Goal: Task Accomplishment & Management: Use online tool/utility

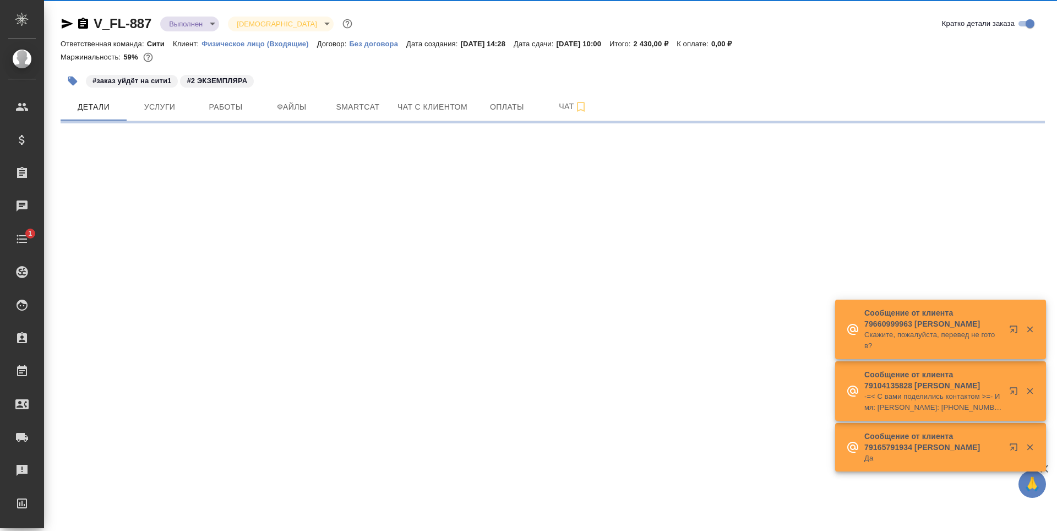
scroll to position [6, 0]
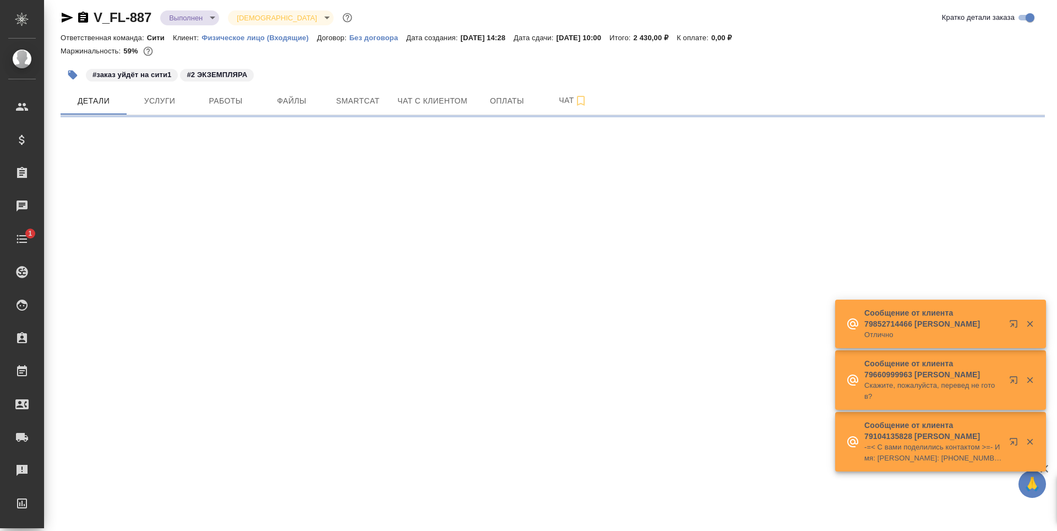
select select "RU"
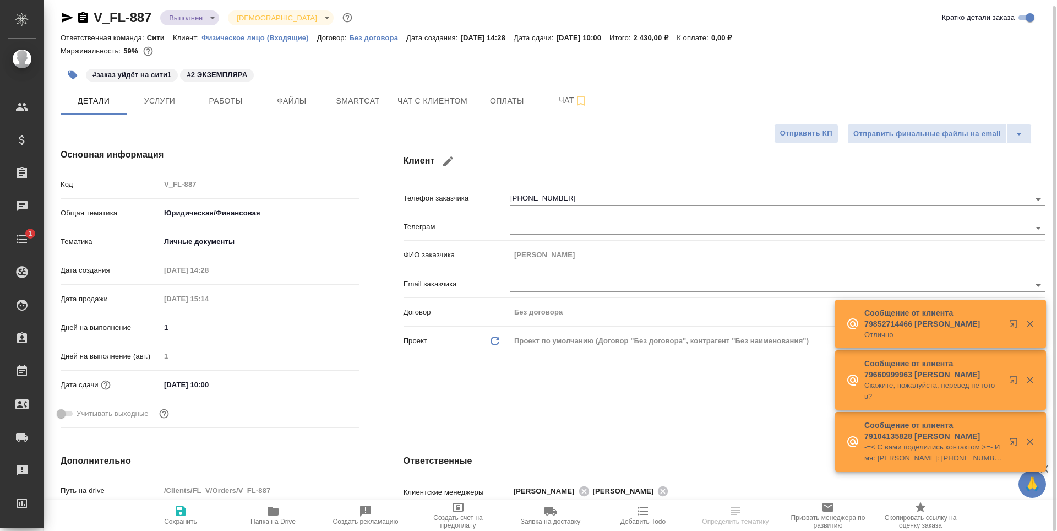
type textarea "x"
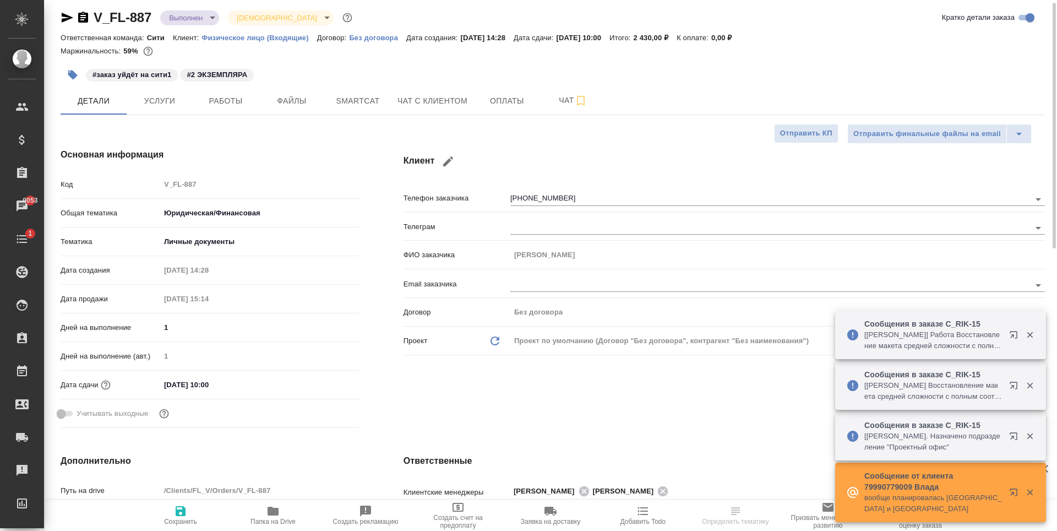
scroll to position [0, 0]
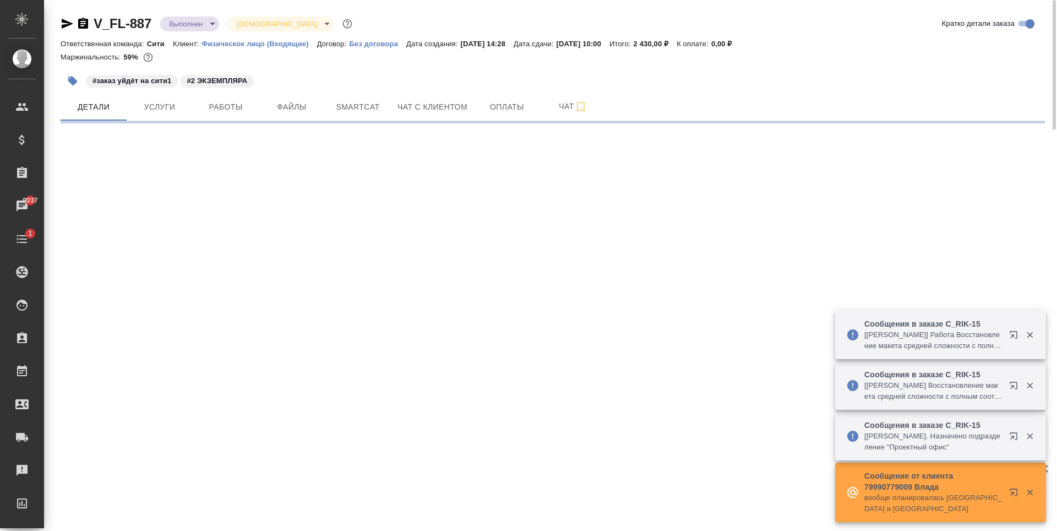
select select "RU"
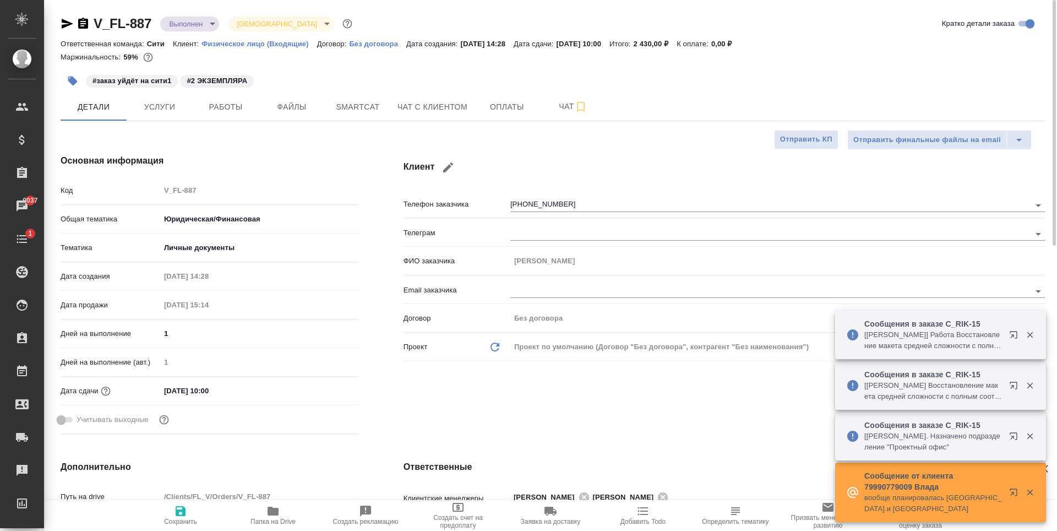
type textarea "x"
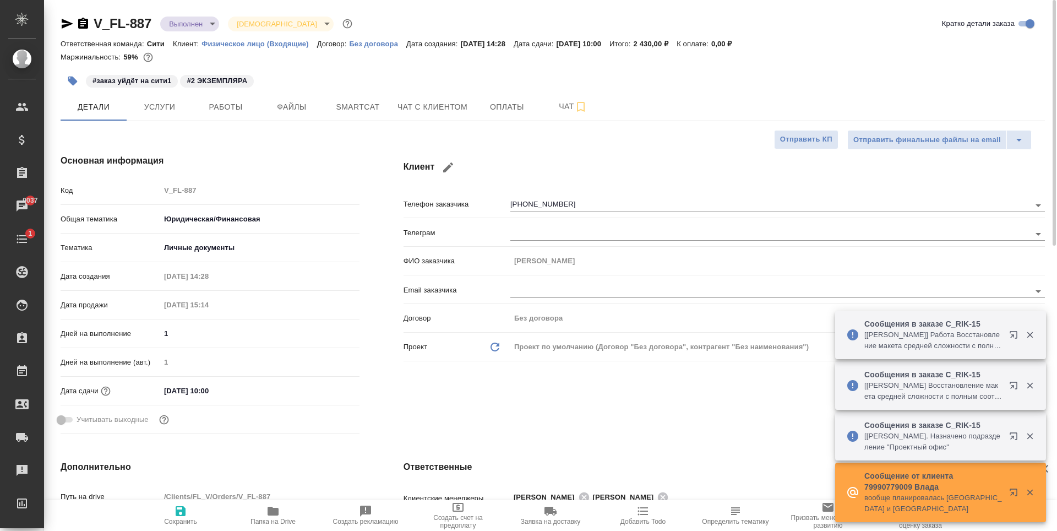
type textarea "x"
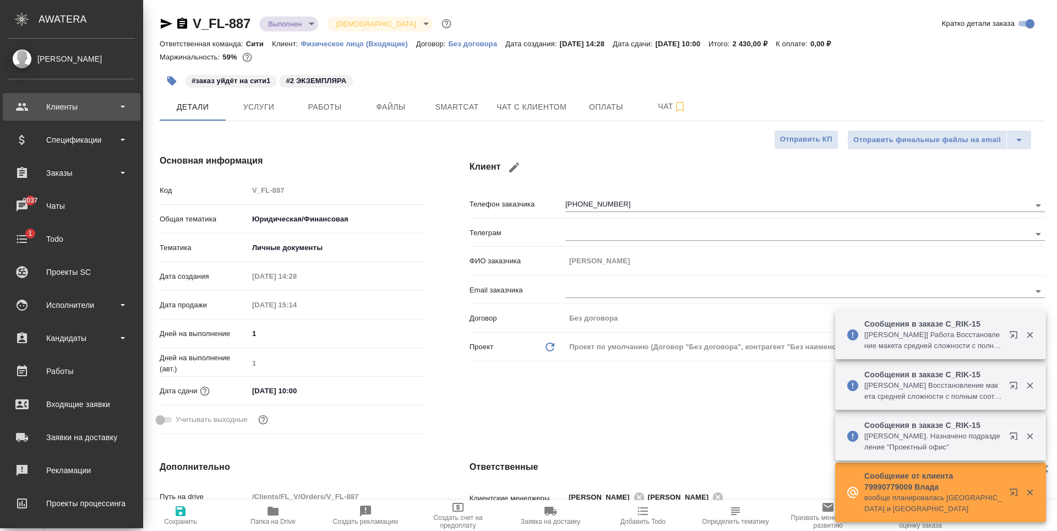
drag, startPoint x: 36, startPoint y: 102, endPoint x: 42, endPoint y: 112, distance: 11.8
click at [37, 102] on div "Клиенты" at bounding box center [71, 107] width 127 height 17
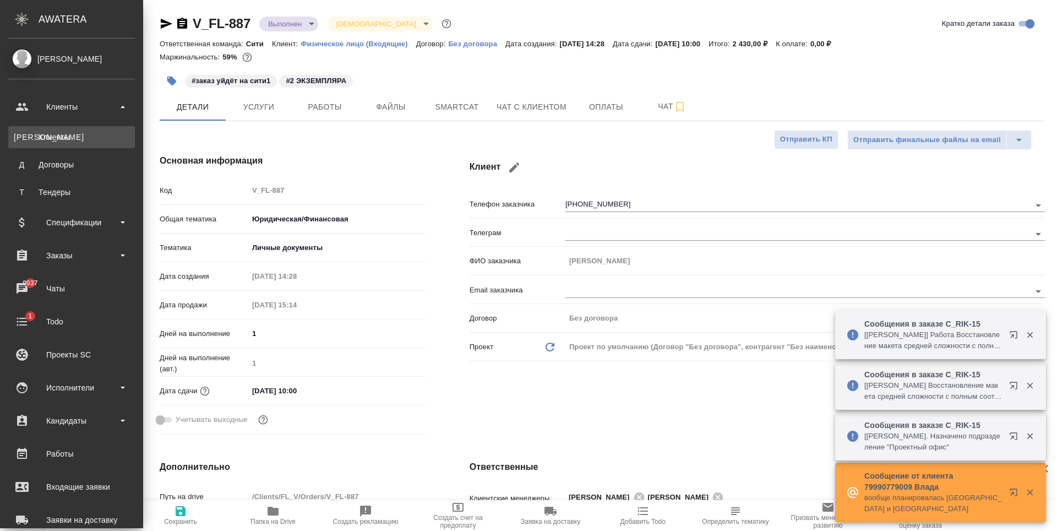
click at [57, 139] on div "Клиенты" at bounding box center [72, 137] width 116 height 11
type textarea "x"
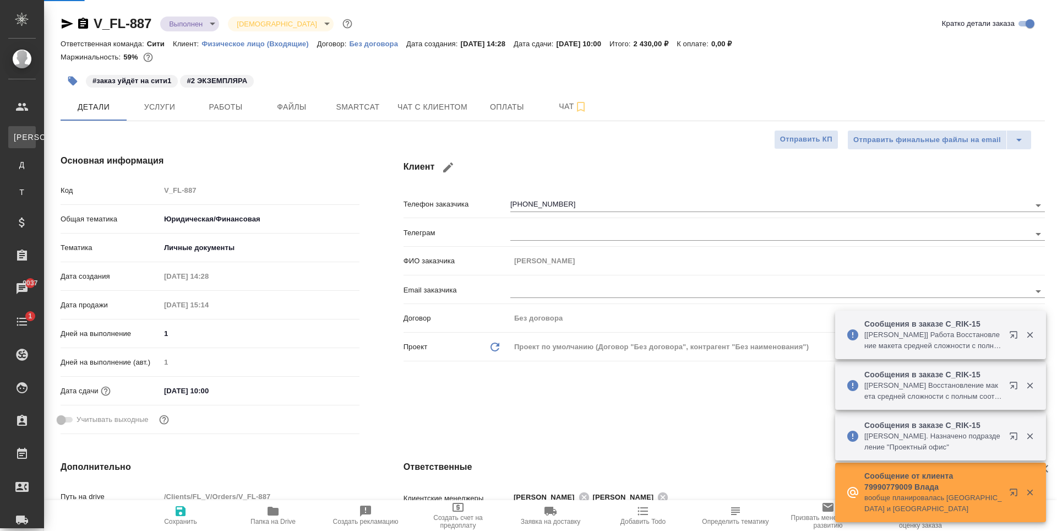
select select "RU"
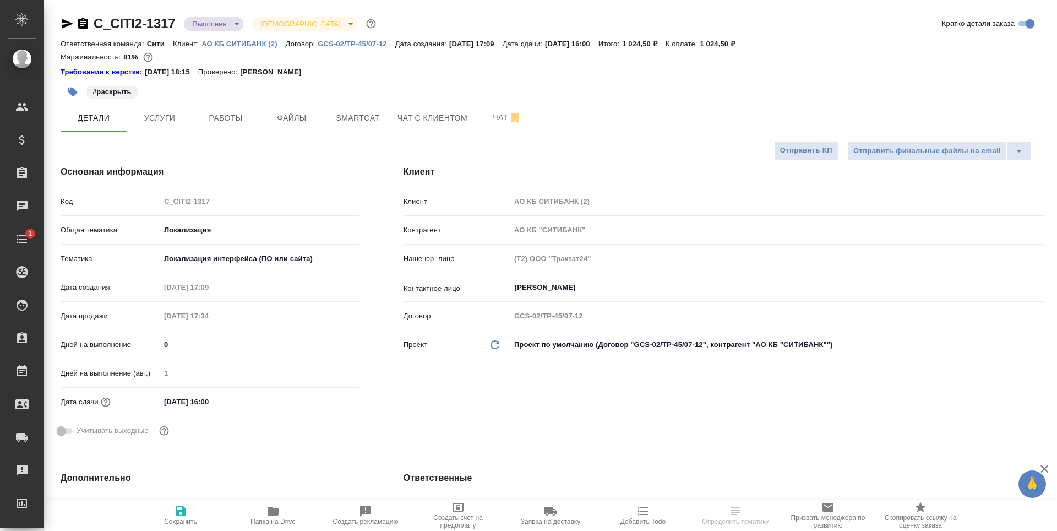
select select "RU"
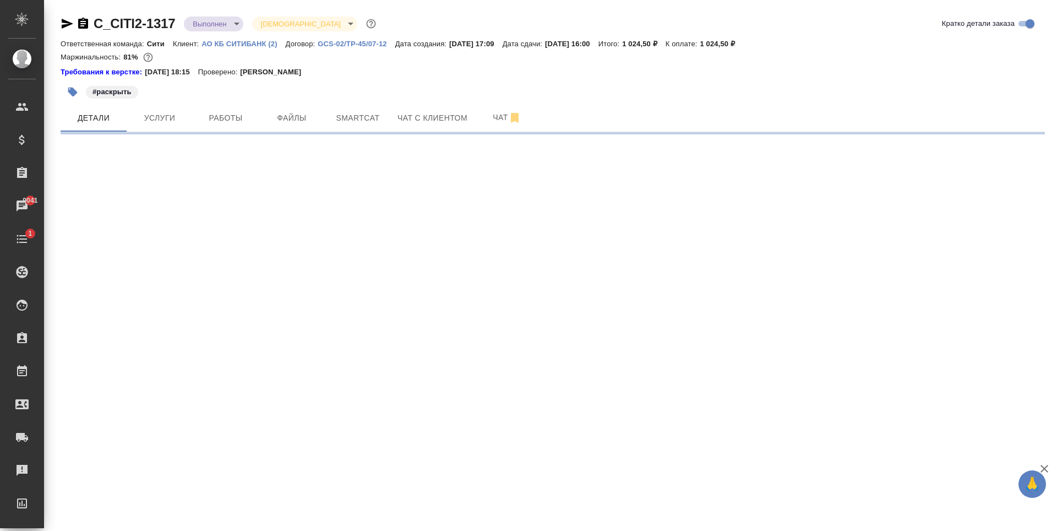
select select "RU"
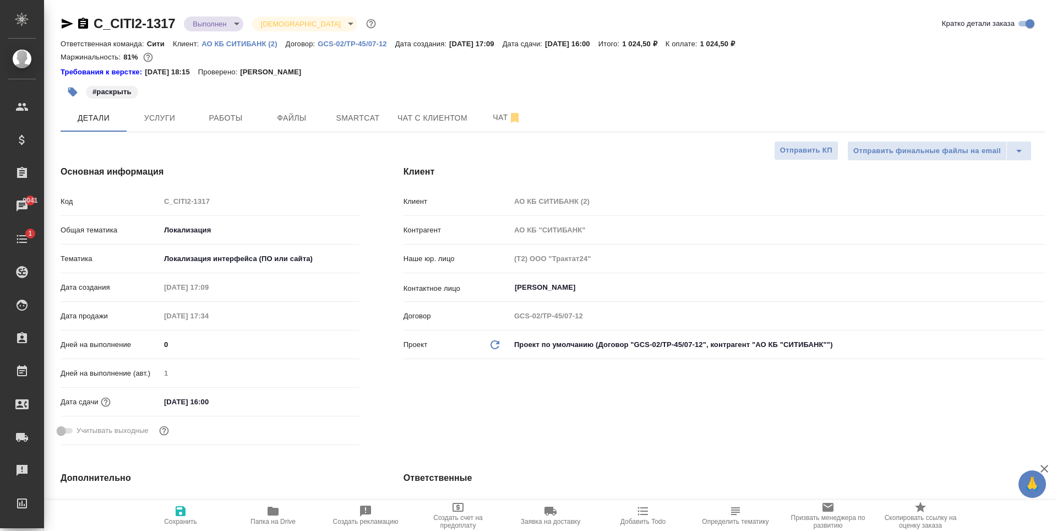
type textarea "x"
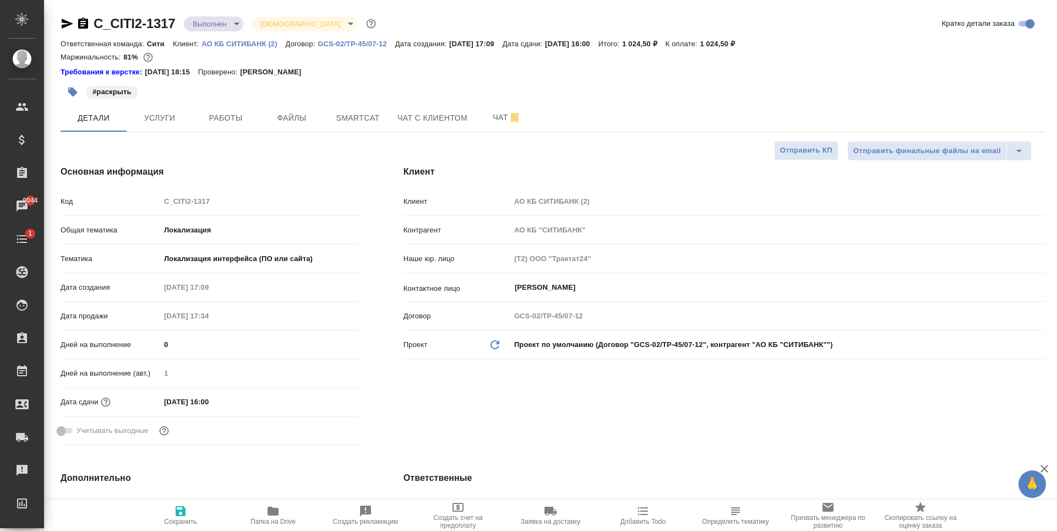
type textarea "x"
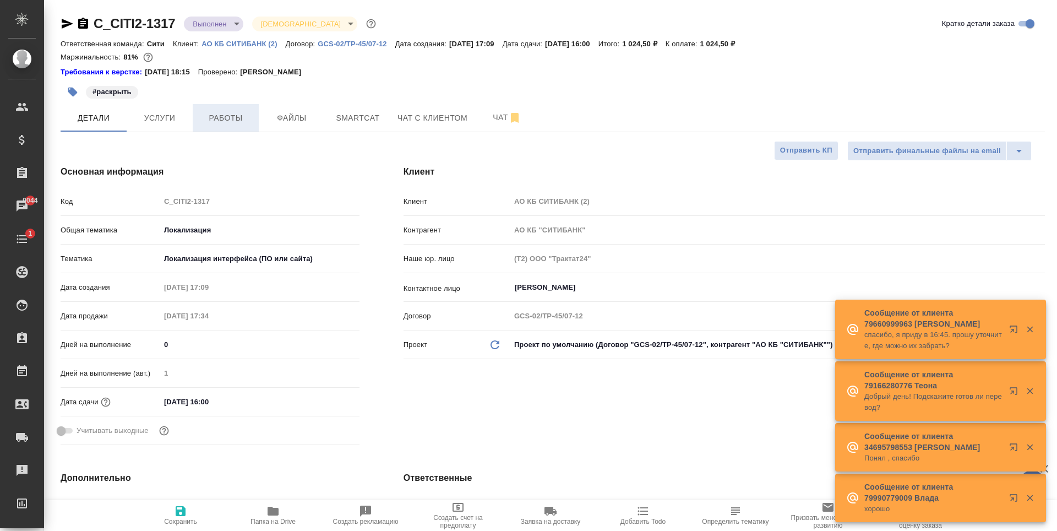
click at [220, 113] on span "Работы" at bounding box center [225, 118] width 53 height 14
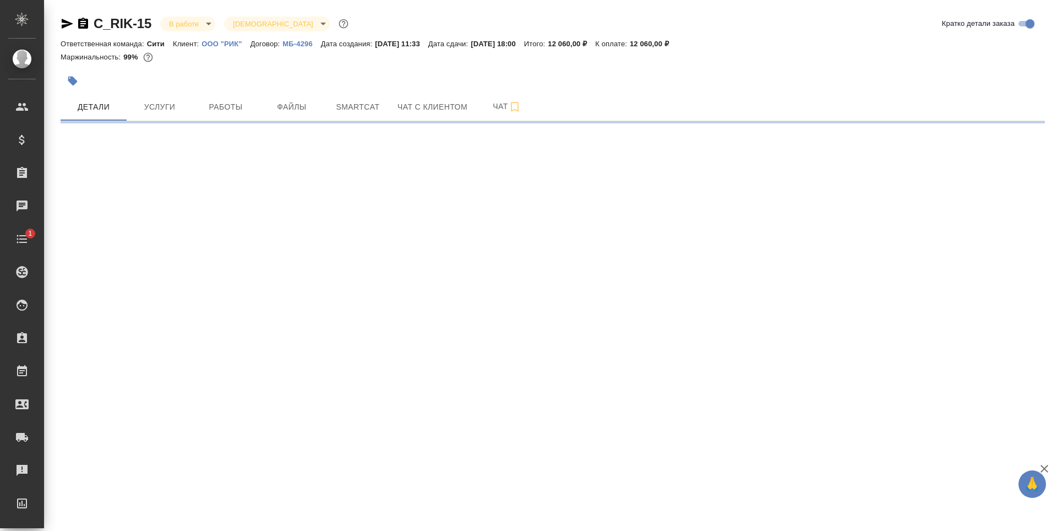
select select "RU"
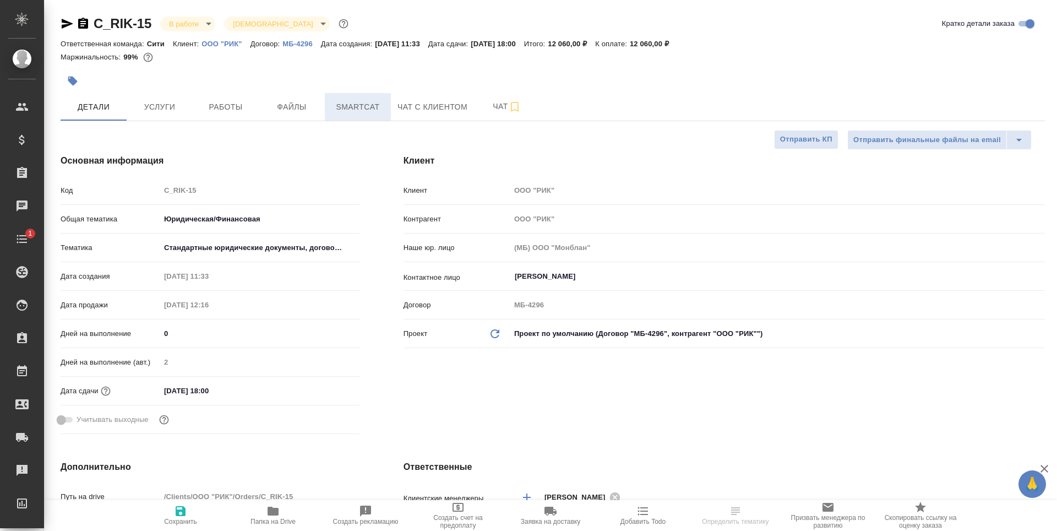
type textarea "x"
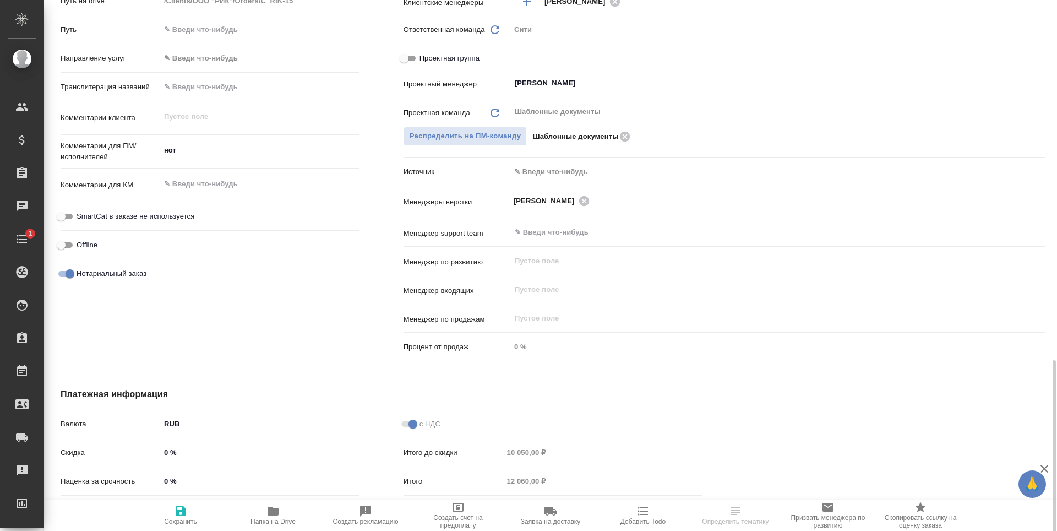
scroll to position [579, 0]
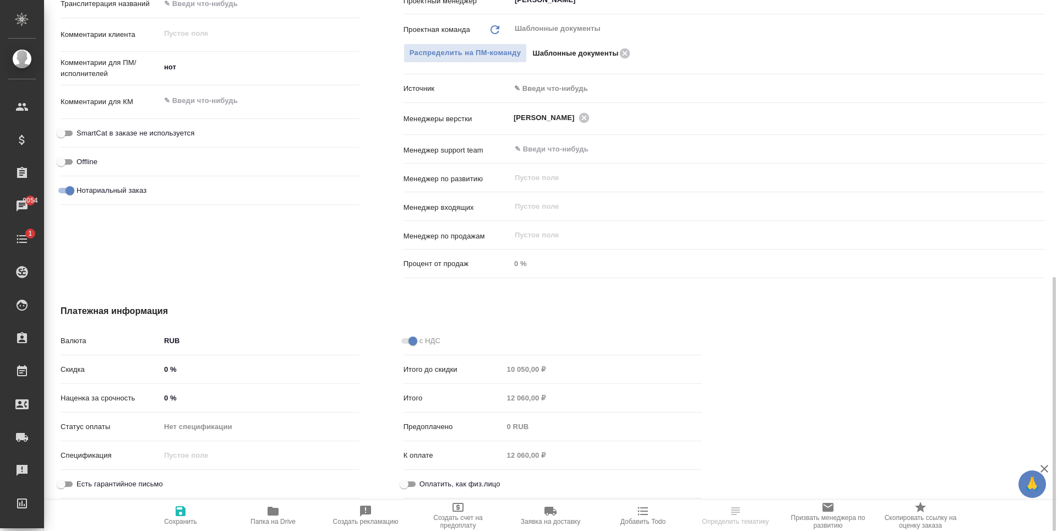
click at [413, 482] on input "Оплатить, как физ.лицо" at bounding box center [404, 483] width 40 height 13
checkbox input "true"
type textarea "x"
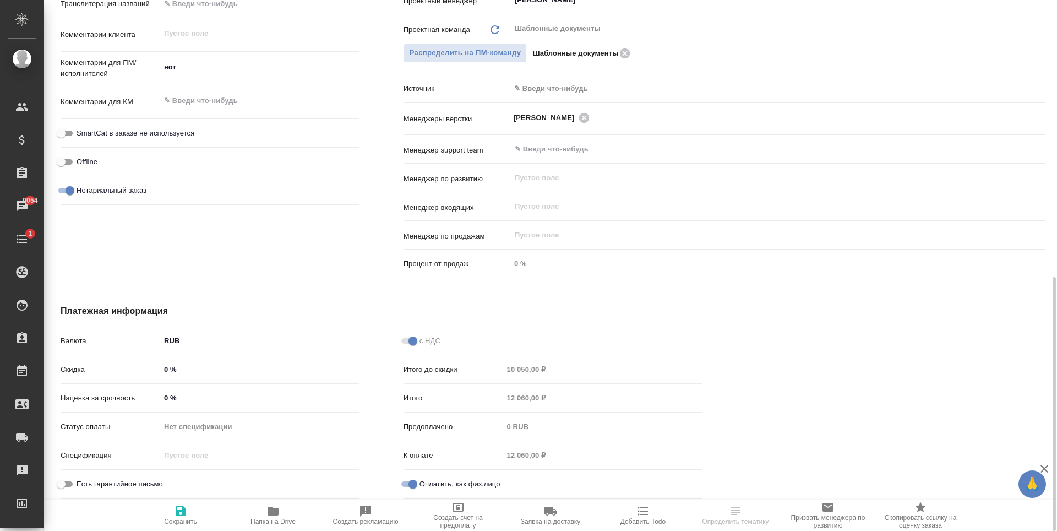
click at [182, 514] on icon "button" at bounding box center [180, 510] width 13 height 13
type textarea "x"
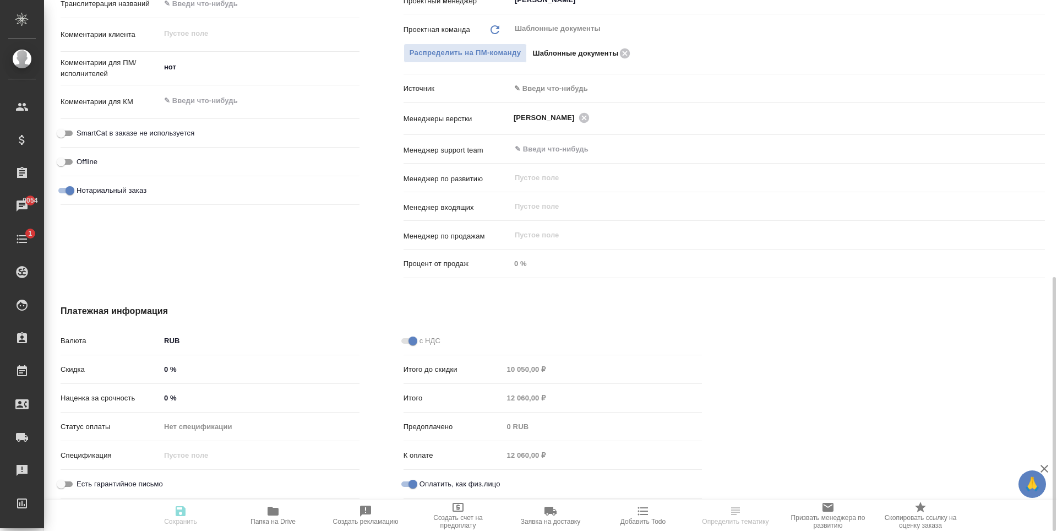
type textarea "x"
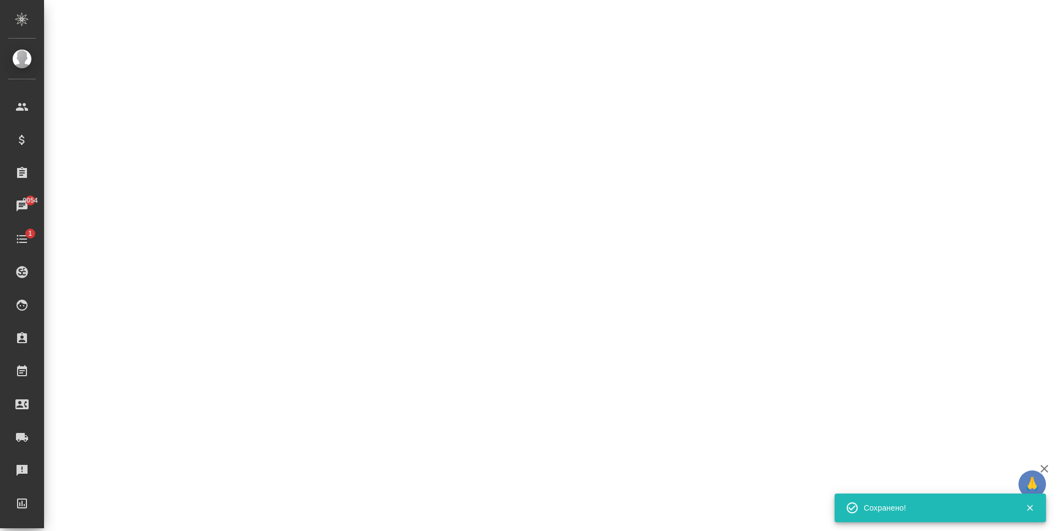
select select "RU"
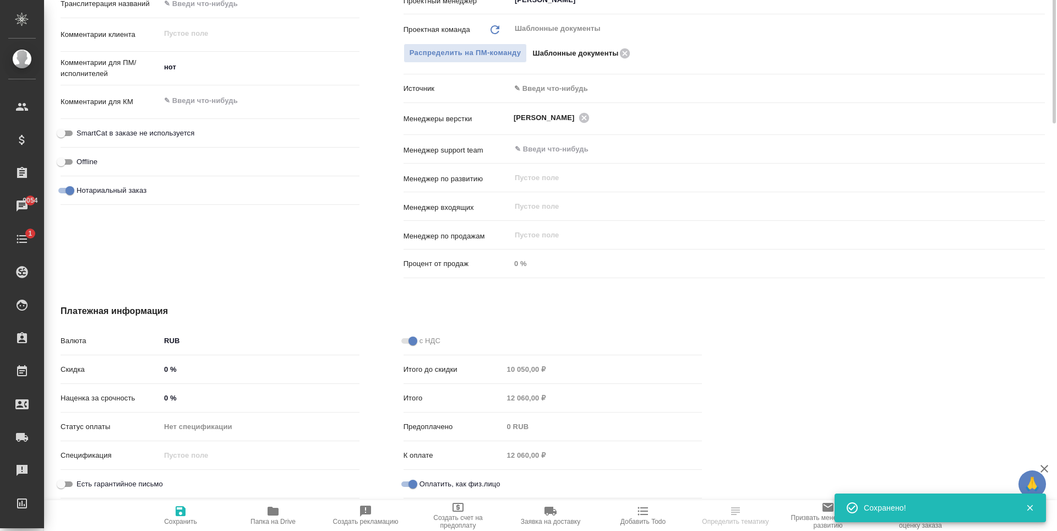
type textarea "x"
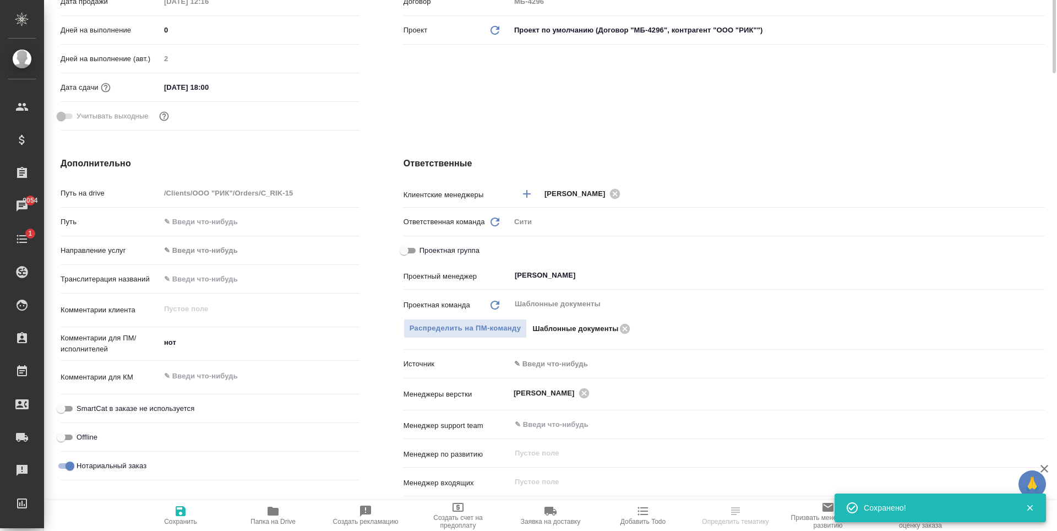
scroll to position [0, 0]
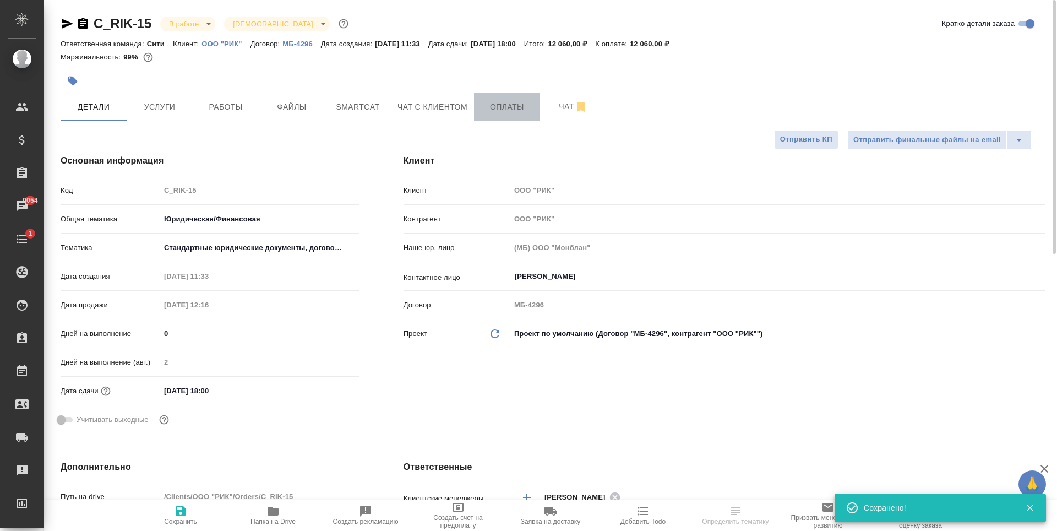
click at [529, 104] on span "Оплаты" at bounding box center [507, 107] width 53 height 14
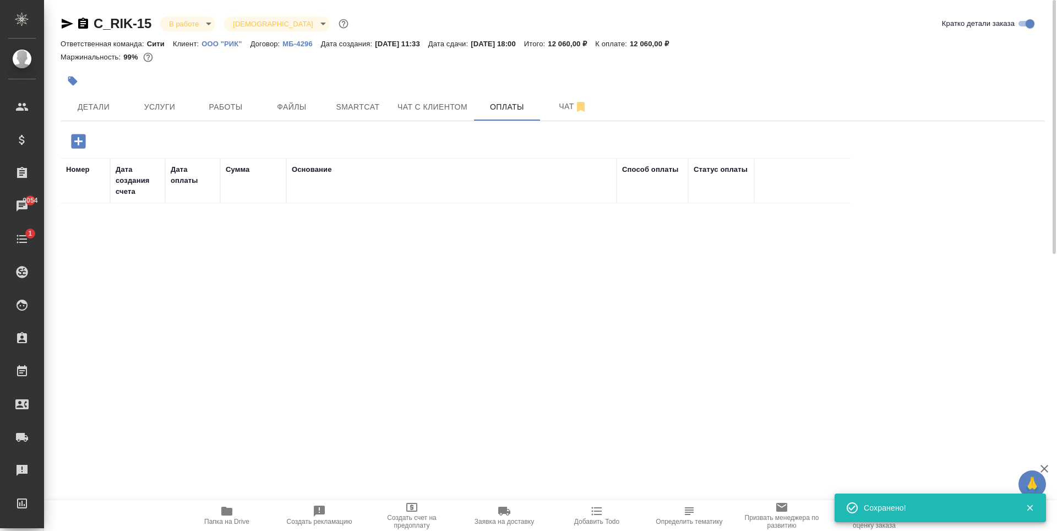
click at [84, 143] on icon "button" at bounding box center [78, 141] width 14 height 14
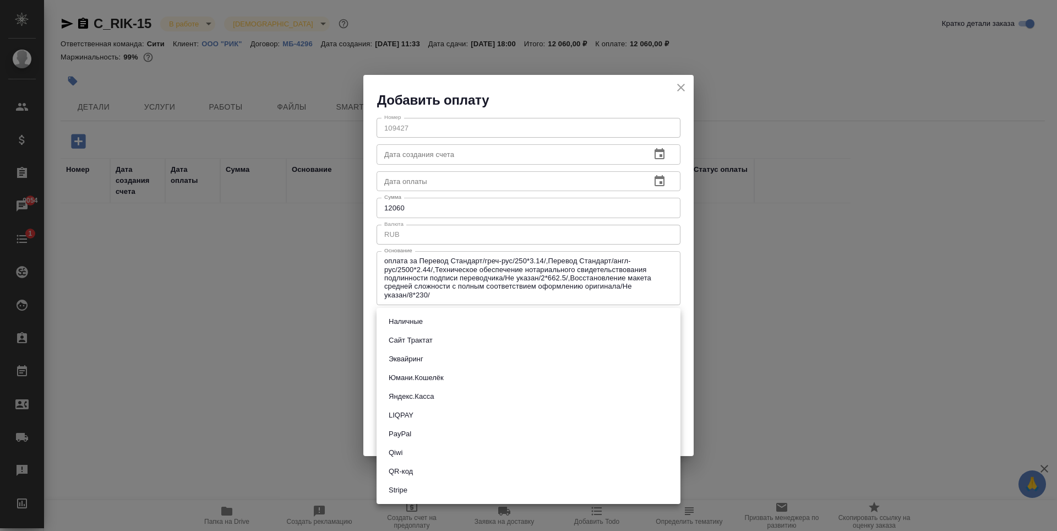
click at [423, 320] on body "🙏 .cls-1 fill:#fff; AWATERA Zaytseva Svetlana Клиенты Спецификации Заказы 9054 …" at bounding box center [528, 265] width 1057 height 531
click at [413, 468] on button "QR-код" at bounding box center [400, 471] width 31 height 12
type input "60e5684acae83f185c96e013"
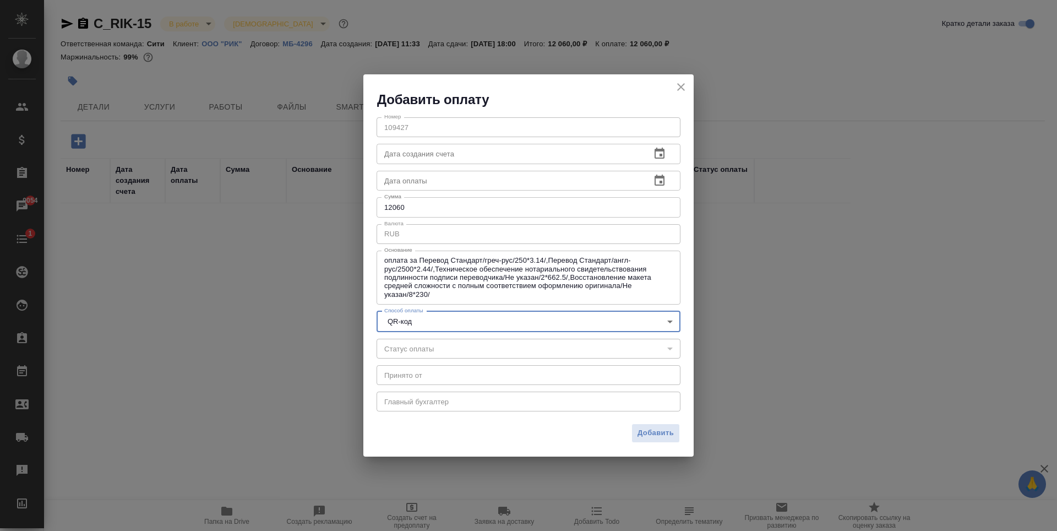
click at [468, 181] on input "text" at bounding box center [509, 181] width 265 height 20
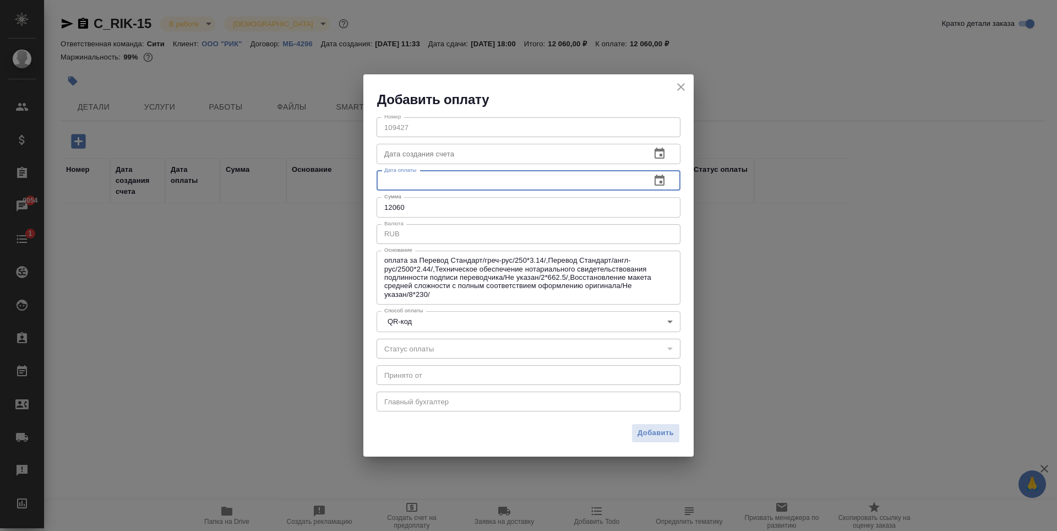
click at [665, 178] on icon "button" at bounding box center [659, 180] width 13 height 13
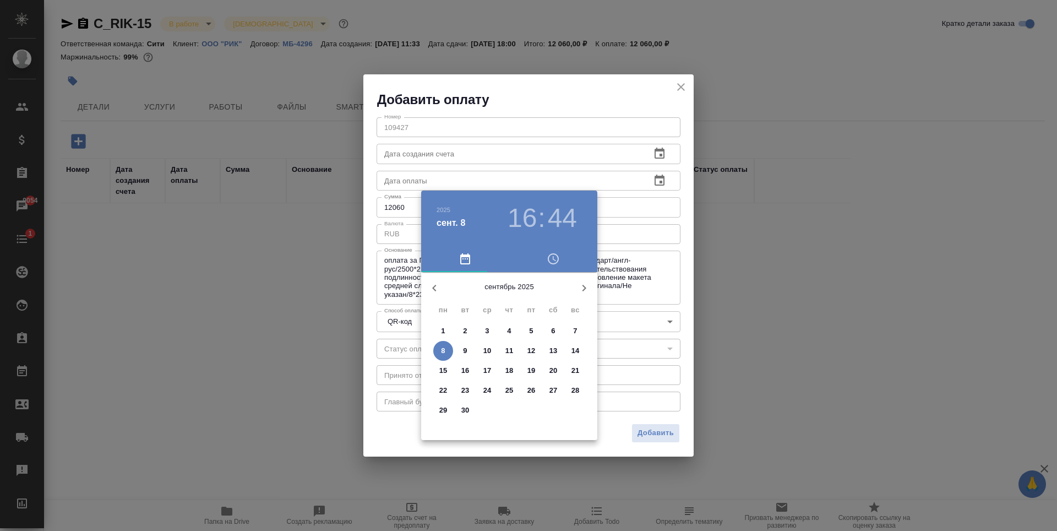
click at [533, 331] on p "5" at bounding box center [531, 330] width 4 height 11
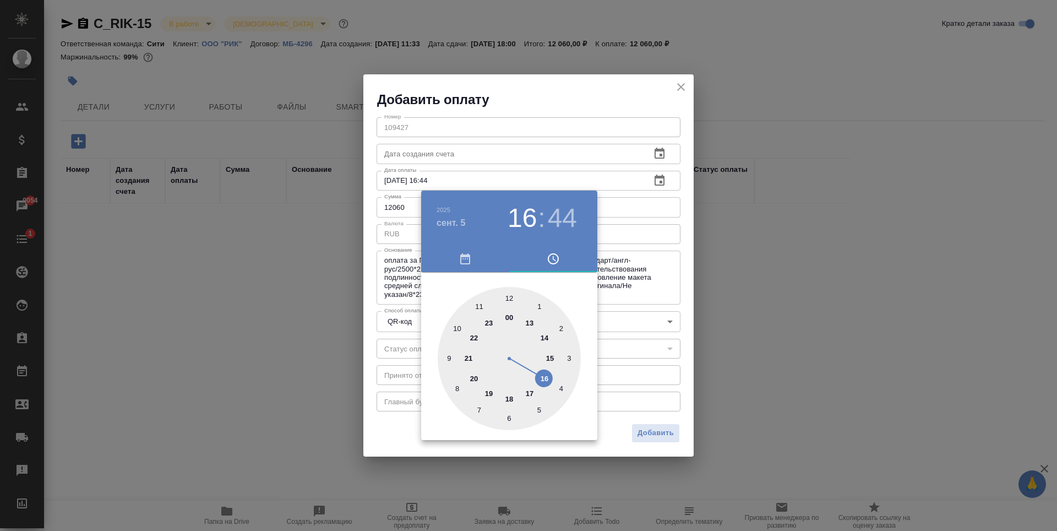
click at [529, 322] on div at bounding box center [509, 358] width 143 height 143
click at [509, 419] on div at bounding box center [509, 358] width 143 height 143
type input "05.09.2025 13:30"
drag, startPoint x: 535, startPoint y: 88, endPoint x: 543, endPoint y: 127, distance: 39.4
click at [535, 88] on div at bounding box center [528, 265] width 1057 height 531
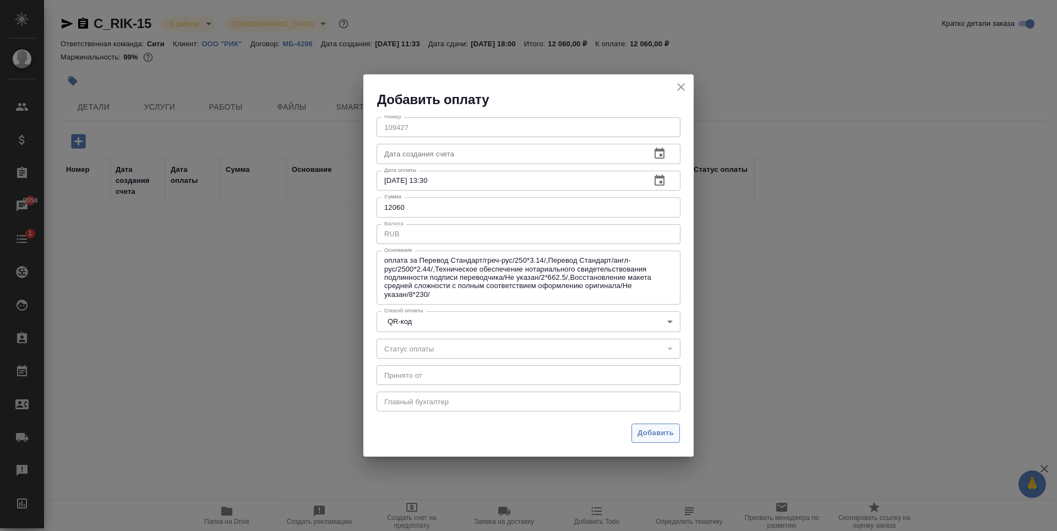
click at [650, 432] on span "Добавить" at bounding box center [656, 433] width 36 height 13
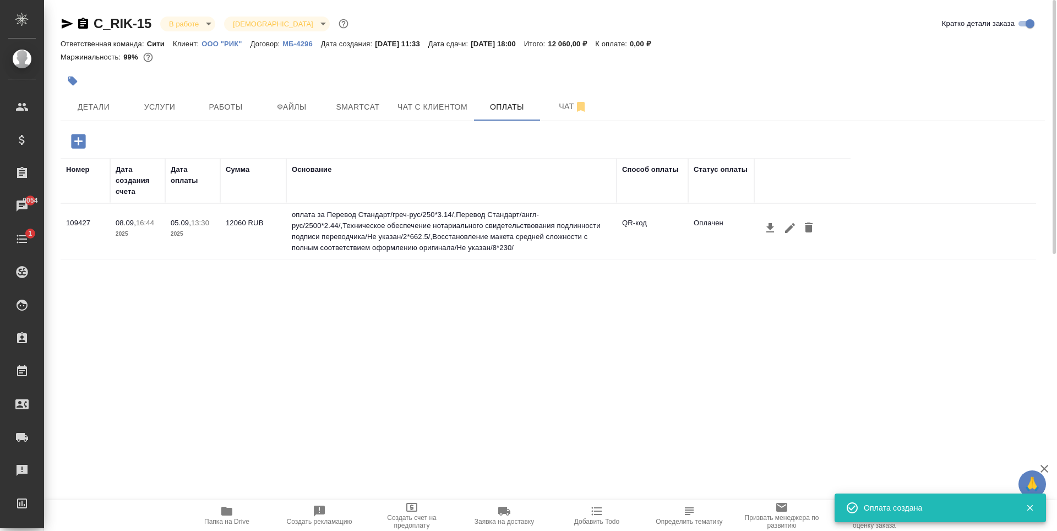
click at [772, 230] on icon "button" at bounding box center [770, 227] width 13 height 13
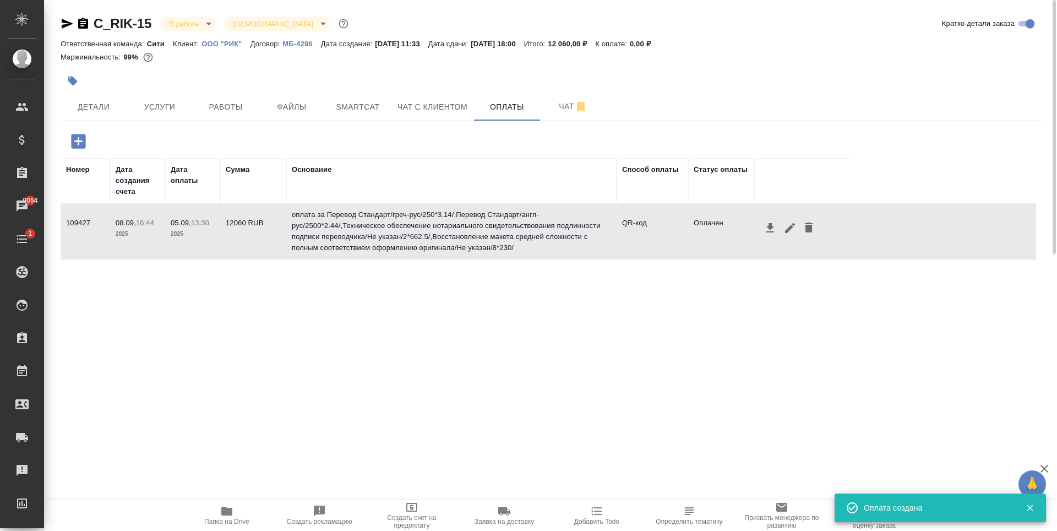
click at [467, 361] on div "Номер Дата создания счета Дата оплаты Сумма Основание Способ оплаты Статус опла…" at bounding box center [549, 323] width 976 height 330
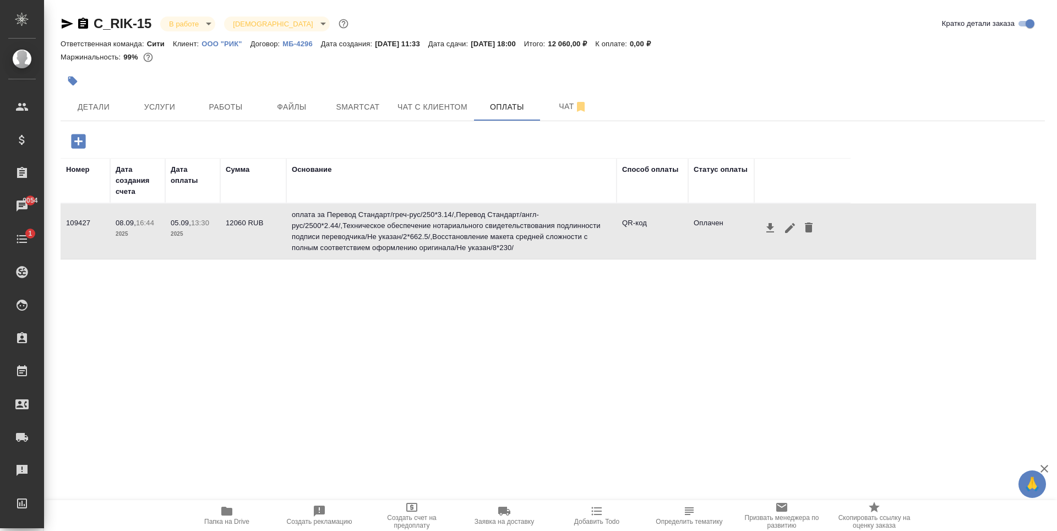
click at [612, 323] on div "Номер Дата создания счета Дата оплаты Сумма Основание Способ оплаты Статус опла…" at bounding box center [549, 323] width 976 height 330
click at [290, 329] on div "Номер Дата создания счета Дата оплаты Сумма Основание Способ оплаты Статус опла…" at bounding box center [549, 323] width 976 height 330
drag, startPoint x: 576, startPoint y: 42, endPoint x: 600, endPoint y: 48, distance: 24.3
click at [600, 48] on div "Ответственная команда: Сити Клиент: ООО "РИК" Договор: МБ-4296 Дата создания: 0…" at bounding box center [553, 43] width 984 height 13
copy p "12 060,"
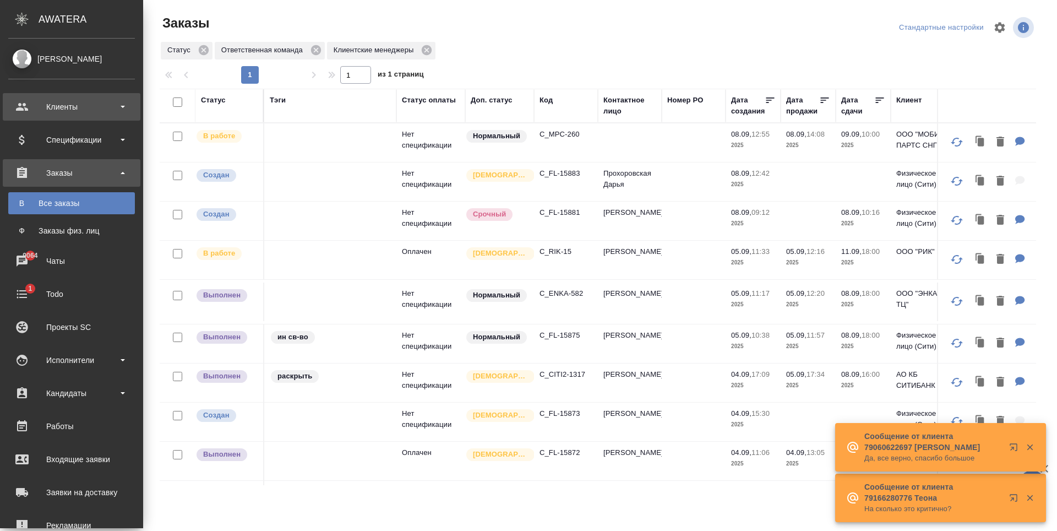
click at [43, 108] on div "Клиенты" at bounding box center [71, 107] width 127 height 17
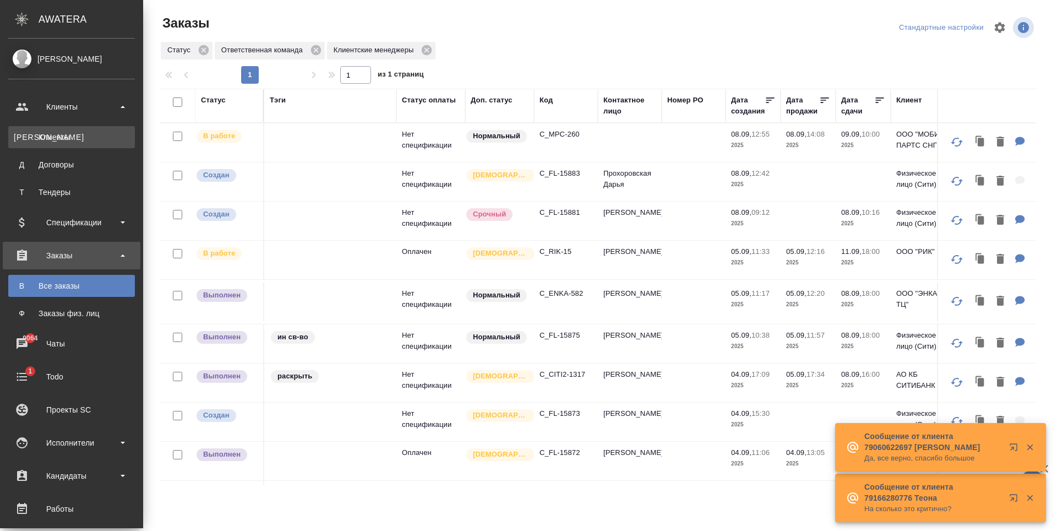
click at [76, 138] on div "Клиенты" at bounding box center [72, 137] width 116 height 11
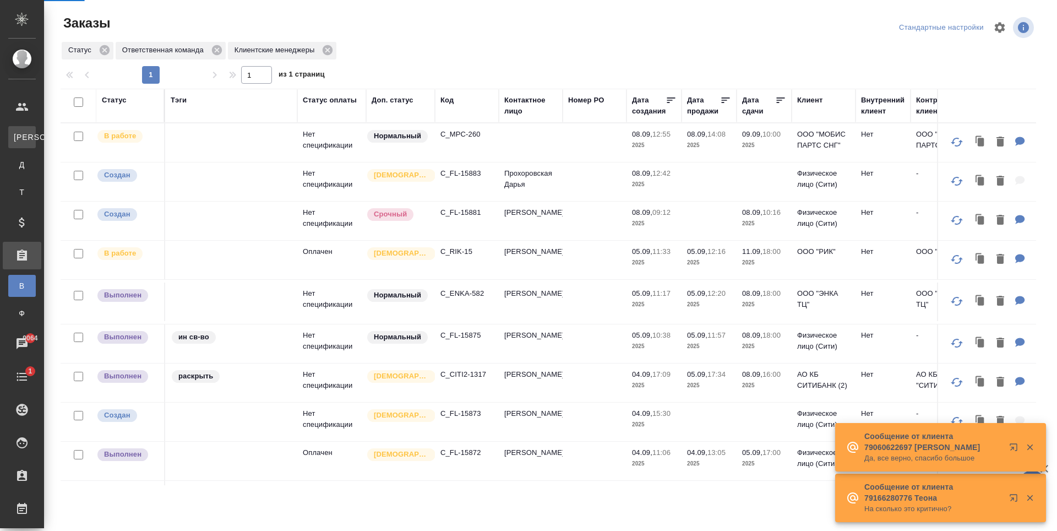
select select "RU"
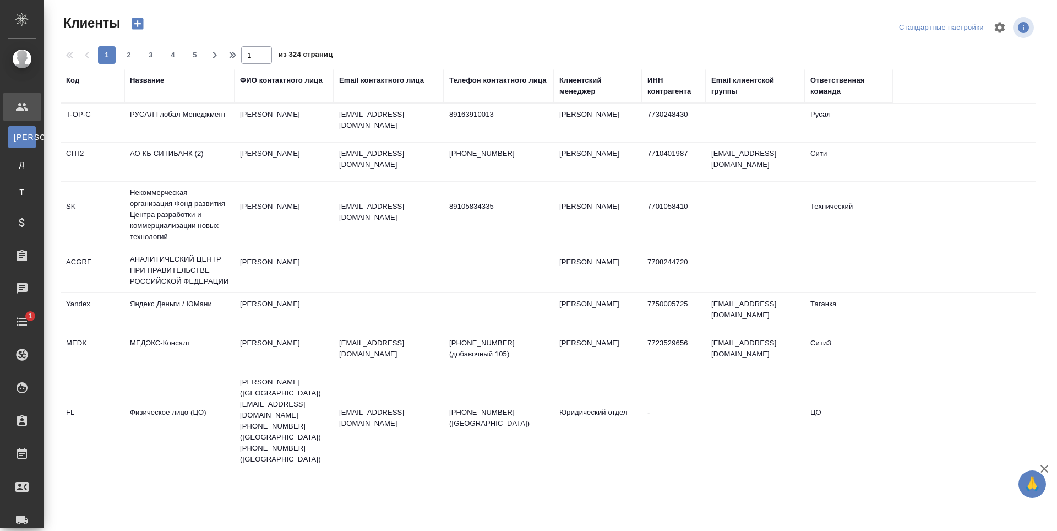
click at [409, 77] on div "Email контактного лица" at bounding box center [381, 80] width 85 height 11
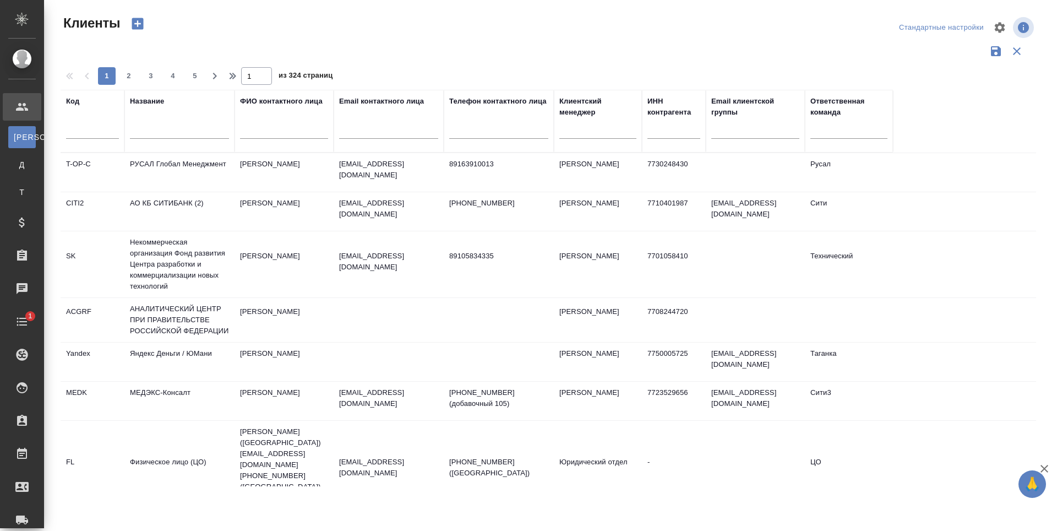
click at [362, 137] on input "text" at bounding box center [388, 132] width 99 height 14
paste input "chiyou.zhanghui@gmail.com"
type input "chiyou.zhanghui@gmail.com"
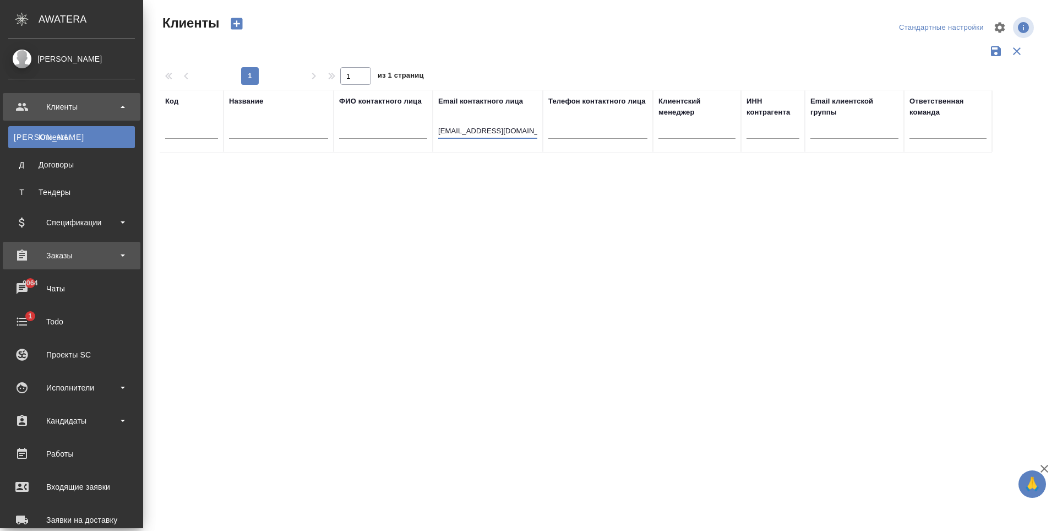
click at [64, 263] on div "Заказы" at bounding box center [71, 255] width 127 height 17
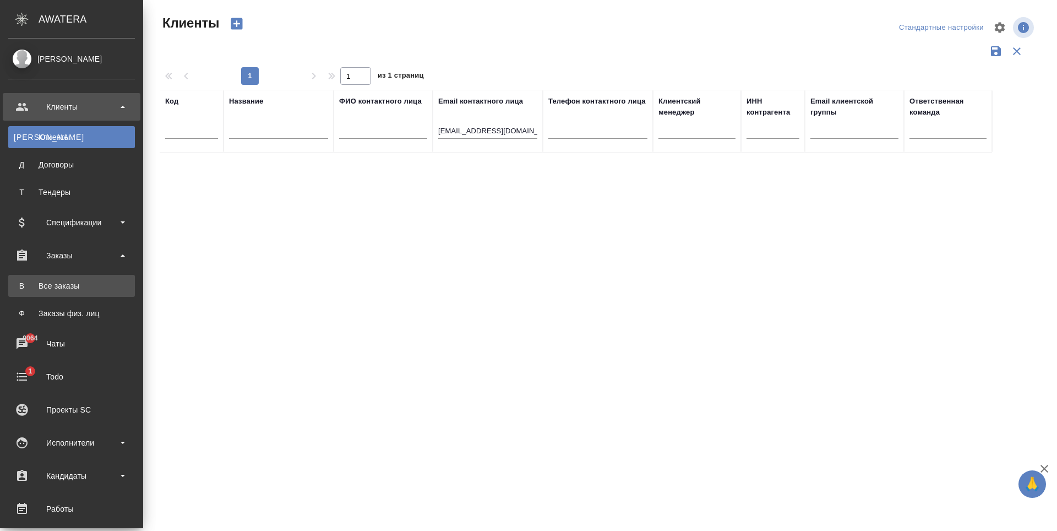
click at [66, 280] on div "Все заказы" at bounding box center [72, 285] width 116 height 11
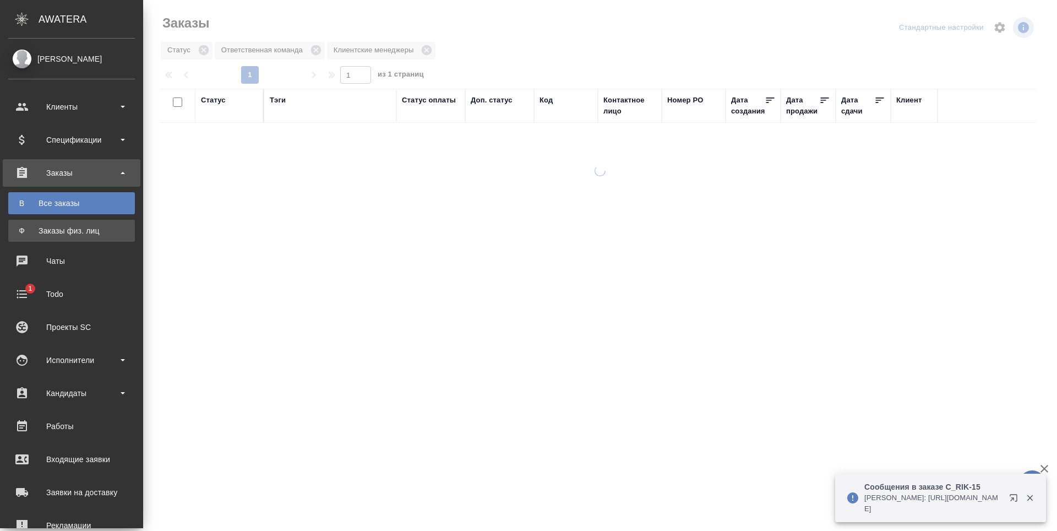
click at [70, 231] on div "Заказы физ. лиц" at bounding box center [72, 230] width 116 height 11
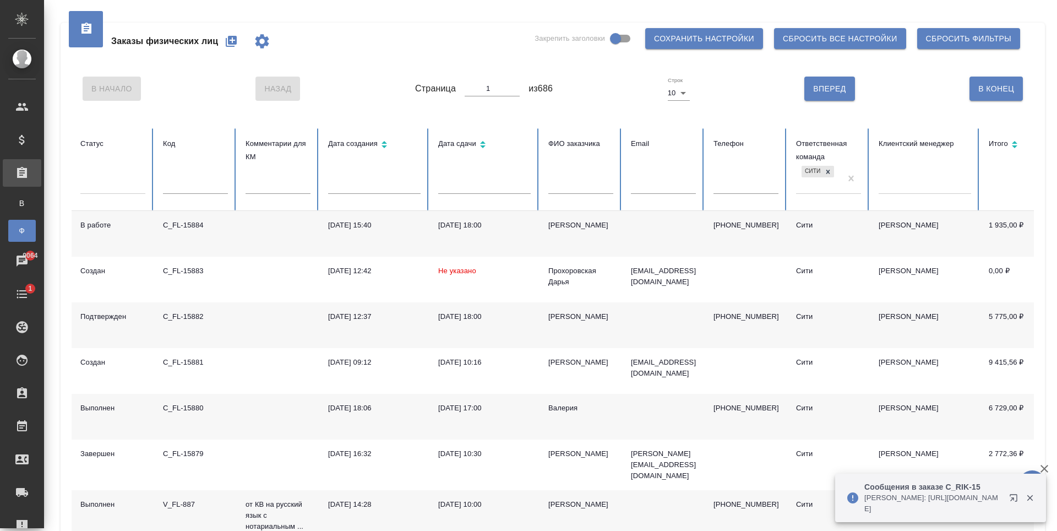
click at [233, 40] on icon "button" at bounding box center [231, 41] width 13 height 13
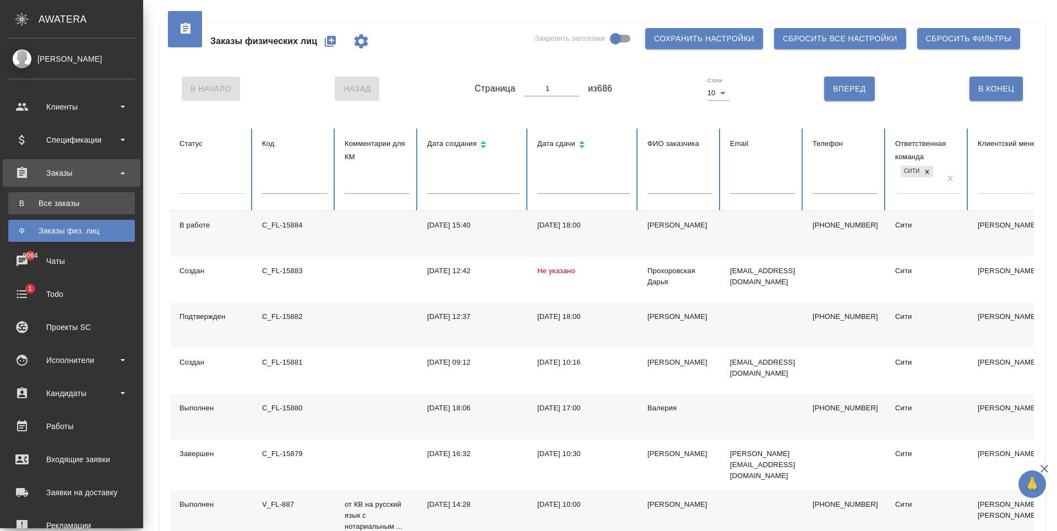
click at [66, 201] on div "Все заказы" at bounding box center [72, 203] width 116 height 11
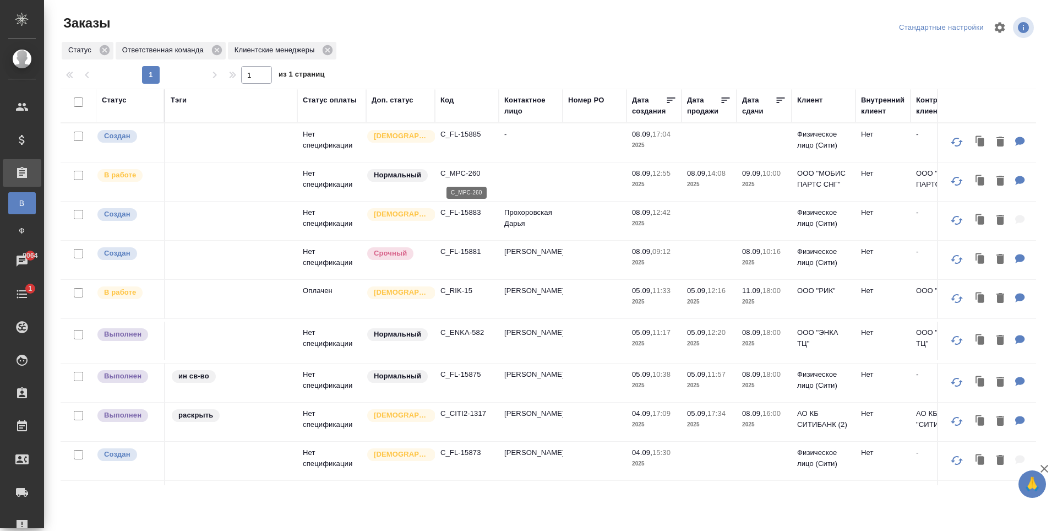
click at [454, 173] on p "C_MPC-260" at bounding box center [466, 173] width 53 height 11
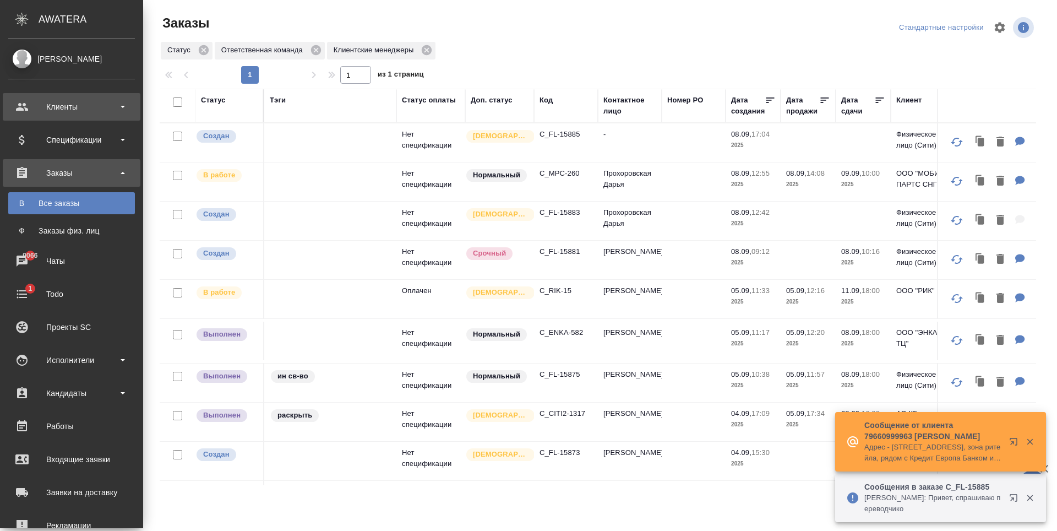
click at [32, 111] on div "Клиенты" at bounding box center [71, 107] width 127 height 17
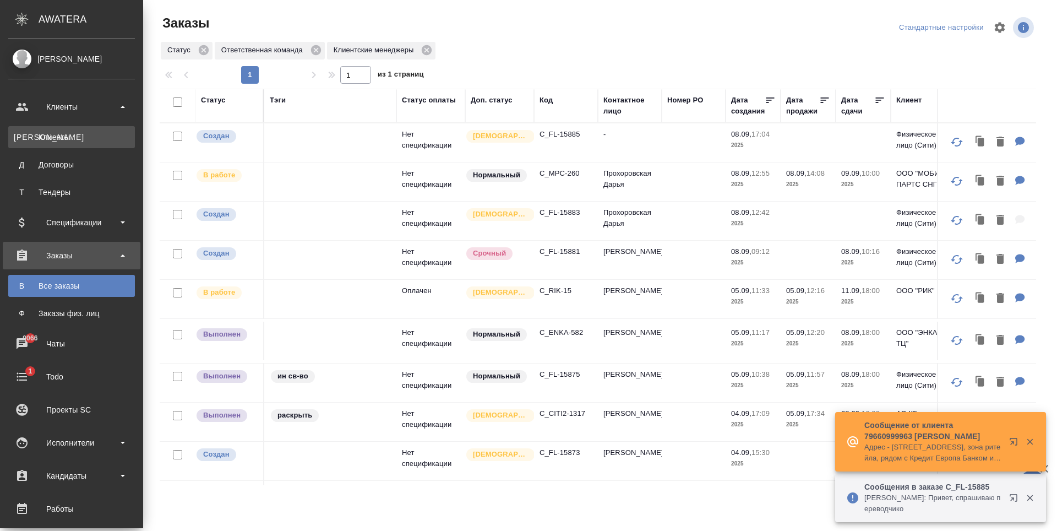
click at [60, 143] on link "К Клиенты" at bounding box center [71, 137] width 127 height 22
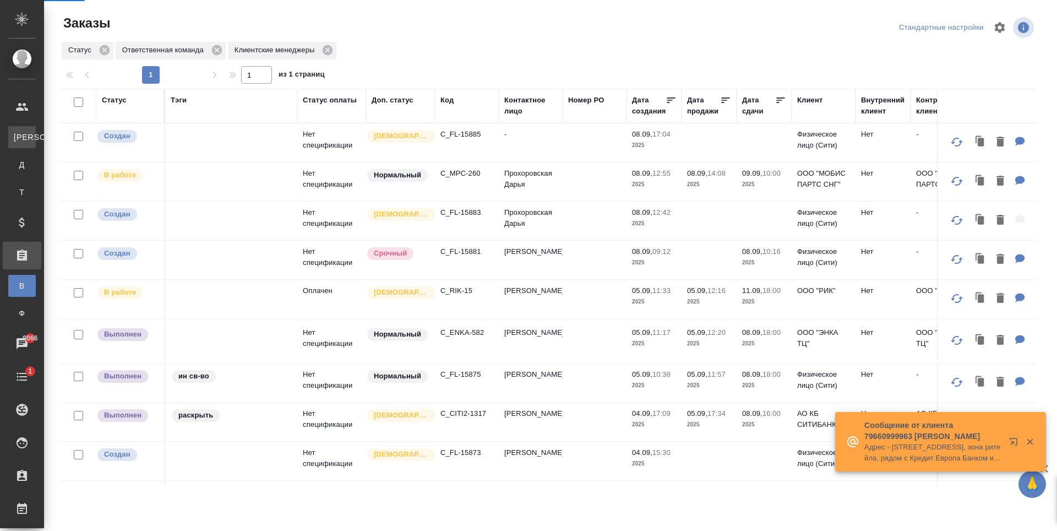
select select "RU"
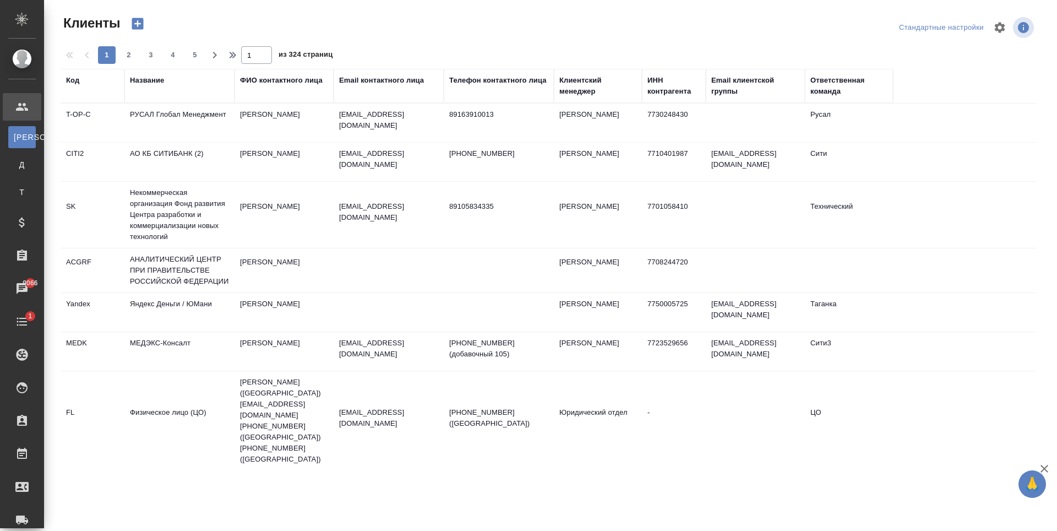
click at [372, 84] on div "Email контактного лица" at bounding box center [381, 80] width 85 height 11
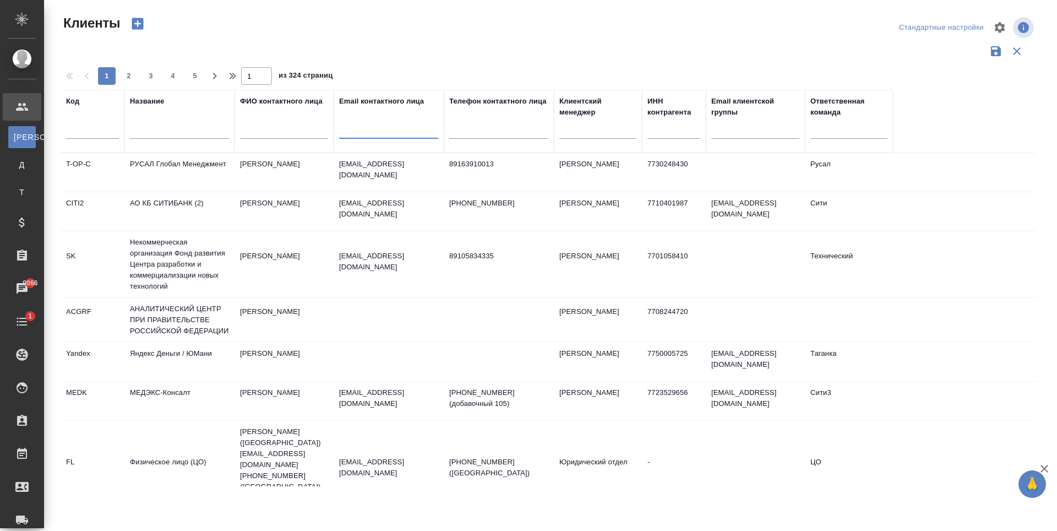
click at [362, 132] on input "text" at bounding box center [388, 132] width 99 height 14
paste input "Valeria.Bogdanovskaya@dayoung.fan"
type input "Valeria.Bogdanovskaya@dayoung.fan"
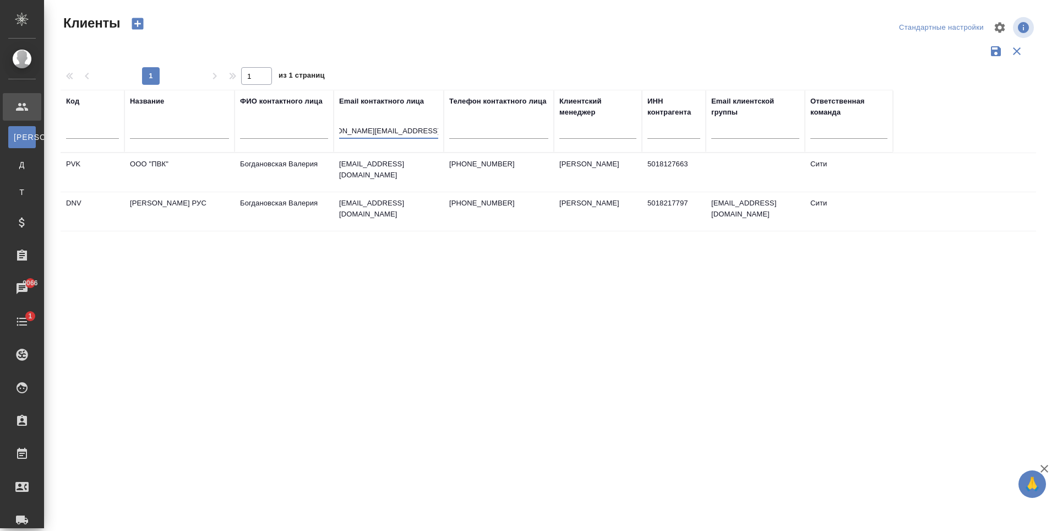
click at [346, 211] on td "bogdanovskaya@pv-k.ru" at bounding box center [389, 211] width 110 height 39
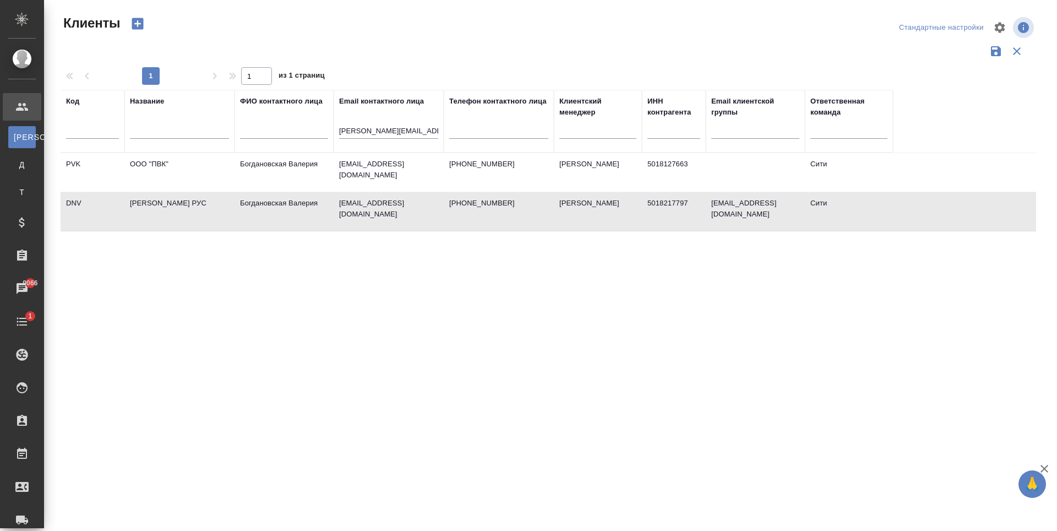
click at [346, 211] on td "bogdanovskaya@pv-k.ru" at bounding box center [389, 211] width 110 height 39
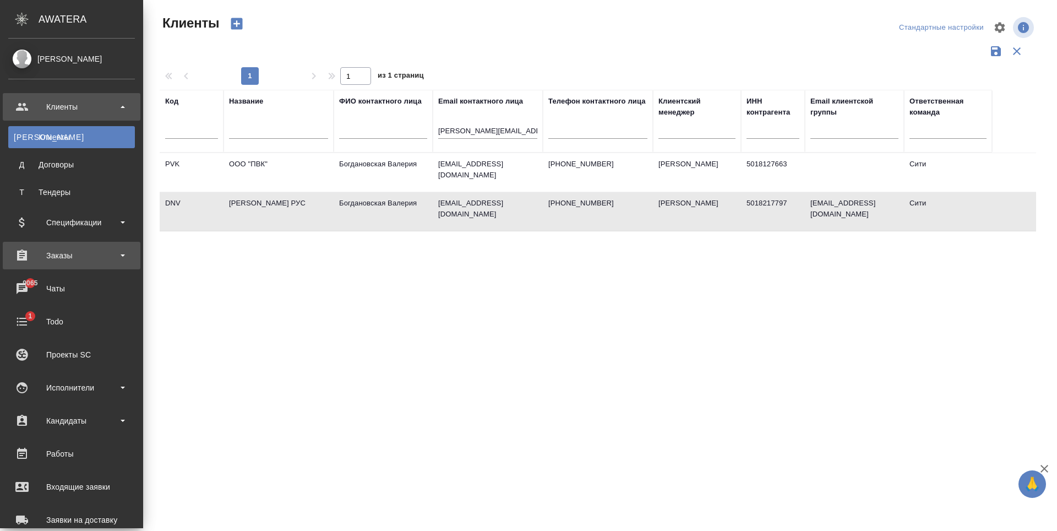
click at [88, 249] on div "Заказы" at bounding box center [71, 255] width 127 height 17
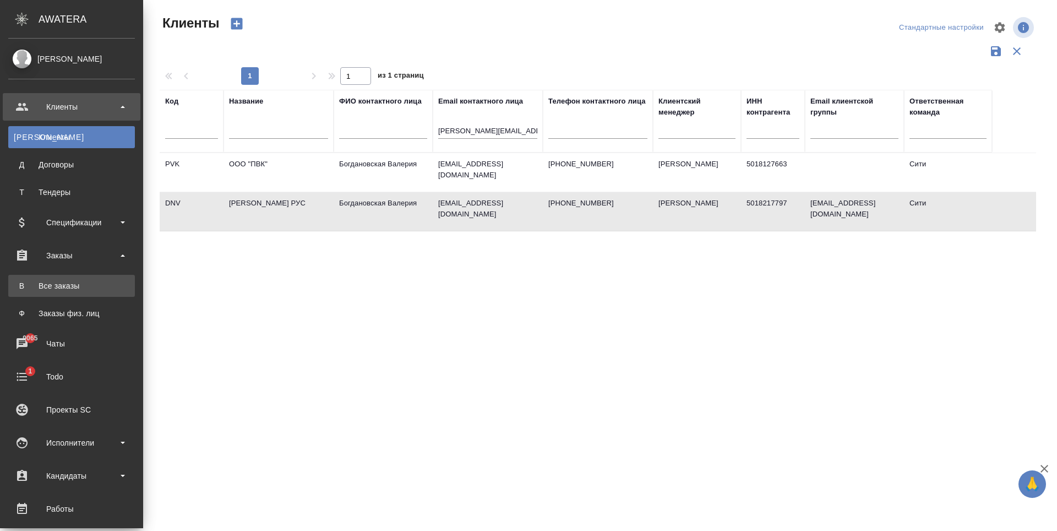
click at [71, 284] on div "Все заказы" at bounding box center [72, 285] width 116 height 11
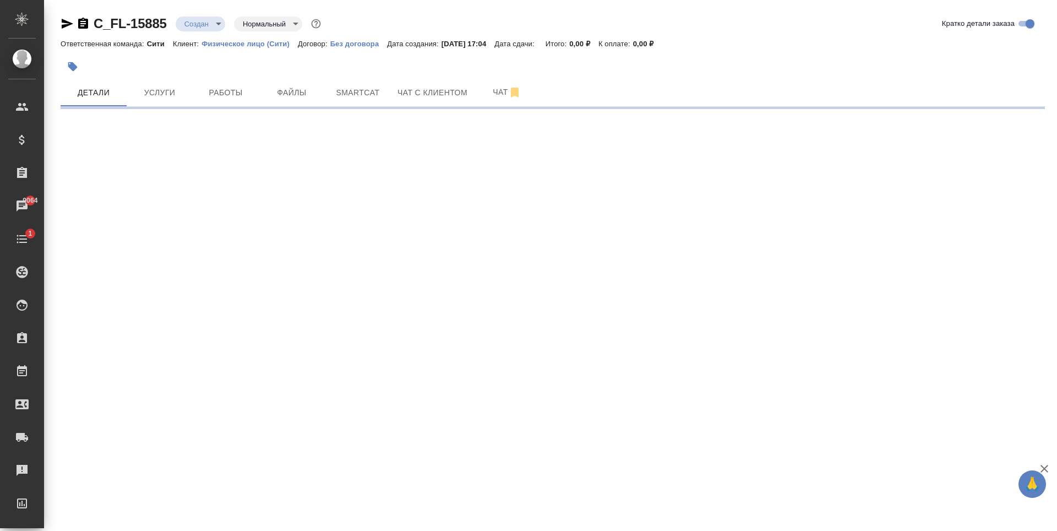
select select "RU"
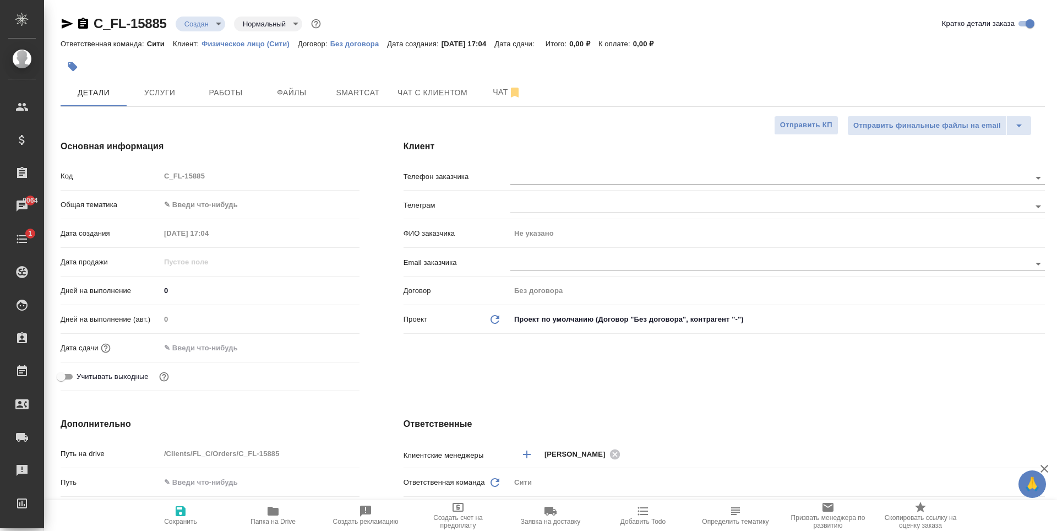
type textarea "x"
click at [160, 103] on button "Услуги" at bounding box center [160, 93] width 66 height 28
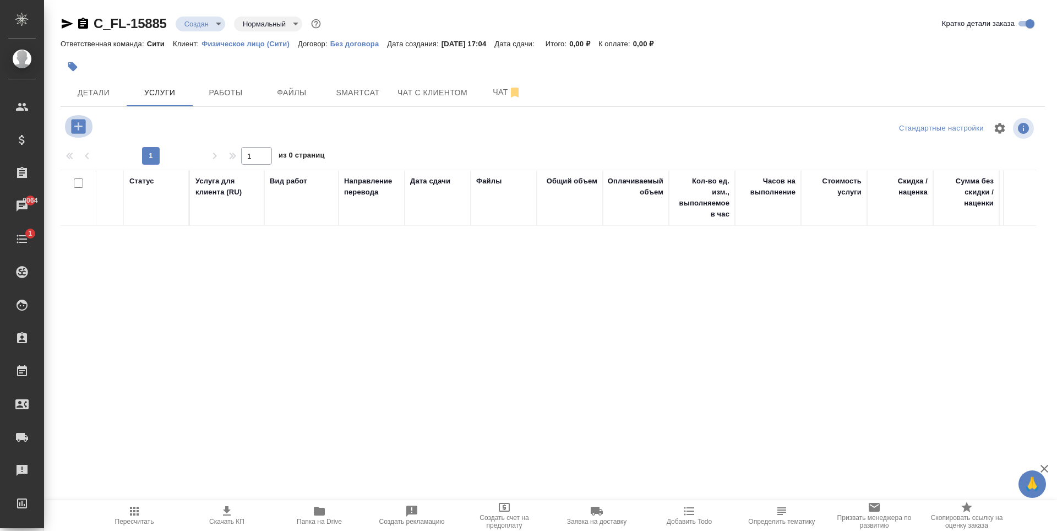
click at [81, 133] on icon "button" at bounding box center [78, 126] width 14 height 14
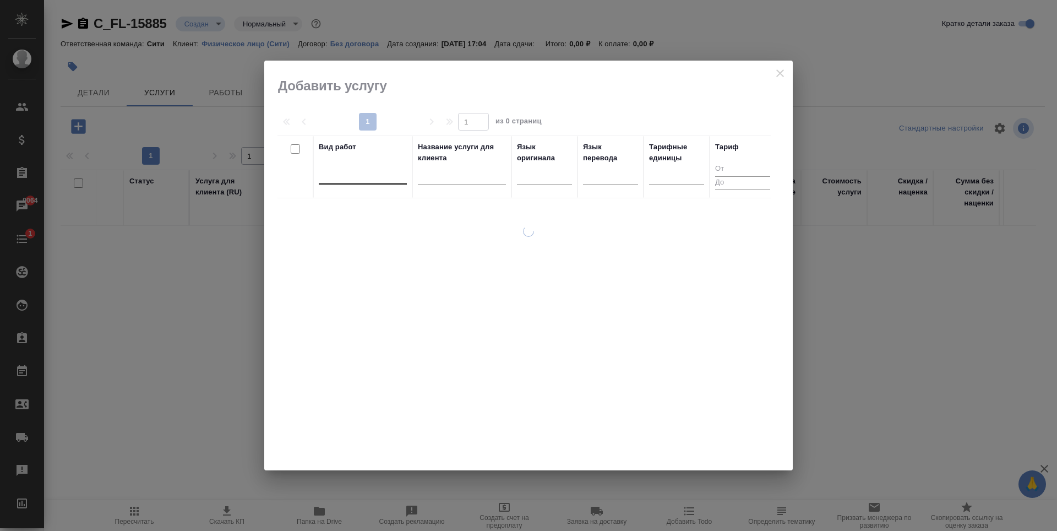
click at [338, 173] on div at bounding box center [363, 173] width 88 height 16
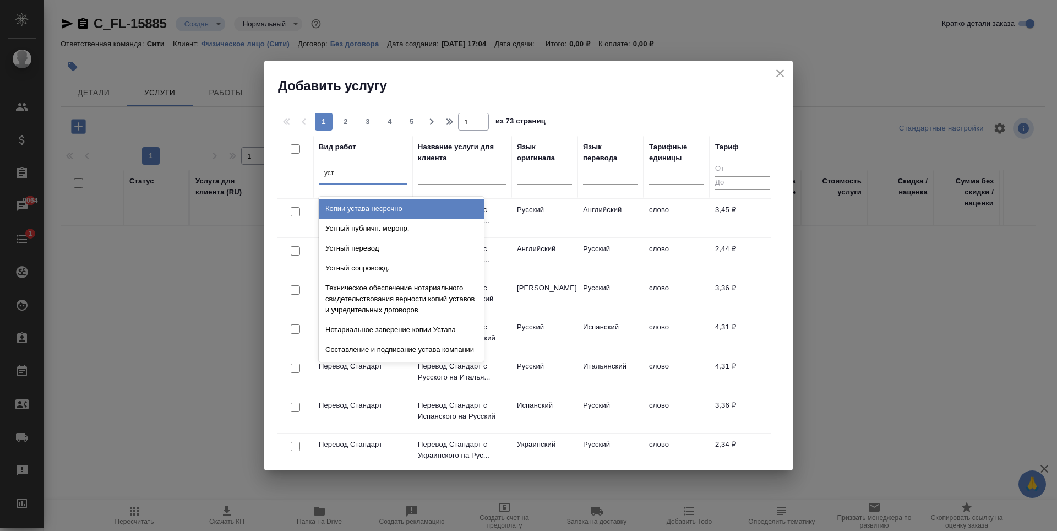
type input "устн"
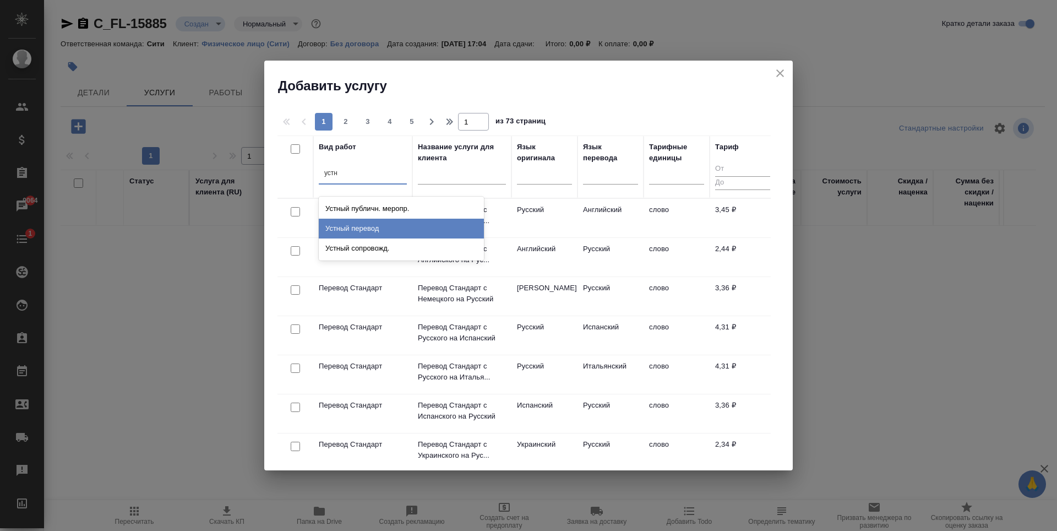
click at [398, 233] on div "Устный перевод" at bounding box center [401, 229] width 165 height 20
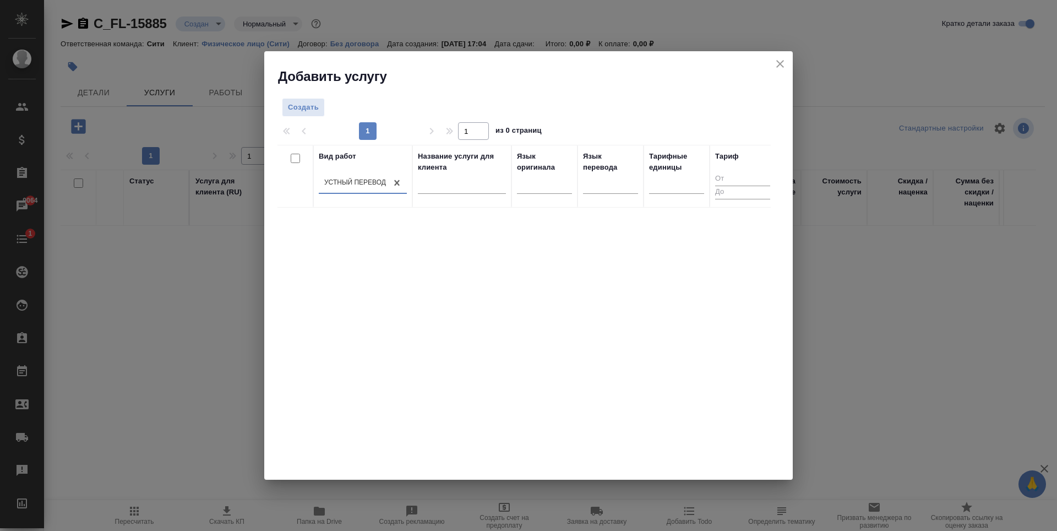
click at [590, 391] on div "Вид работ option Устный перевод, selected. 0 results available. Select is focus…" at bounding box center [523, 310] width 493 height 330
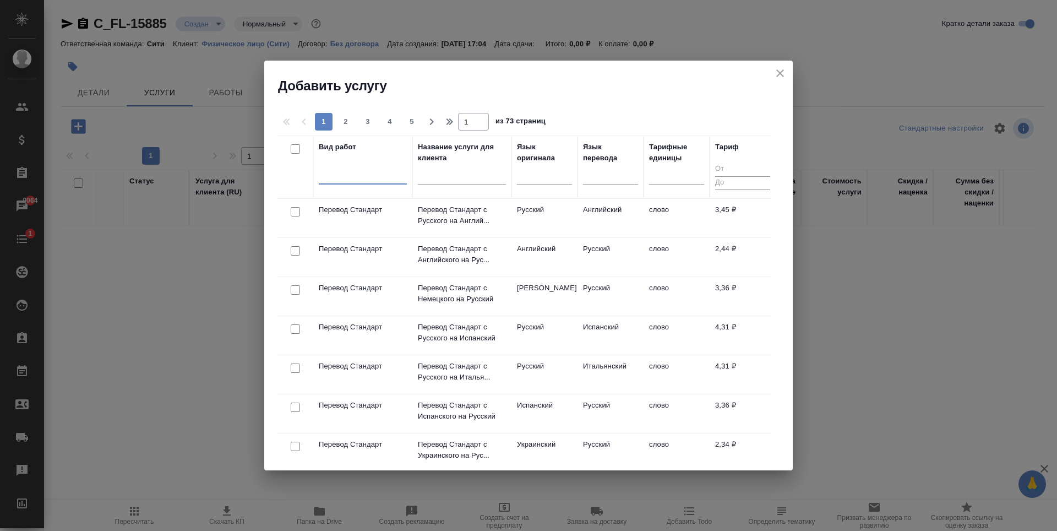
click at [356, 162] on div "Вид работ option Устный перевод, selected. 0 results available. Select is focus…" at bounding box center [363, 166] width 88 height 51
click at [355, 173] on div at bounding box center [363, 173] width 88 height 16
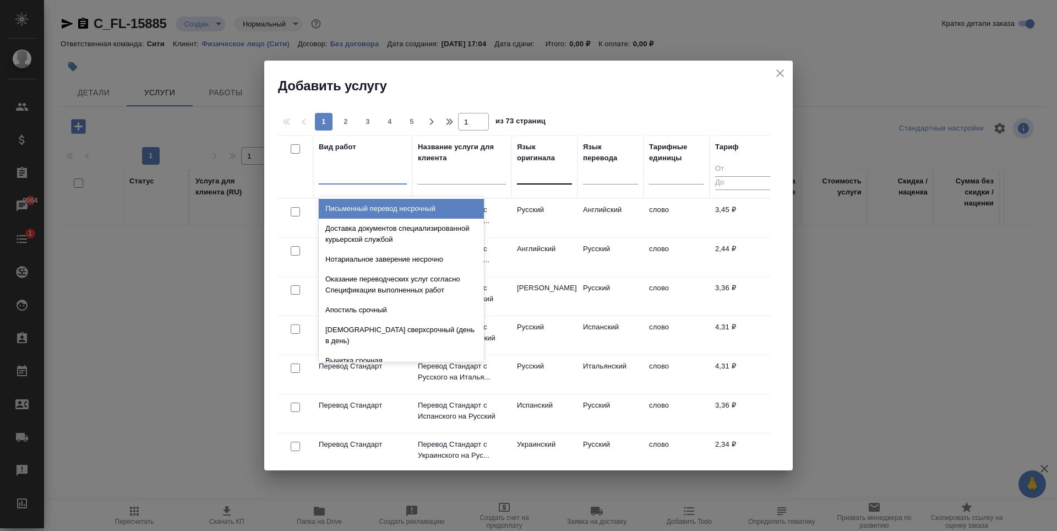
click at [541, 179] on div at bounding box center [544, 173] width 55 height 16
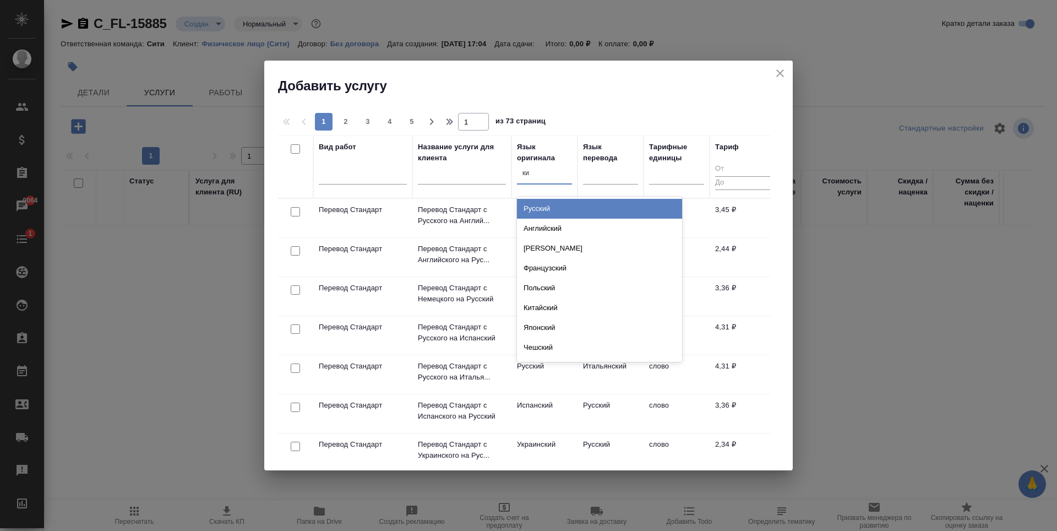
type input "кит"
click at [555, 200] on div "Китайский" at bounding box center [599, 209] width 165 height 20
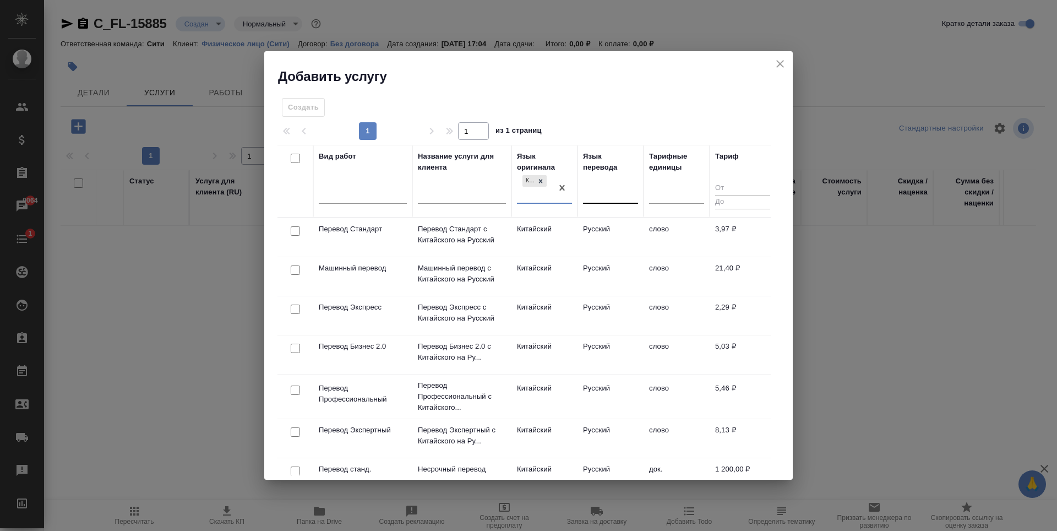
click at [606, 193] on div at bounding box center [610, 193] width 55 height 16
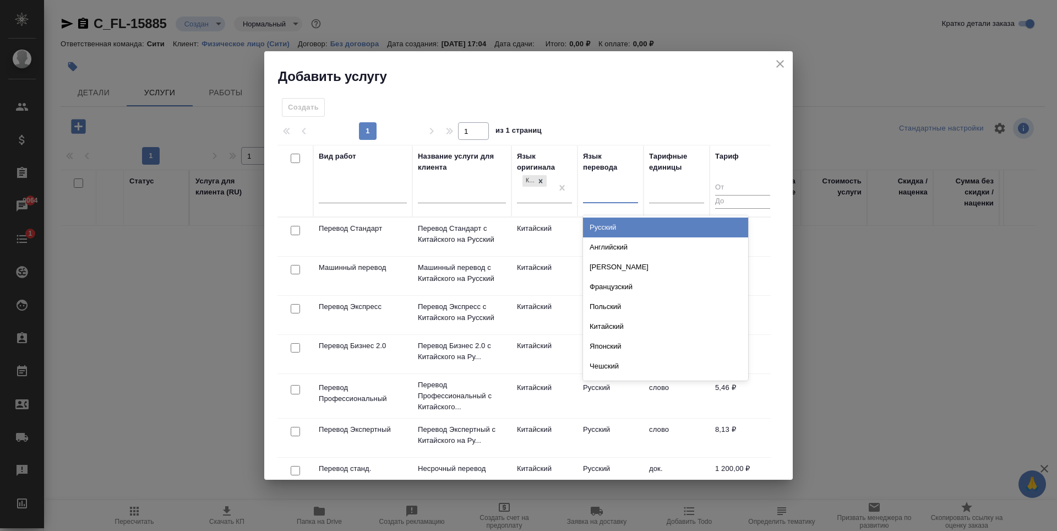
click at [623, 229] on div "Русский" at bounding box center [665, 227] width 165 height 20
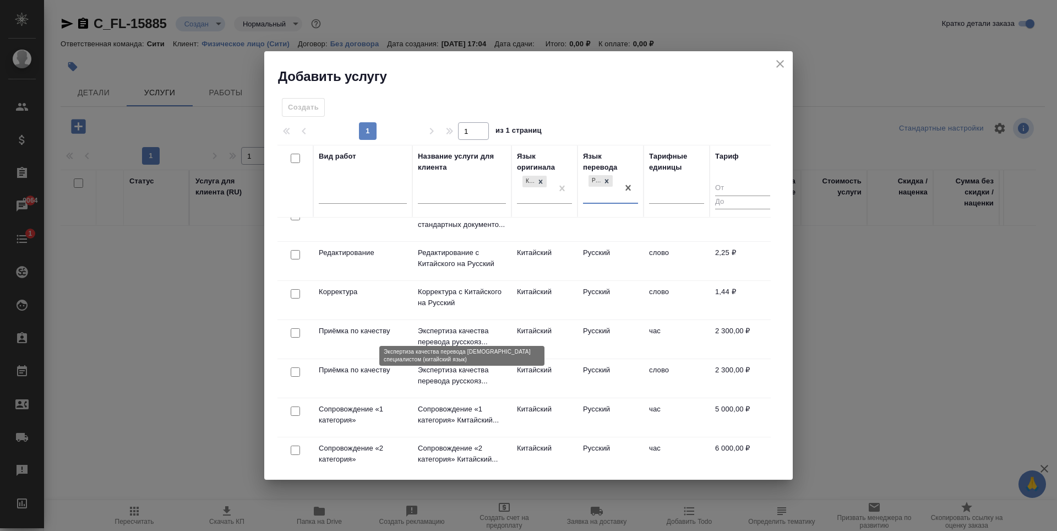
scroll to position [304, 0]
click at [300, 405] on input "checkbox" at bounding box center [295, 409] width 9 height 9
checkbox input "true"
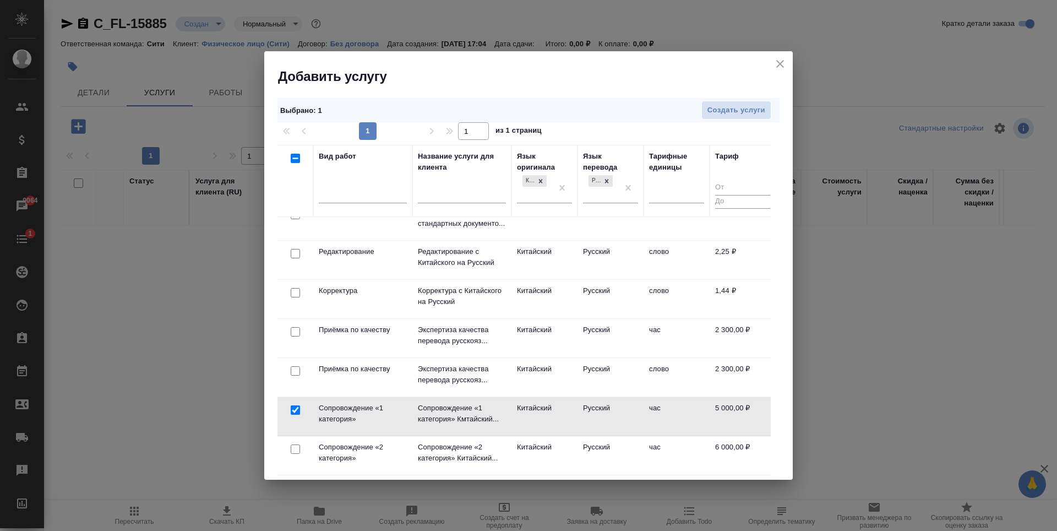
click at [727, 122] on div "Выбрано : 1 Создать услуги" at bounding box center [528, 110] width 502 height 25
click at [716, 116] on span "Создать услуги" at bounding box center [736, 110] width 58 height 13
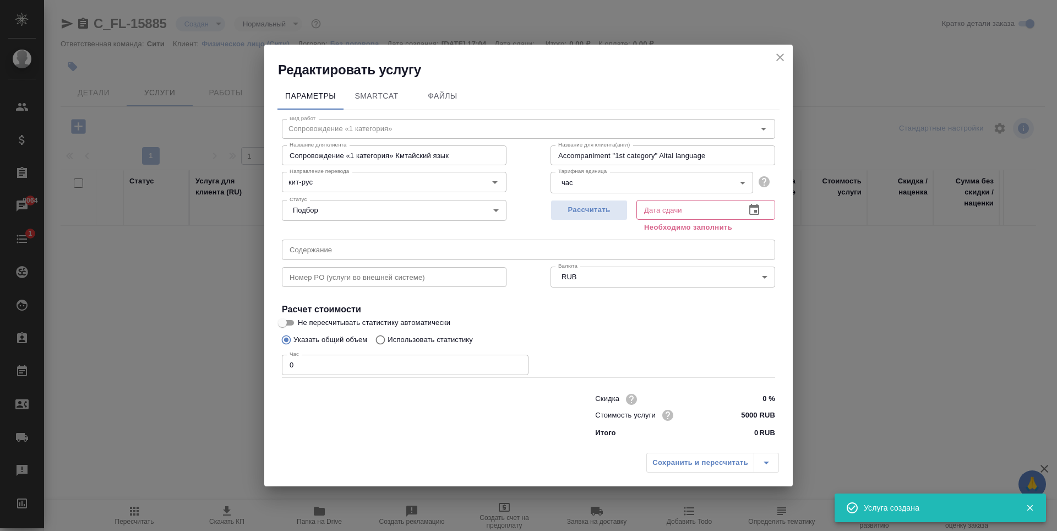
click at [701, 349] on div "Указать общий объем Использовать статистику" at bounding box center [528, 339] width 493 height 21
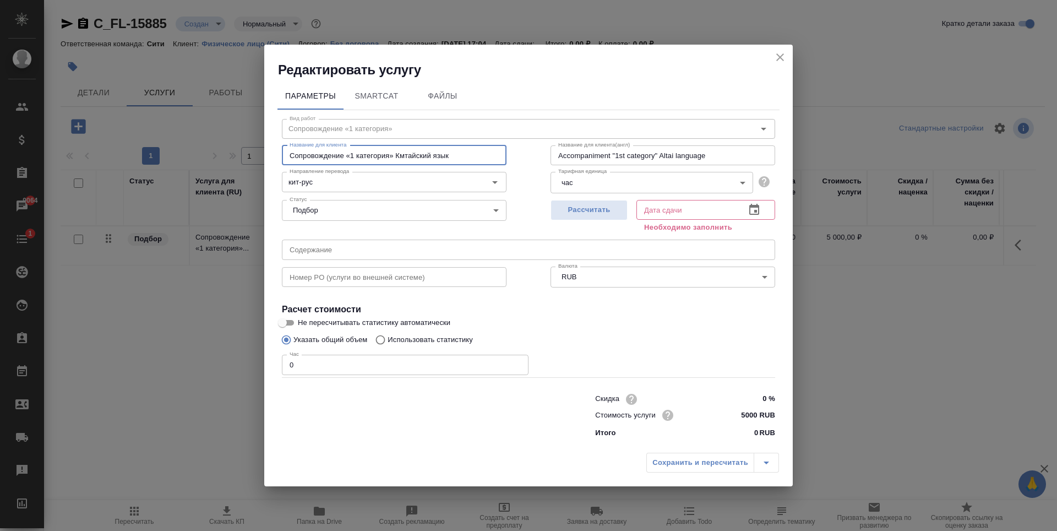
drag, startPoint x: 288, startPoint y: 154, endPoint x: 346, endPoint y: 157, distance: 58.5
click at [346, 157] on input "Сопровождение «1 категория» Кмтайский язык" at bounding box center [394, 155] width 225 height 20
click at [471, 152] on input "Сопровождение «1 категория» Кмтайский язык" at bounding box center [394, 155] width 225 height 20
click at [782, 53] on icon "close" at bounding box center [780, 57] width 13 height 13
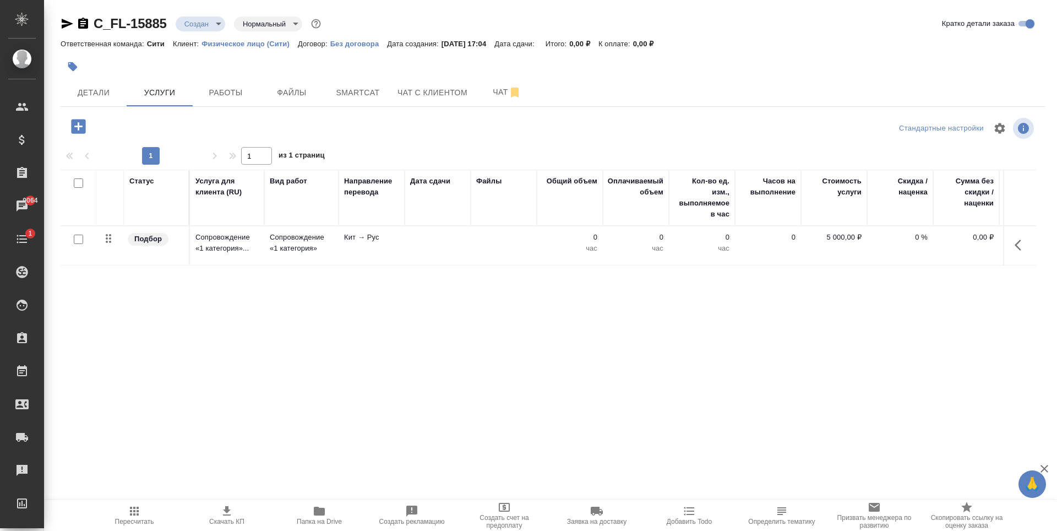
click at [77, 123] on icon "button" at bounding box center [78, 126] width 14 height 14
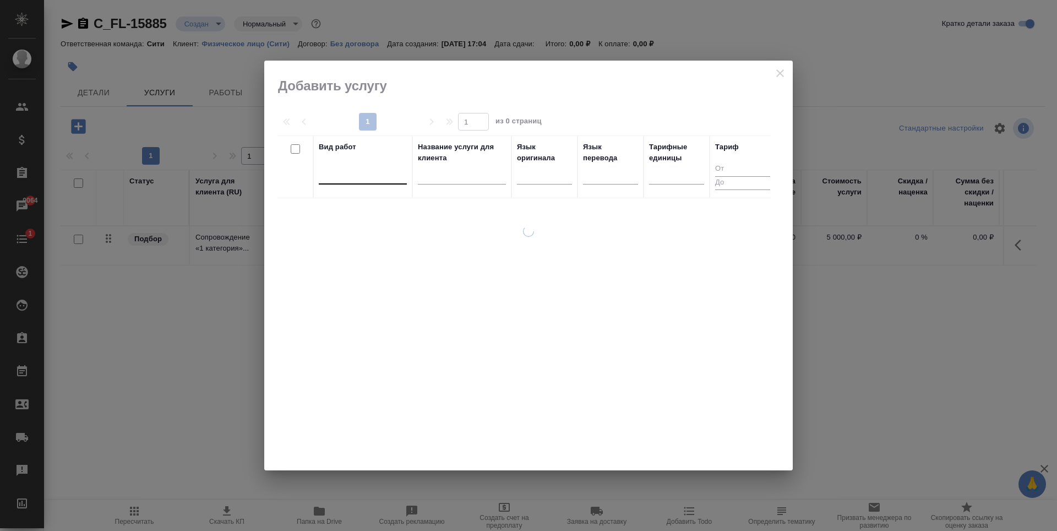
click at [336, 181] on div at bounding box center [363, 173] width 88 height 16
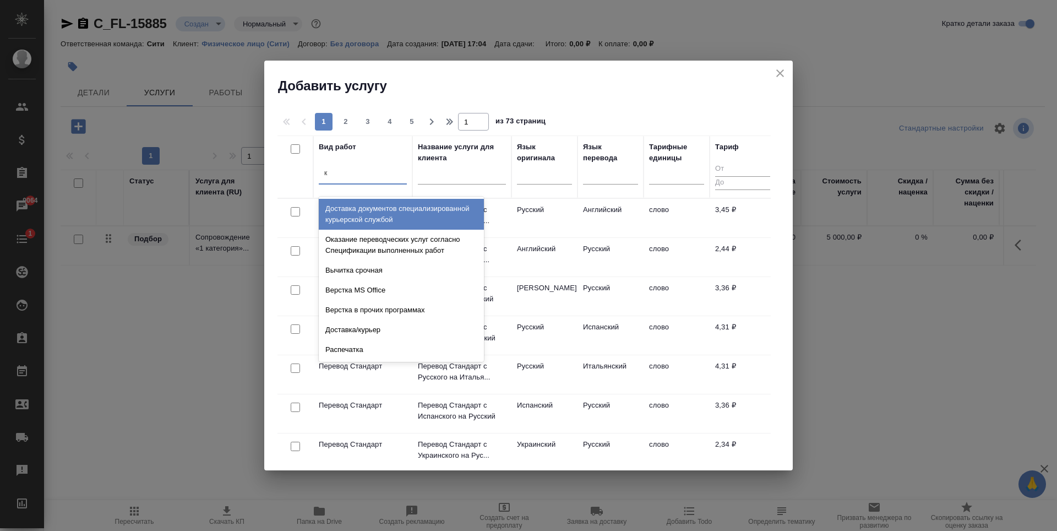
type input "к"
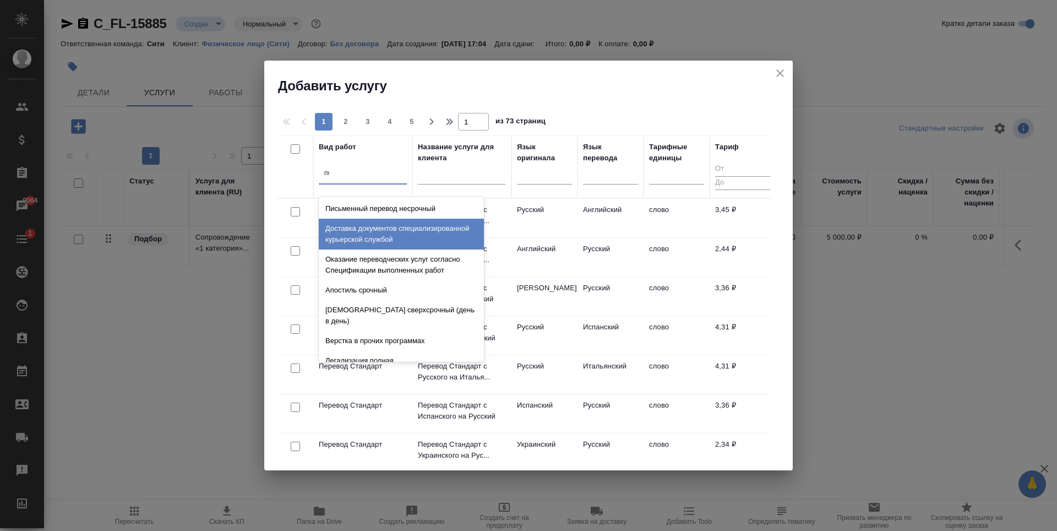
type input "после"
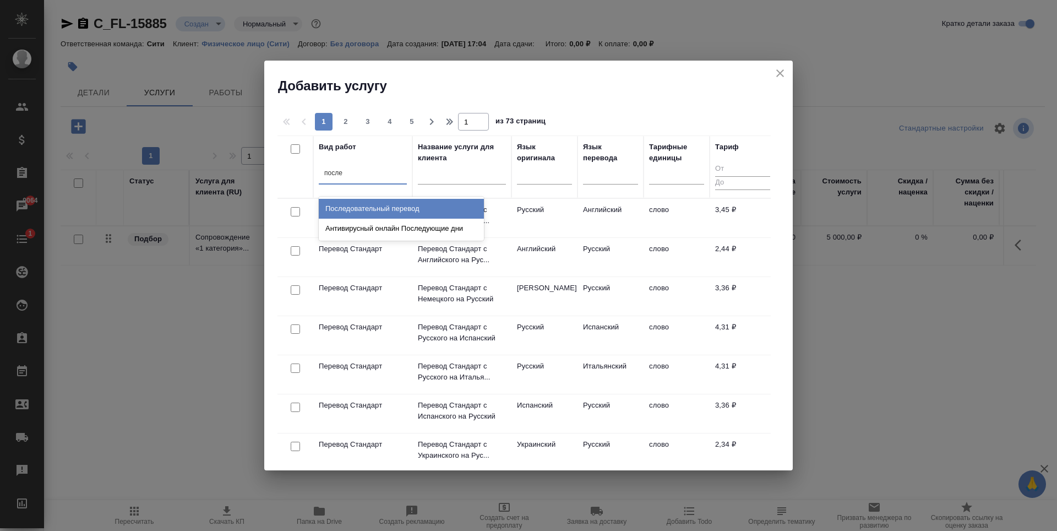
click at [363, 206] on div "Последовательный перевод" at bounding box center [401, 209] width 165 height 20
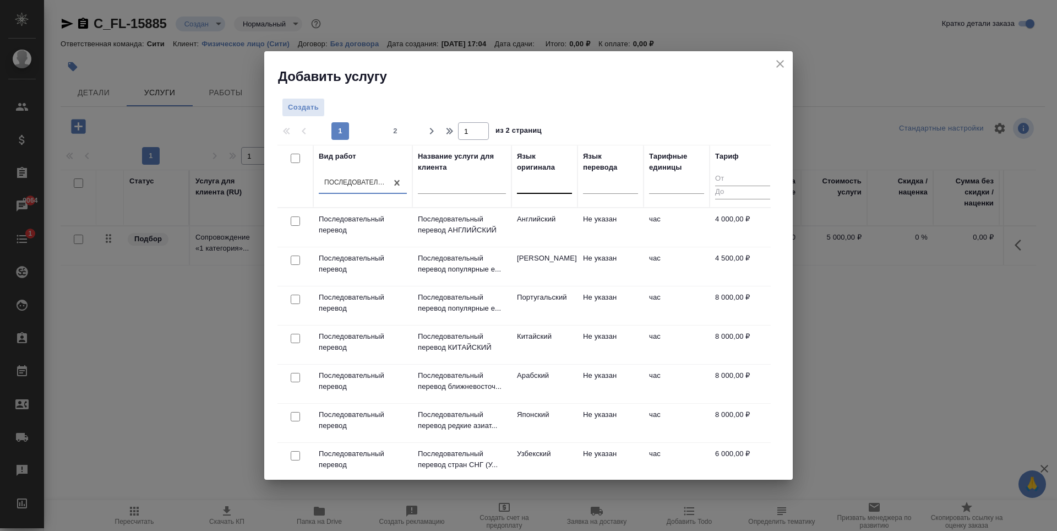
click at [538, 186] on div at bounding box center [544, 183] width 55 height 16
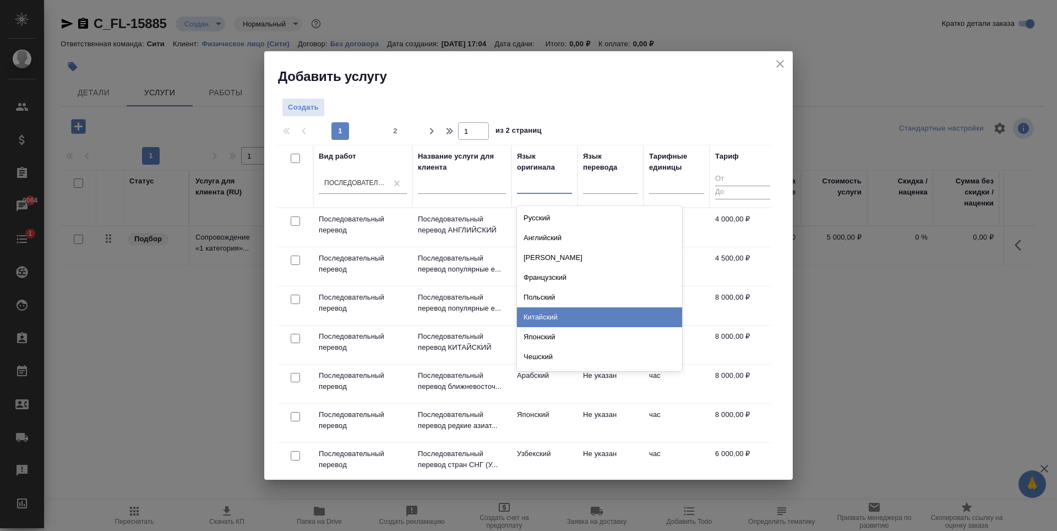
click at [557, 317] on div "Китайский" at bounding box center [599, 317] width 165 height 20
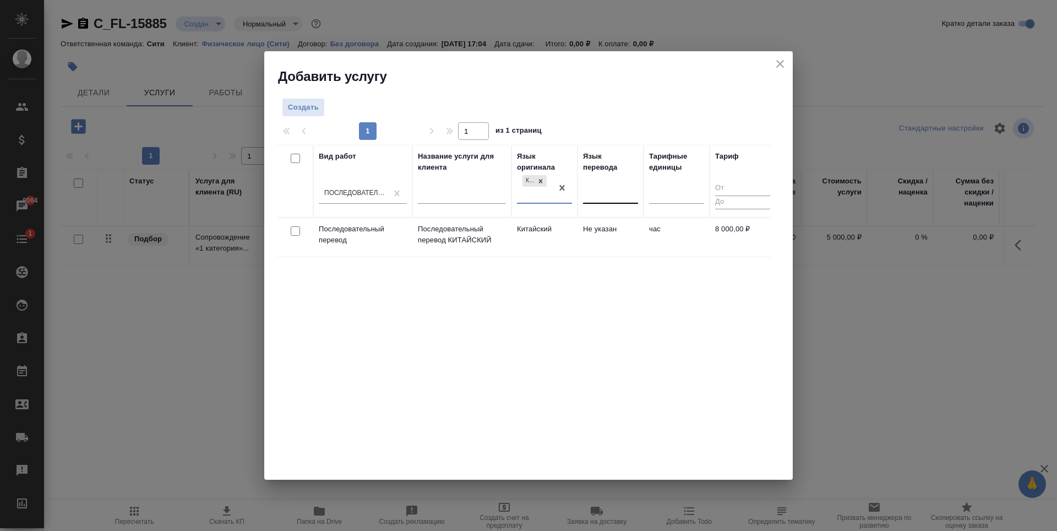
click at [594, 191] on div at bounding box center [610, 193] width 55 height 16
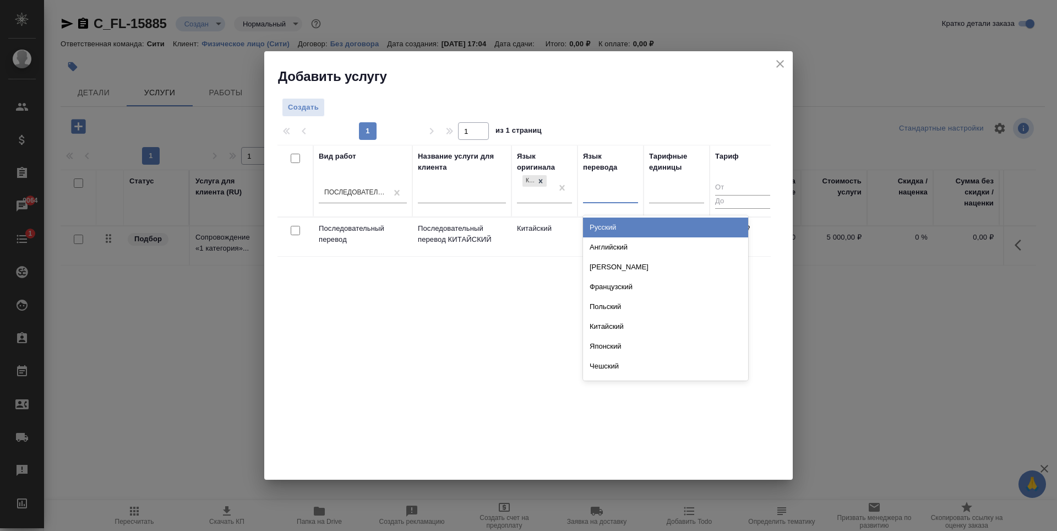
click at [392, 355] on div "Вид работ Последовательный перевод Название услуги для клиента Язык оригинала К…" at bounding box center [523, 310] width 493 height 330
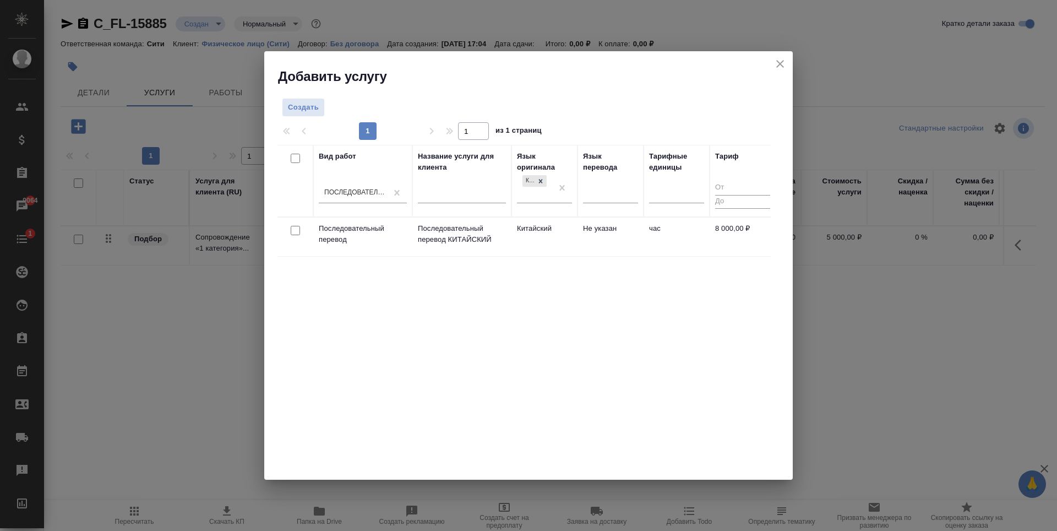
click at [300, 235] on div at bounding box center [295, 230] width 25 height 15
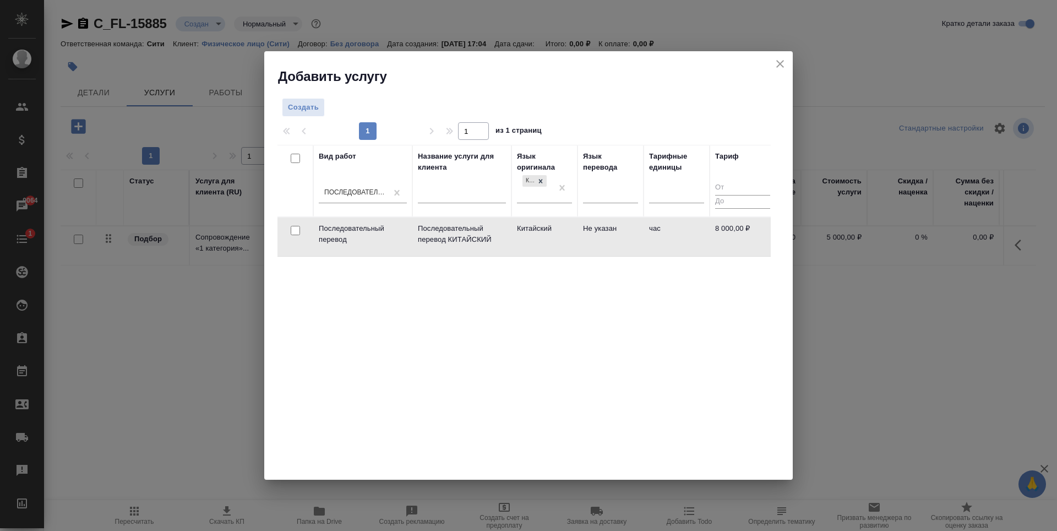
click at [291, 231] on input "checkbox" at bounding box center [295, 230] width 9 height 9
checkbox input "true"
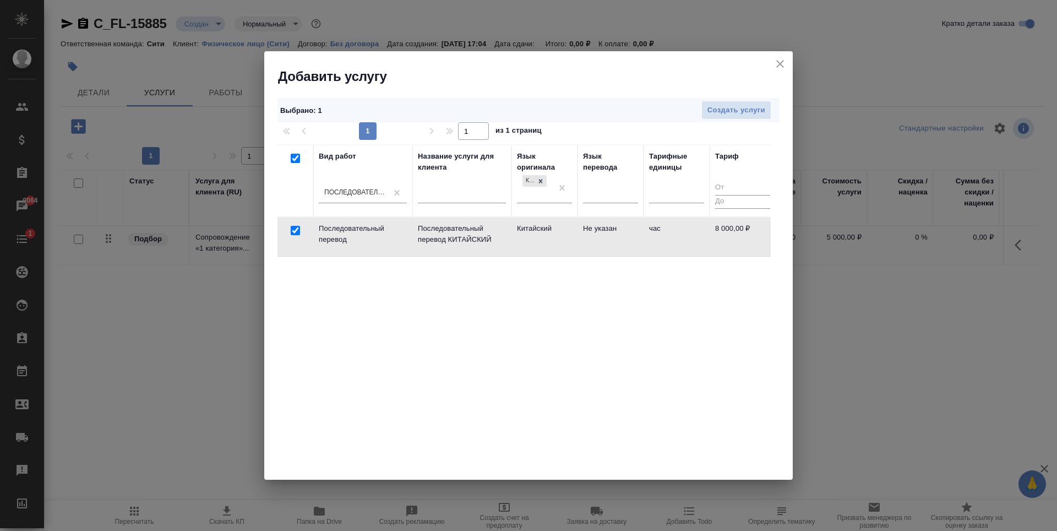
click at [725, 121] on div "Выбрано : 1 Создать услуги" at bounding box center [528, 110] width 502 height 25
click at [720, 115] on span "Создать услуги" at bounding box center [736, 110] width 58 height 13
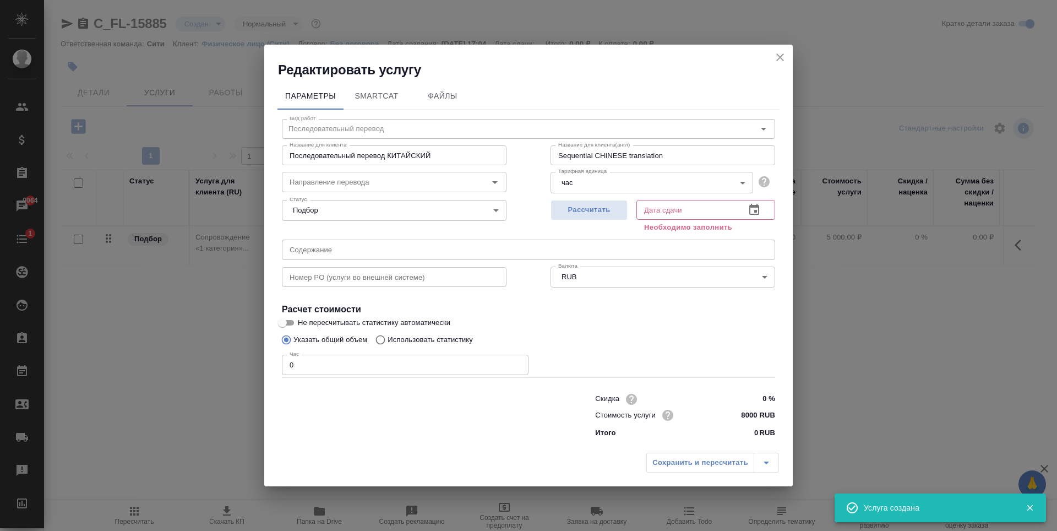
click at [350, 363] on input "0" at bounding box center [405, 365] width 247 height 20
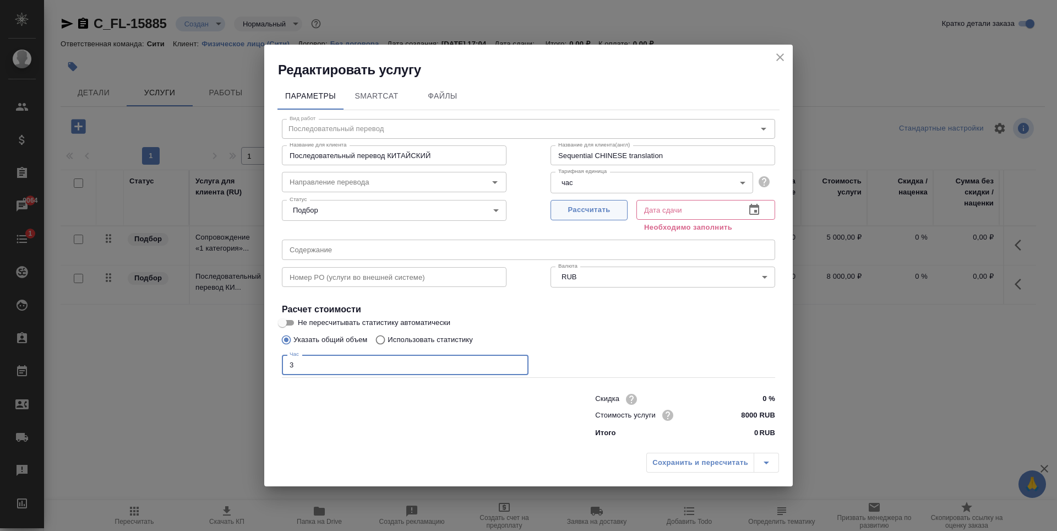
type input "3"
click at [584, 215] on span "Рассчитать" at bounding box center [589, 210] width 65 height 13
type input "08.09.2025 17:07"
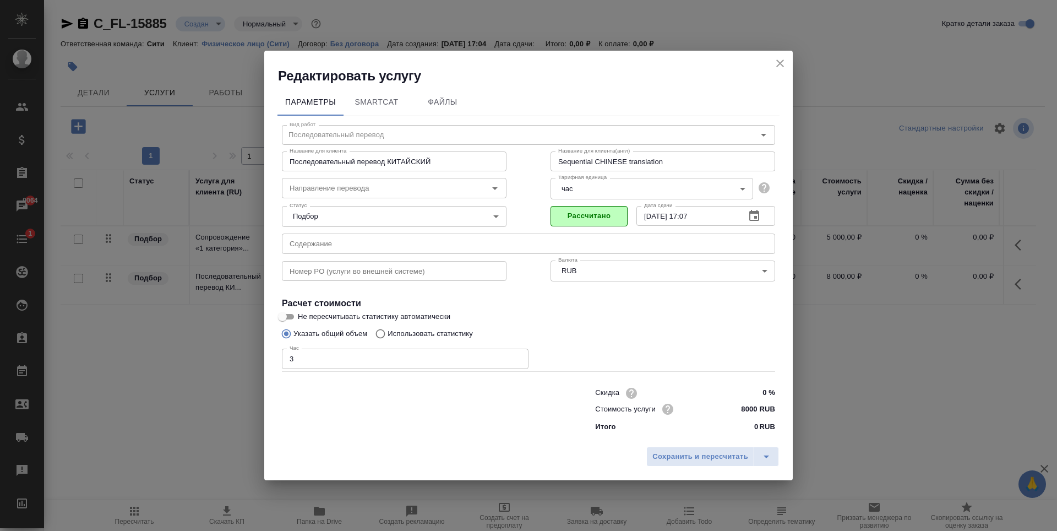
click at [624, 92] on div "Параметры SmartCat Файлы" at bounding box center [528, 102] width 502 height 26
click at [705, 461] on span "Сохранить и пересчитать" at bounding box center [700, 456] width 96 height 13
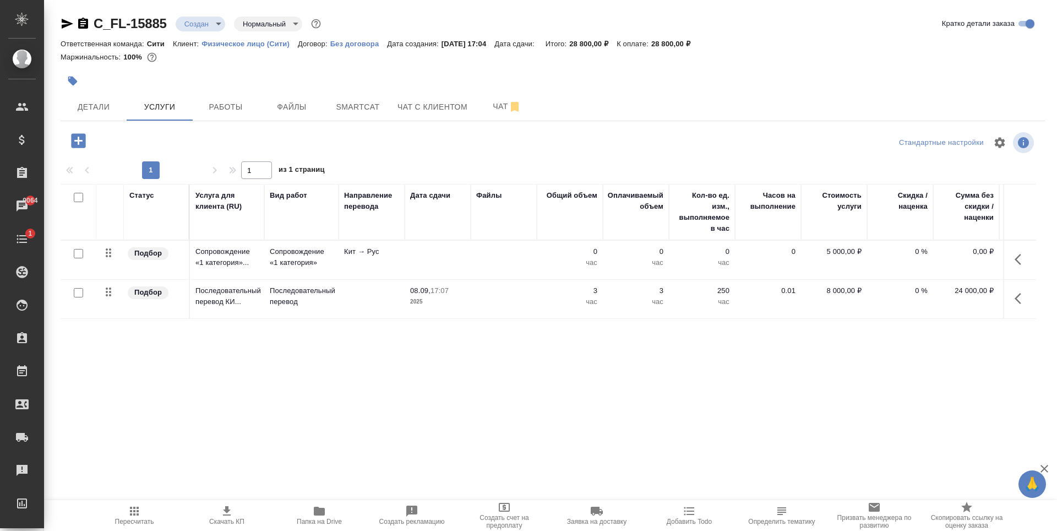
click at [80, 255] on input "checkbox" at bounding box center [78, 253] width 9 height 9
checkbox input "true"
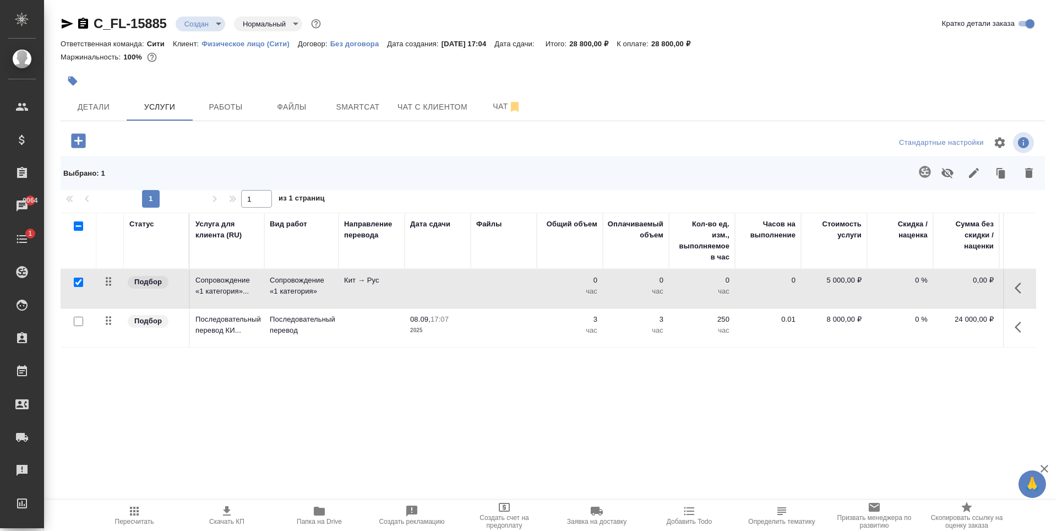
click at [1027, 170] on icon "button" at bounding box center [1029, 173] width 8 height 10
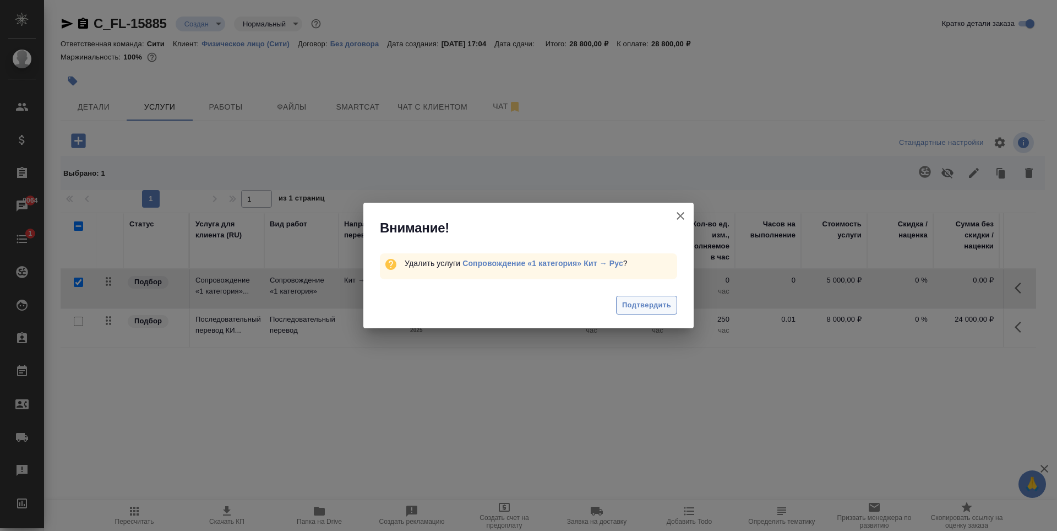
click at [633, 301] on span "Подтвердить" at bounding box center [646, 305] width 49 height 13
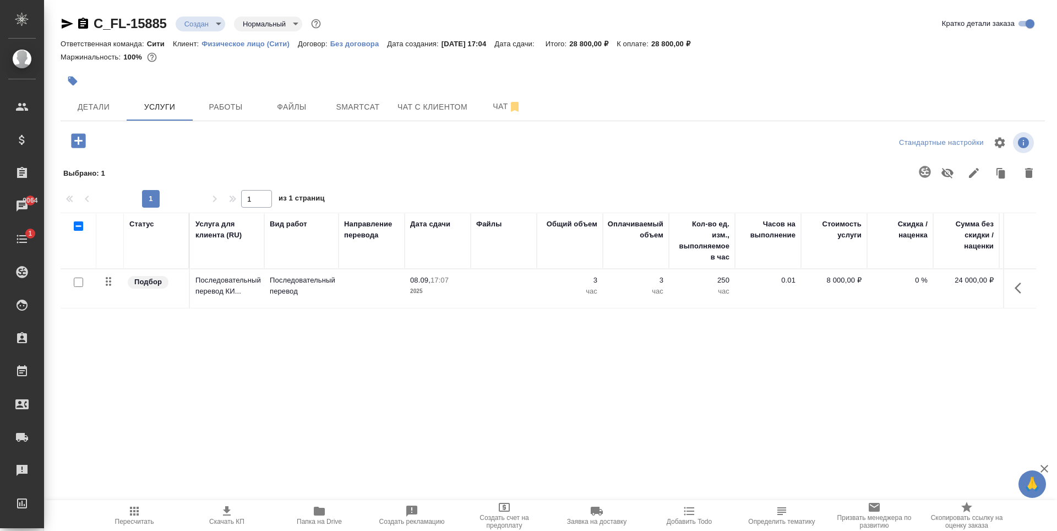
click at [432, 366] on div "Статус Услуга для клиента (RU) Вид работ Направление перевода Дата сдачи Файлы …" at bounding box center [549, 331] width 976 height 237
click at [107, 101] on span "Детали" at bounding box center [93, 107] width 53 height 14
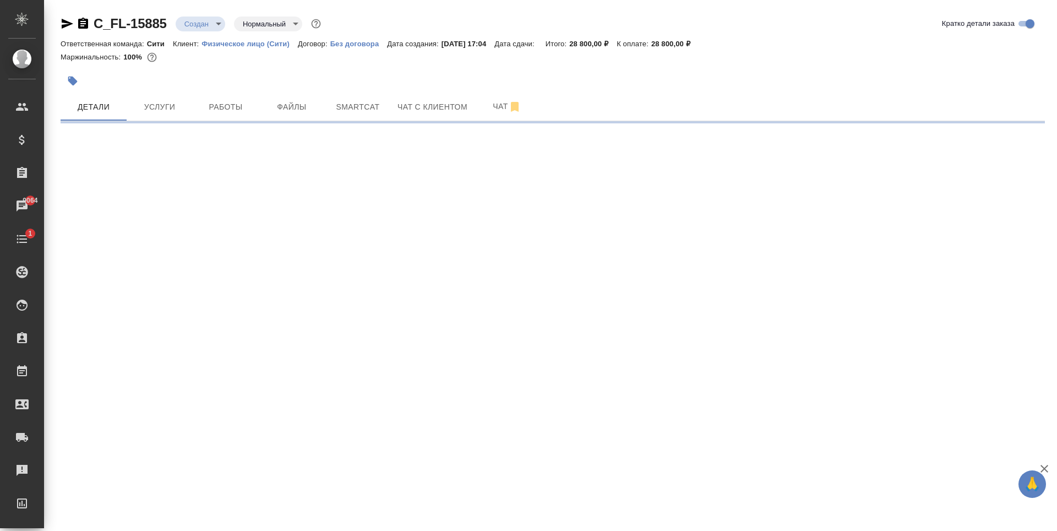
select select "RU"
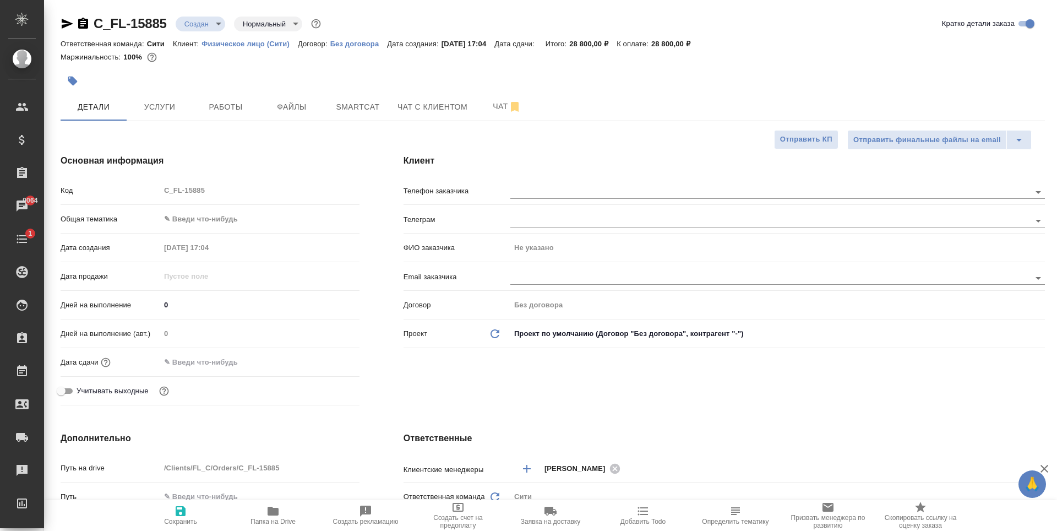
type textarea "x"
click at [538, 278] on input "text" at bounding box center [751, 277] width 483 height 13
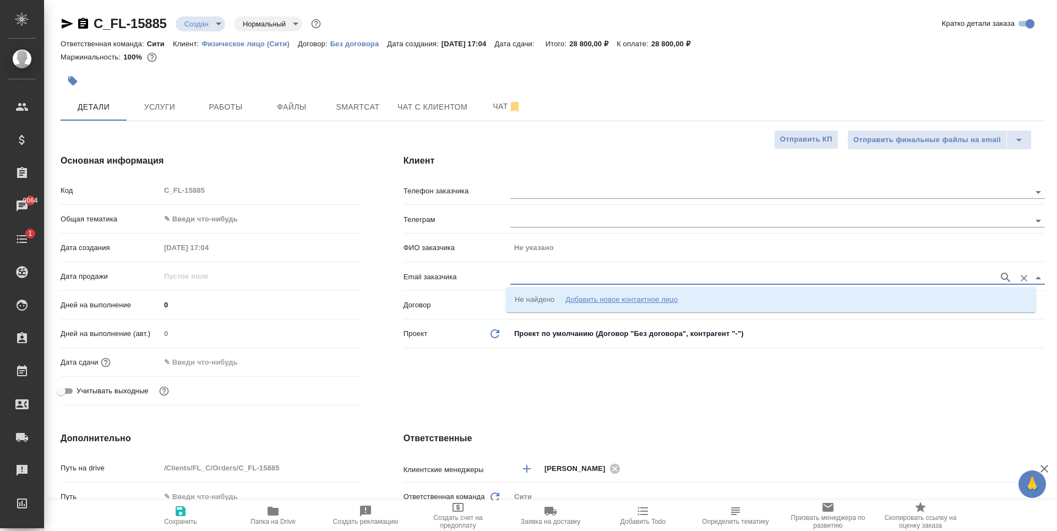
paste input "chiyou.zhanghui@gmail.com"
type input "chiyou.zhanghui@gmail.com"
click at [583, 298] on div "Добавить новое контактное лицо" at bounding box center [621, 299] width 112 height 11
type input "chiyou.zhanghui@gmail.com"
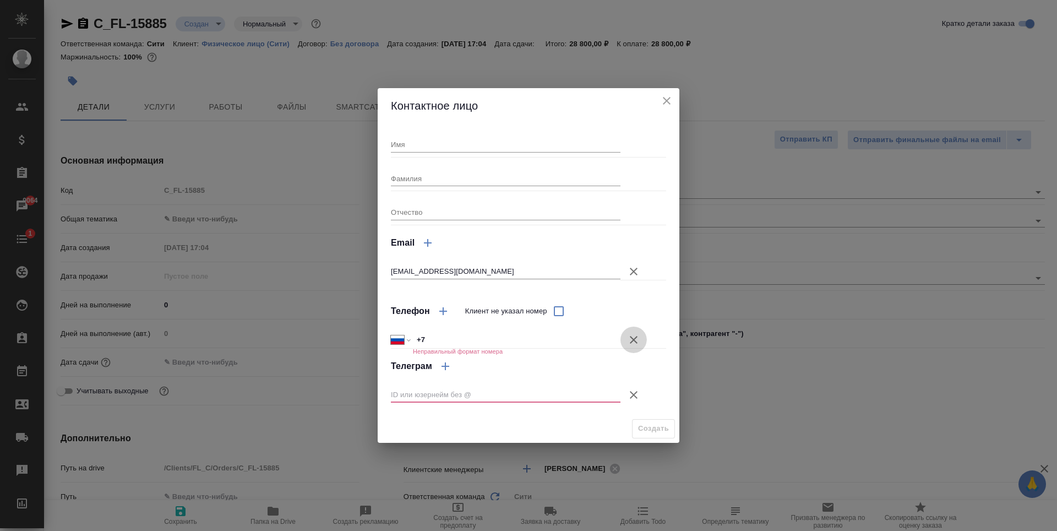
click at [636, 336] on icon "button" at bounding box center [633, 339] width 13 height 13
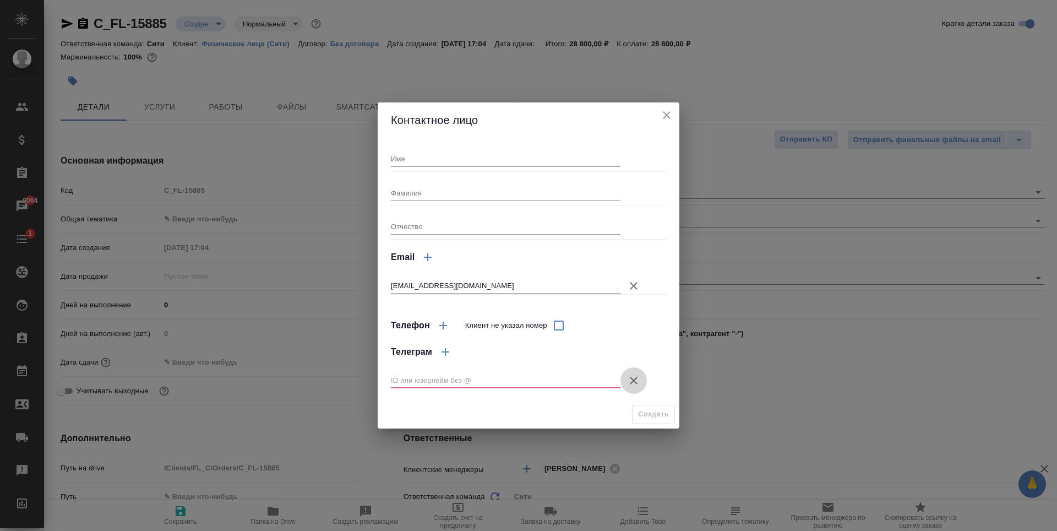
click at [635, 377] on icon "button" at bounding box center [633, 380] width 13 height 13
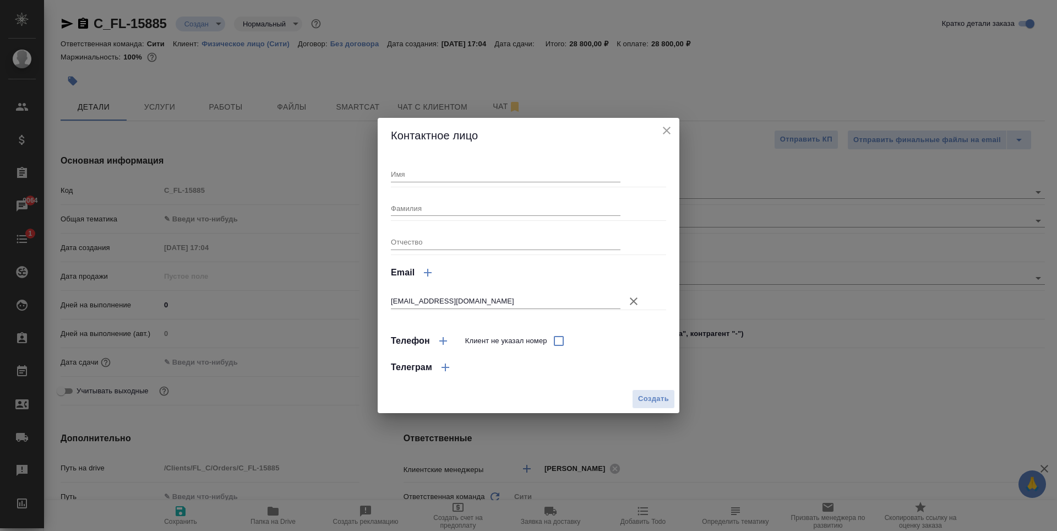
type textarea "x"
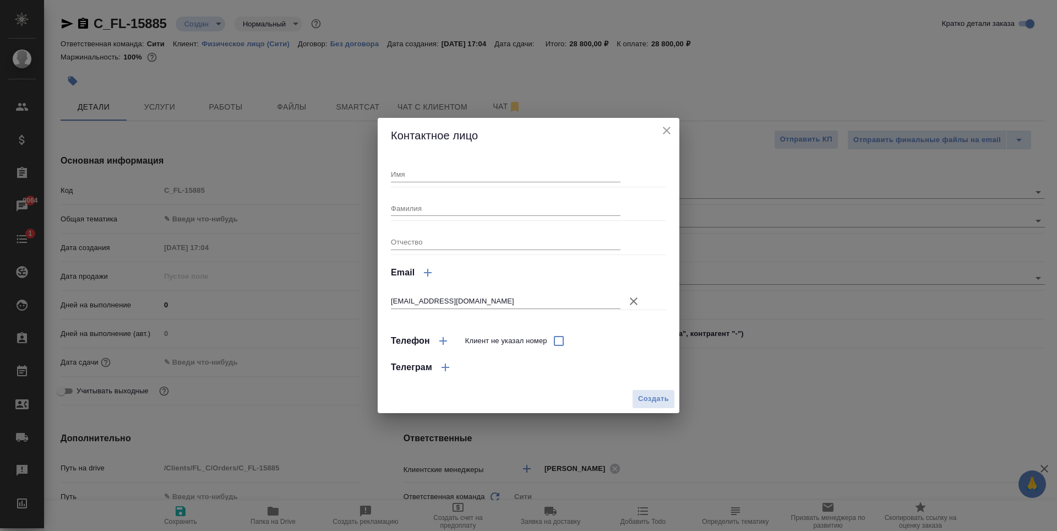
type textarea "x"
click at [430, 174] on input "Имя" at bounding box center [506, 173] width 230 height 15
type input "-"
click at [663, 400] on span "Создать" at bounding box center [653, 399] width 31 height 13
type input "-"
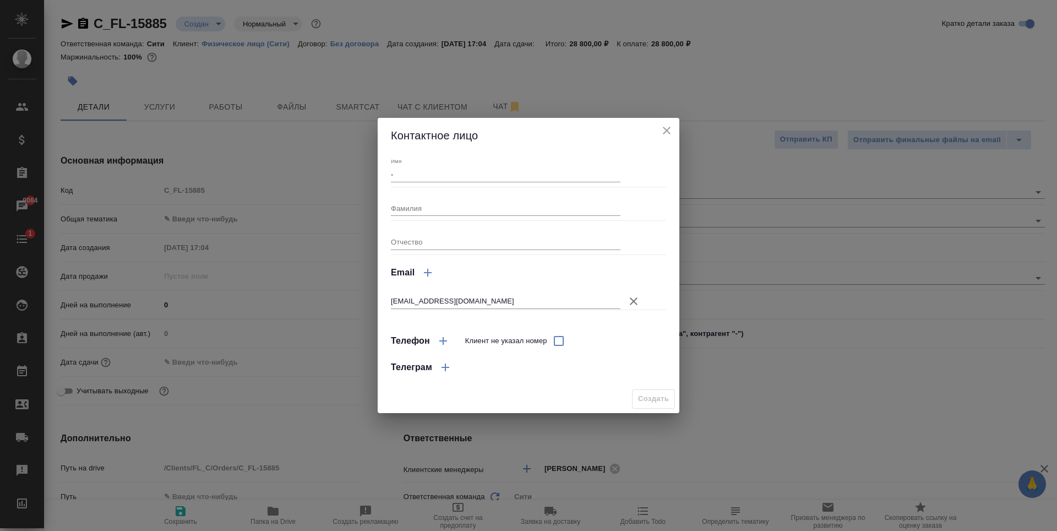
type textarea "x"
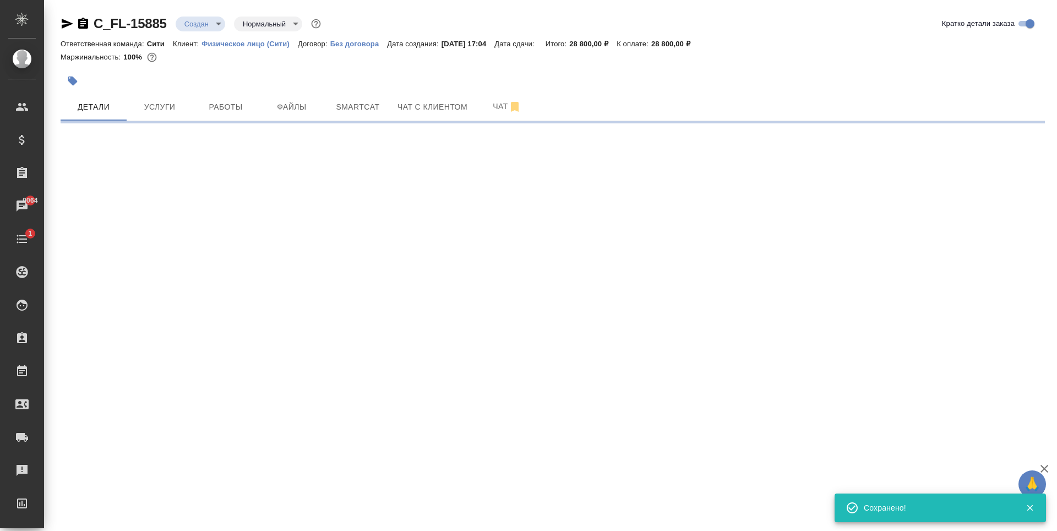
type input "holyTrinity"
select select "RU"
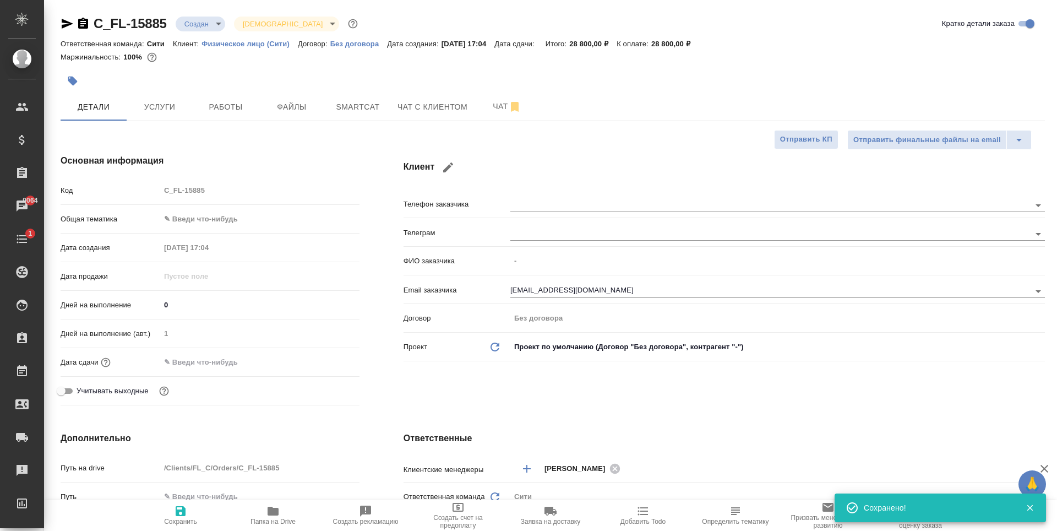
type textarea "x"
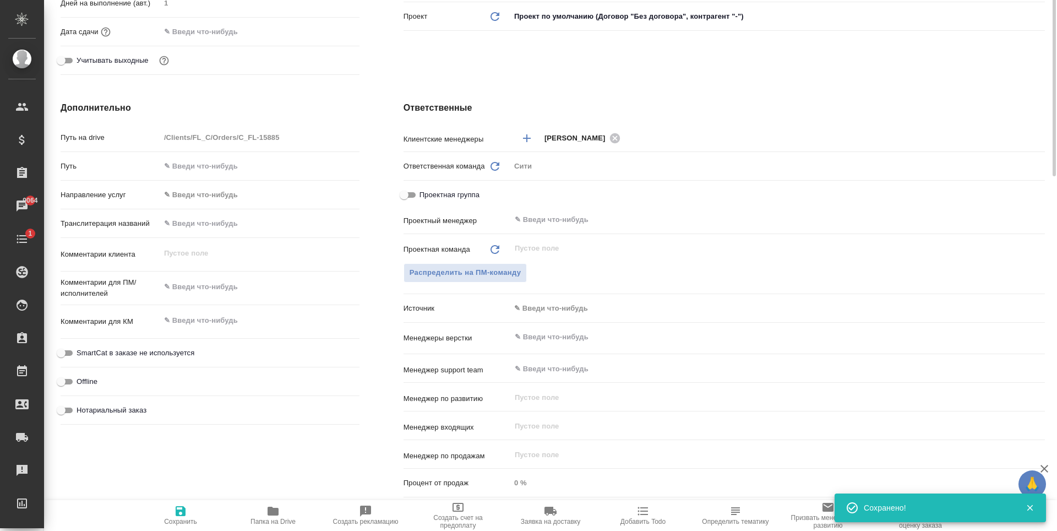
scroll to position [385, 0]
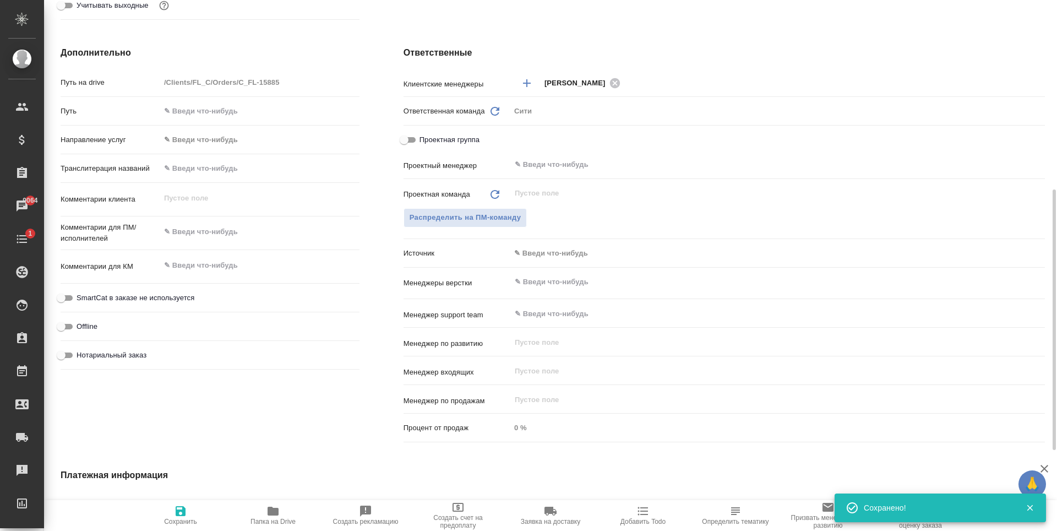
type textarea "x"
click at [201, 265] on textarea at bounding box center [259, 265] width 199 height 19
type textarea "x"
click at [205, 236] on textarea at bounding box center [259, 231] width 199 height 19
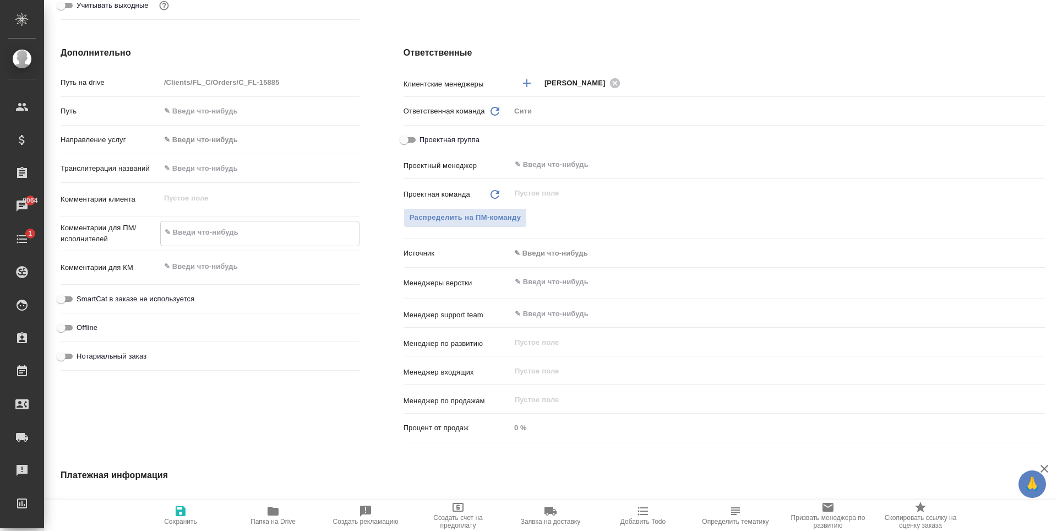
paste textarea "завтра в 11:30 нам нужен переводчик с диплом . Цель: Оказать помощь компании в …"
type textarea "завтра в 11:30 нам нужен переводчик с диплом . Цель: Оказать помощь компании в …"
type textarea "x"
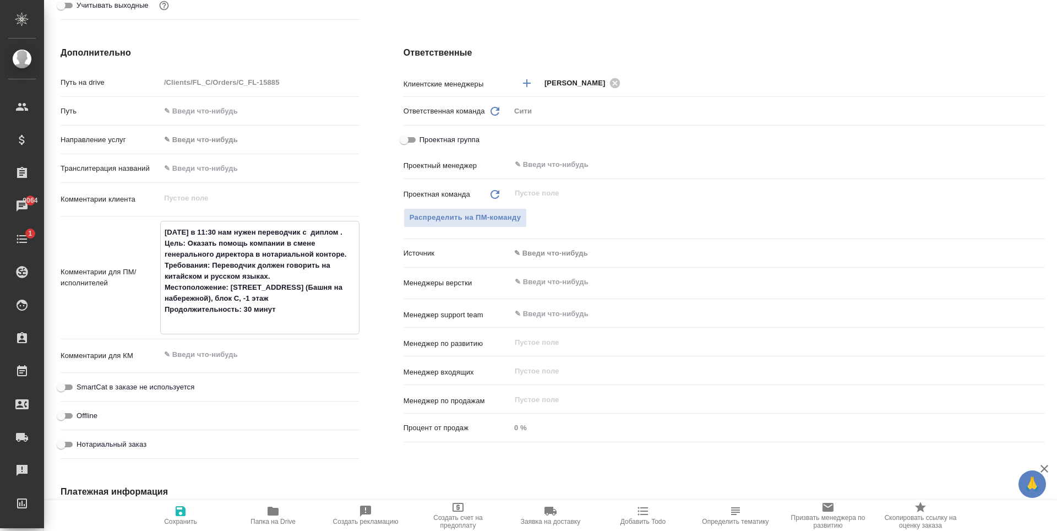
click at [223, 230] on textarea "завтра в 11:30 нам нужен переводчик с диплом . Цель: Оказать помощь компании в …" at bounding box center [260, 276] width 198 height 107
type textarea "завтра в 11:30 нужен переводчик с диплом . Цель: Оказать помощь компании в смен…"
type textarea "x"
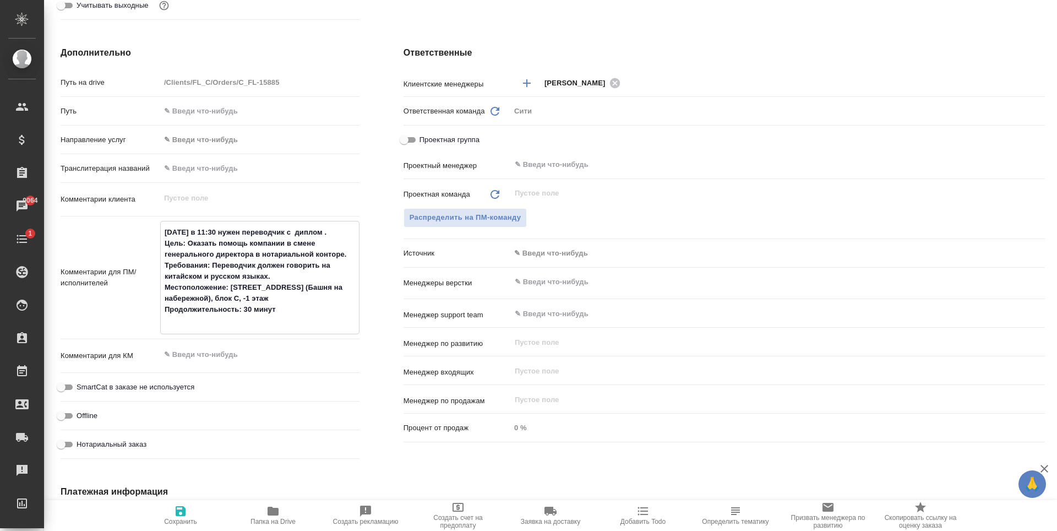
type textarea "x"
click at [236, 231] on textarea "завтра в 11:30 нужен переводчик с диплом . Цель: Оказать помощь компании в смен…" at bounding box center [260, 276] width 198 height 107
click at [293, 228] on textarea "завтра в 11:30 нужен переводчик с диплом . Цель: Оказать помощь компании в смен…" at bounding box center [260, 276] width 198 height 107
type textarea "завтра в 11:30 нужен переводчик с диплом . Цель: Оказать помощь компании в смен…"
type textarea "x"
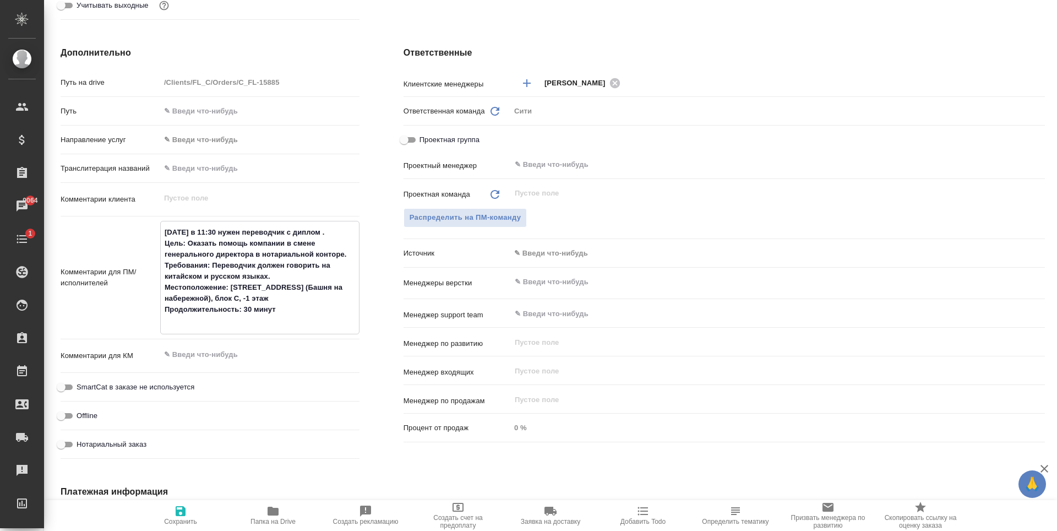
type textarea "x"
click at [218, 252] on textarea "завтра в 11:30 нужен переводчик с диплом . Цель: Оказать помощь компании в смен…" at bounding box center [260, 276] width 198 height 107
click at [277, 260] on textarea "завтра в 11:30 нужен переводчик с диплом . Цель: Оказать помощь компании в смен…" at bounding box center [260, 276] width 198 height 107
click at [290, 271] on textarea "завтра в 11:30 нужен переводчик с диплом . Цель: Оказать помощь компании в смен…" at bounding box center [260, 276] width 198 height 107
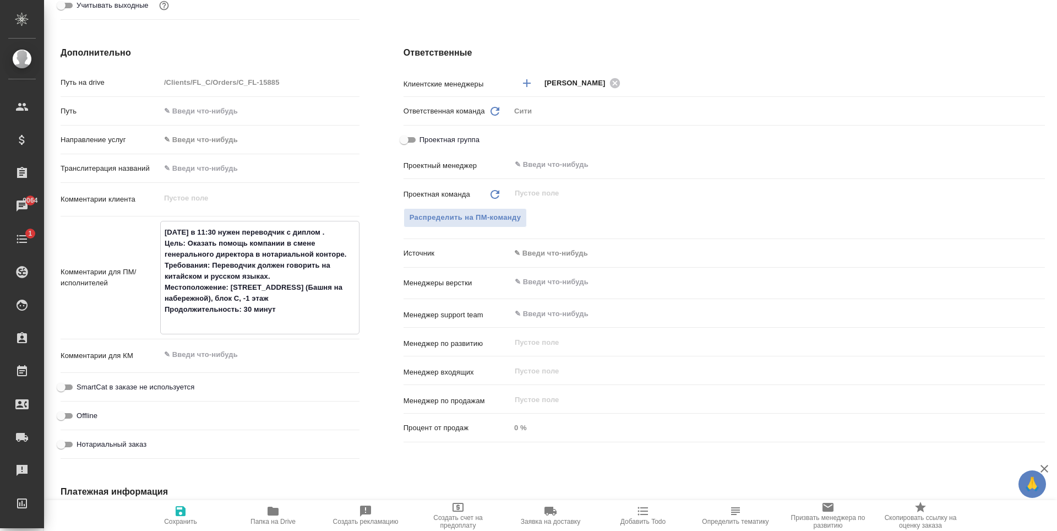
click at [219, 308] on textarea "завтра в 11:30 нужен переводчик с диплом . Цель: Оказать помощь компании в смен…" at bounding box center [260, 276] width 198 height 107
type textarea "завтра в 11:30 нужен переводчик с диплом . Цель: Оказать помощь компании в смен…"
type textarea "x"
click at [184, 509] on icon "button" at bounding box center [181, 511] width 10 height 10
type textarea "x"
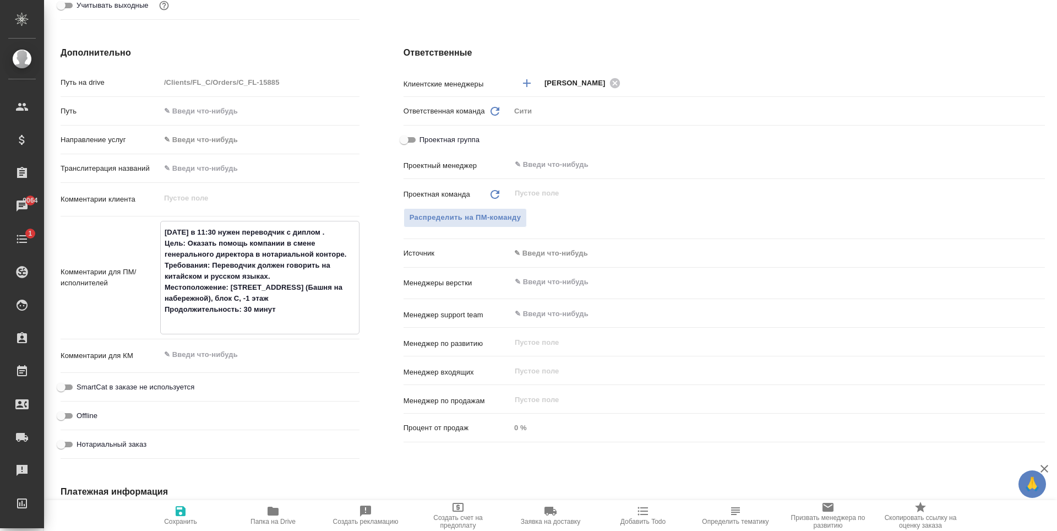
type textarea "x"
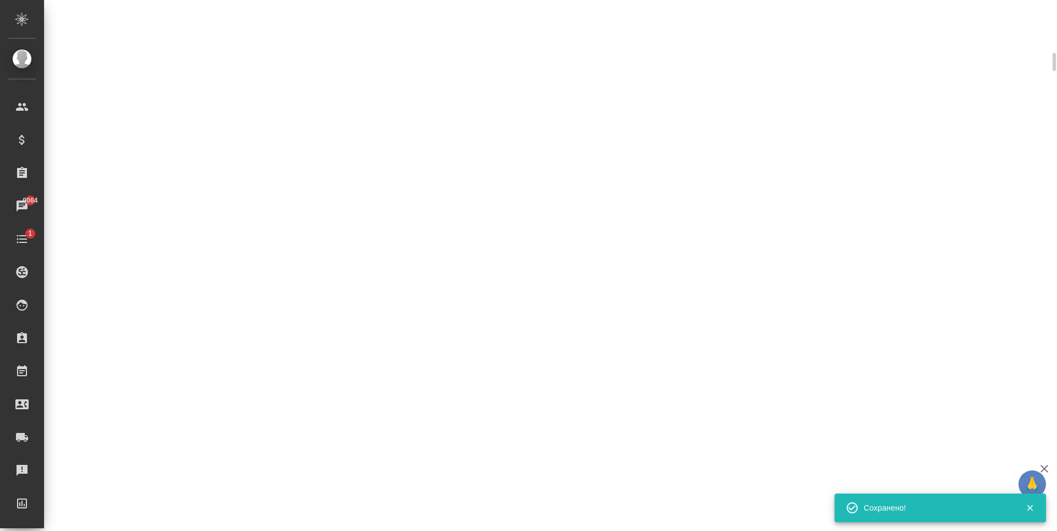
scroll to position [377, 0]
select select "RU"
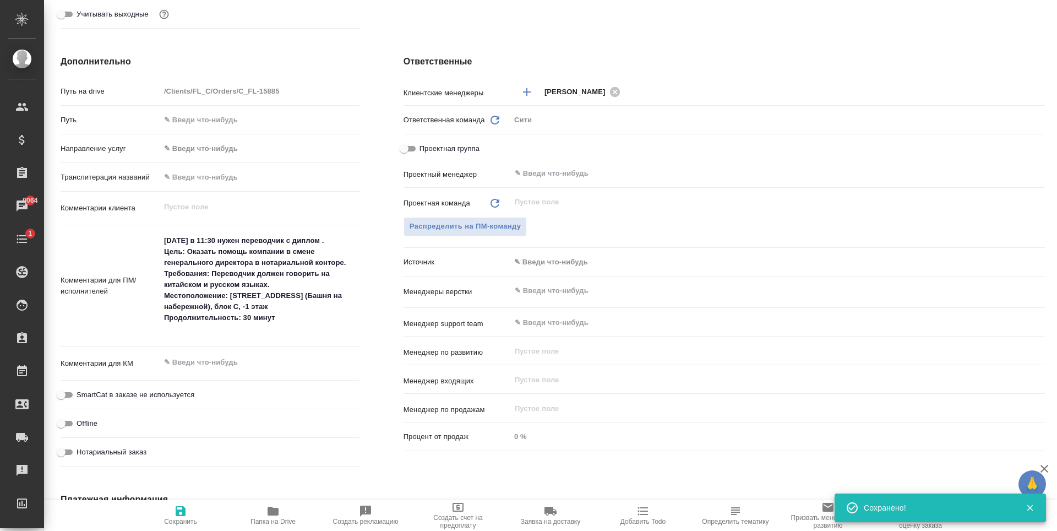
type textarea "x"
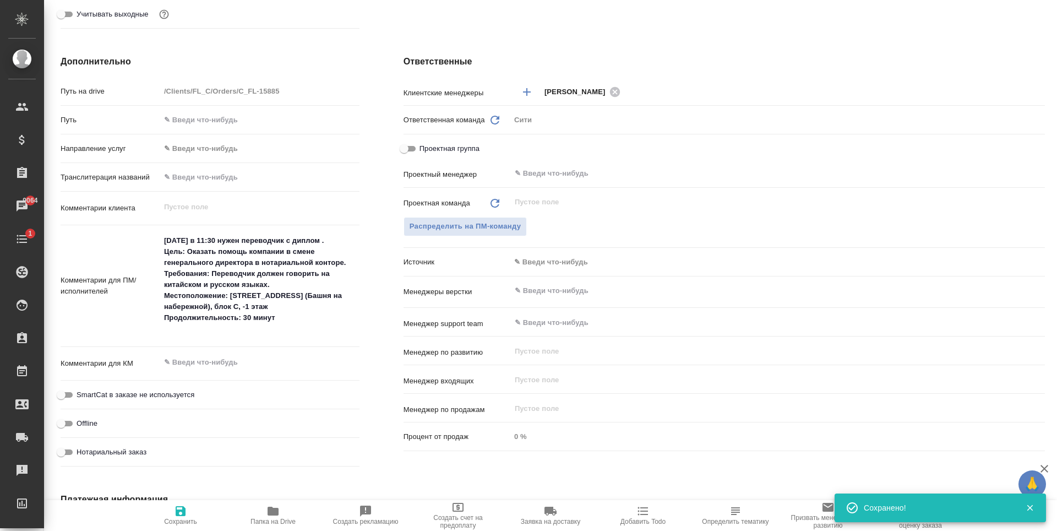
type textarea "x"
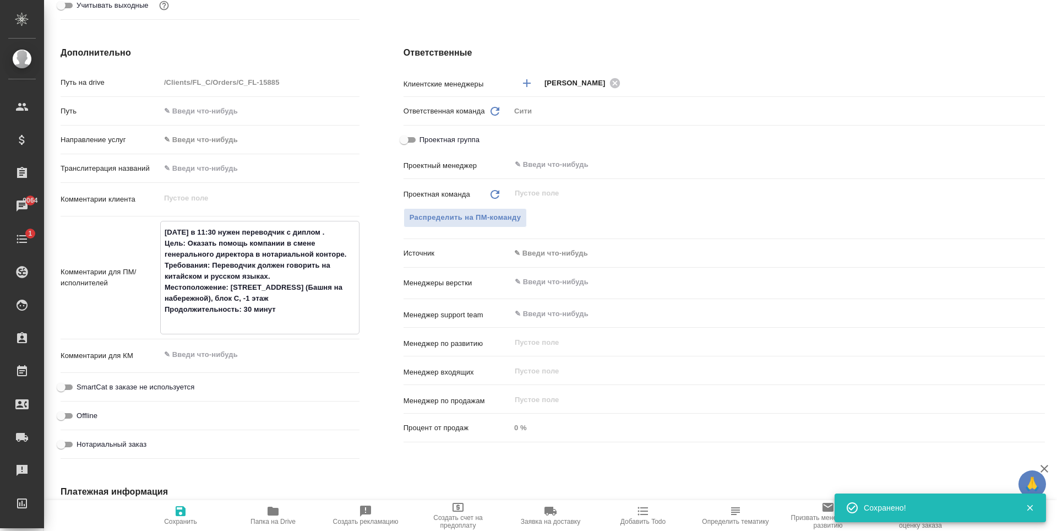
drag, startPoint x: 164, startPoint y: 231, endPoint x: 291, endPoint y: 330, distance: 161.3
click at [291, 330] on div "завтра в 11:30 нужен переводчик с диплом . Цель: Оказать помощь компании в смен…" at bounding box center [259, 277] width 199 height 113
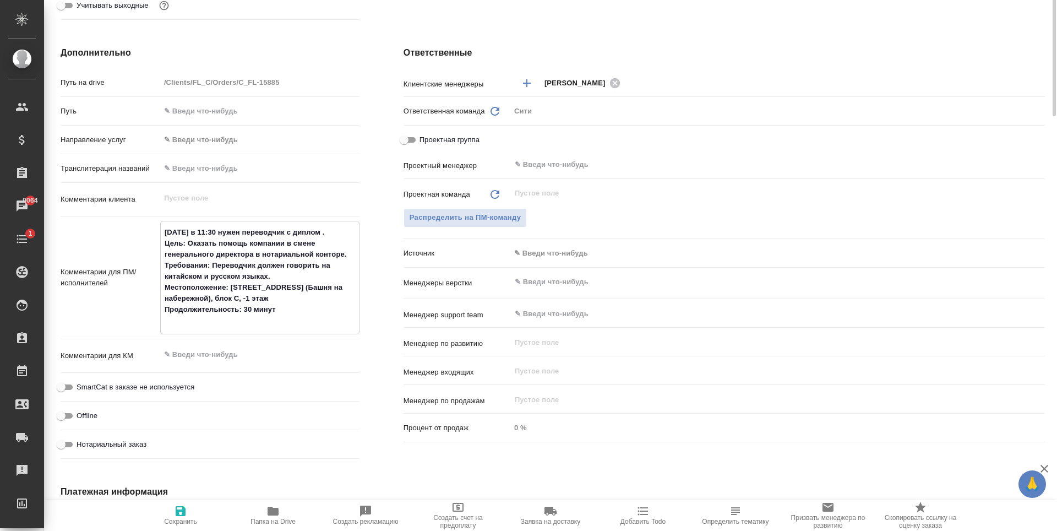
scroll to position [0, 0]
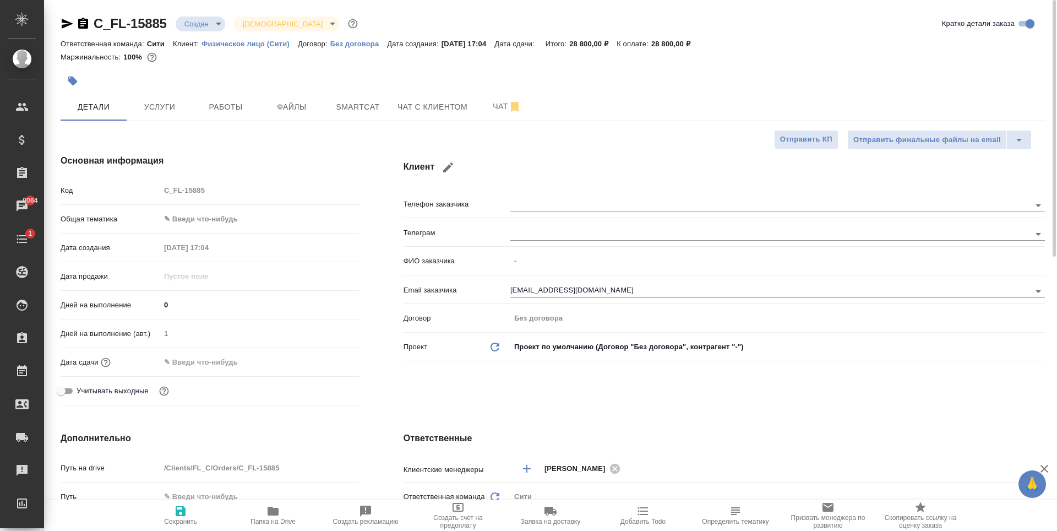
type textarea "x"
click at [217, 217] on body "🙏 .cls-1 fill:#fff; AWATERA Zaytseva Svetlana Клиенты Спецификации Заказы 9064 …" at bounding box center [528, 265] width 1057 height 531
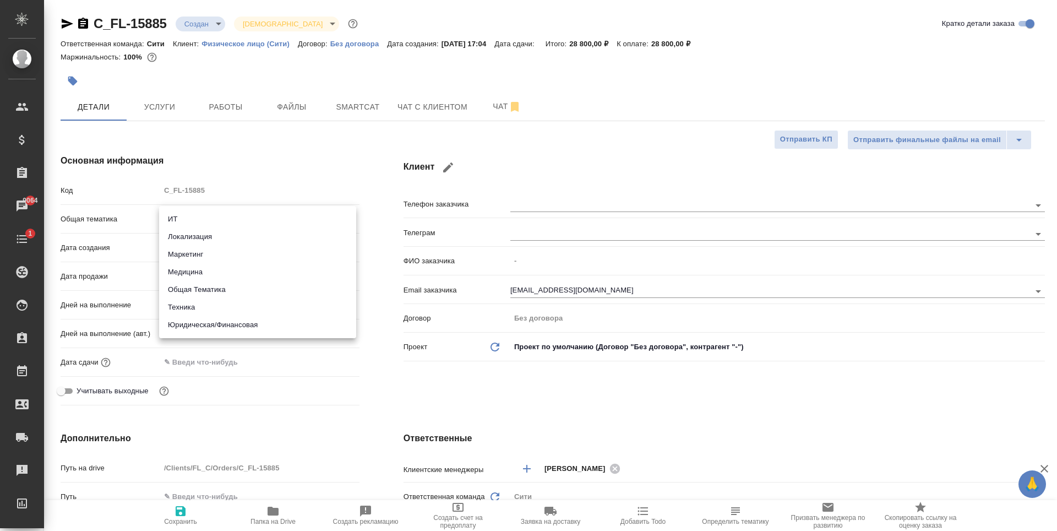
click at [220, 323] on li "Юридическая/Финансовая" at bounding box center [257, 325] width 197 height 18
type input "yr-fn"
type textarea "x"
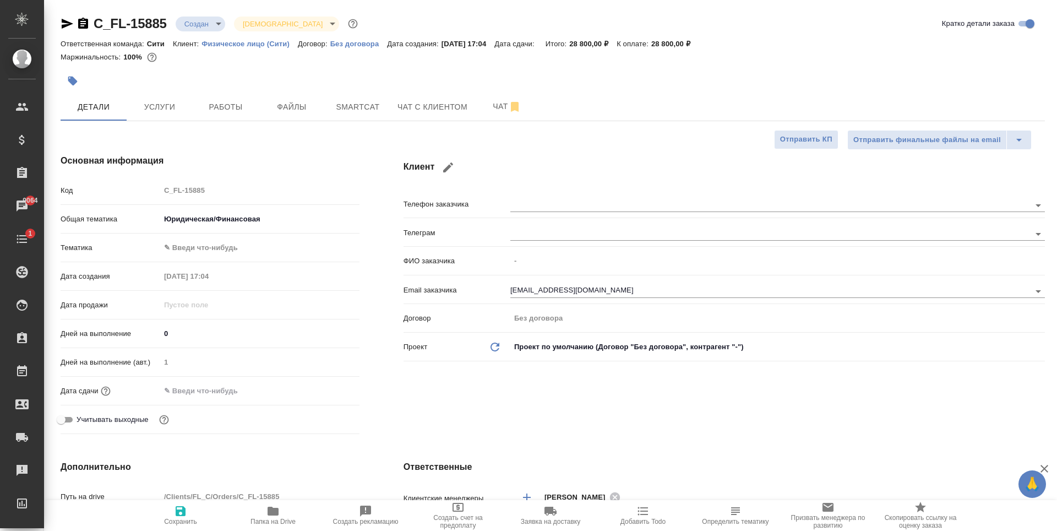
click at [202, 248] on body "🙏 .cls-1 fill:#fff; AWATERA Zaytseva Svetlana Клиенты Спецификации Заказы 9064 …" at bounding box center [528, 265] width 1057 height 531
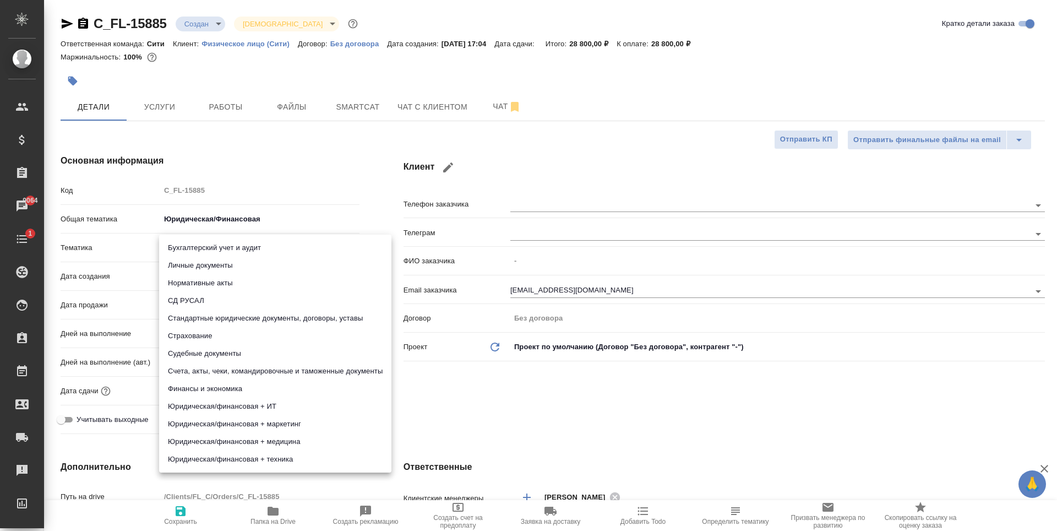
click at [326, 148] on div at bounding box center [528, 265] width 1057 height 531
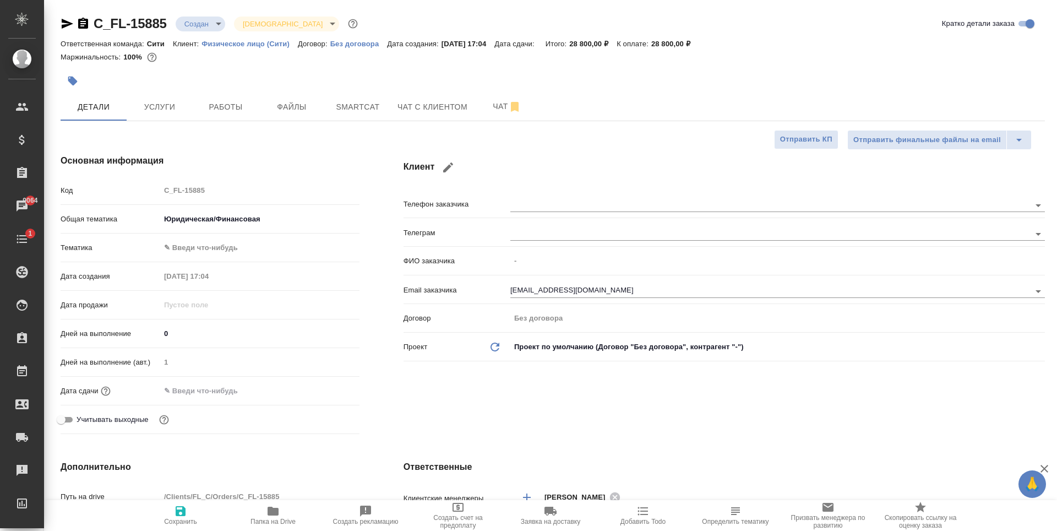
click at [186, 509] on icon "button" at bounding box center [180, 510] width 13 height 13
type textarea "x"
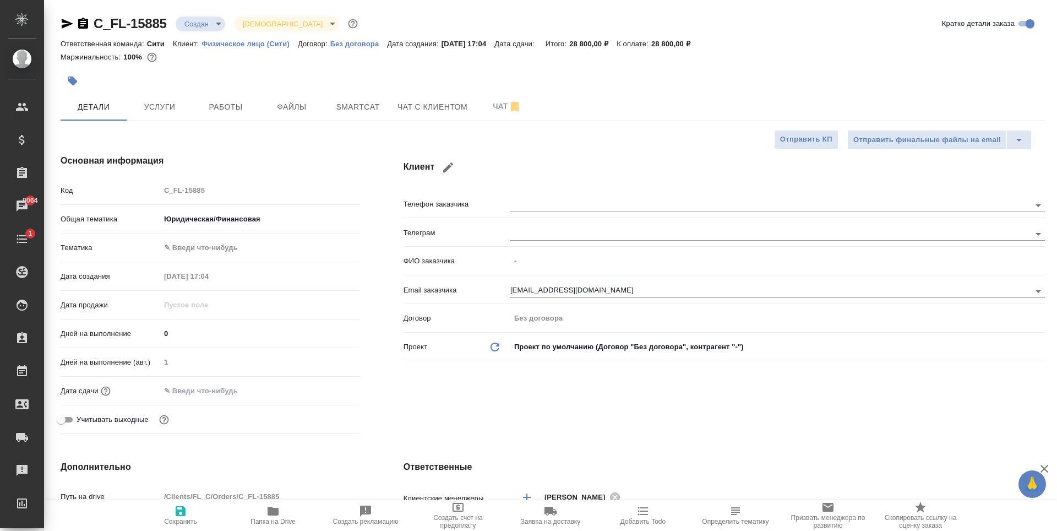
type textarea "x"
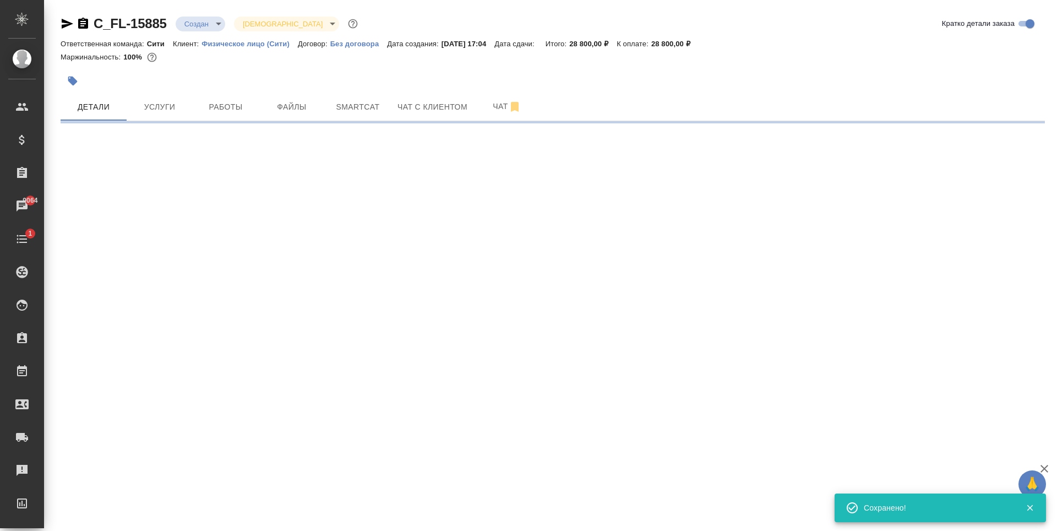
select select "RU"
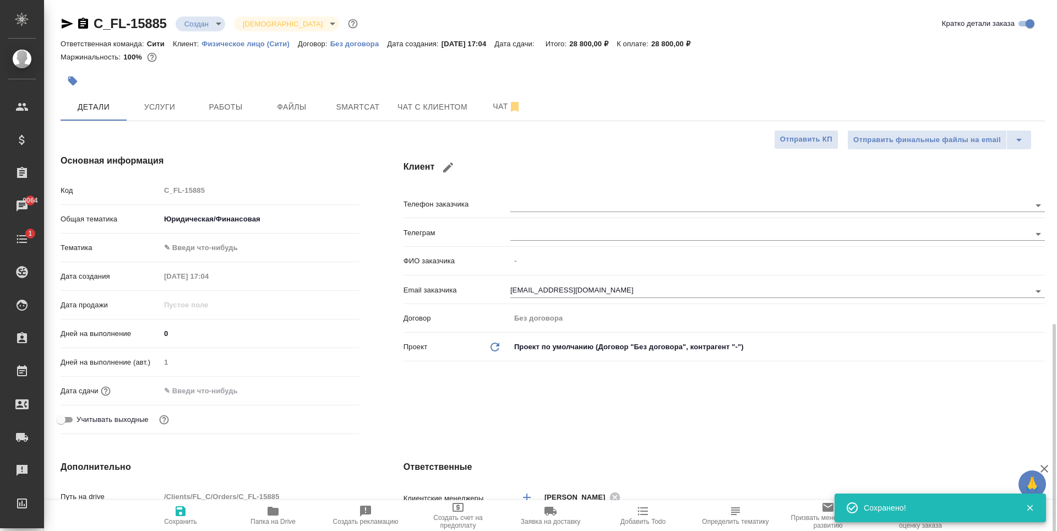
scroll to position [220, 0]
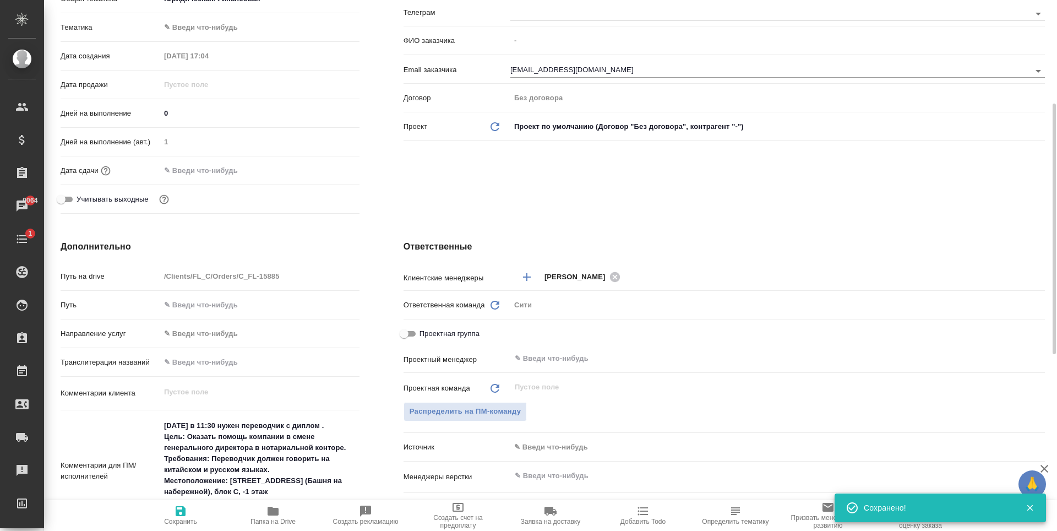
type textarea "x"
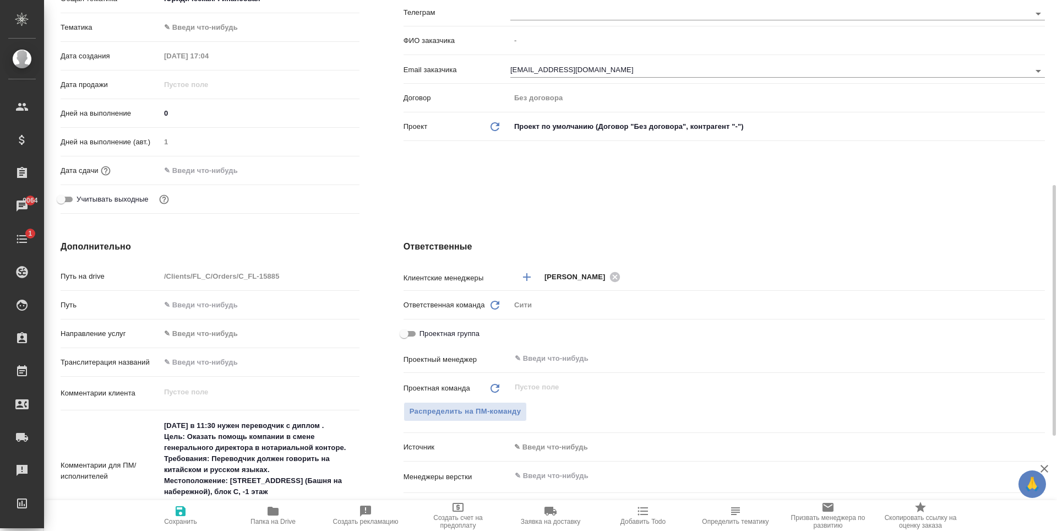
scroll to position [330, 0]
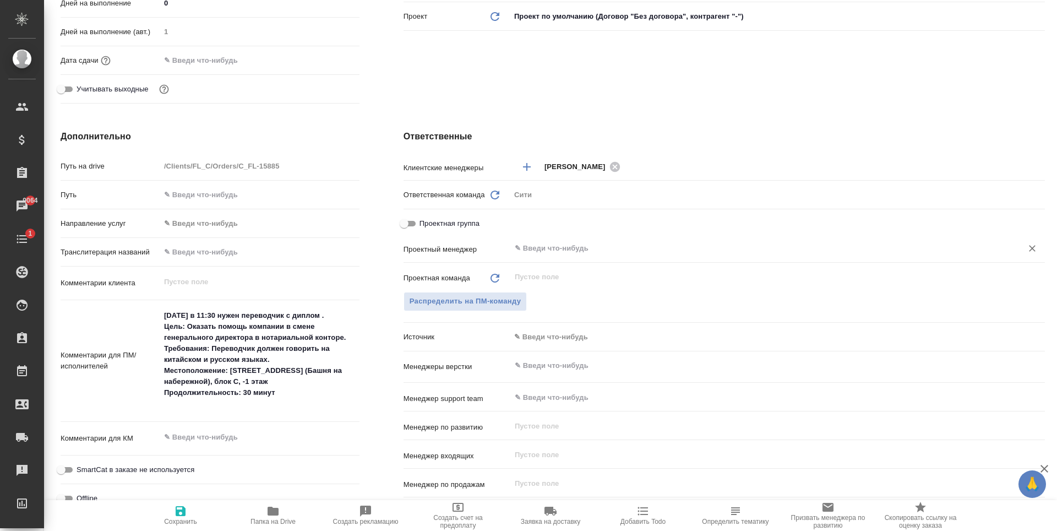
click at [561, 255] on input "text" at bounding box center [759, 248] width 491 height 13
click at [585, 247] on input "text" at bounding box center [759, 248] width 491 height 13
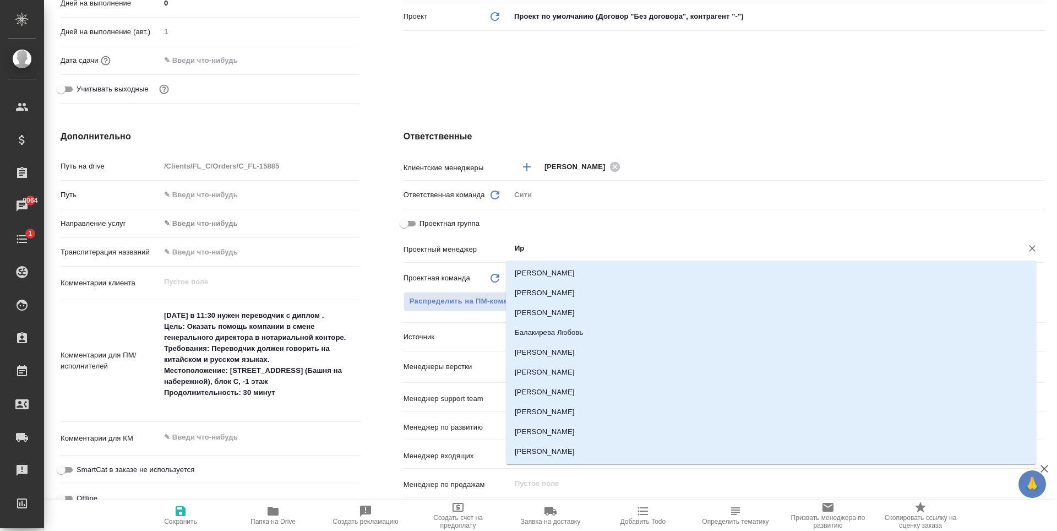
type input "И"
type textarea "x"
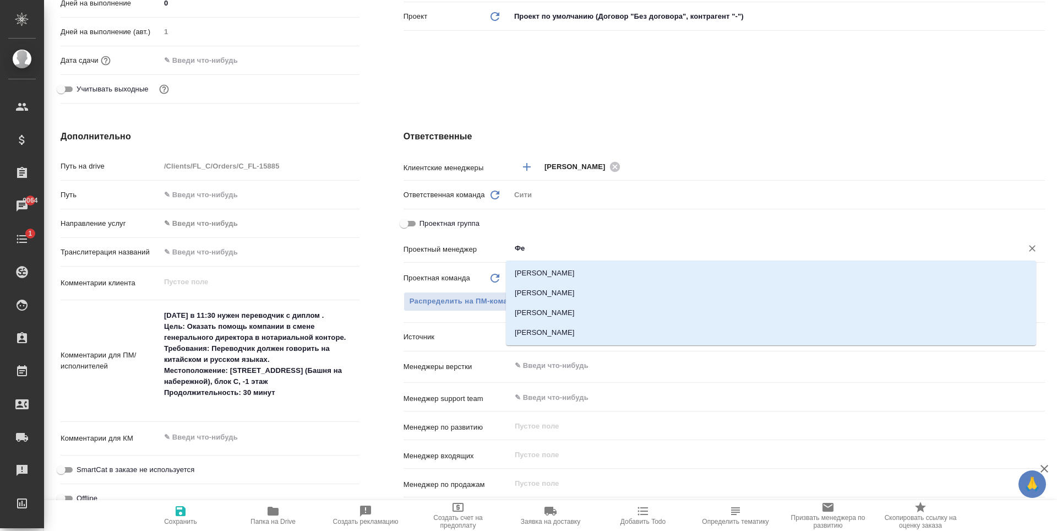
type input "Фед"
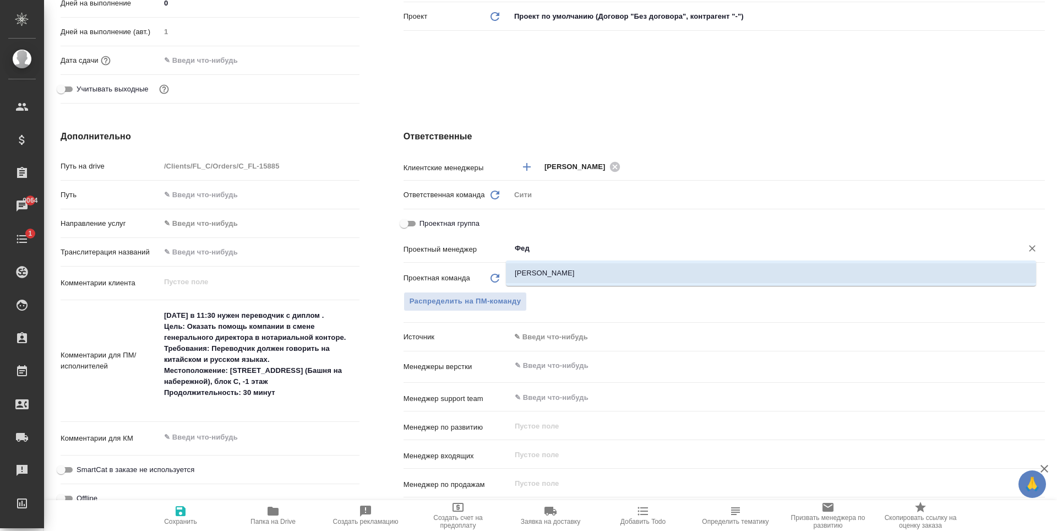
click at [590, 263] on li "[PERSON_NAME]" at bounding box center [771, 273] width 530 height 20
type textarea "x"
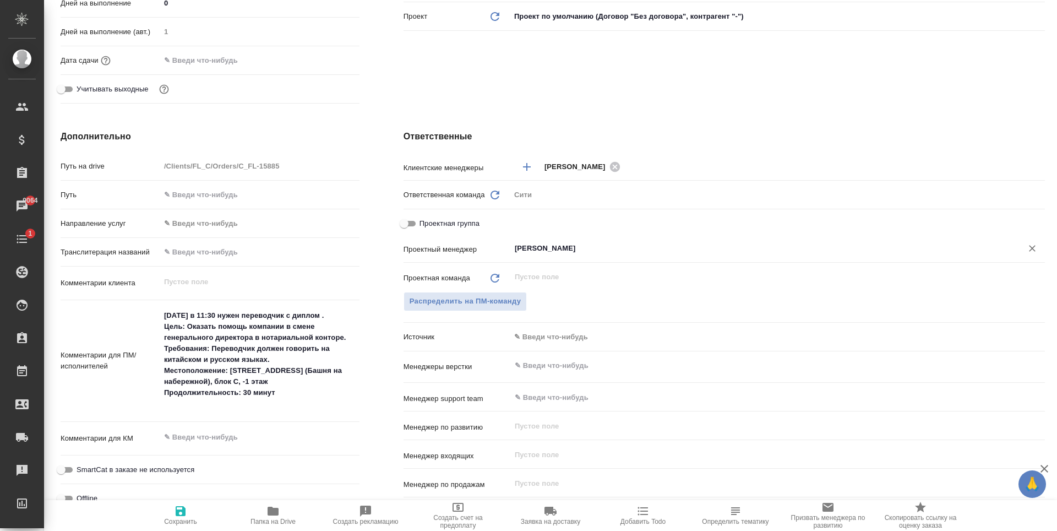
type input "[PERSON_NAME]"
click at [175, 505] on icon "button" at bounding box center [180, 510] width 13 height 13
type textarea "x"
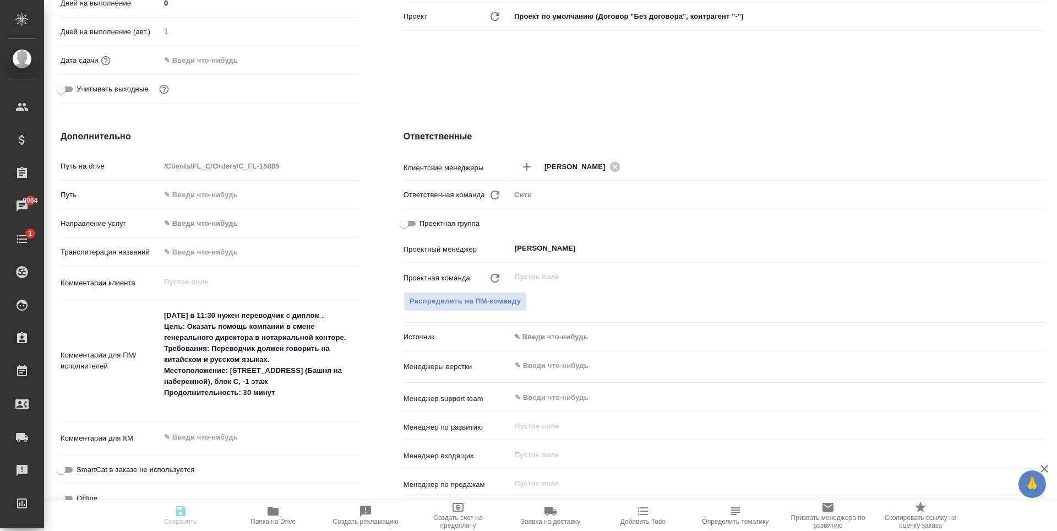
type textarea "x"
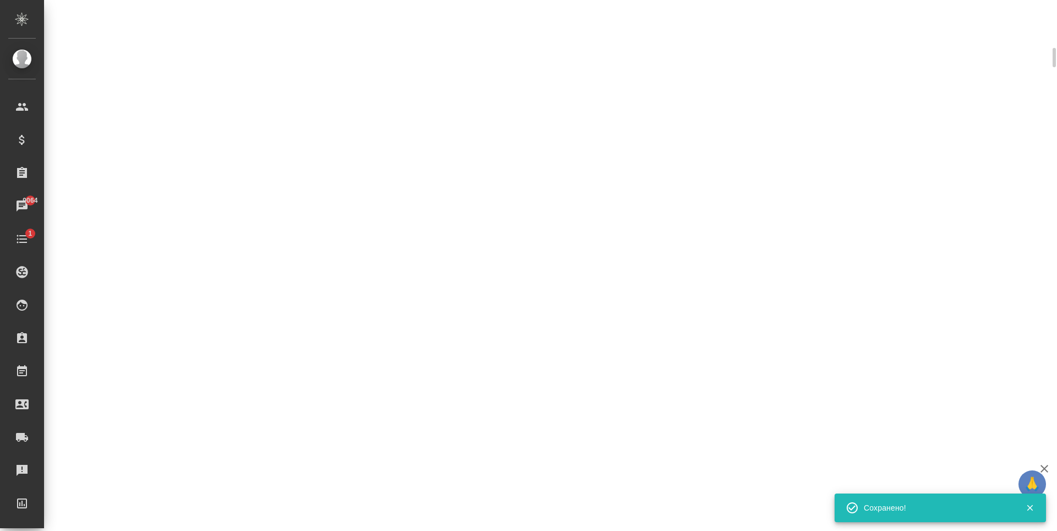
scroll to position [322, 0]
select select "RU"
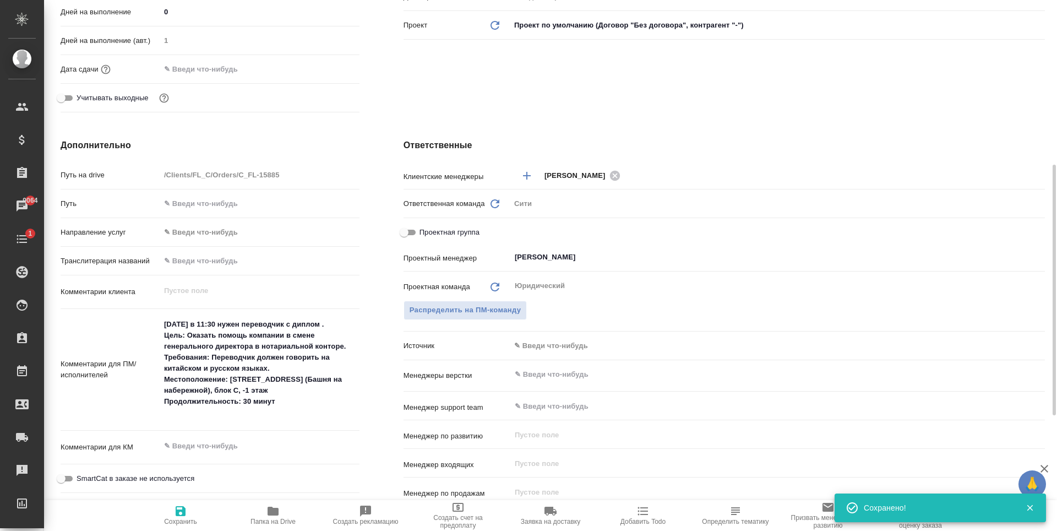
scroll to position [330, 0]
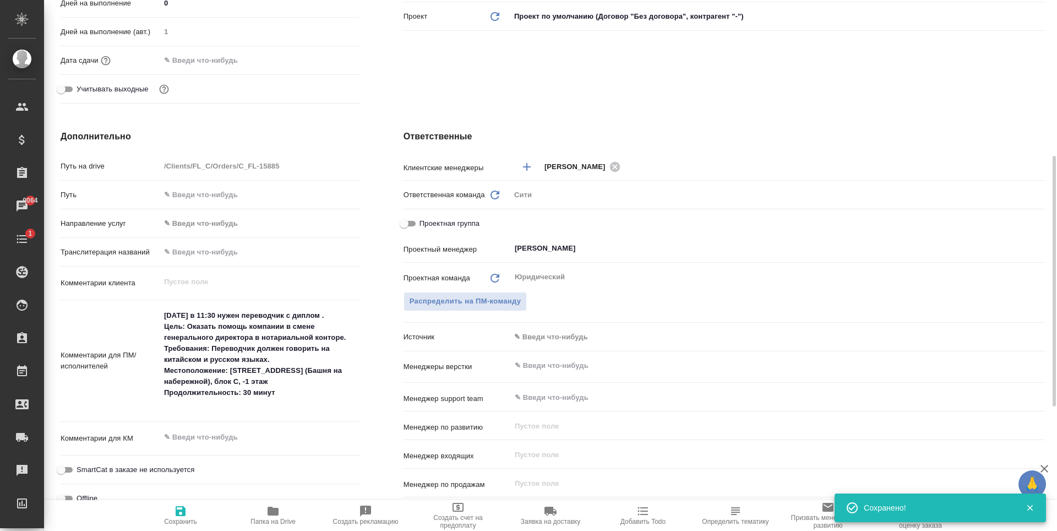
type textarea "x"
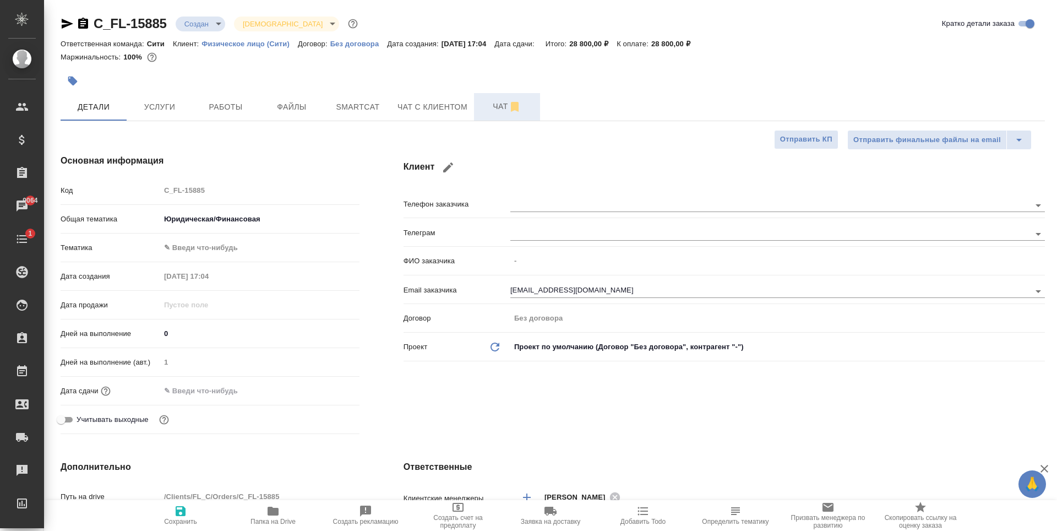
click at [484, 109] on span "Чат" at bounding box center [507, 107] width 53 height 14
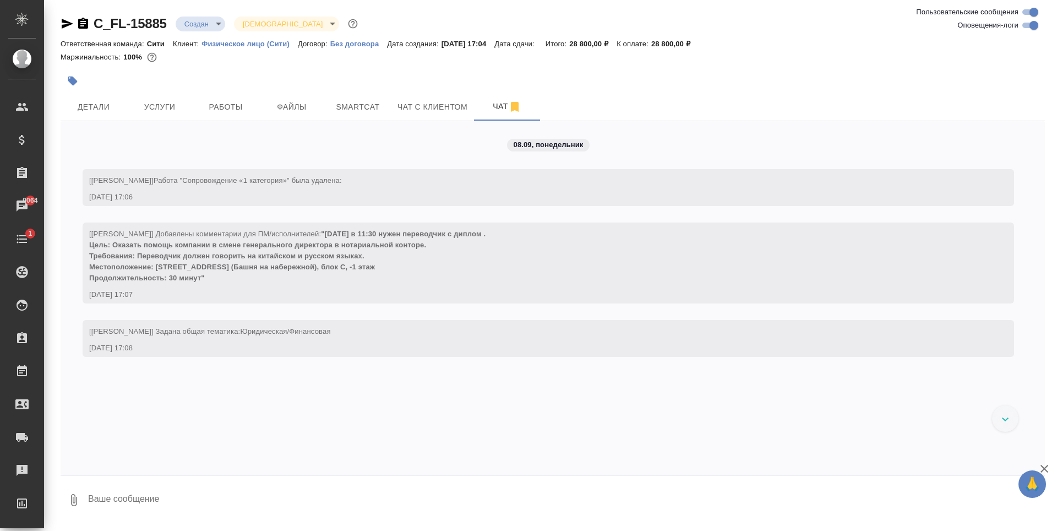
click at [171, 491] on textarea at bounding box center [566, 499] width 958 height 37
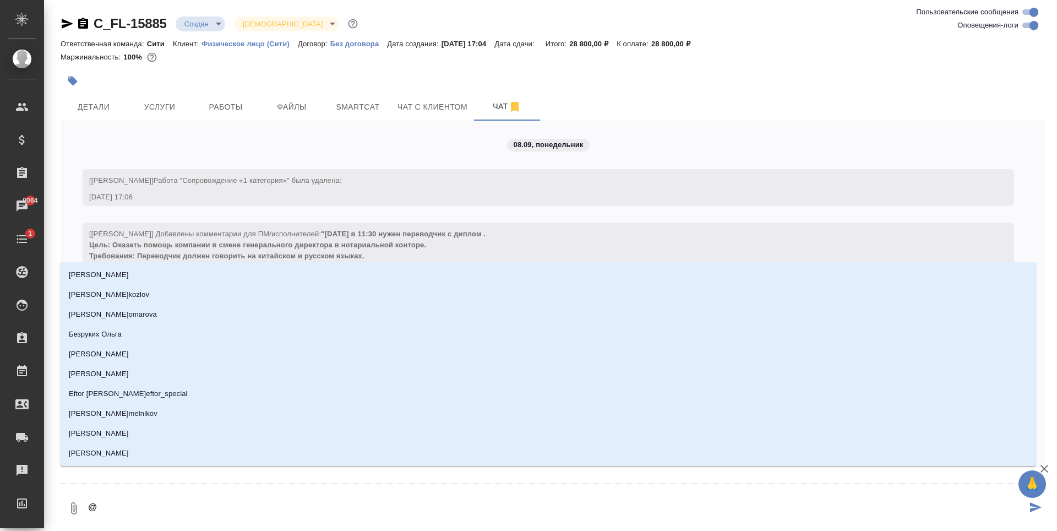
type textarea "@ф"
type input "ф"
type textarea "@фе"
type input "фе"
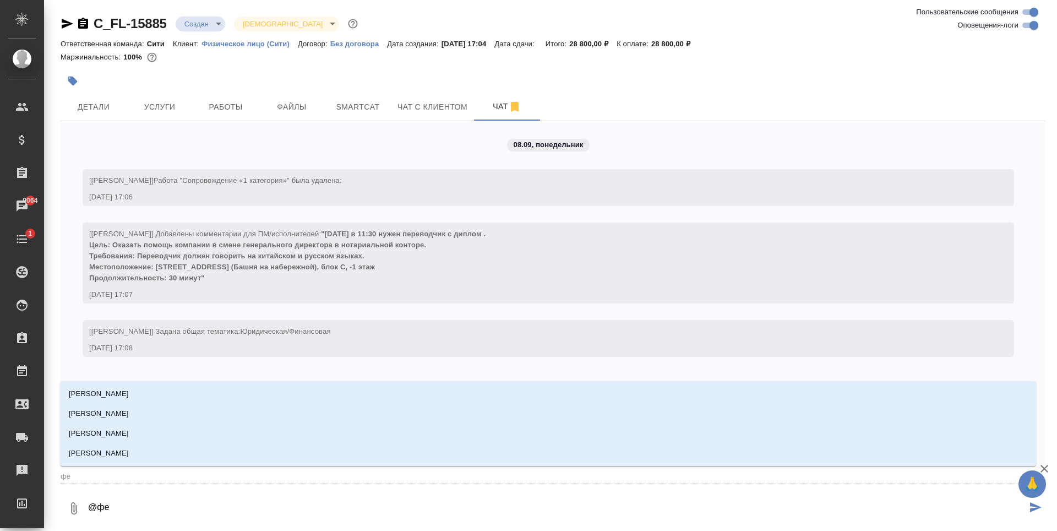
type textarea "@фед"
type input "фед"
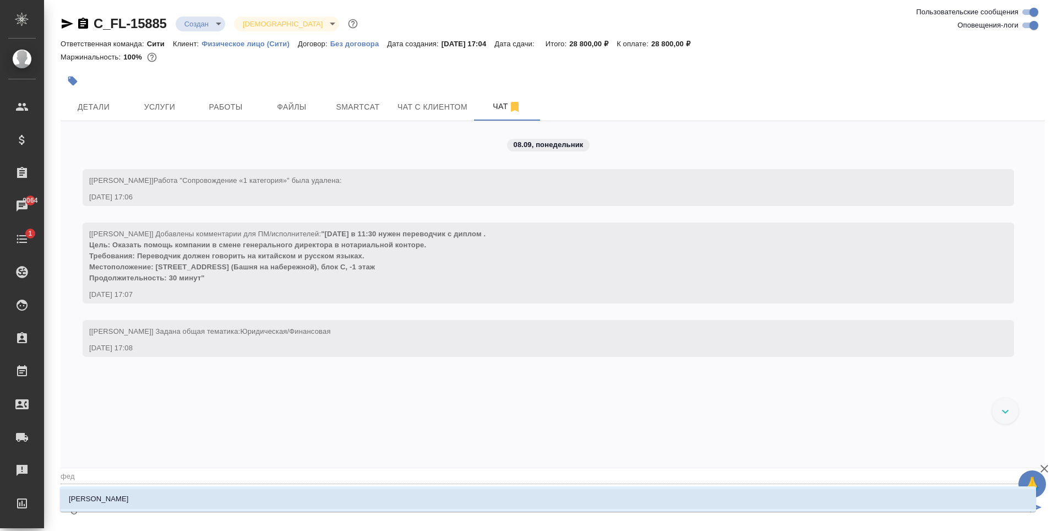
click at [211, 500] on li "[PERSON_NAME]" at bounding box center [548, 499] width 976 height 20
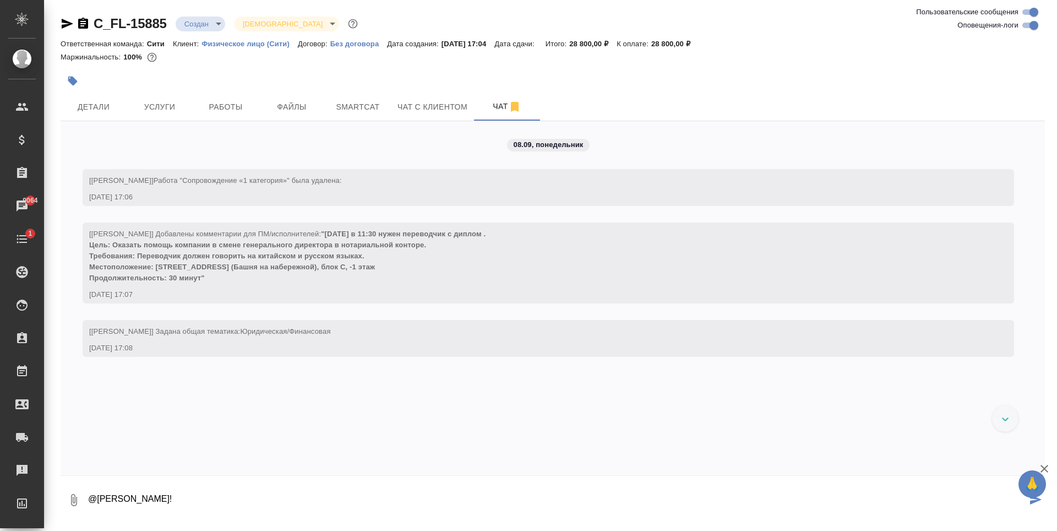
paste textarea "завтра в 11:30 нужен переводчик с диплом . Цель: Оказать помощь компании в смен…"
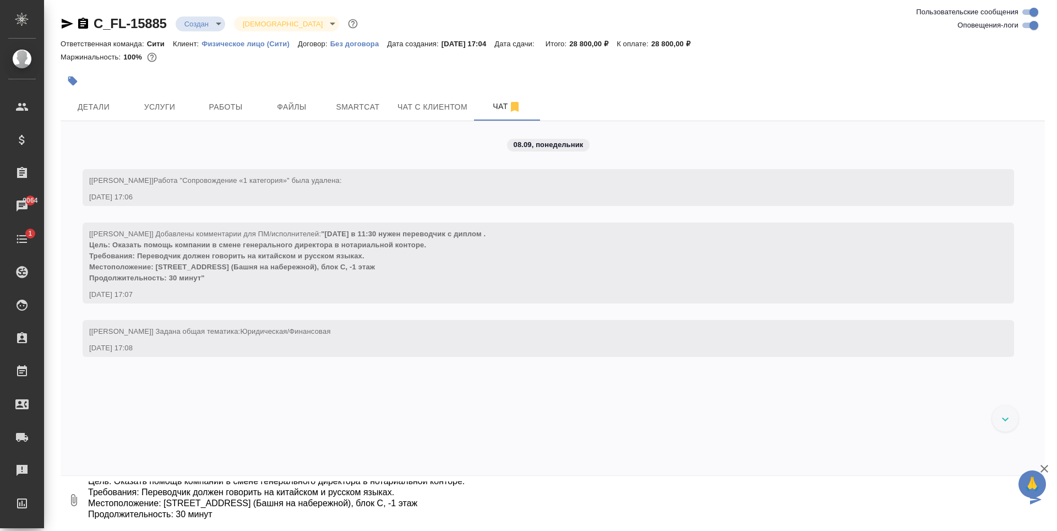
click at [221, 515] on textarea "@Федотова Ирина Привет! завтра в 11:30 нужен переводчик с диплом . Цель: Оказат…" at bounding box center [557, 499] width 940 height 37
click at [206, 498] on textarea "@Федотова Ирина Привет! завтра в 11:30 нужен переводчик с диплом . Цель: Оказат…" at bounding box center [557, 499] width 940 height 37
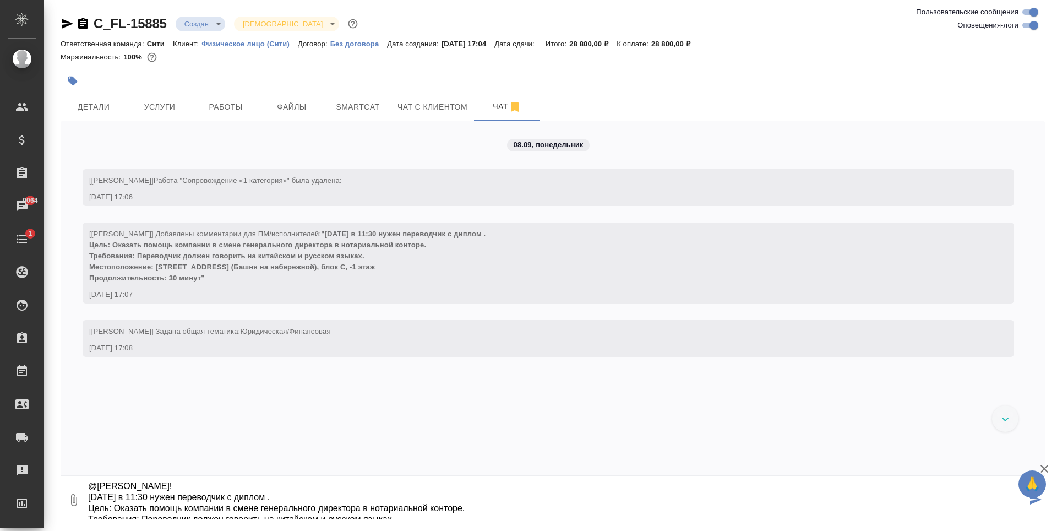
click at [212, 482] on textarea "@Федотова Ирина Привет! завтра в 11:30 нужен переводчик с диплом . Цель: Оказат…" at bounding box center [557, 499] width 940 height 37
click at [187, 504] on textarea "@Федотова Ирина Привет! завтра в 11:30 нужен переводчик с диплом . Цель: Оказат…" at bounding box center [557, 499] width 940 height 37
click at [240, 483] on textarea "@Федотова Ирина Привет! завтра в 11:30 нужен переводчик с диплом . Цель: Оказат…" at bounding box center [557, 499] width 940 height 37
type textarea "@Федотова Ирина Привет! завтра в 11:30 нужен переводчик с диплом . Цель: Оказат…"
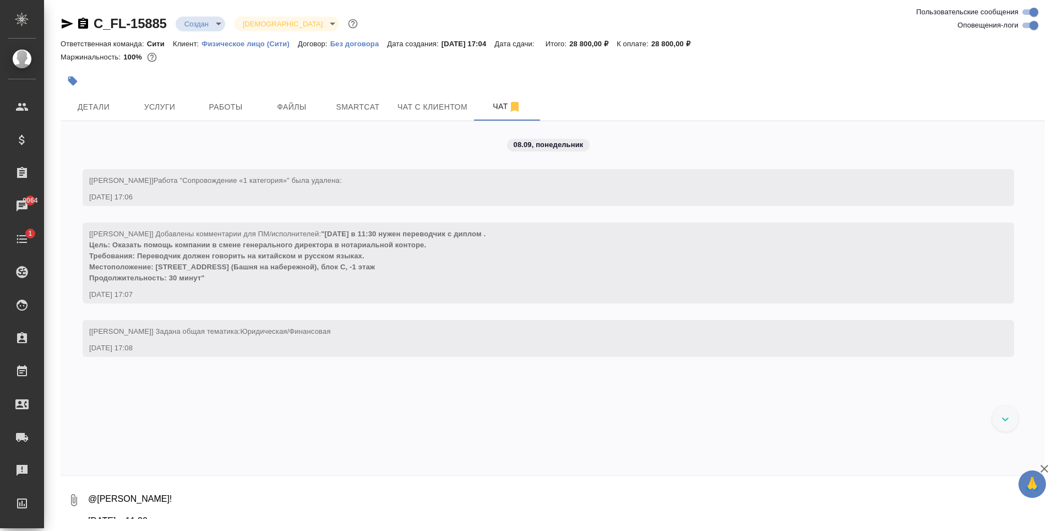
scroll to position [18, 0]
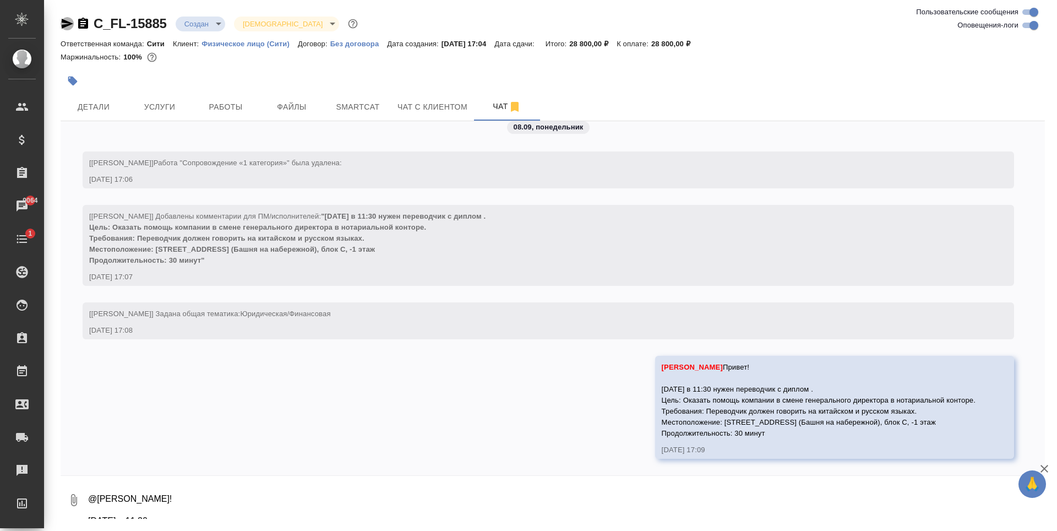
click at [61, 25] on icon "button" at bounding box center [67, 23] width 13 height 13
click at [61, 24] on icon "button" at bounding box center [67, 23] width 13 height 13
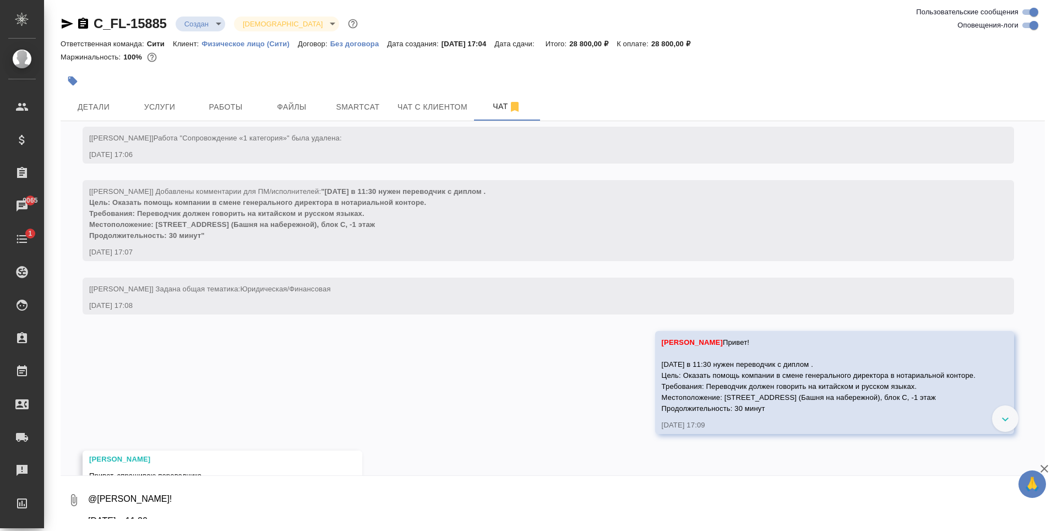
scroll to position [85, 0]
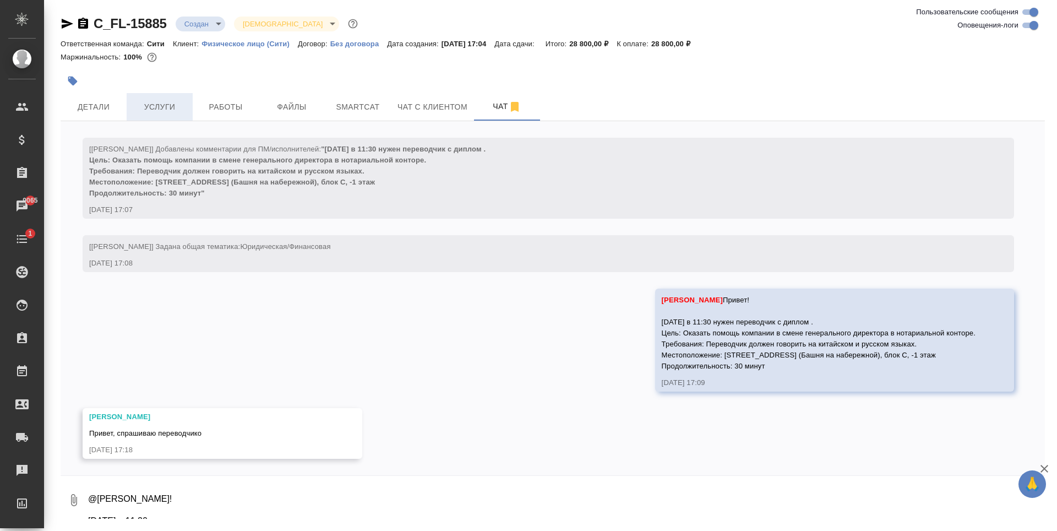
click at [176, 109] on span "Услуги" at bounding box center [159, 107] width 53 height 14
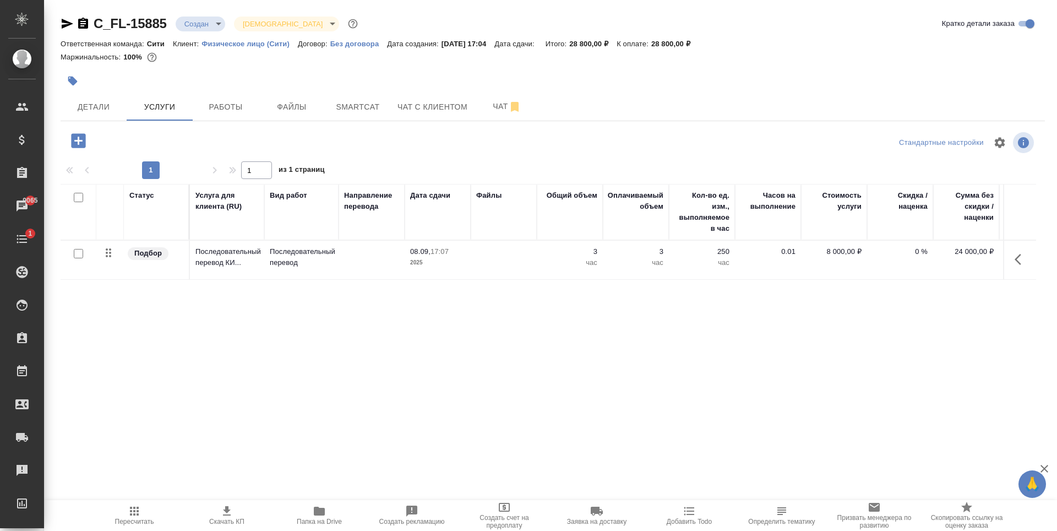
click at [569, 309] on div "Статус Услуга для клиента (RU) Вид работ Направление перевода Дата сдачи Файлы …" at bounding box center [549, 302] width 976 height 237
click at [500, 108] on span "Чат" at bounding box center [507, 107] width 53 height 14
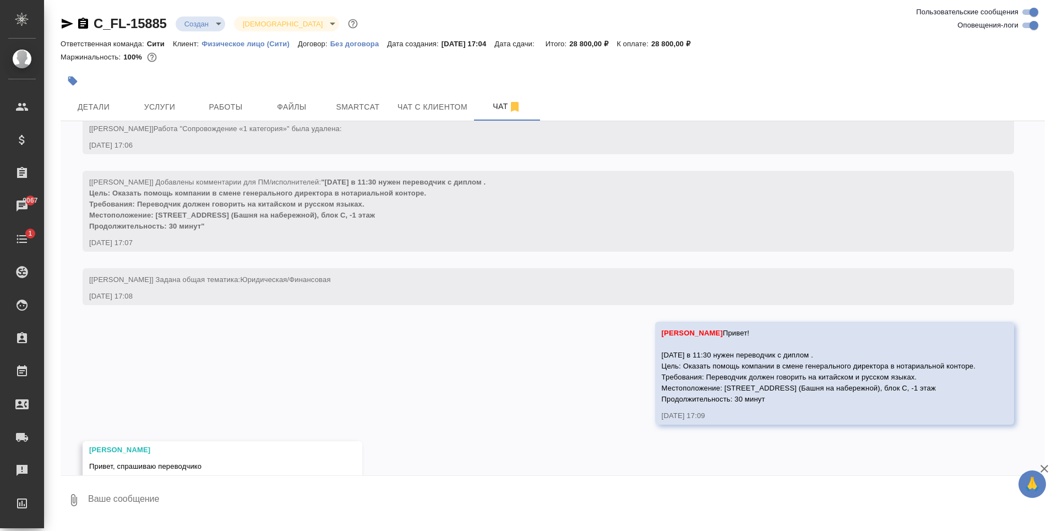
scroll to position [85, 0]
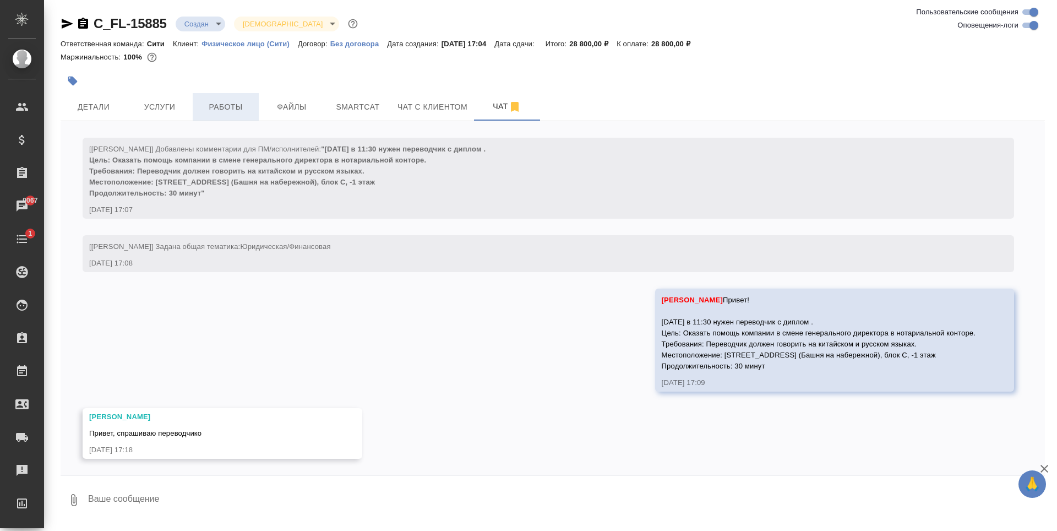
click at [206, 110] on span "Работы" at bounding box center [225, 107] width 53 height 14
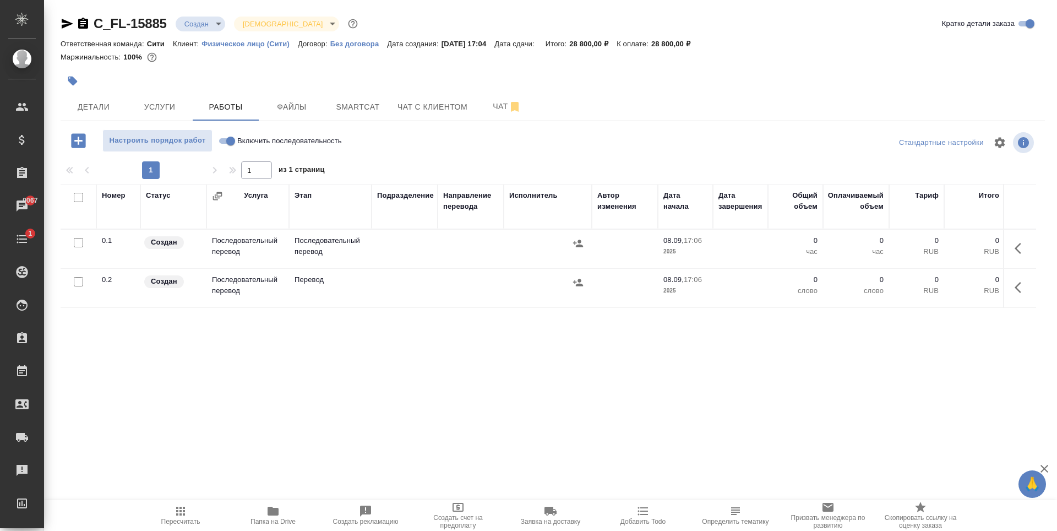
click at [311, 334] on div "Номер Статус Услуга Этап Подразделение Направление перевода Исполнитель Автор и…" at bounding box center [549, 308] width 976 height 248
click at [489, 105] on span "Чат" at bounding box center [507, 107] width 53 height 14
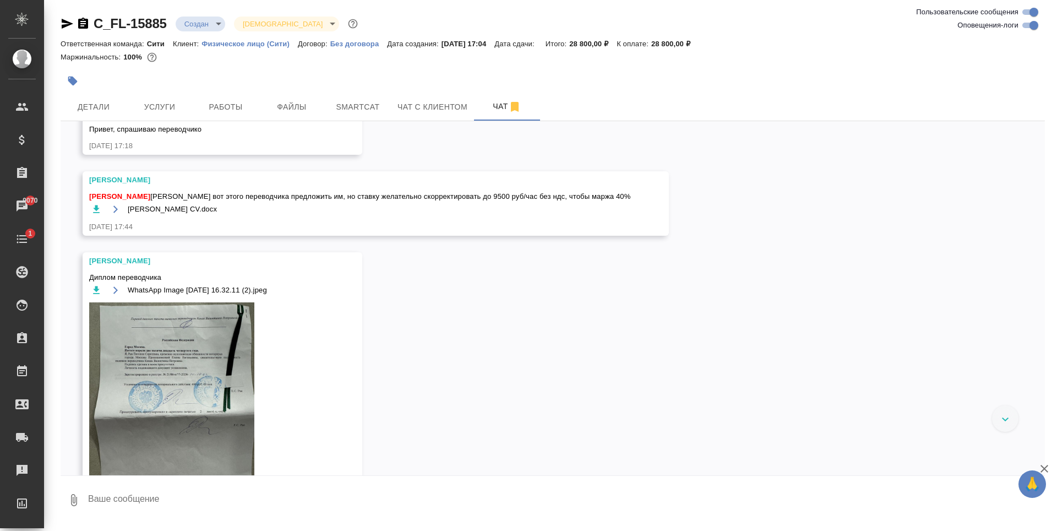
scroll to position [489, 0]
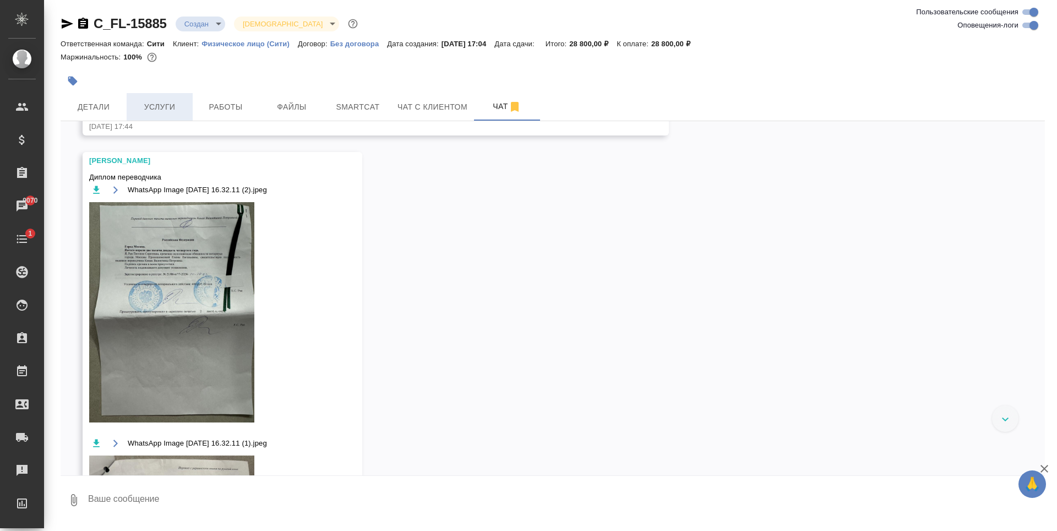
click at [153, 99] on button "Услуги" at bounding box center [160, 107] width 66 height 28
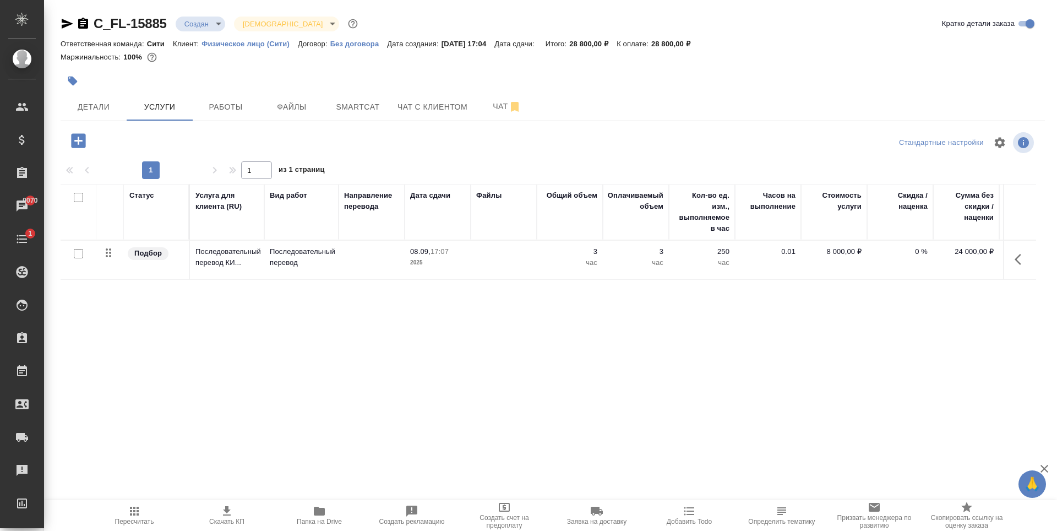
click at [589, 252] on p "3" at bounding box center [569, 251] width 55 height 11
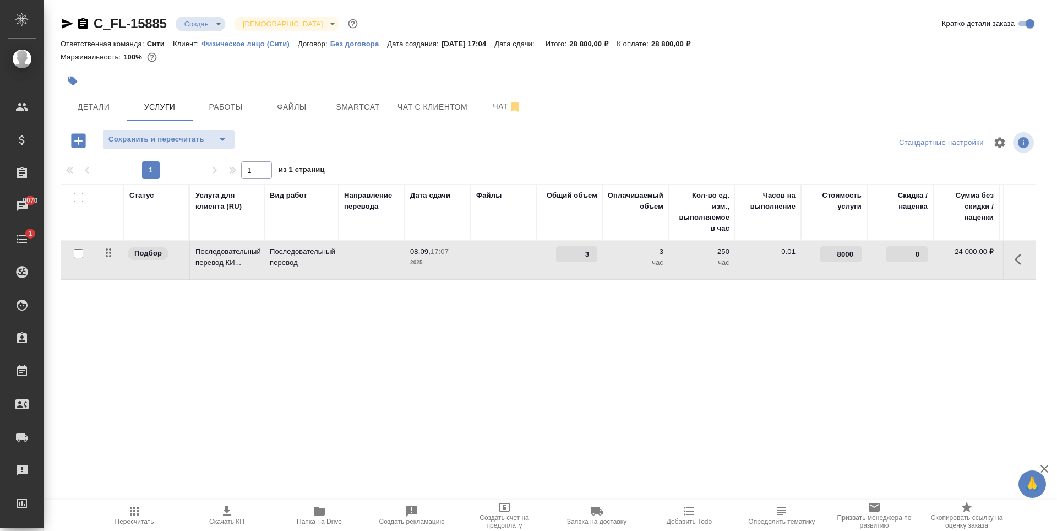
click at [847, 257] on input "8000" at bounding box center [840, 254] width 41 height 16
click at [847, 257] on input "8000" at bounding box center [841, 255] width 40 height 16
type input "6"
type input "9500"
click at [810, 328] on div "Статус Услуга для клиента (RU) Вид работ Направление перевода Дата сдачи Файлы …" at bounding box center [549, 302] width 976 height 237
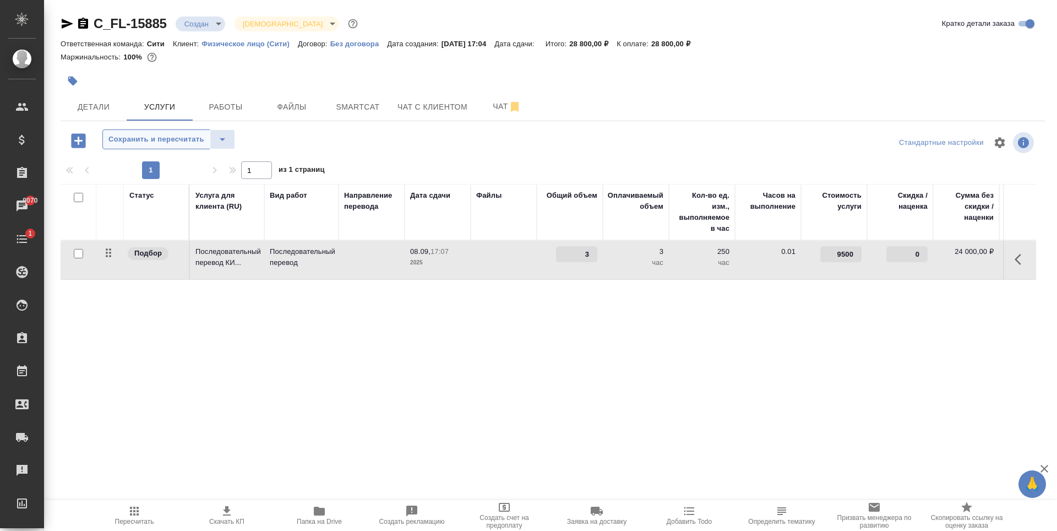
click at [145, 142] on span "Сохранить и пересчитать" at bounding box center [156, 139] width 96 height 13
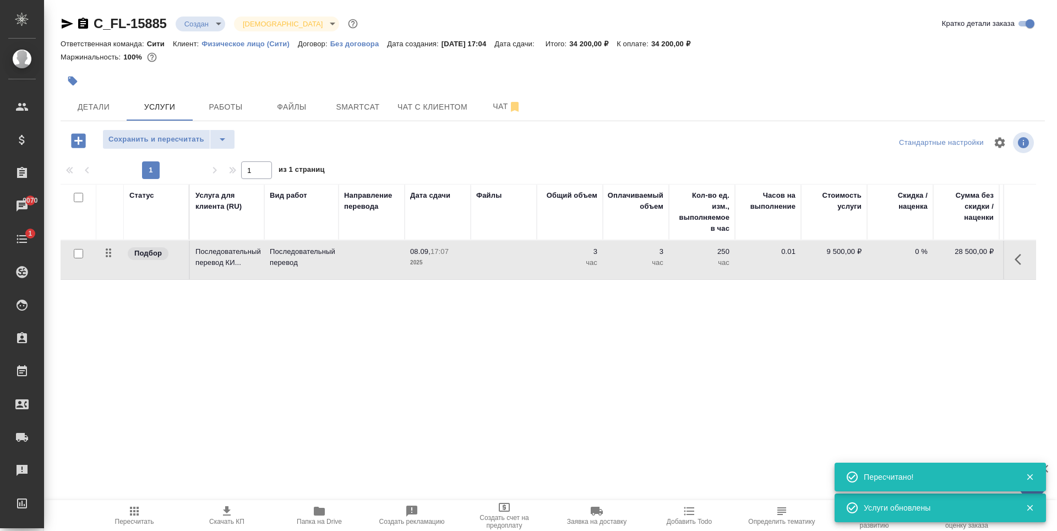
click at [728, 75] on div at bounding box center [553, 81] width 984 height 24
drag, startPoint x: 665, startPoint y: 46, endPoint x: 699, endPoint y: 46, distance: 33.6
click at [699, 46] on p "34 200,00 ₽" at bounding box center [674, 44] width 47 height 8
copy p "34 200,00"
click at [404, 63] on div "Маржинальность: 100%" at bounding box center [553, 57] width 984 height 14
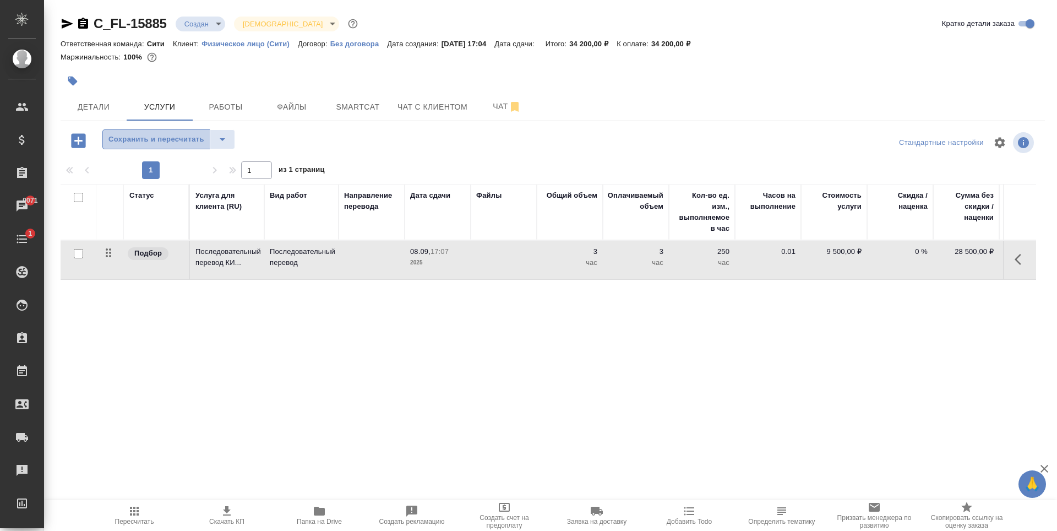
click at [163, 134] on span "Сохранить и пересчитать" at bounding box center [156, 139] width 96 height 13
click at [488, 112] on span "Чат" at bounding box center [507, 107] width 53 height 14
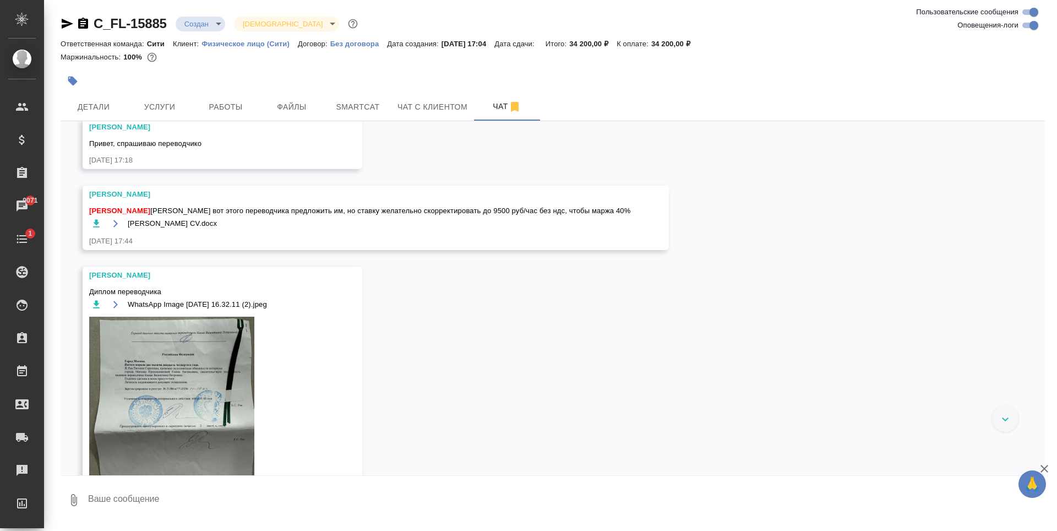
scroll to position [379, 0]
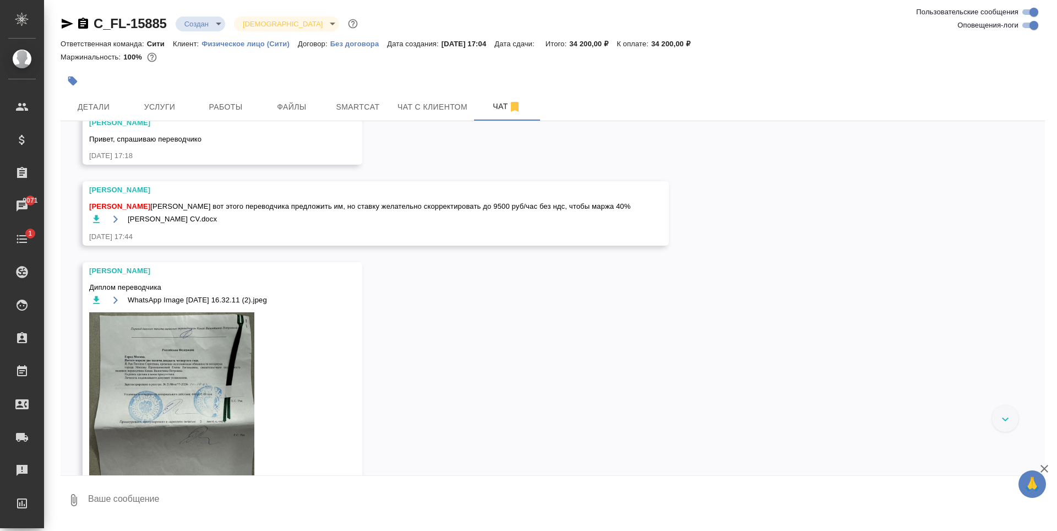
click at [129, 221] on span "Ольга кит CV.docx" at bounding box center [172, 219] width 89 height 11
click at [135, 219] on span "Ольга кит CV.docx" at bounding box center [172, 219] width 89 height 11
click at [116, 219] on icon "button" at bounding box center [115, 218] width 4 height 7
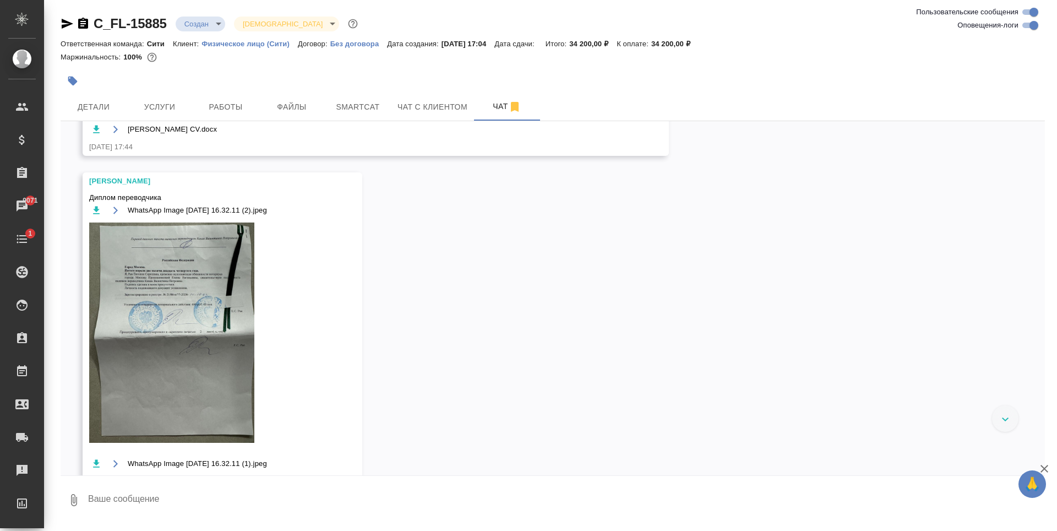
scroll to position [489, 0]
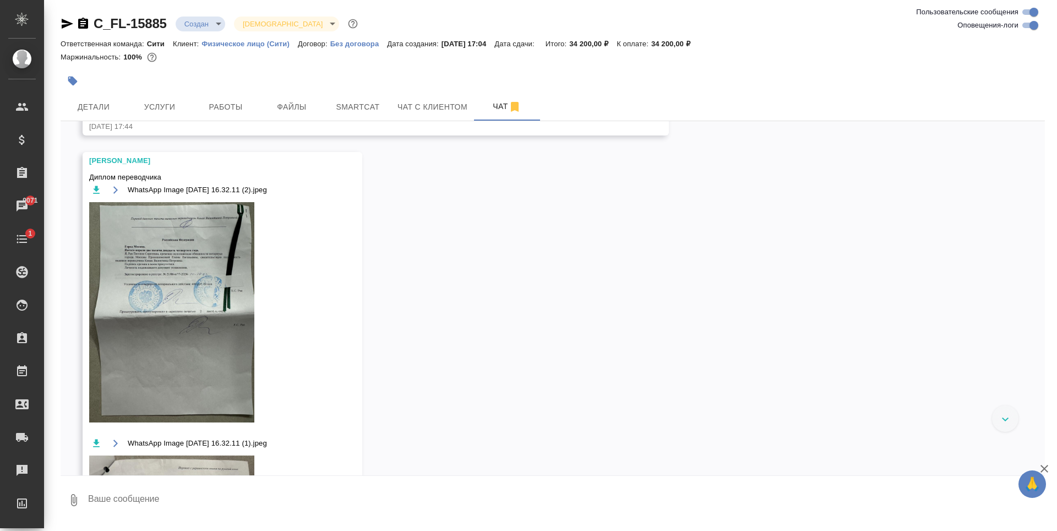
click at [158, 269] on img at bounding box center [171, 312] width 165 height 220
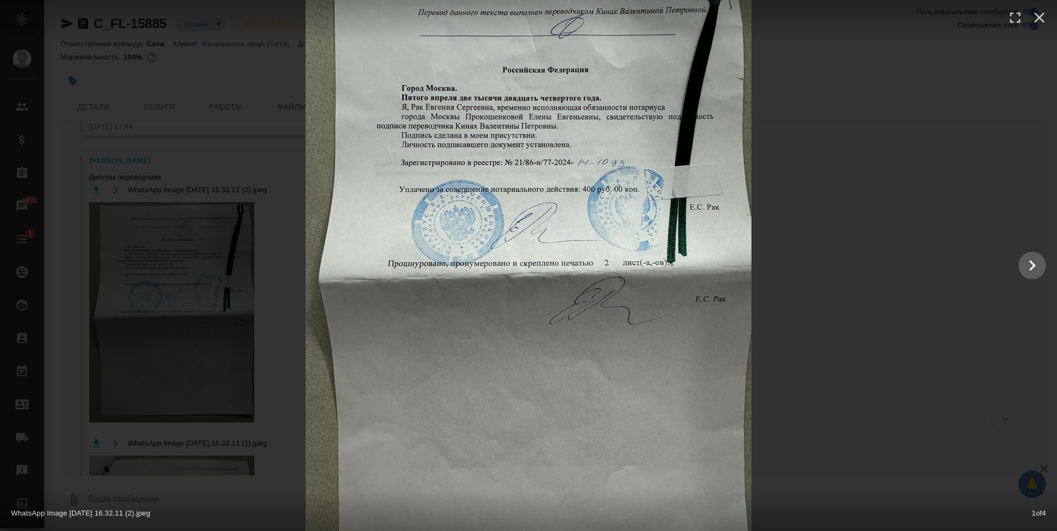
click at [851, 159] on div at bounding box center [528, 265] width 1057 height 595
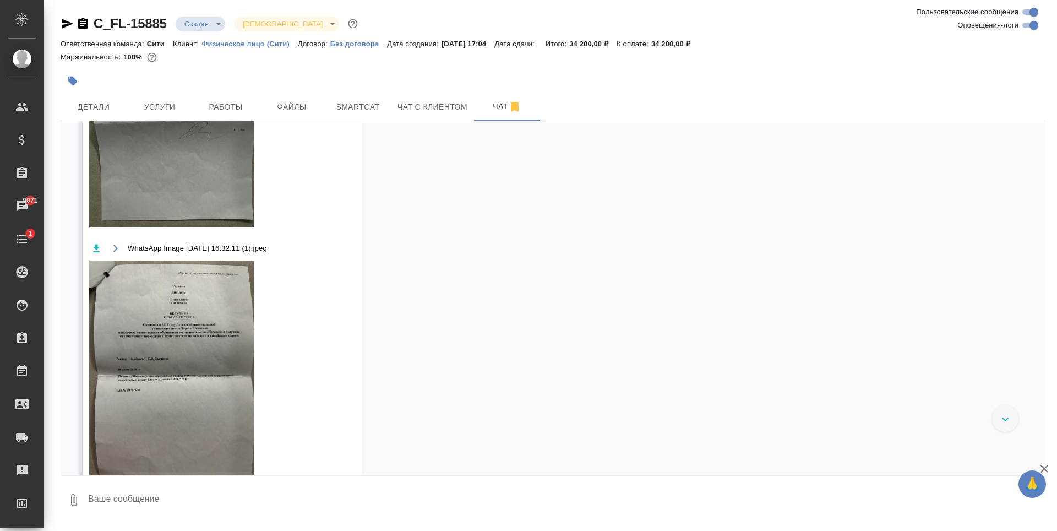
scroll to position [819, 0]
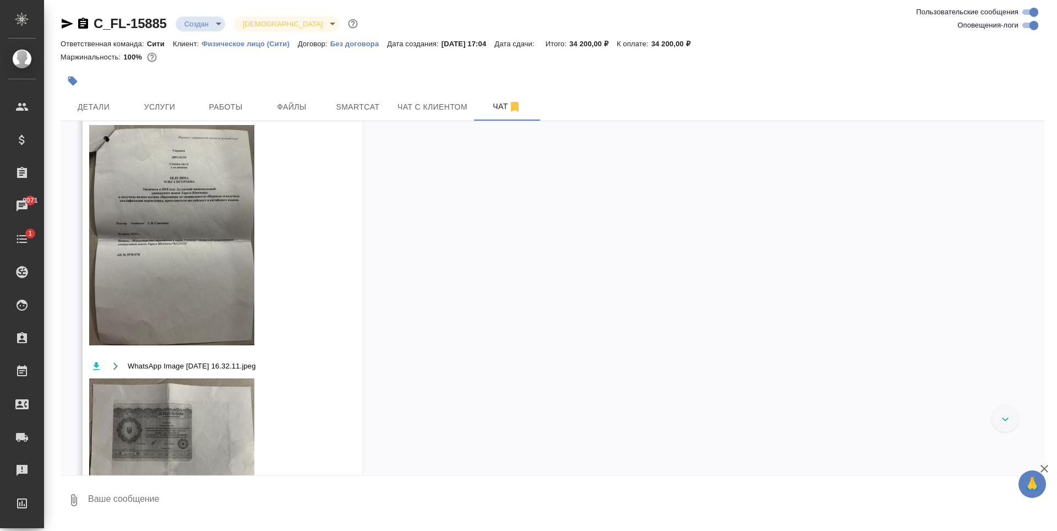
click at [206, 238] on img at bounding box center [171, 235] width 165 height 220
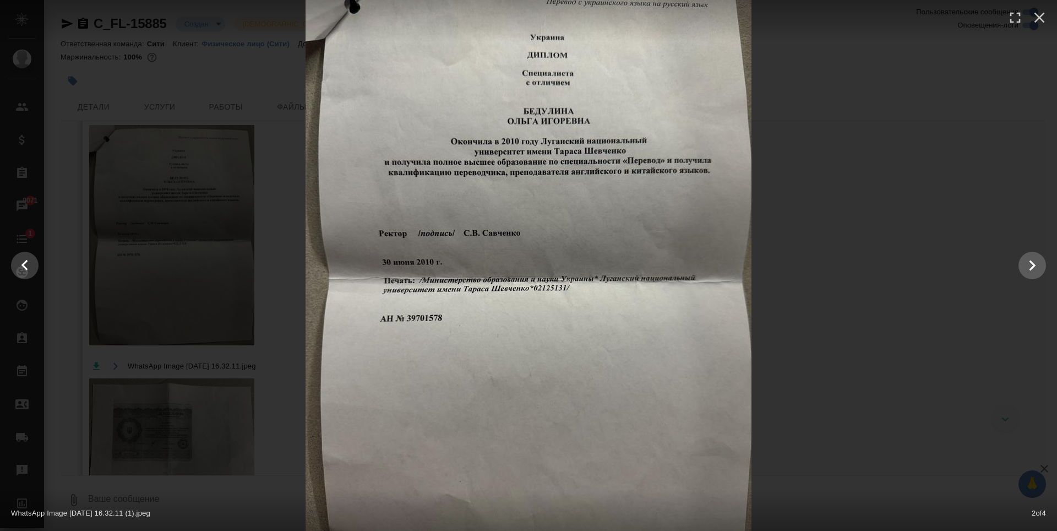
click at [822, 159] on div at bounding box center [528, 265] width 1057 height 595
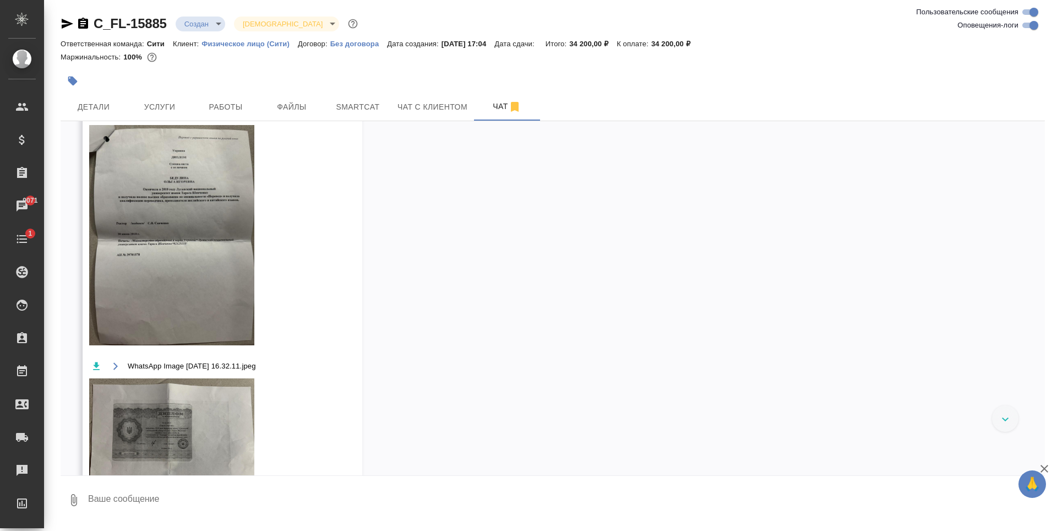
click at [185, 244] on img at bounding box center [171, 235] width 165 height 220
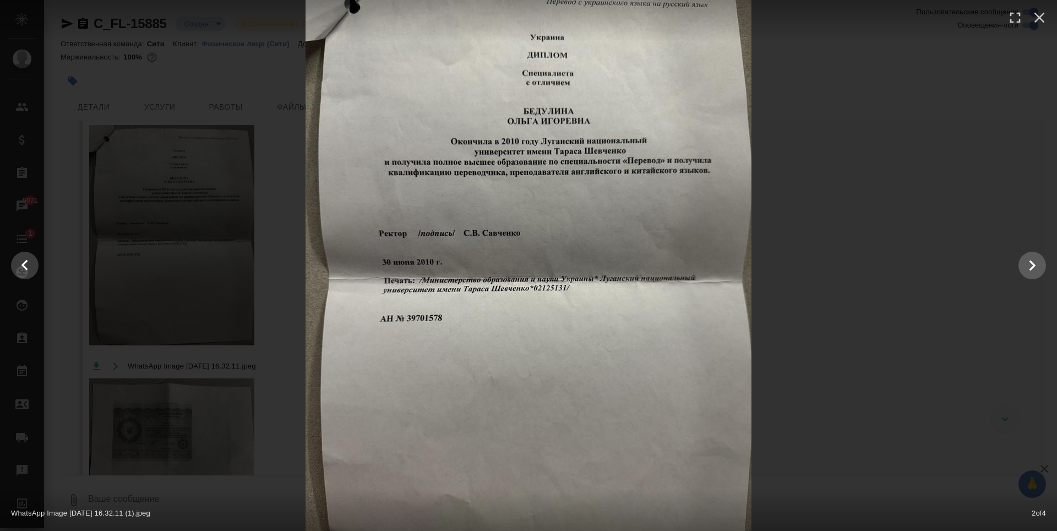
click at [478, 200] on img at bounding box center [529, 265] width 446 height 595
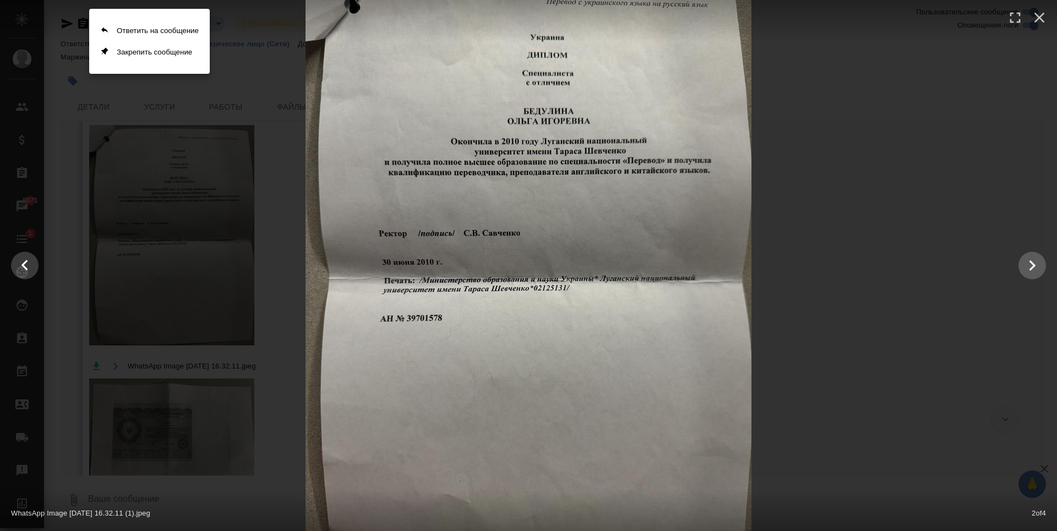
click at [681, 75] on div at bounding box center [528, 265] width 1057 height 531
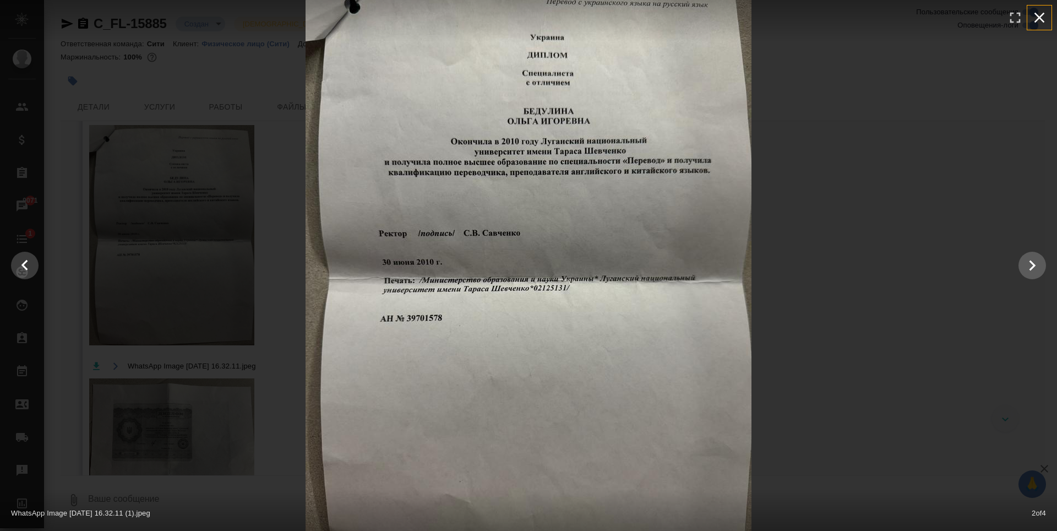
click at [1045, 21] on icon "button" at bounding box center [1040, 18] width 18 height 18
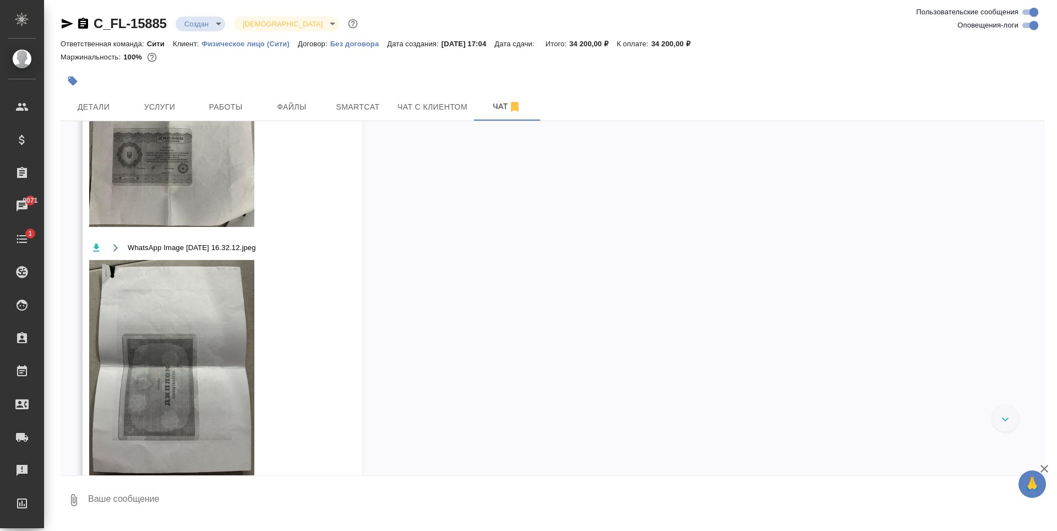
scroll to position [1150, 0]
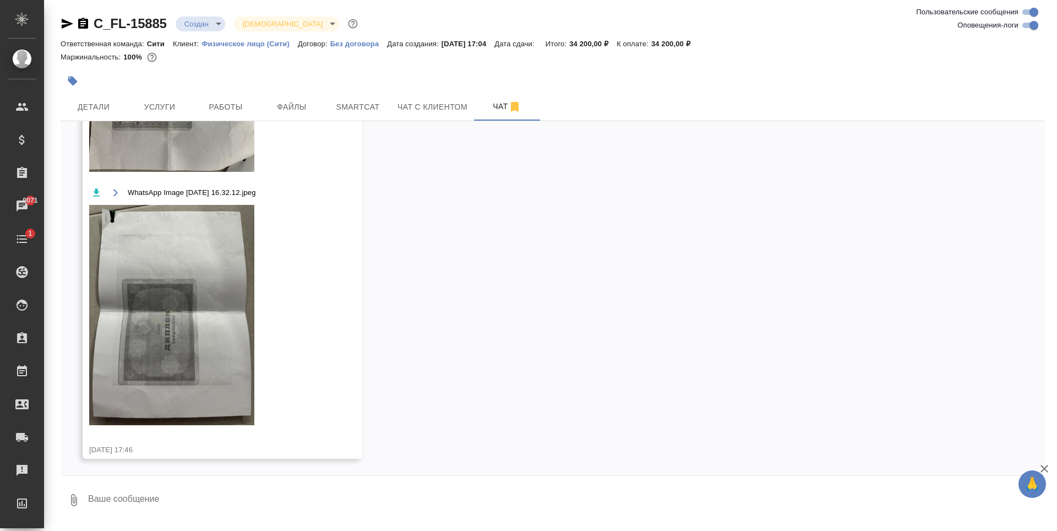
click at [210, 309] on img at bounding box center [171, 315] width 165 height 220
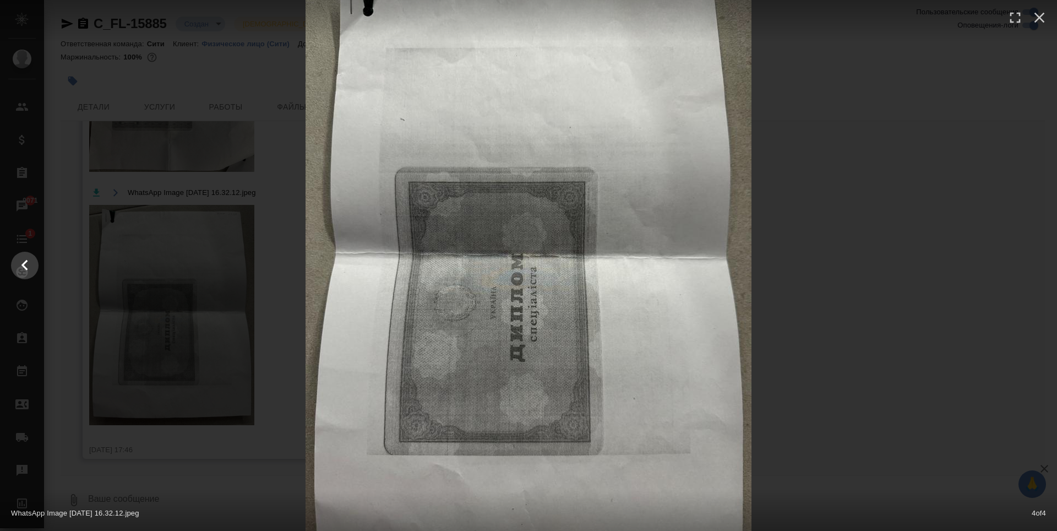
click at [809, 188] on div at bounding box center [528, 265] width 1057 height 595
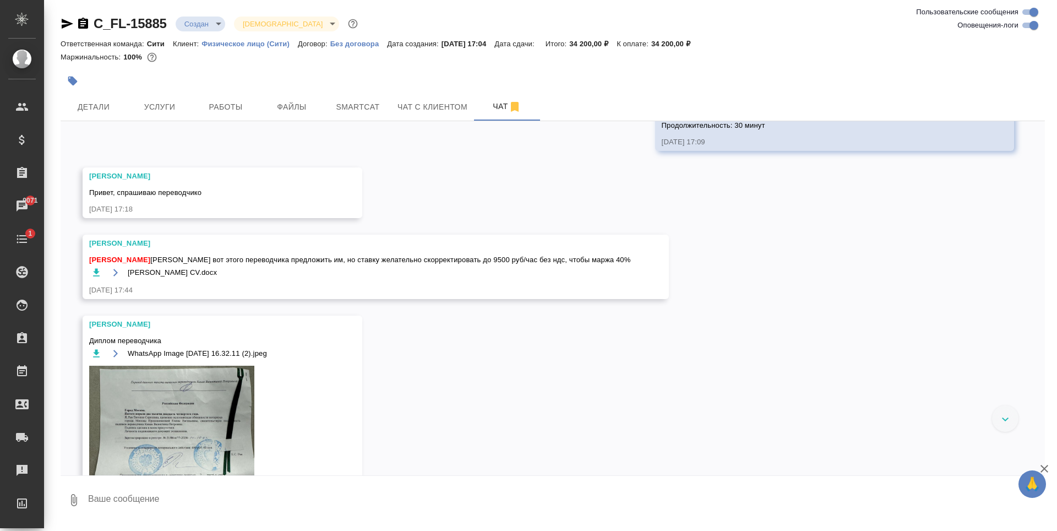
scroll to position [324, 0]
click at [170, 195] on button "Ответить на сообщение" at bounding box center [149, 196] width 121 height 21
click at [161, 505] on textarea at bounding box center [566, 507] width 958 height 37
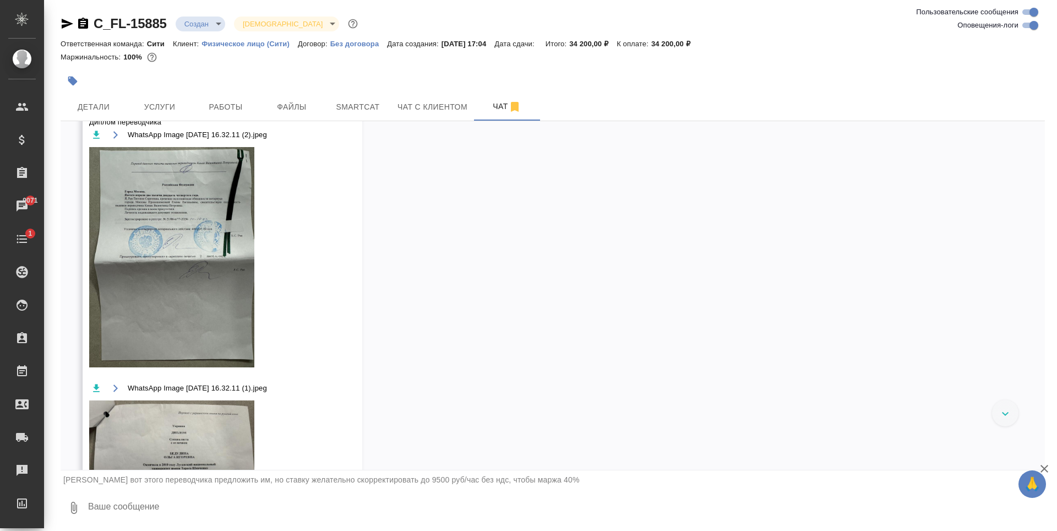
scroll to position [269, 0]
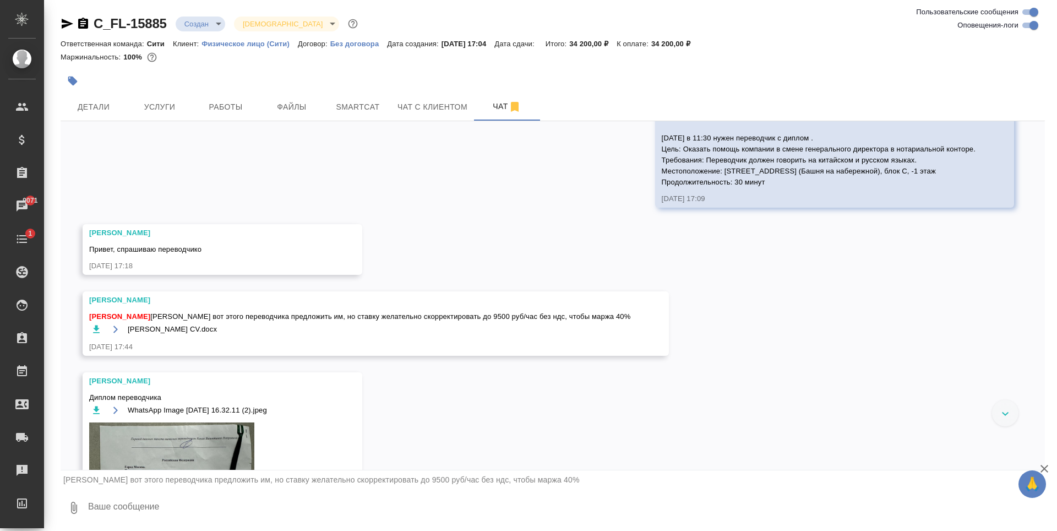
click at [115, 505] on textarea at bounding box center [566, 507] width 958 height 37
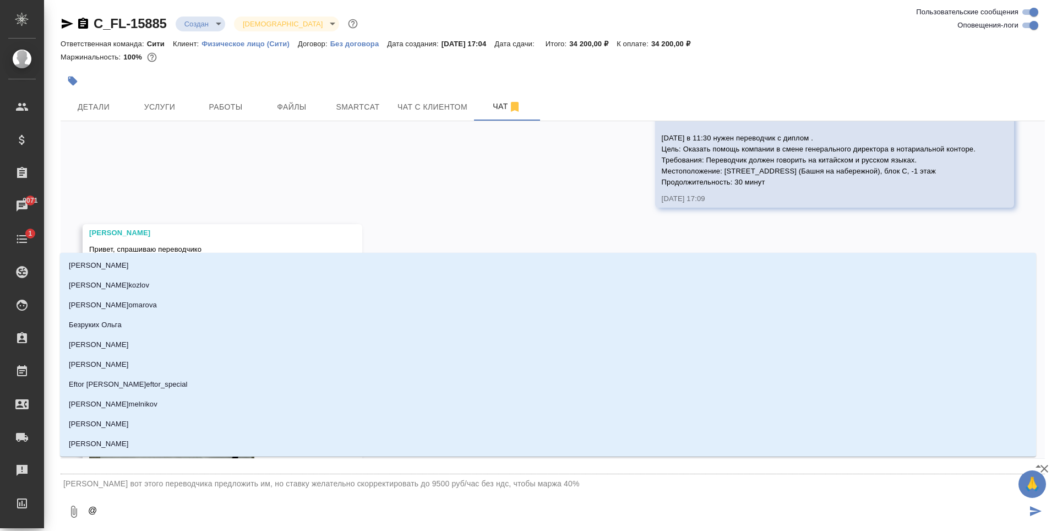
type textarea "@ф"
type input "ф"
type textarea "@фе"
type input "фе"
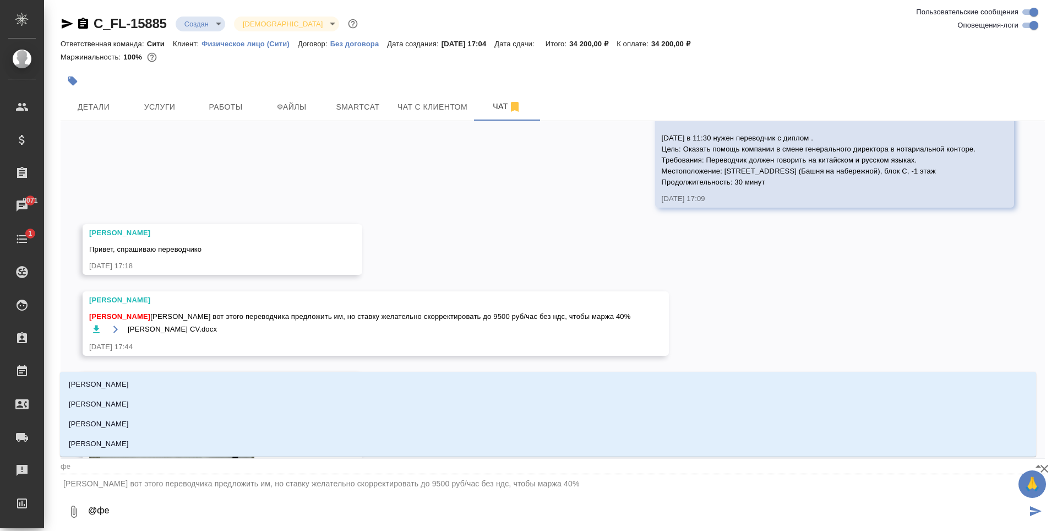
type textarea "@фед"
type input "фед"
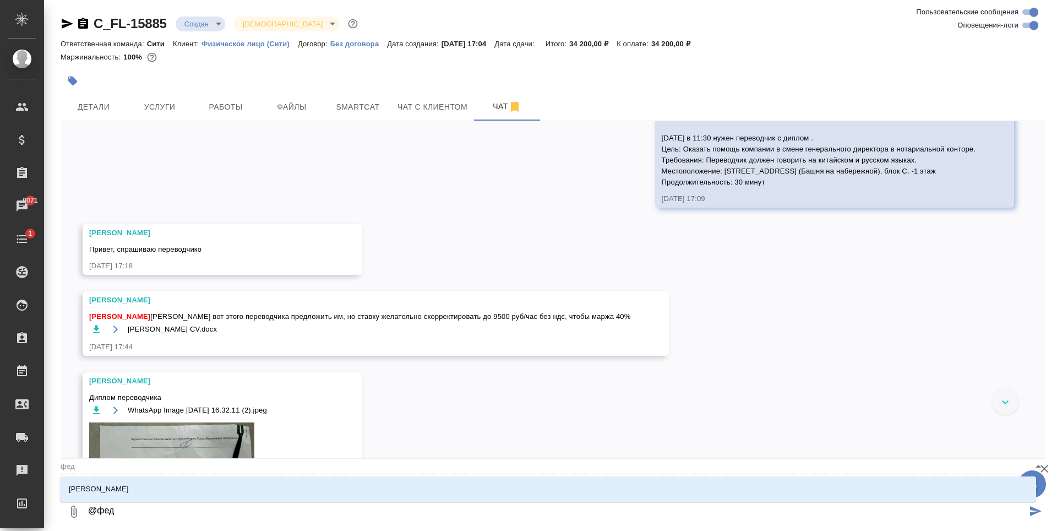
type textarea "@федо"
type input "федо"
type textarea "@федоо"
type input "федоо"
type textarea "@федо"
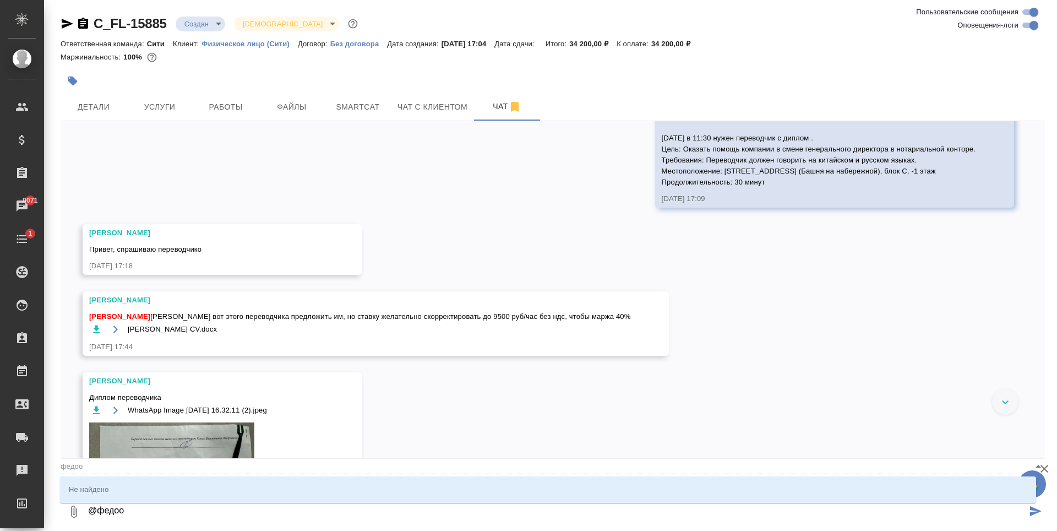
type input "федо"
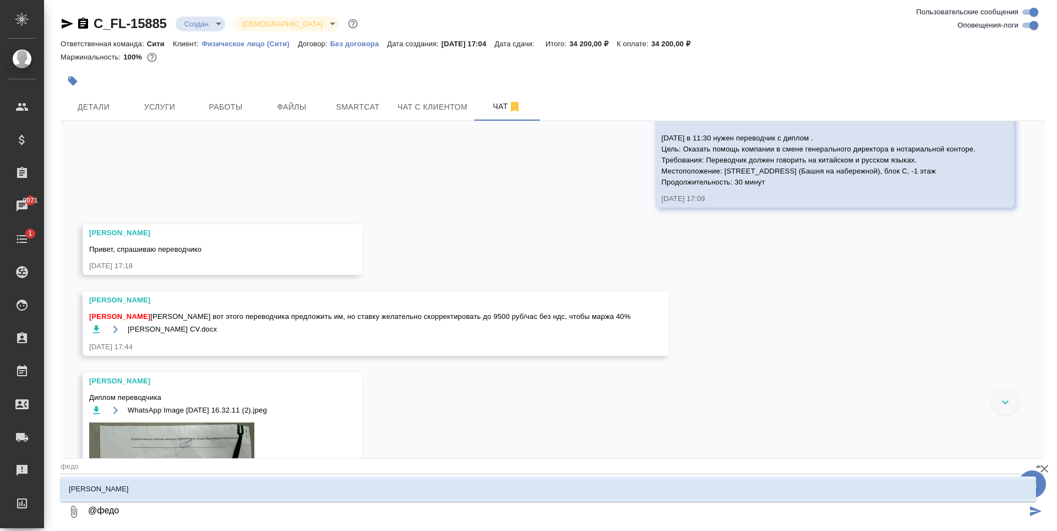
click at [144, 491] on li "Федотова Ирина" at bounding box center [548, 489] width 976 height 20
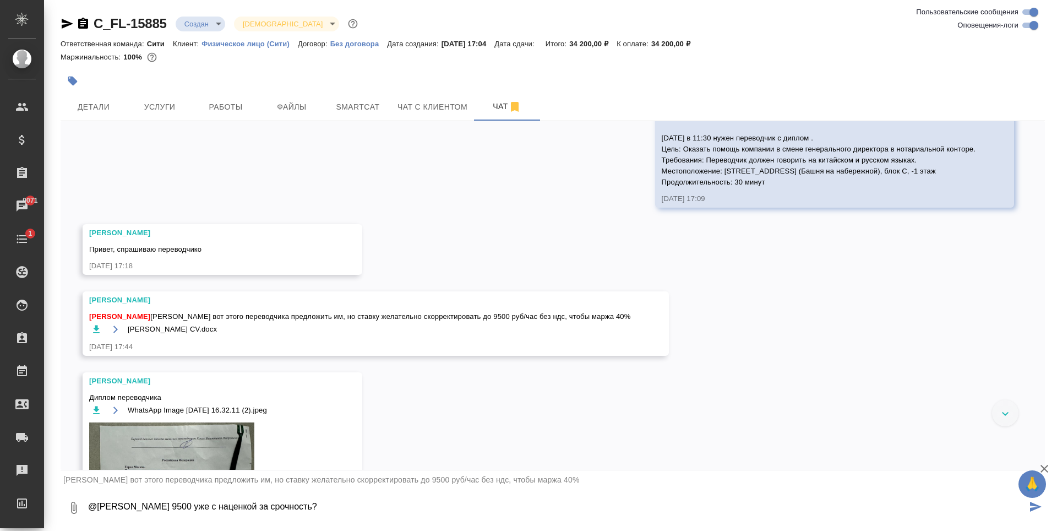
type textarea "@Федотова Ирина 9500 уже с наценкой за срочность?"
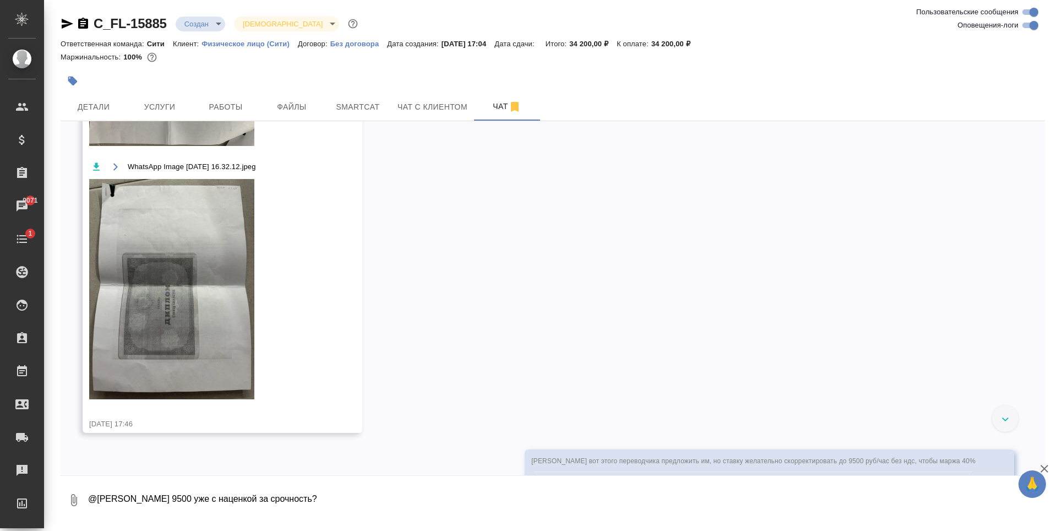
scroll to position [1225, 0]
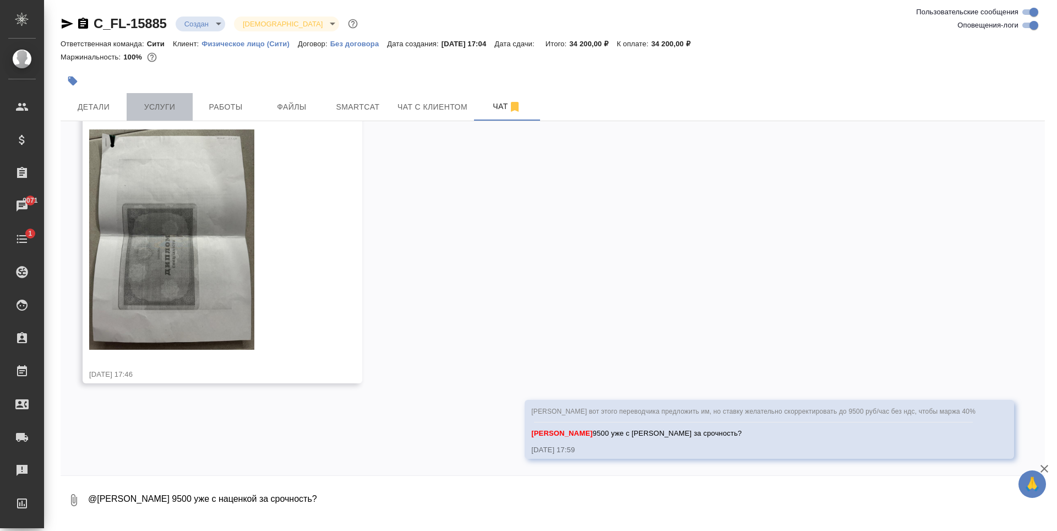
click at [165, 111] on span "Услуги" at bounding box center [159, 107] width 53 height 14
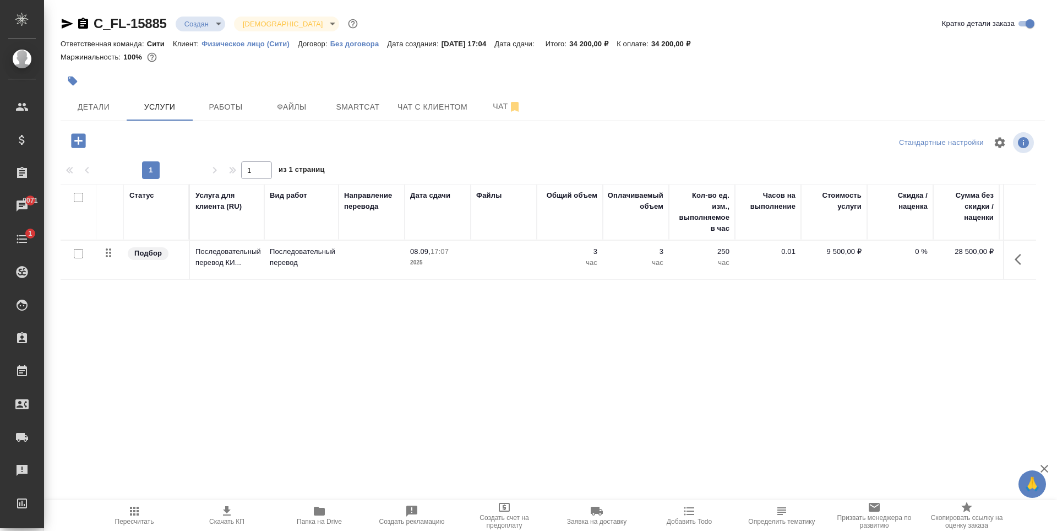
scroll to position [0, 62]
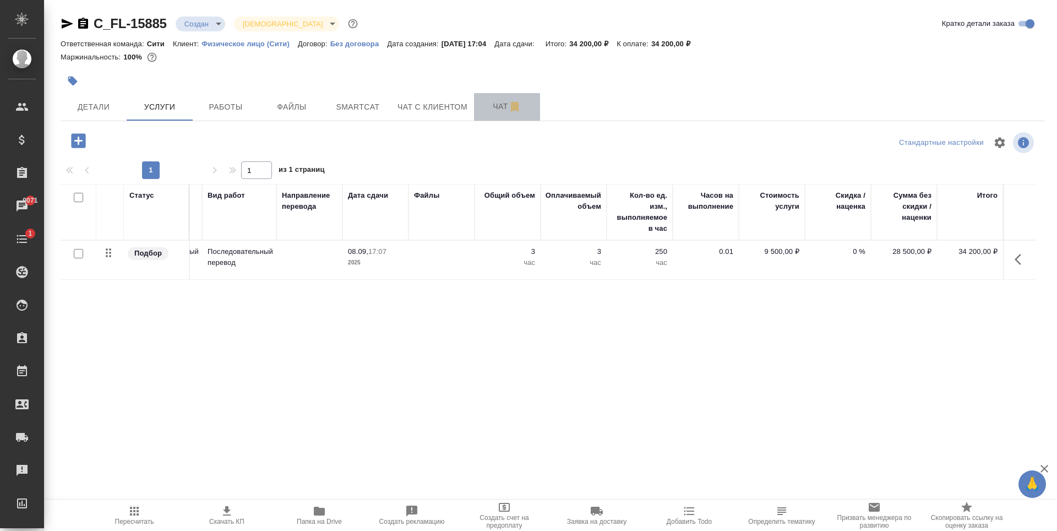
click at [493, 106] on span "Чат" at bounding box center [507, 107] width 53 height 14
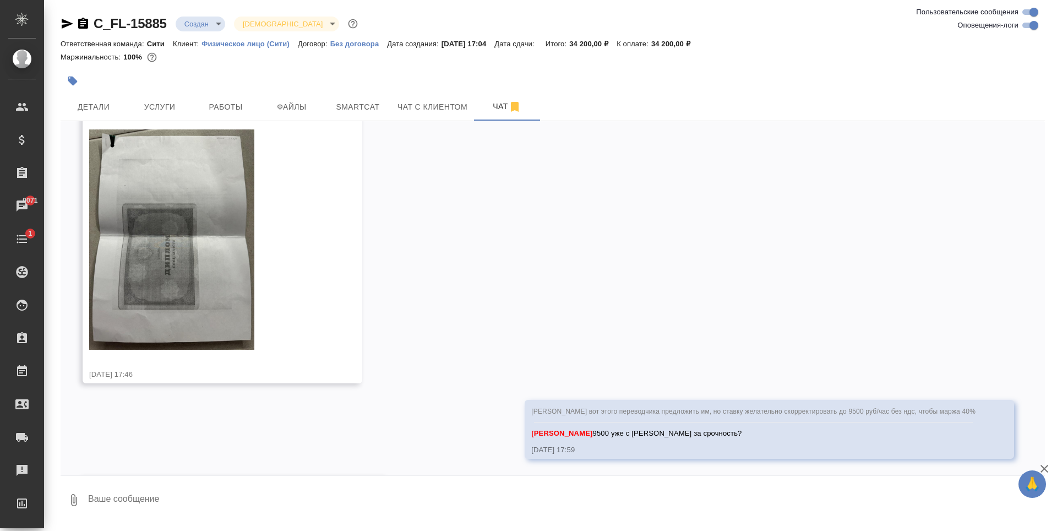
scroll to position [1314, 0]
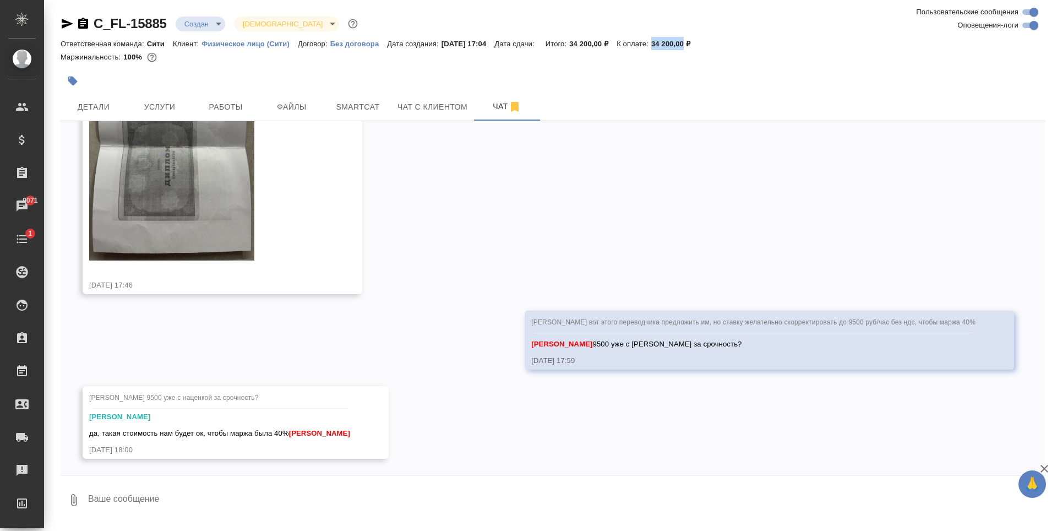
drag, startPoint x: 665, startPoint y: 45, endPoint x: 698, endPoint y: 43, distance: 33.7
click at [698, 43] on div "Ответственная команда: Сити Клиент: Физическое лицо (Сити) Договор: Без договор…" at bounding box center [553, 43] width 984 height 13
copy p "34 200,00"
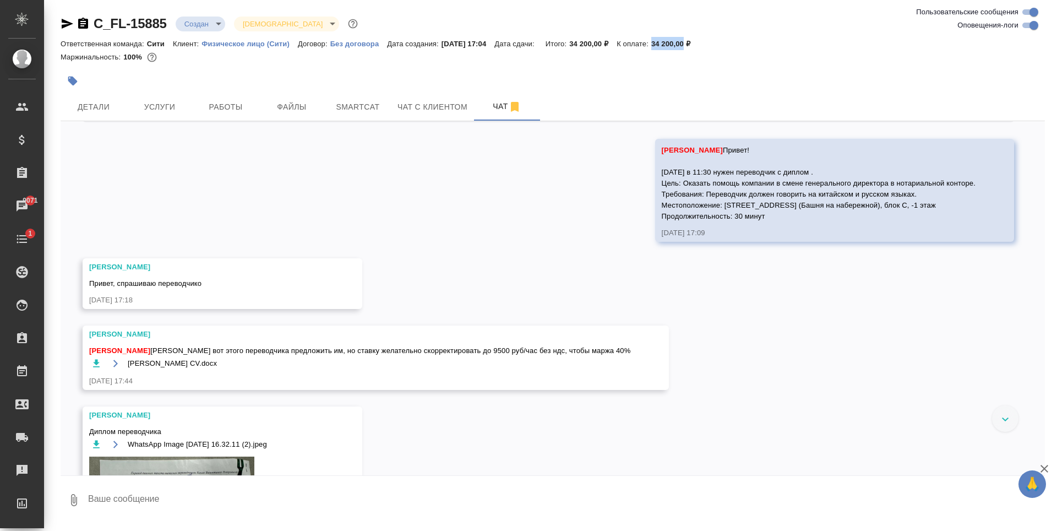
scroll to position [323, 0]
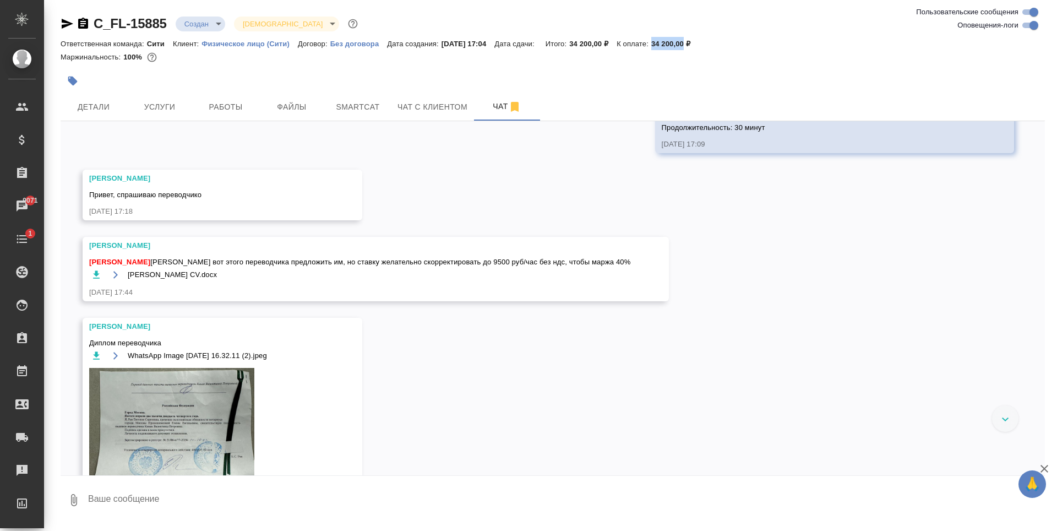
click at [118, 276] on icon "button" at bounding box center [115, 274] width 9 height 9
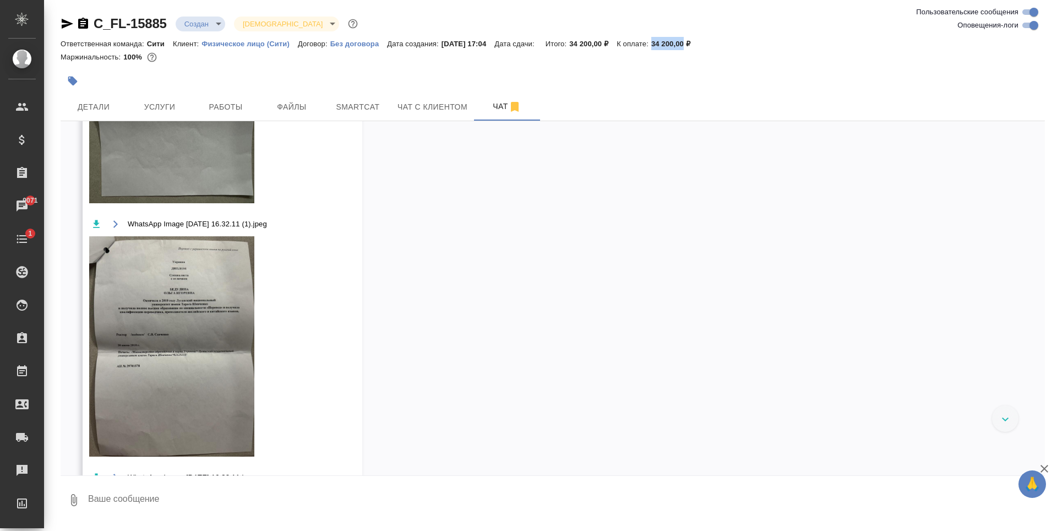
scroll to position [764, 0]
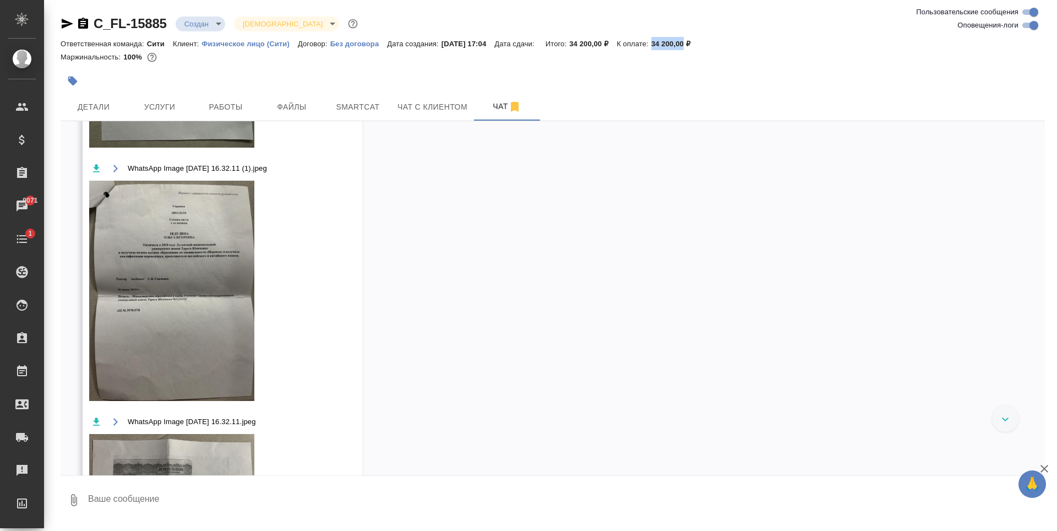
click at [188, 255] on img at bounding box center [171, 291] width 165 height 220
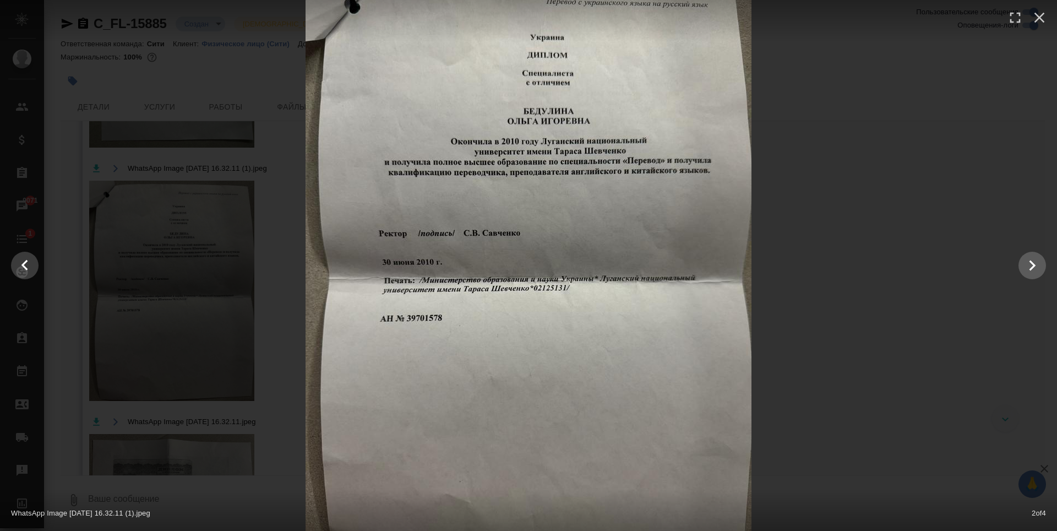
click at [832, 154] on div at bounding box center [528, 265] width 1057 height 595
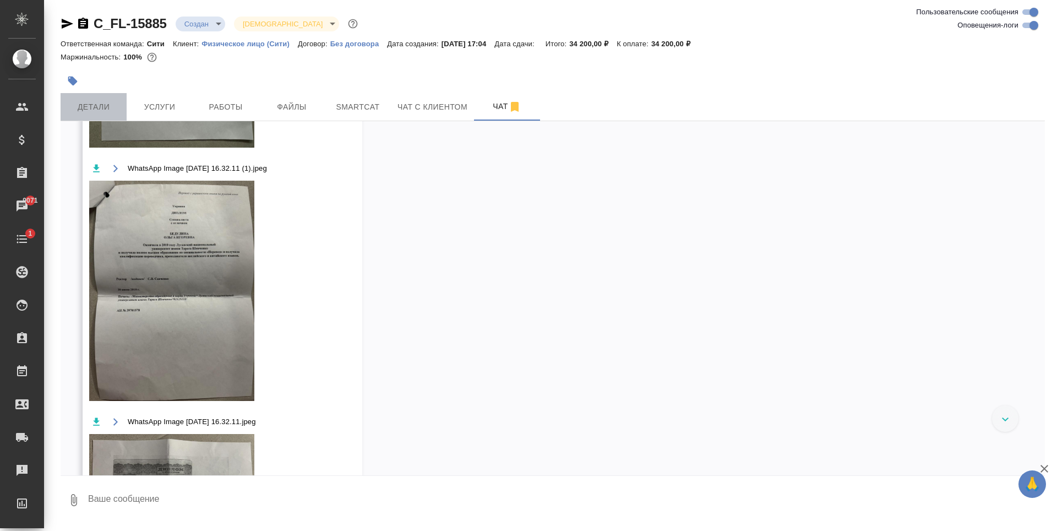
click at [98, 110] on span "Детали" at bounding box center [93, 107] width 53 height 14
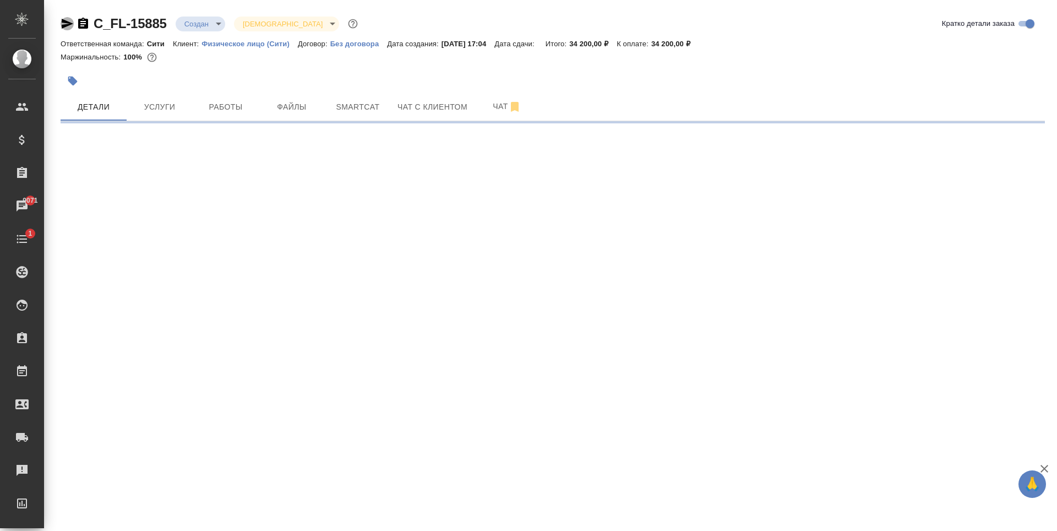
click at [67, 23] on icon "button" at bounding box center [68, 24] width 12 height 10
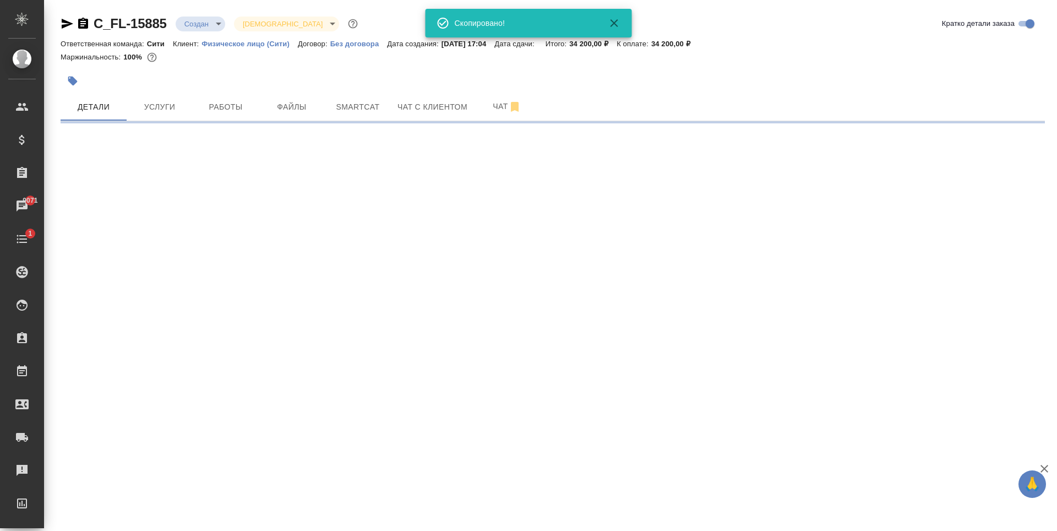
select select "RU"
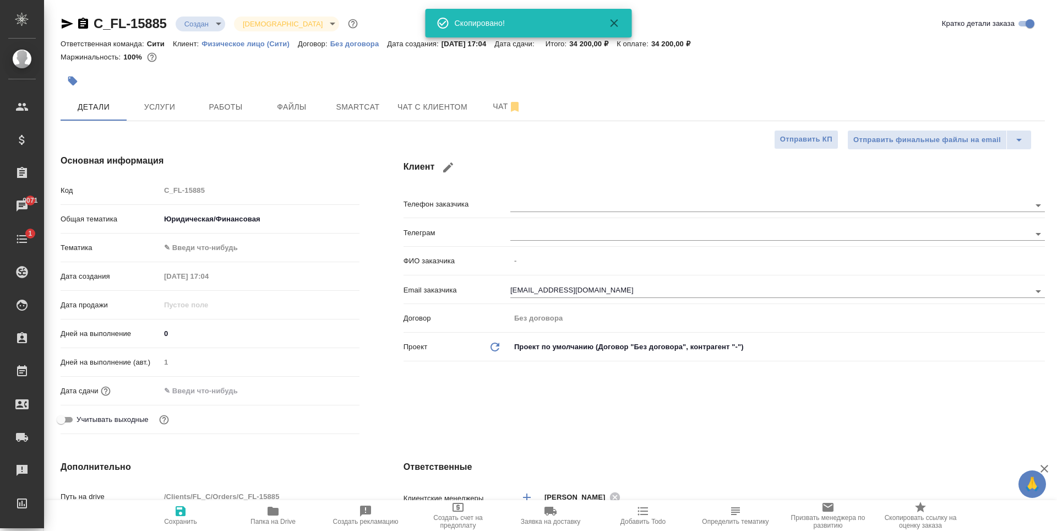
type textarea "x"
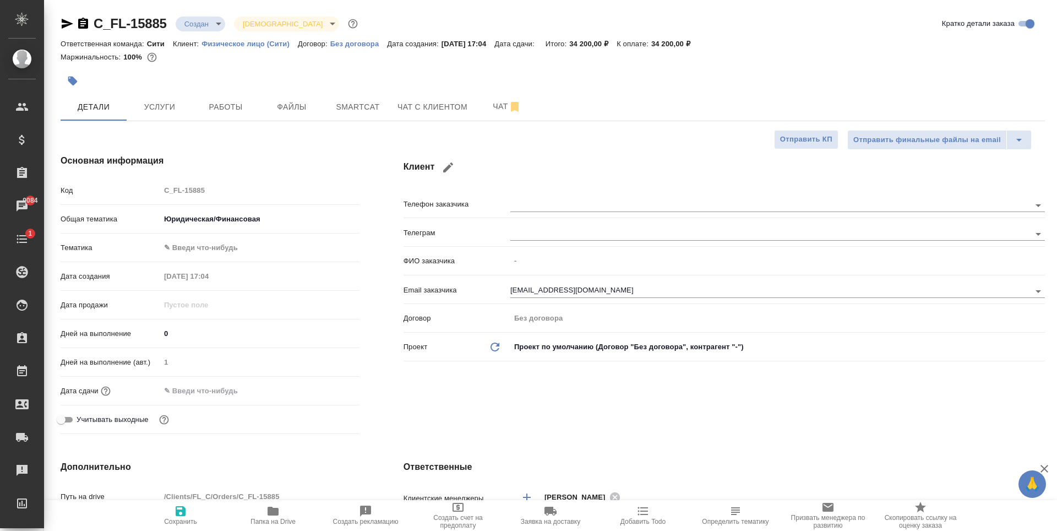
type textarea "x"
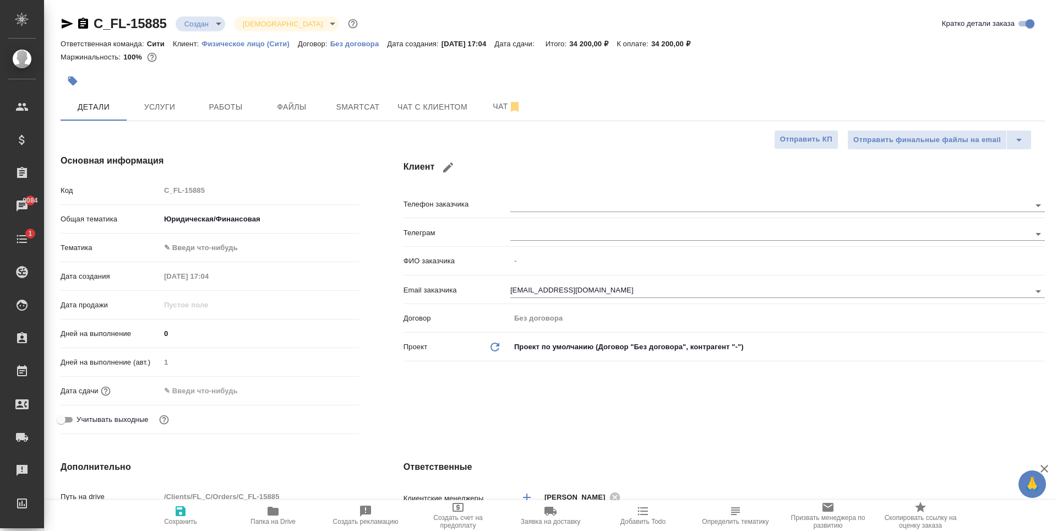
type textarea "x"
click at [551, 419] on div "Клиент Телефон заказчика Телеграм ФИО заказчика - Email заказчика chiyou.zhangh…" at bounding box center [724, 296] width 685 height 328
click at [257, 241] on body "🙏 .cls-1 fill:#fff; AWATERA Zaytseva Svetlana Клиенты Спецификации Заказы 9107 …" at bounding box center [528, 265] width 1057 height 531
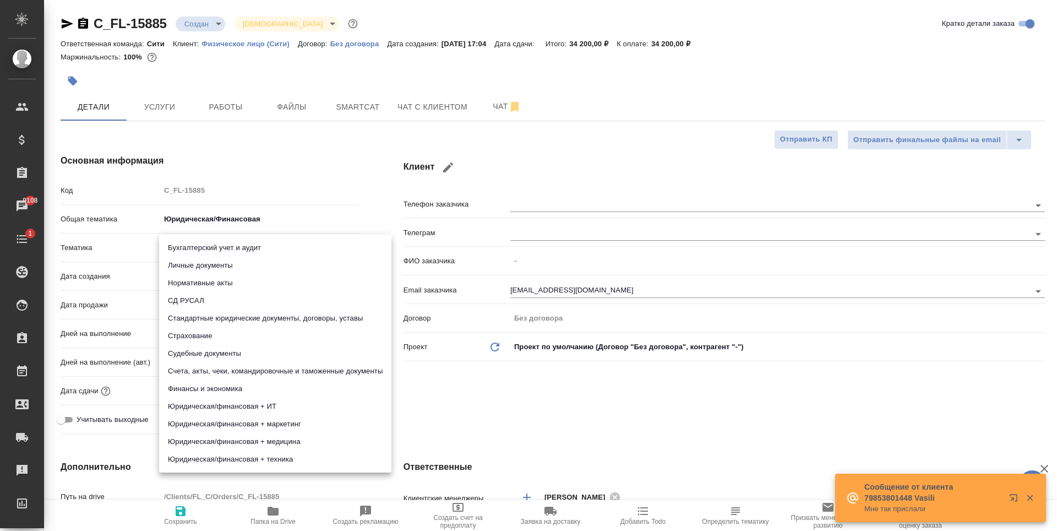
click at [555, 412] on div at bounding box center [528, 265] width 1057 height 531
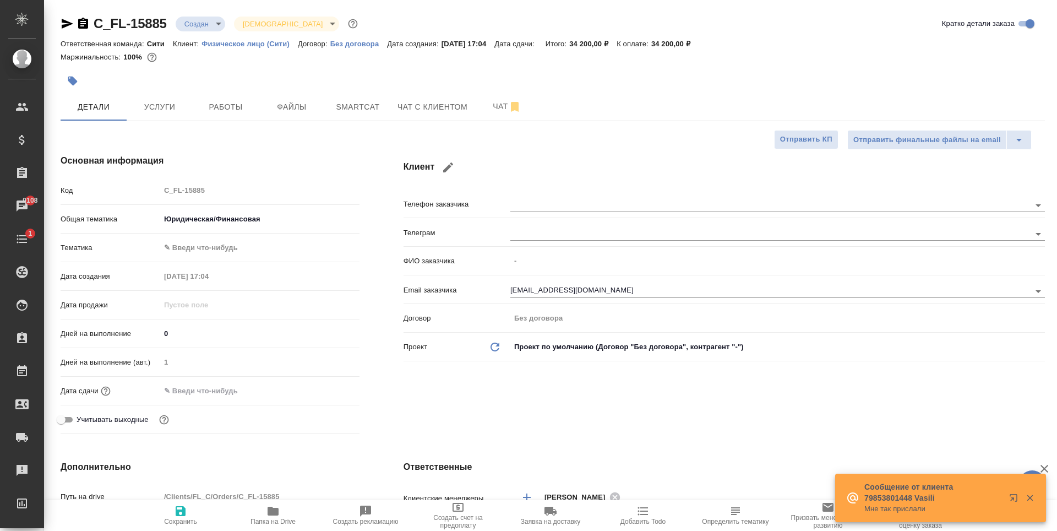
click at [223, 395] on input "text" at bounding box center [208, 391] width 96 height 16
click at [329, 387] on icon "button" at bounding box center [328, 389] width 10 height 11
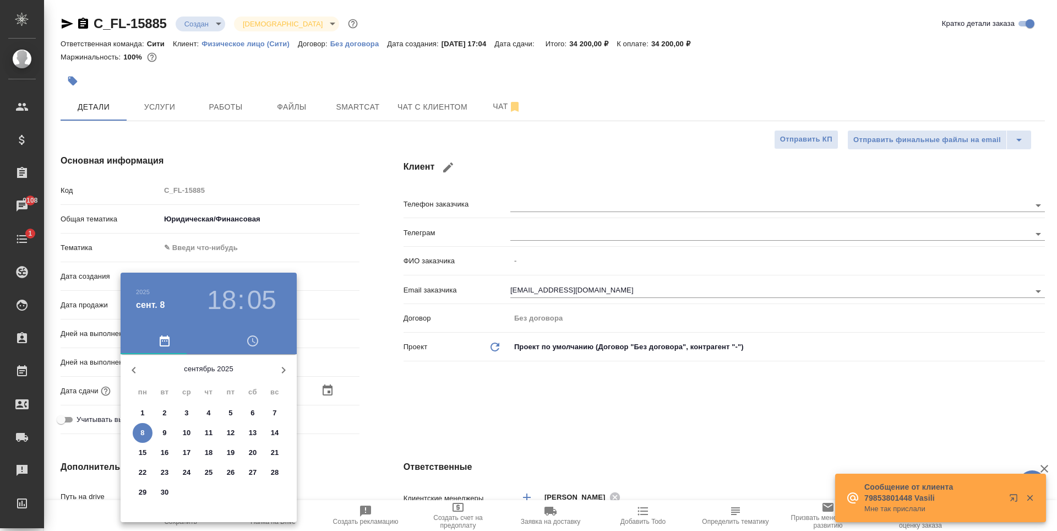
click at [167, 431] on span "9" at bounding box center [165, 432] width 20 height 11
type input "09.09.2025 18:05"
type textarea "x"
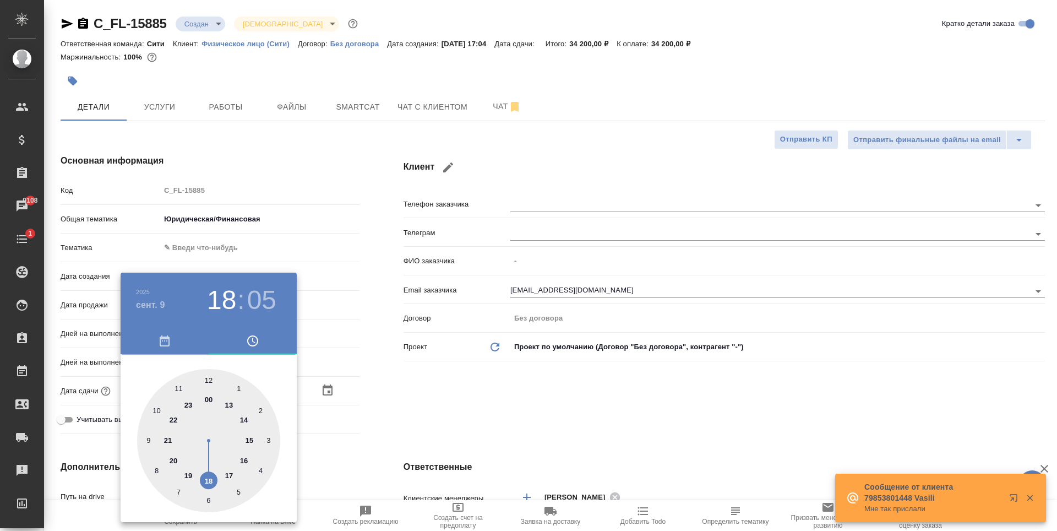
drag, startPoint x: 175, startPoint y: 390, endPoint x: 202, endPoint y: 393, distance: 26.6
click at [176, 390] on div at bounding box center [208, 440] width 143 height 143
type input "09.09.2025 11:05"
type textarea "x"
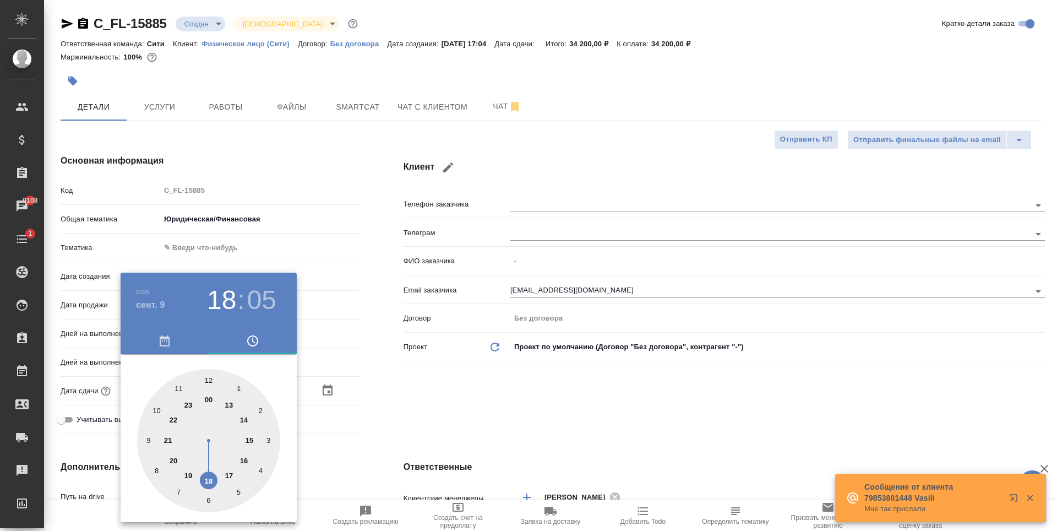
type textarea "x"
click at [205, 500] on div at bounding box center [208, 440] width 143 height 143
type input "09.09.2025 11:31"
type textarea "x"
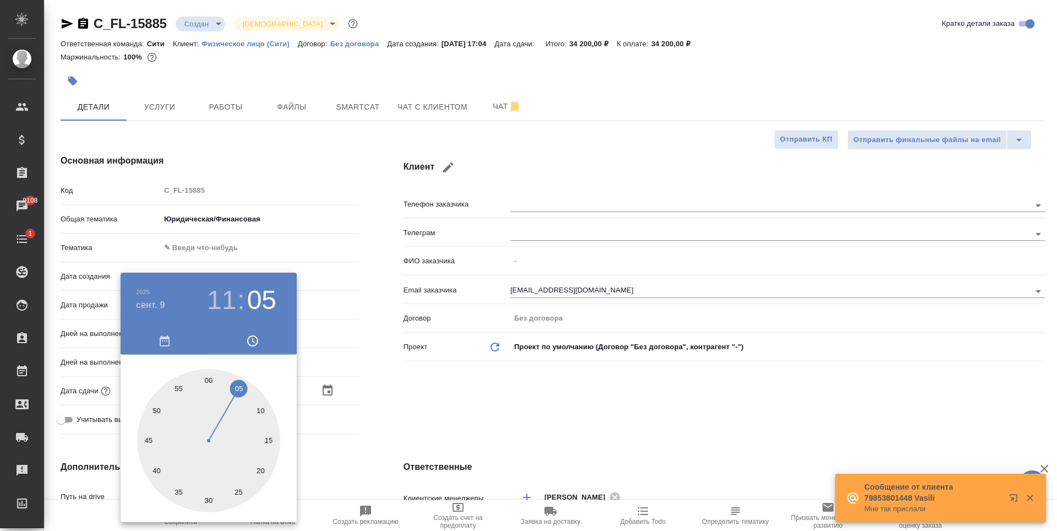
type textarea "x"
click at [493, 421] on div at bounding box center [528, 265] width 1057 height 531
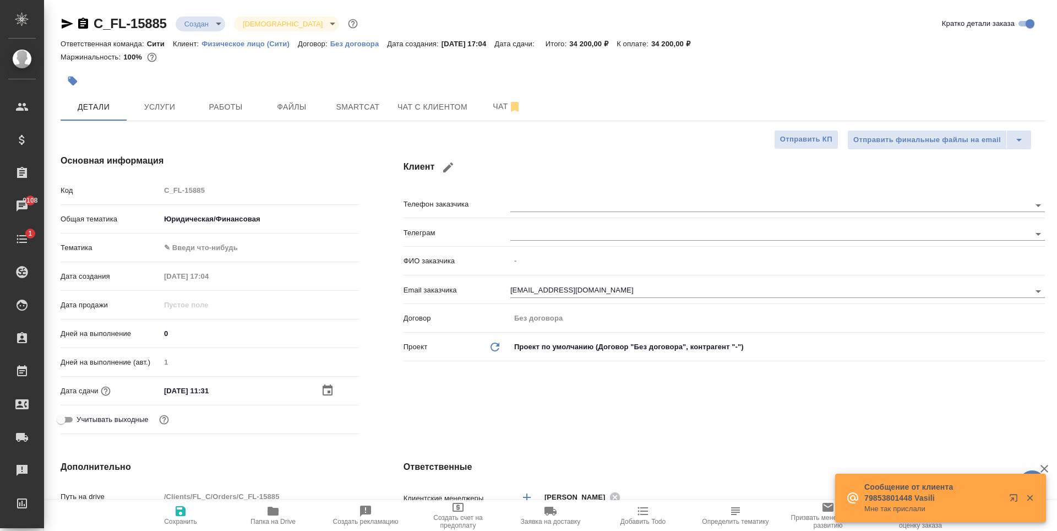
click at [219, 388] on input "09.09.2025 11:31" at bounding box center [208, 391] width 96 height 16
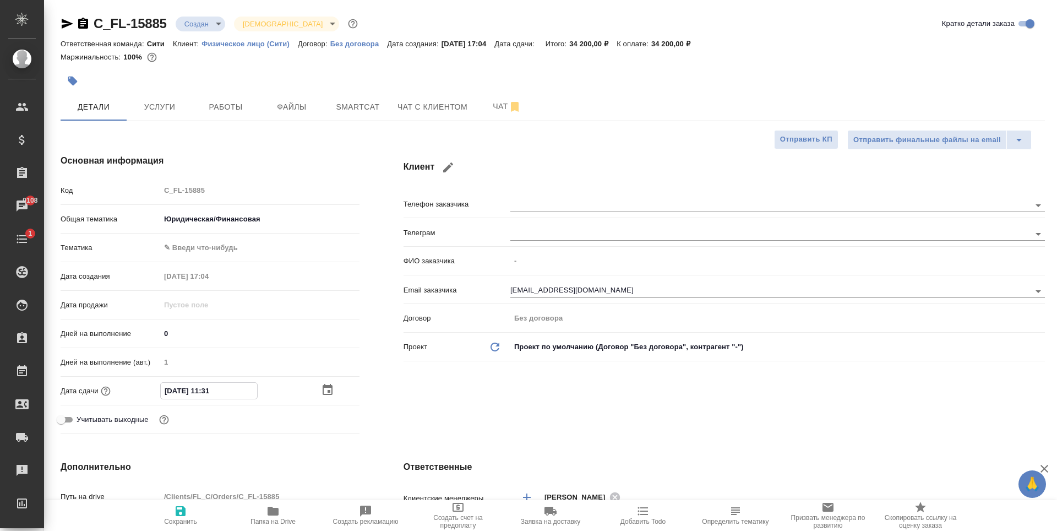
type input "09.09.2025 11:3_"
type textarea "x"
type input "09.09.2025 11:30"
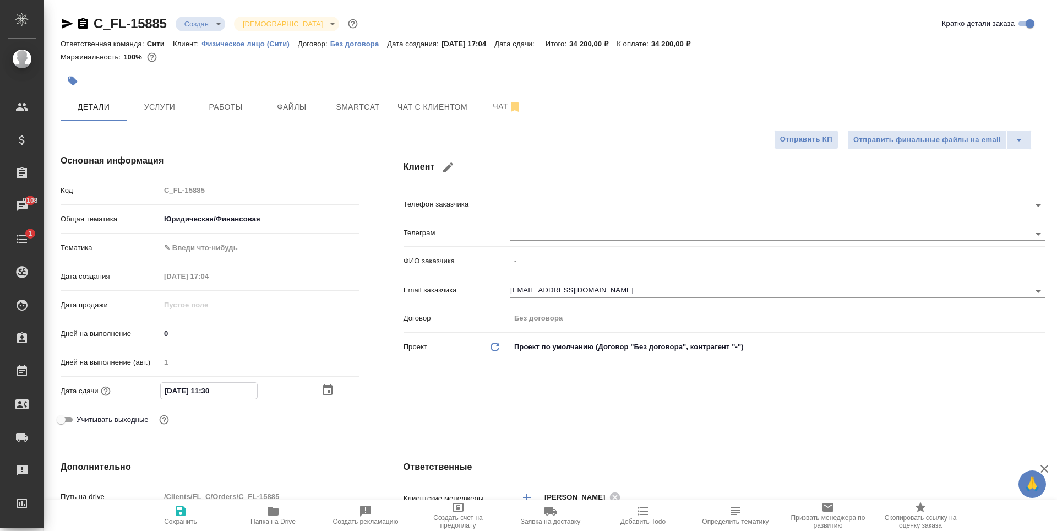
type textarea "x"
type input "09.09.2025 11:30"
click at [165, 519] on span "Сохранить" at bounding box center [180, 522] width 33 height 8
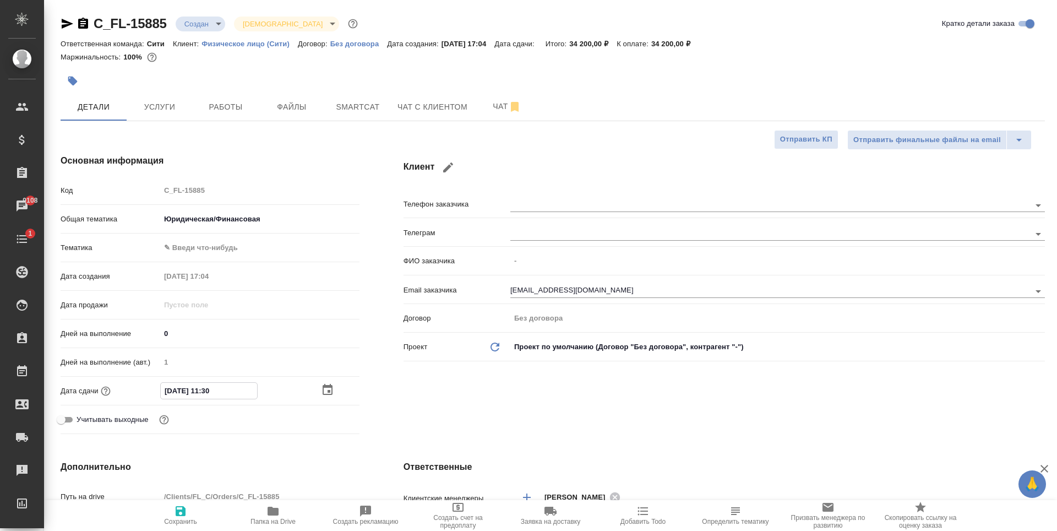
type textarea "x"
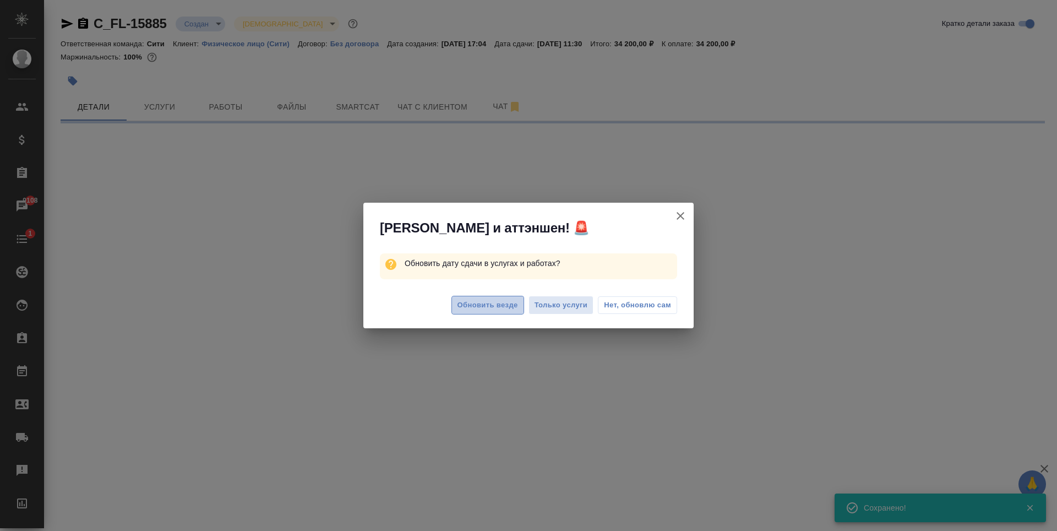
click at [502, 306] on span "Обновить везде" at bounding box center [488, 305] width 61 height 13
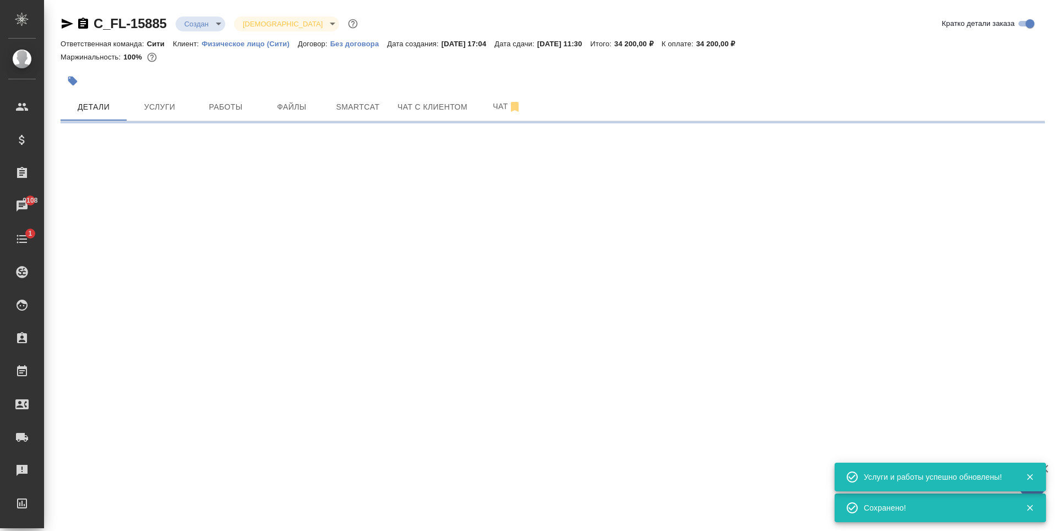
select select "RU"
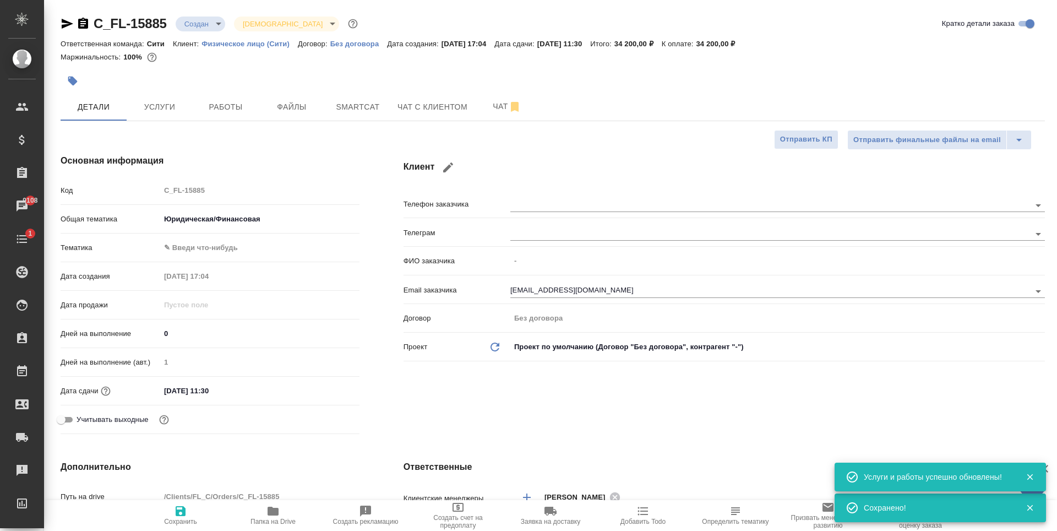
type textarea "x"
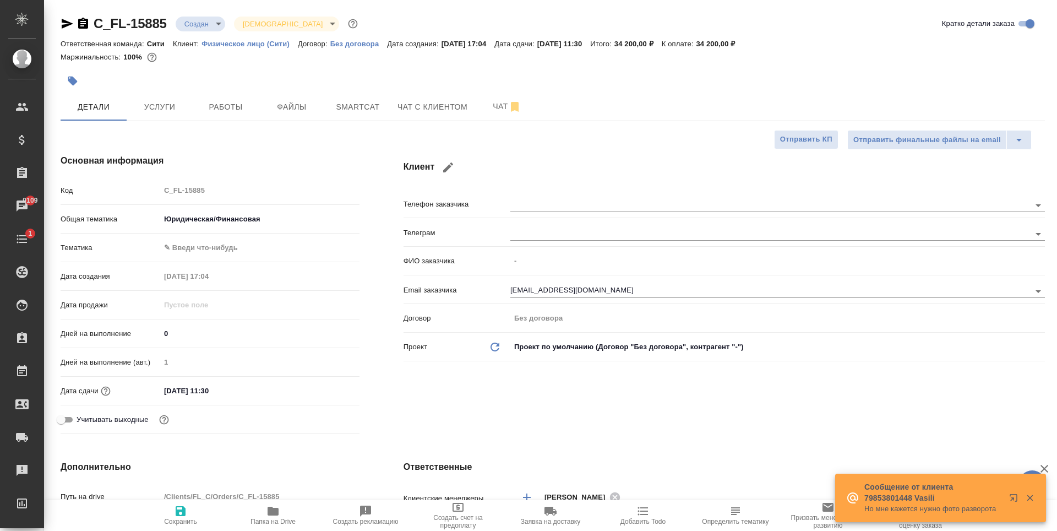
type textarea "x"
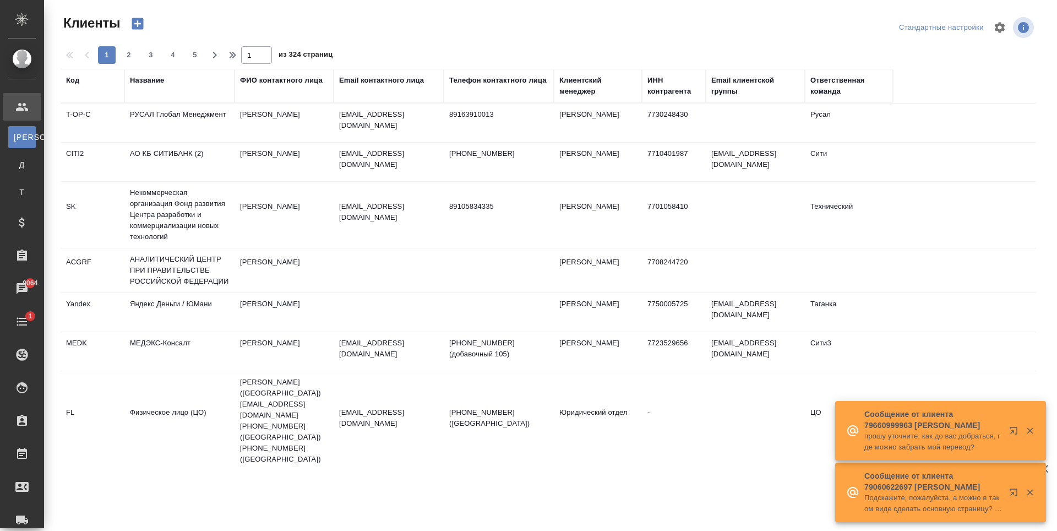
select select "RU"
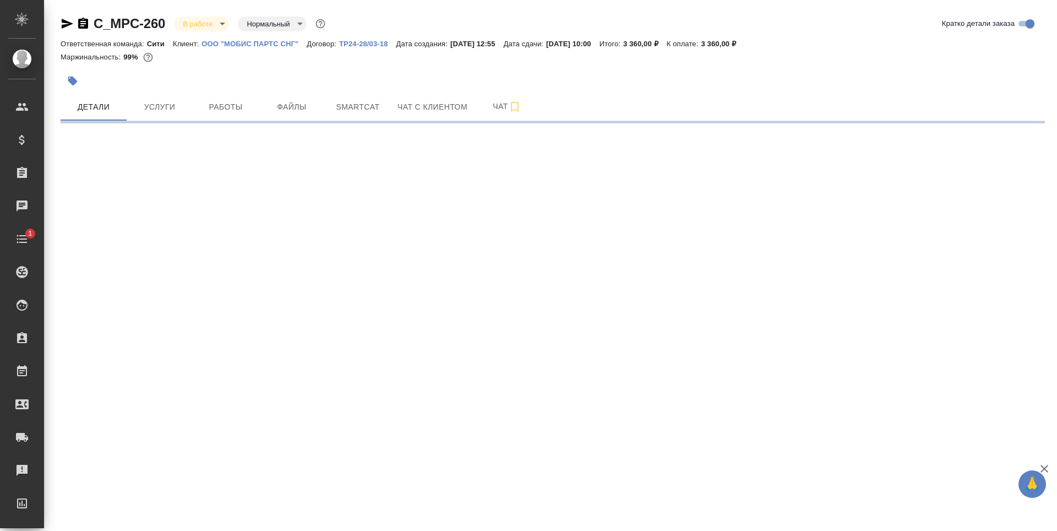
select select "RU"
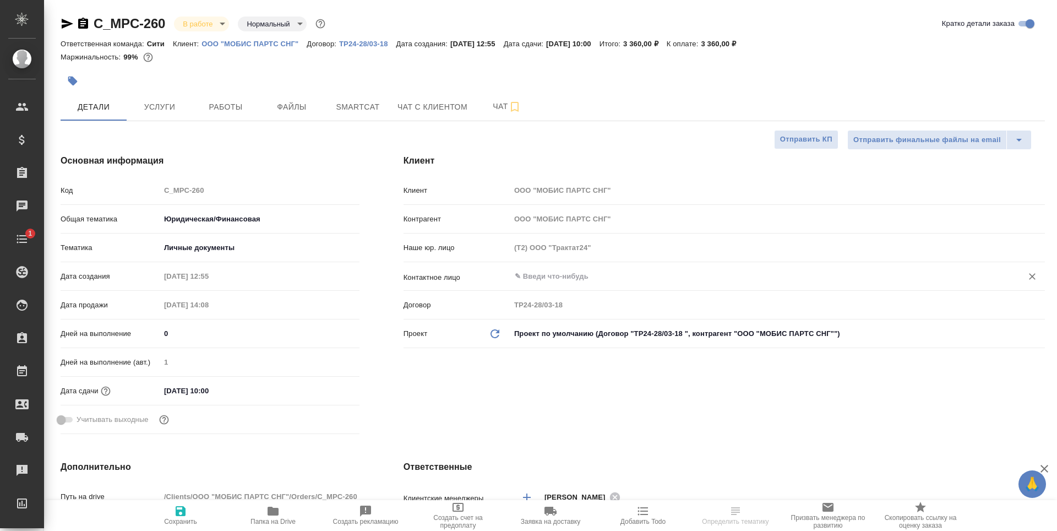
type textarea "x"
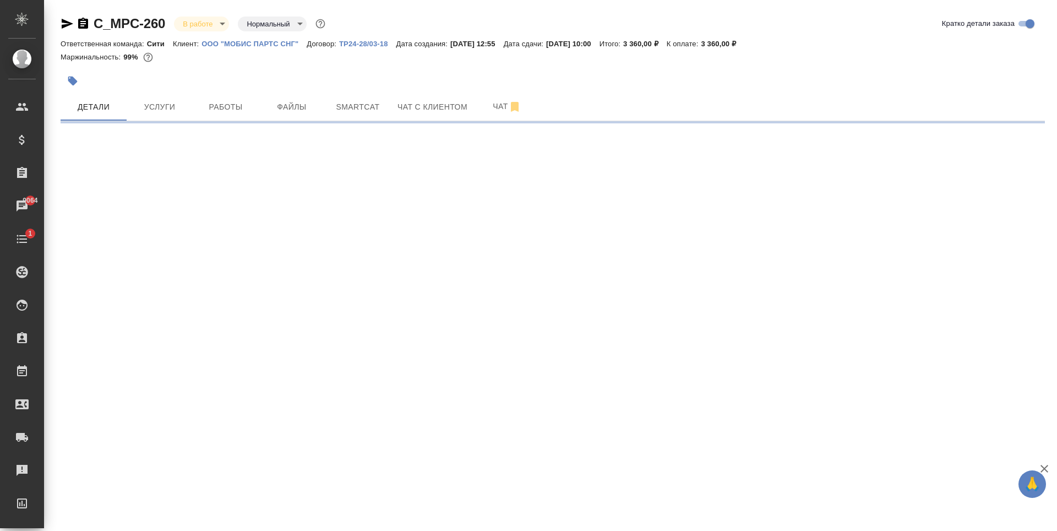
select select "RU"
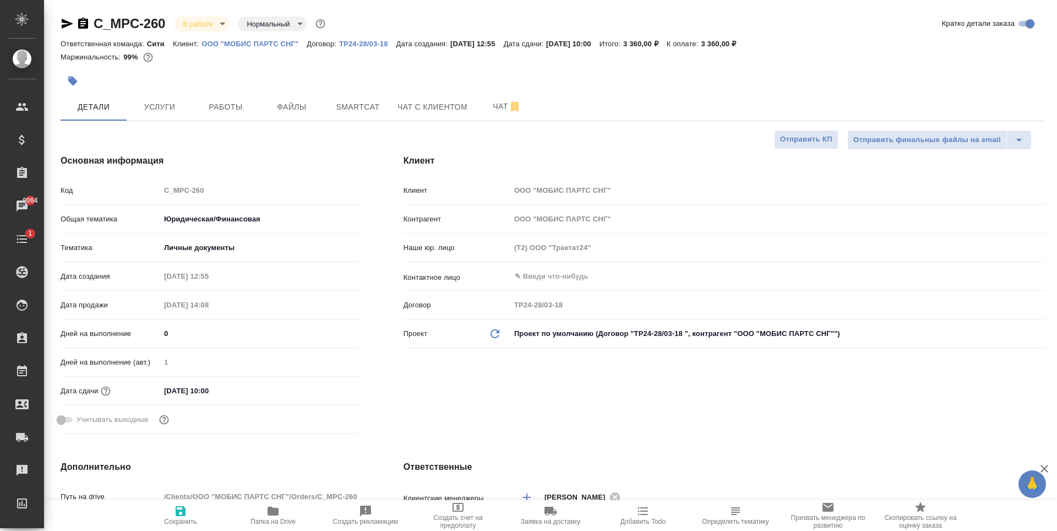
type textarea "x"
click at [572, 272] on input "text" at bounding box center [759, 276] width 491 height 13
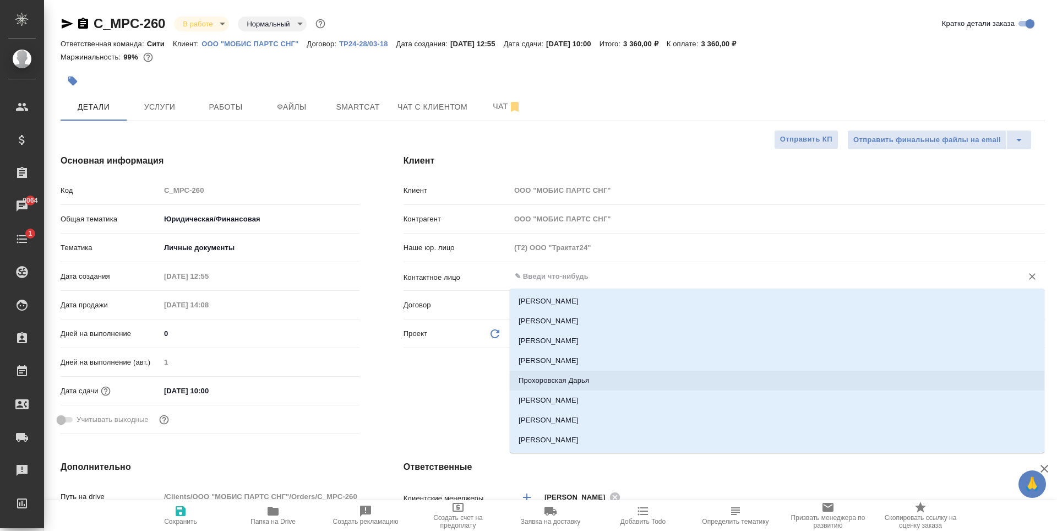
click at [573, 377] on li "Прохоровская Дарья" at bounding box center [777, 381] width 535 height 20
type input "Прохоровская Дарья"
type textarea "x"
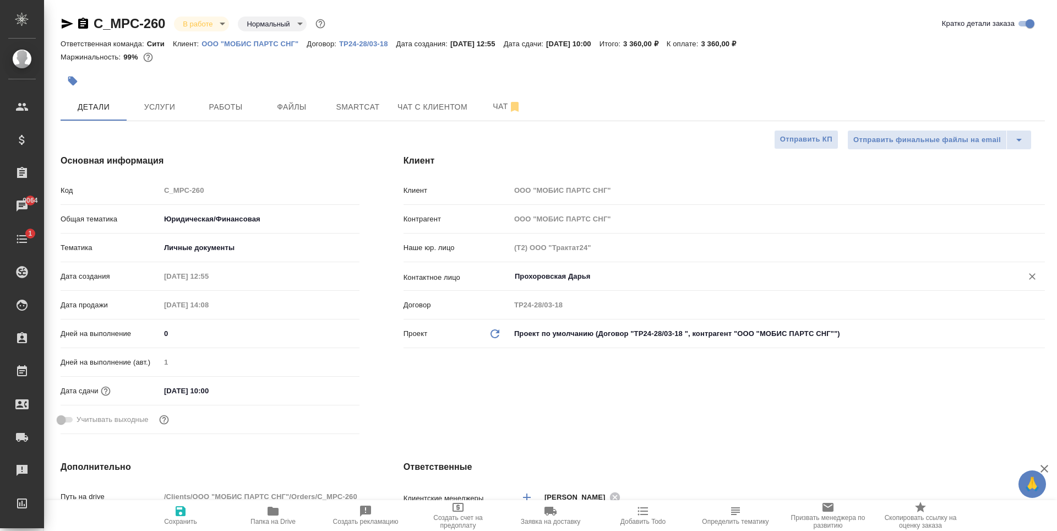
click at [182, 516] on icon "button" at bounding box center [180, 510] width 13 height 13
type textarea "x"
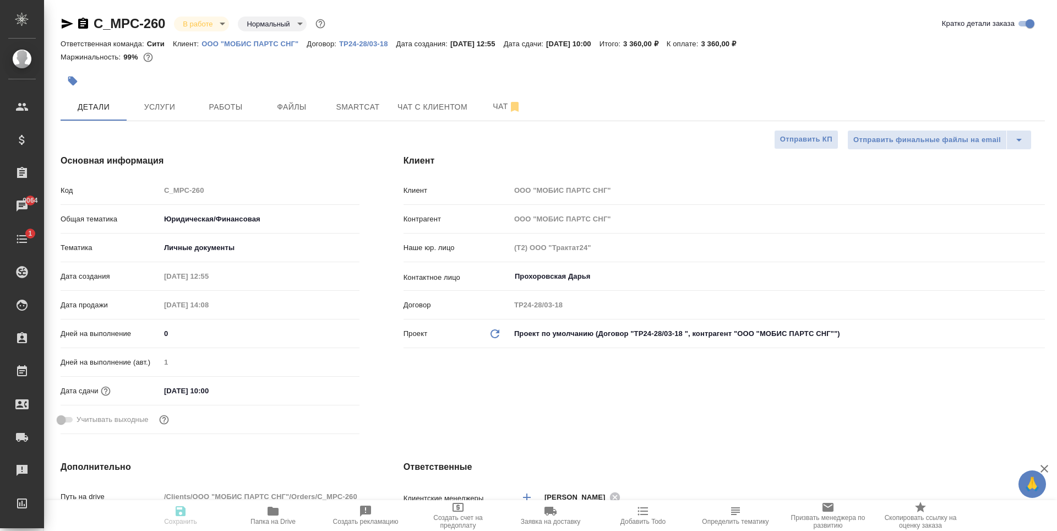
type textarea "x"
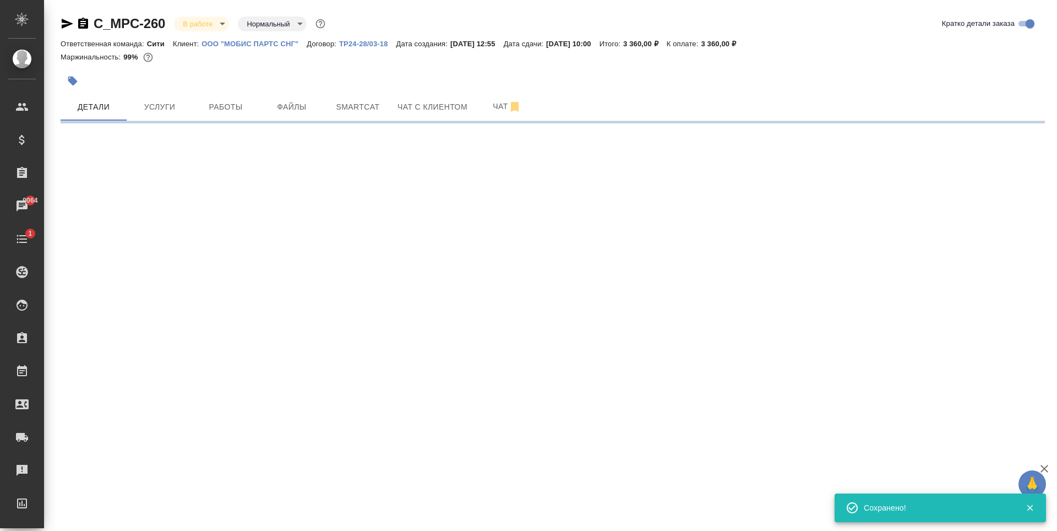
select select "RU"
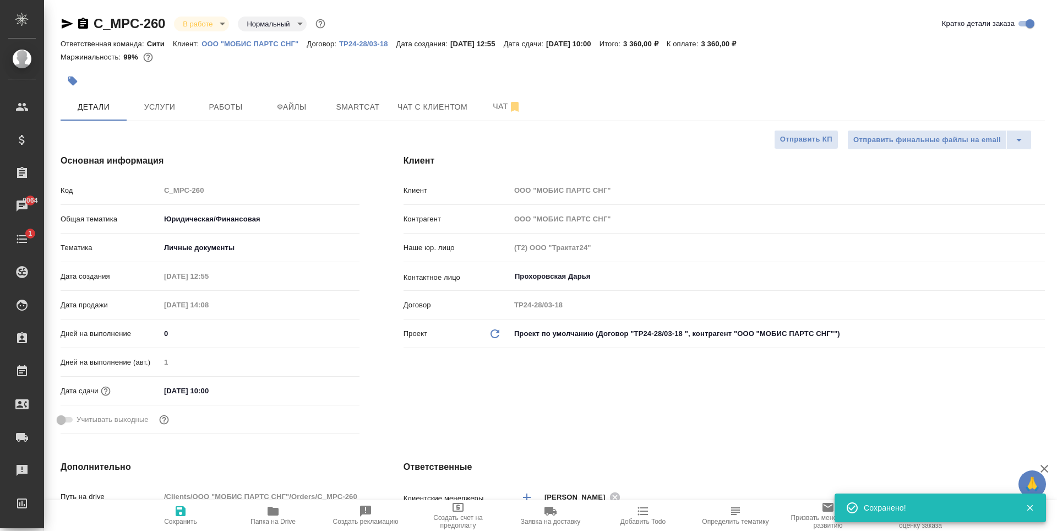
type textarea "x"
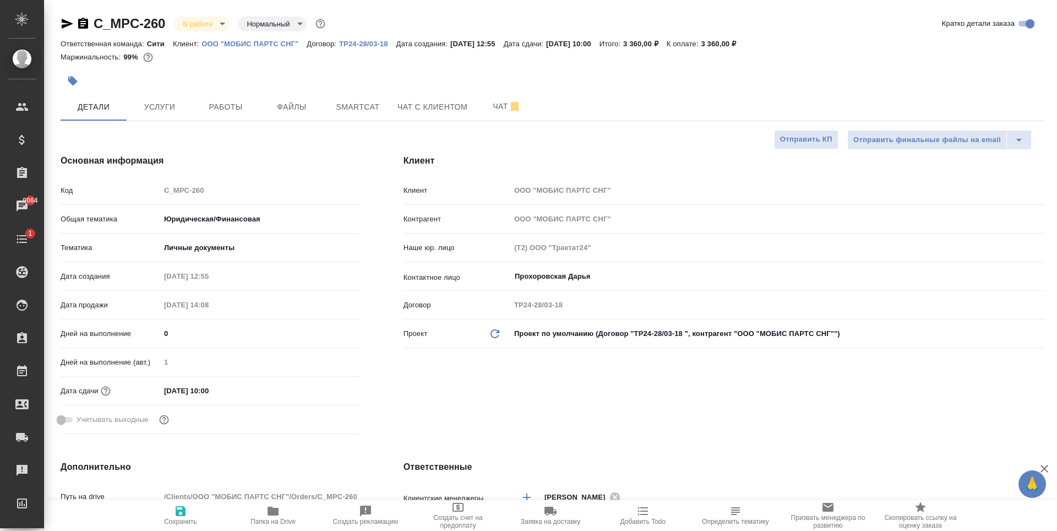
type textarea "x"
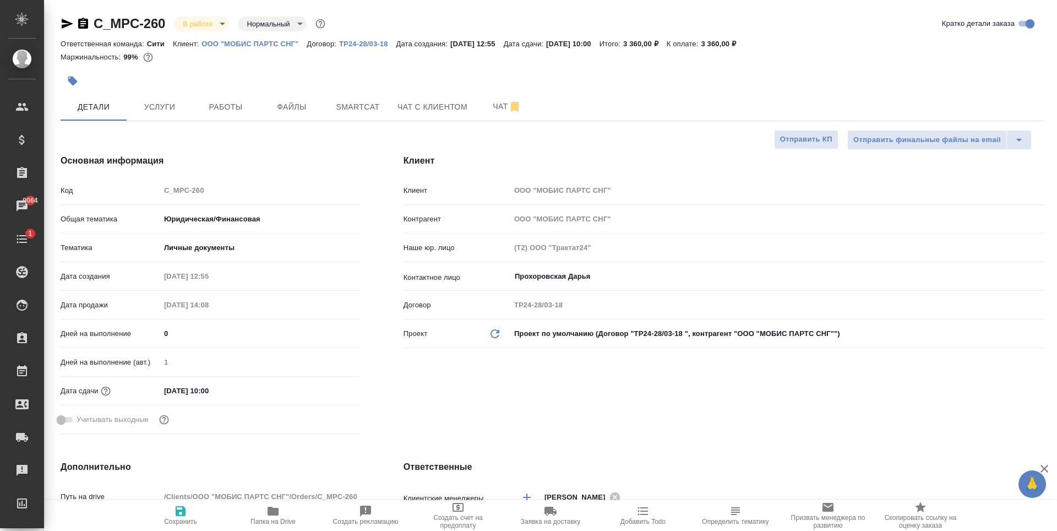
type textarea "x"
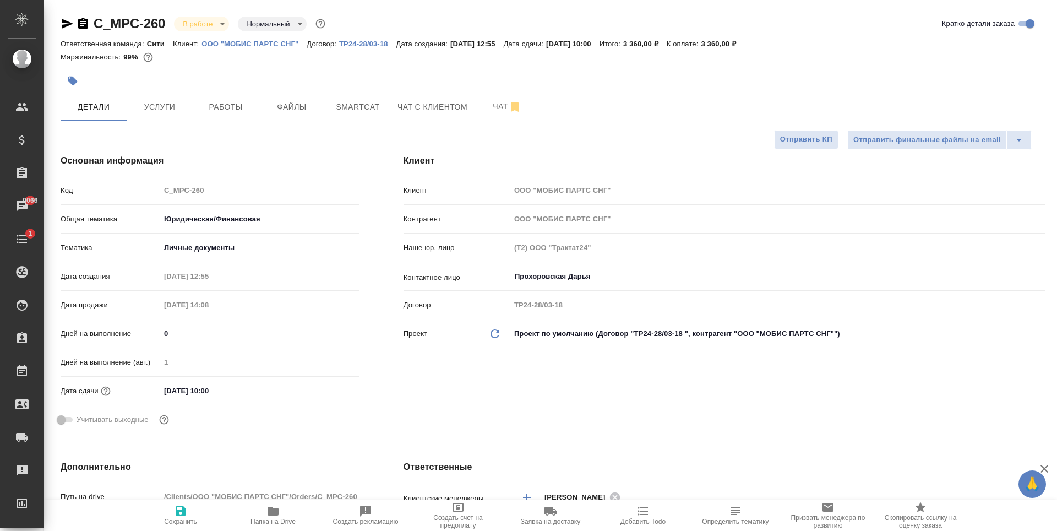
type textarea "x"
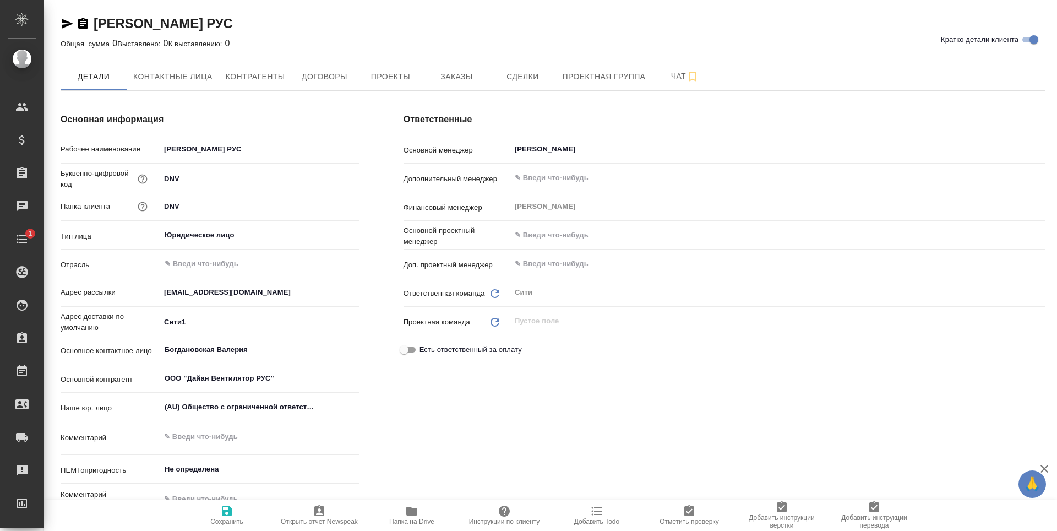
type textarea "x"
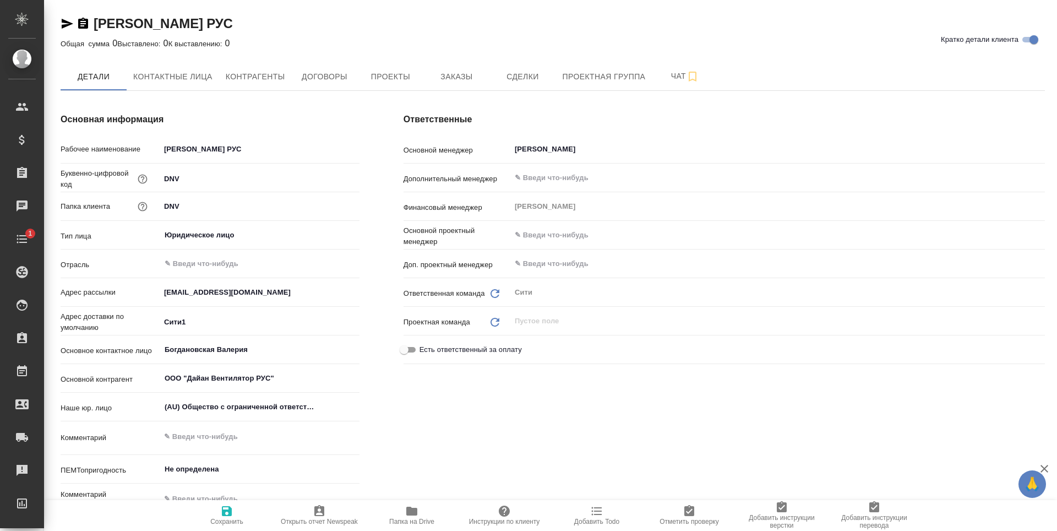
type textarea "x"
click at [438, 72] on span "Заказы" at bounding box center [456, 77] width 53 height 14
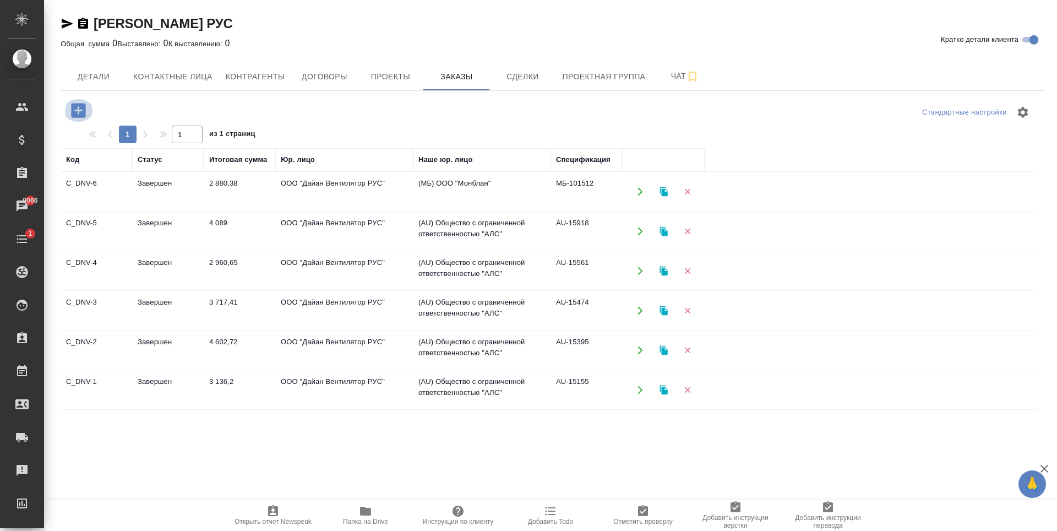
click at [81, 105] on icon "button" at bounding box center [78, 110] width 14 height 14
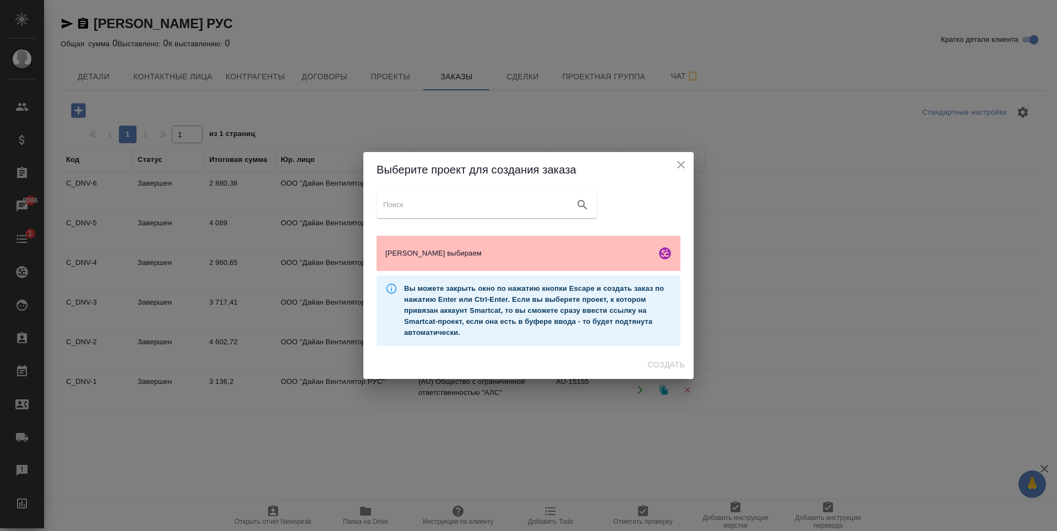
click at [524, 255] on span "[PERSON_NAME] выбираем" at bounding box center [518, 253] width 266 height 11
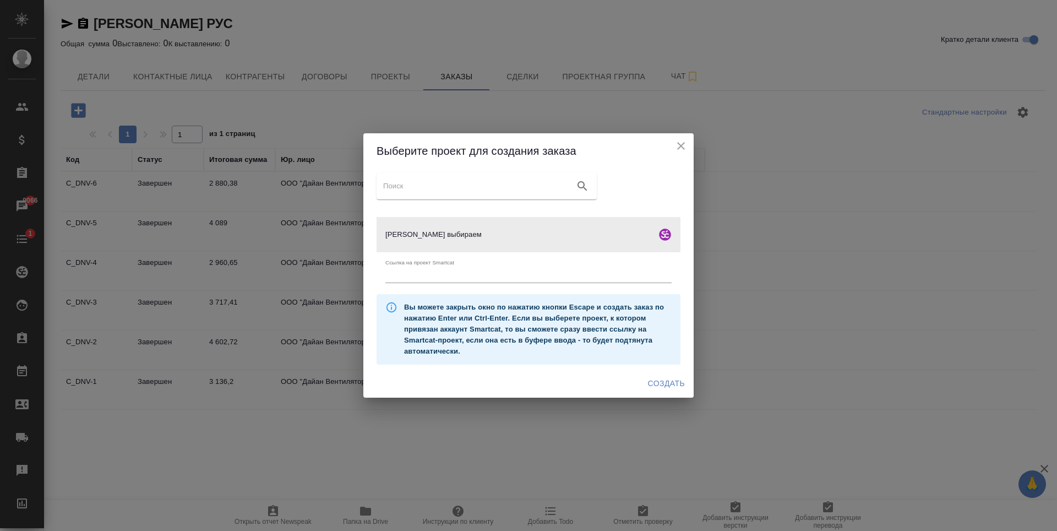
click at [677, 373] on button "Создать" at bounding box center [667, 383] width 46 height 20
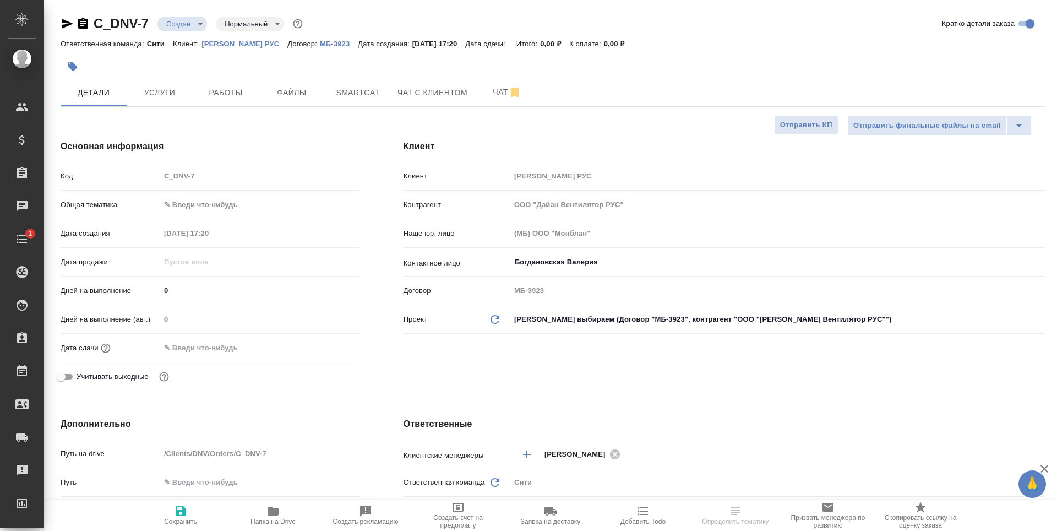
select select "RU"
click at [282, 95] on span "Файлы" at bounding box center [291, 93] width 53 height 14
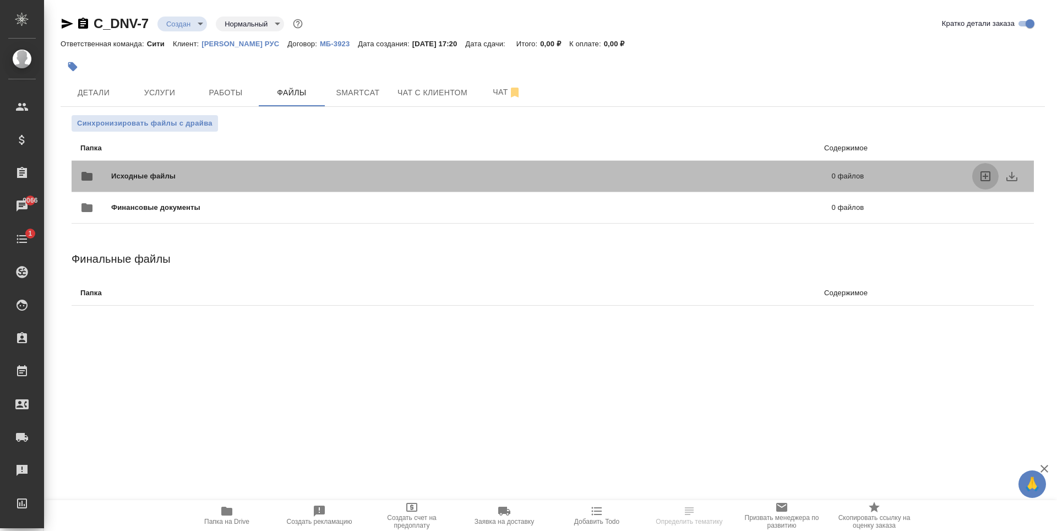
click at [988, 177] on icon "uploadFiles" at bounding box center [985, 176] width 13 height 13
click at [0, 0] on input "uploadFiles" at bounding box center [0, 0] width 0 height 0
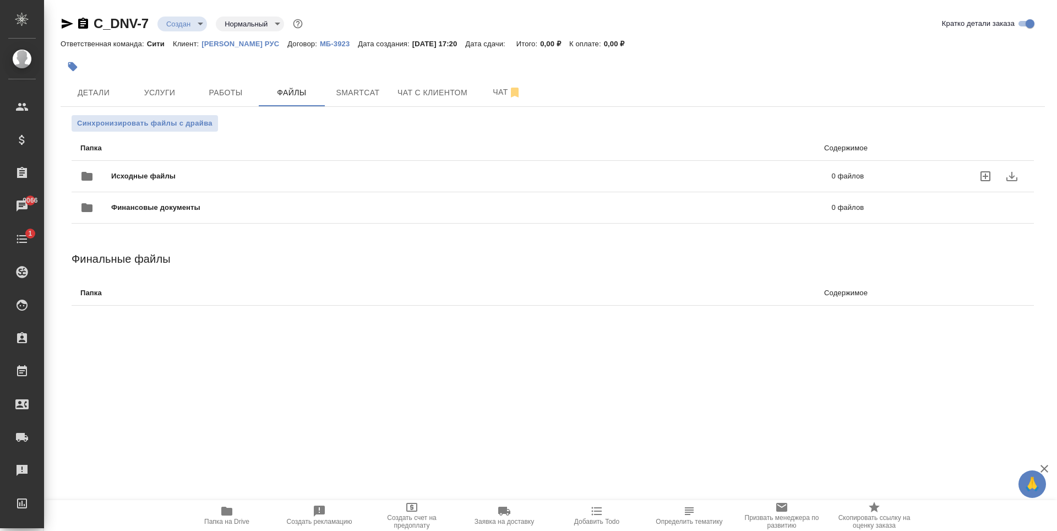
click at [993, 178] on label "uploadFiles" at bounding box center [985, 176] width 26 height 26
click at [0, 0] on input "uploadFiles" at bounding box center [0, 0] width 0 height 0
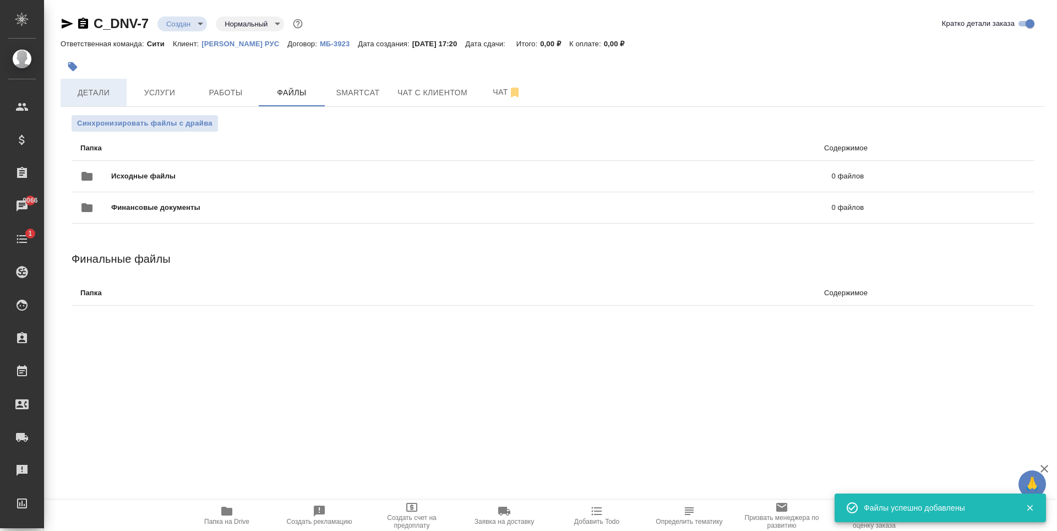
click at [124, 88] on button "Детали" at bounding box center [94, 93] width 66 height 28
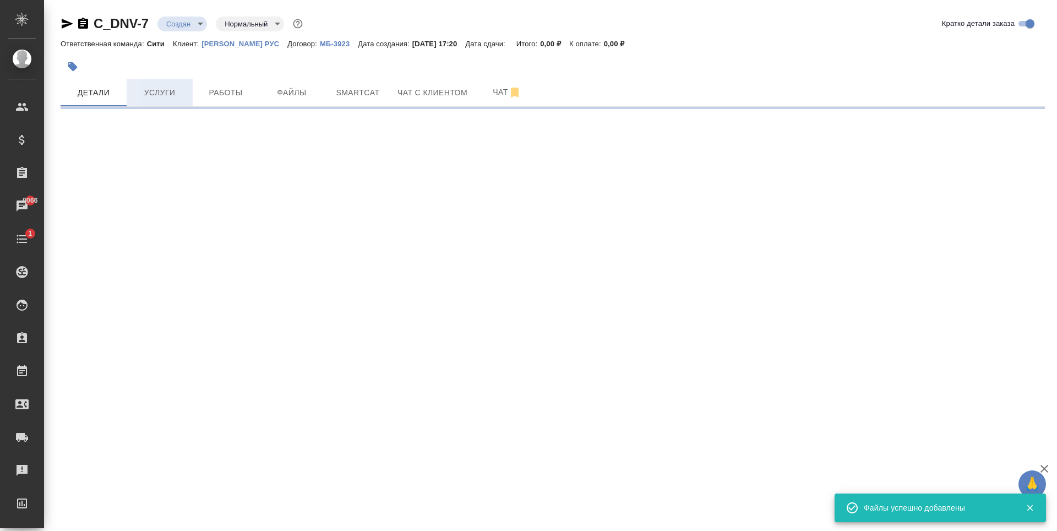
select select "RU"
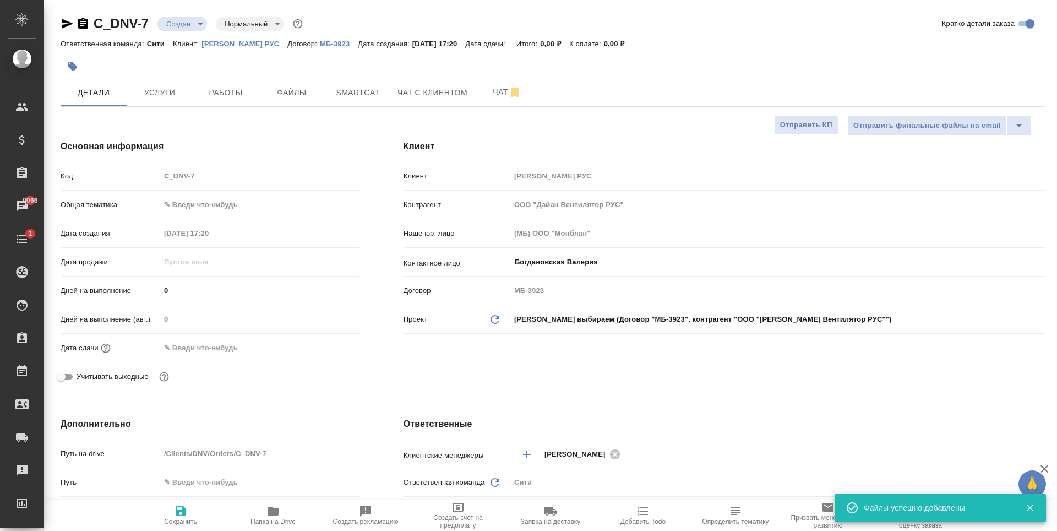
type textarea "x"
click at [210, 351] on input "text" at bounding box center [209, 348] width 96 height 16
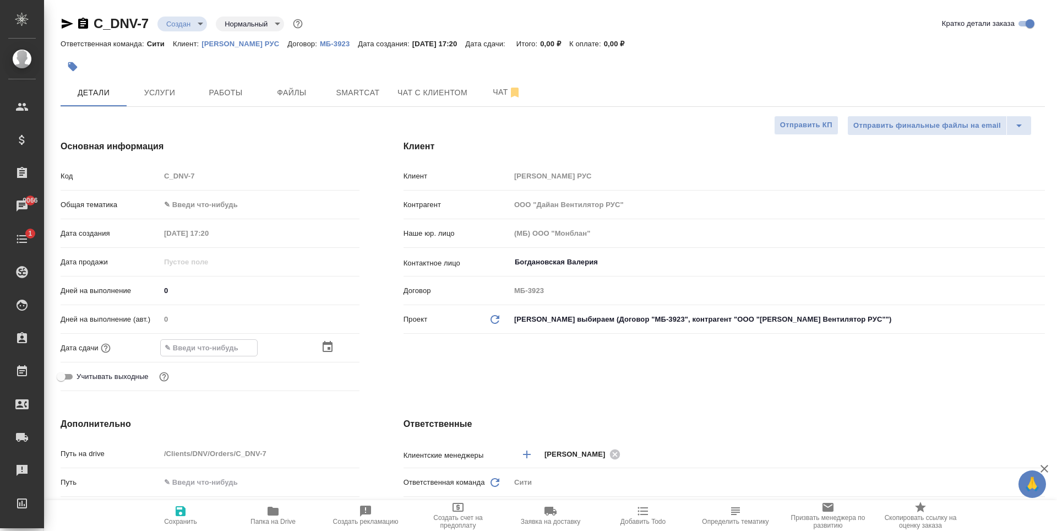
click at [326, 346] on icon "button" at bounding box center [327, 346] width 13 height 13
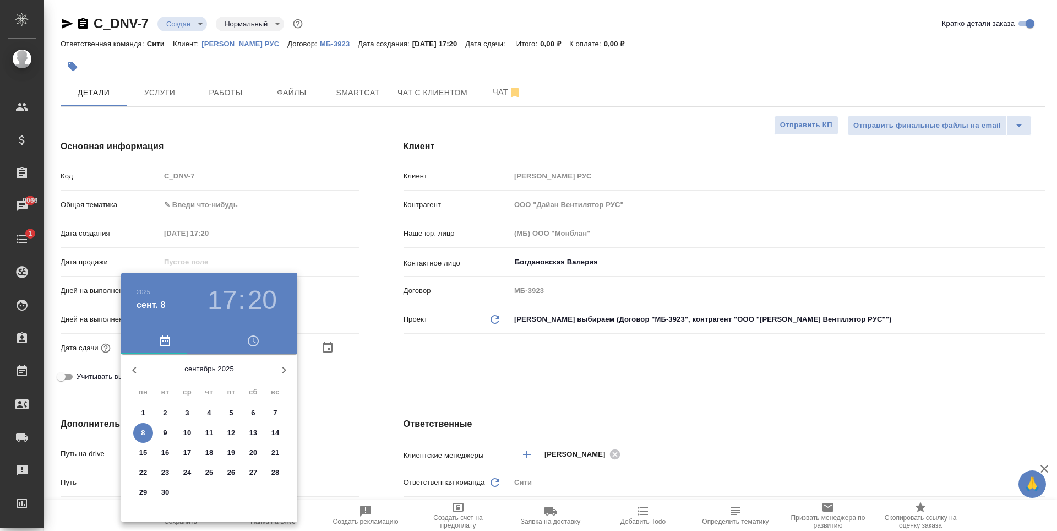
click at [260, 296] on h3 "20" at bounding box center [262, 300] width 29 height 31
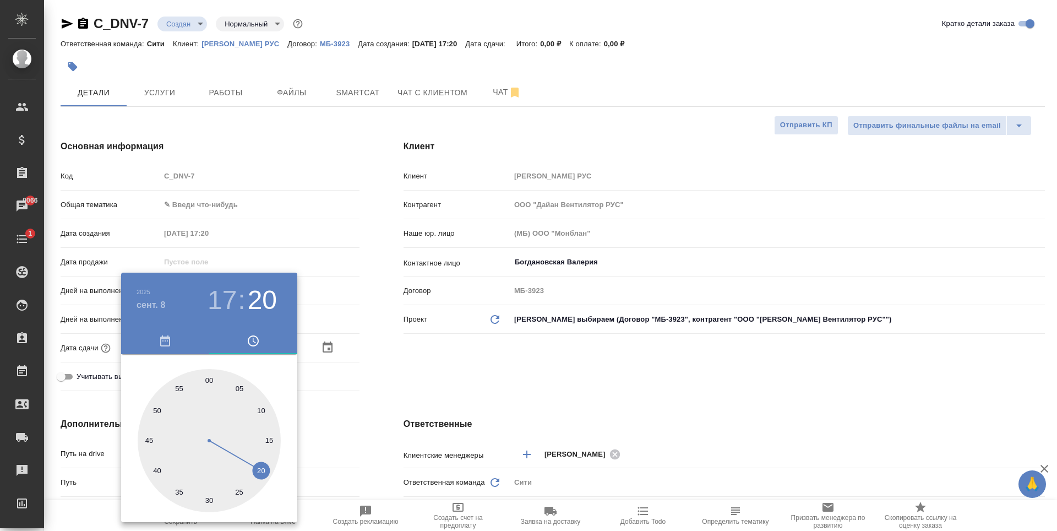
click at [207, 497] on div at bounding box center [209, 440] width 143 height 143
type input "08.09.2025 17:30"
type textarea "x"
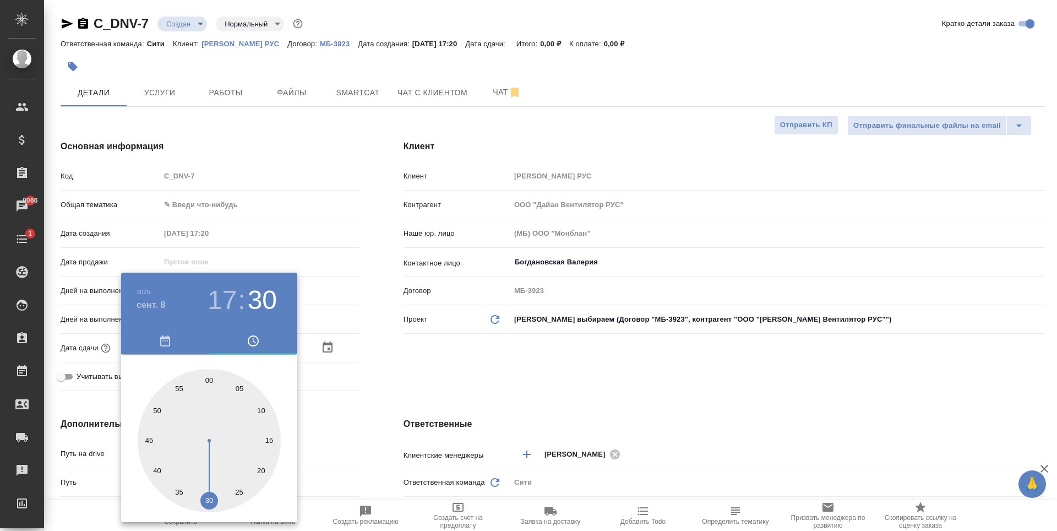
click at [459, 367] on div at bounding box center [528, 265] width 1057 height 531
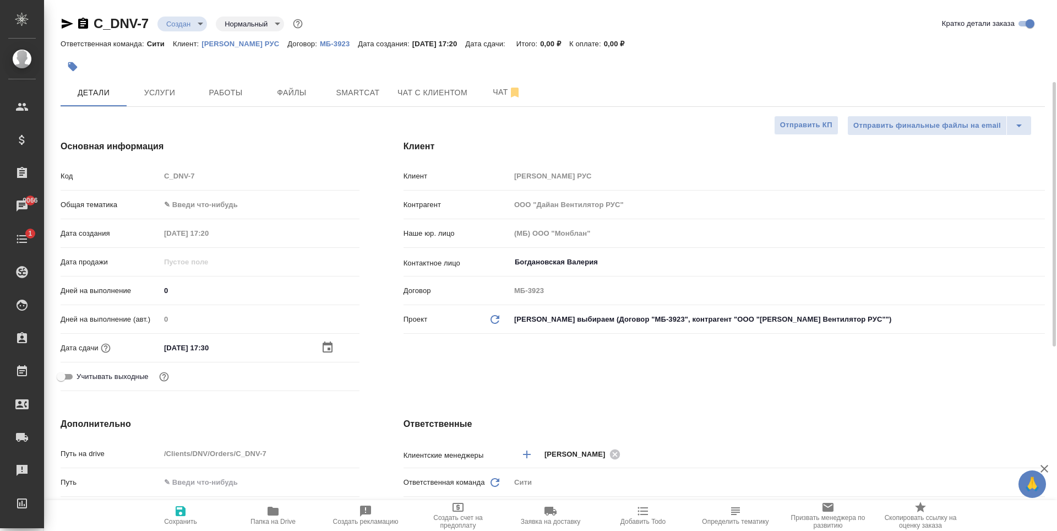
scroll to position [275, 0]
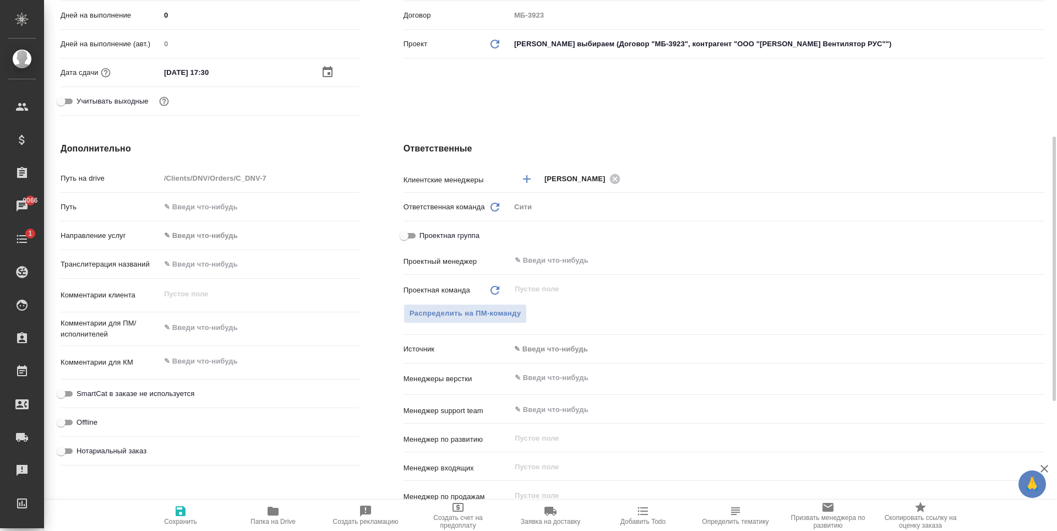
type textarea "x"
click at [215, 318] on div "x" at bounding box center [259, 329] width 199 height 24
type textarea "с"
type textarea "x"
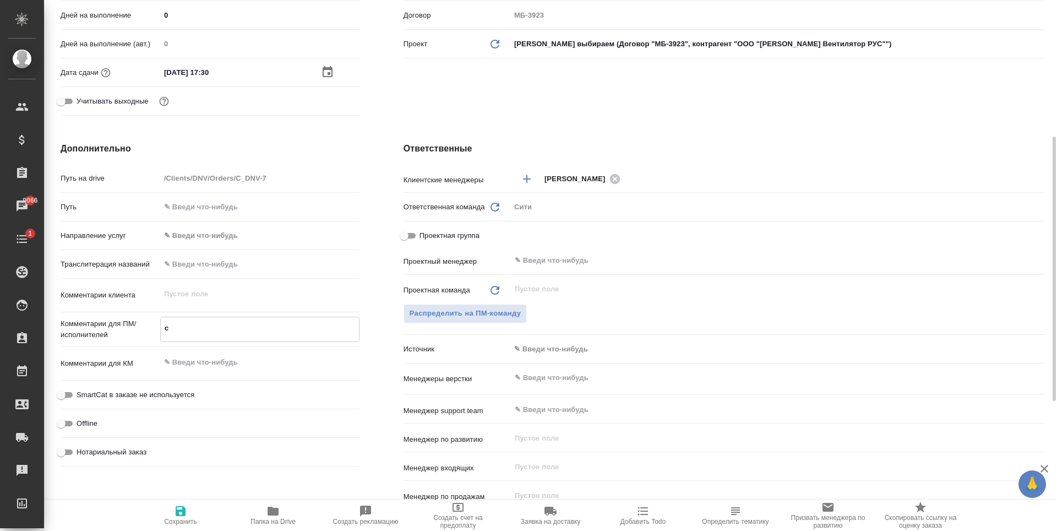
type textarea "x"
type textarea "сд"
type textarea "x"
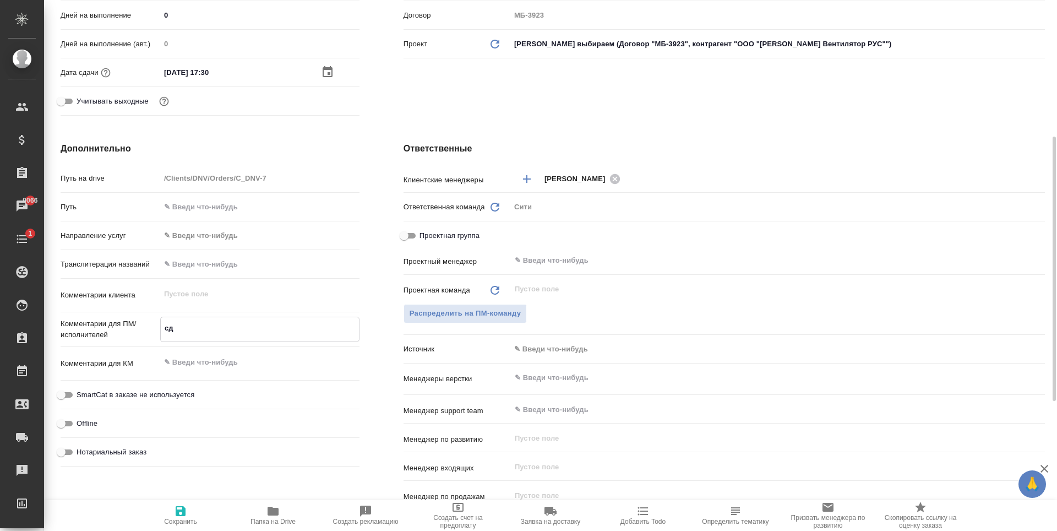
type textarea "сде"
type textarea "x"
type textarea "сдел"
type textarea "x"
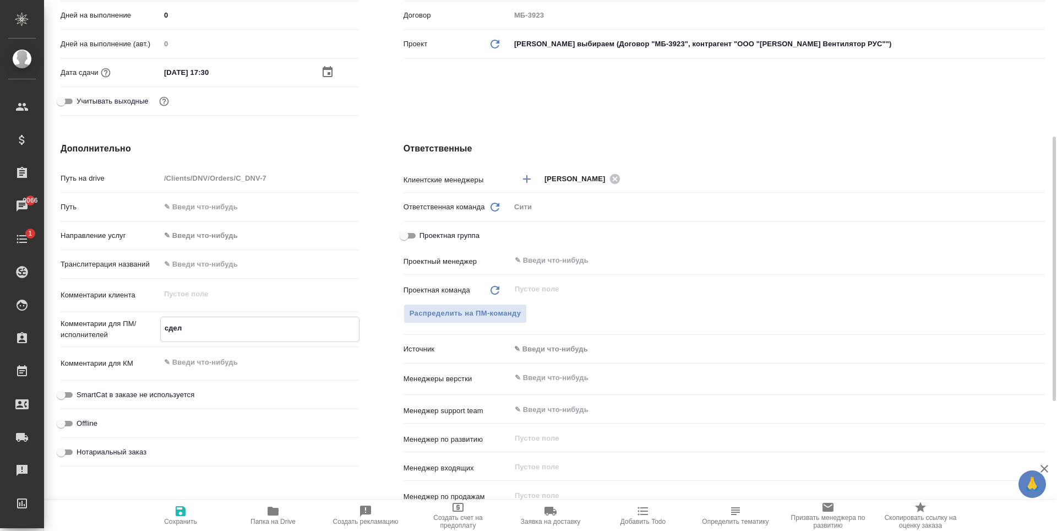
type textarea "сдела"
type textarea "x"
type textarea "сделай"
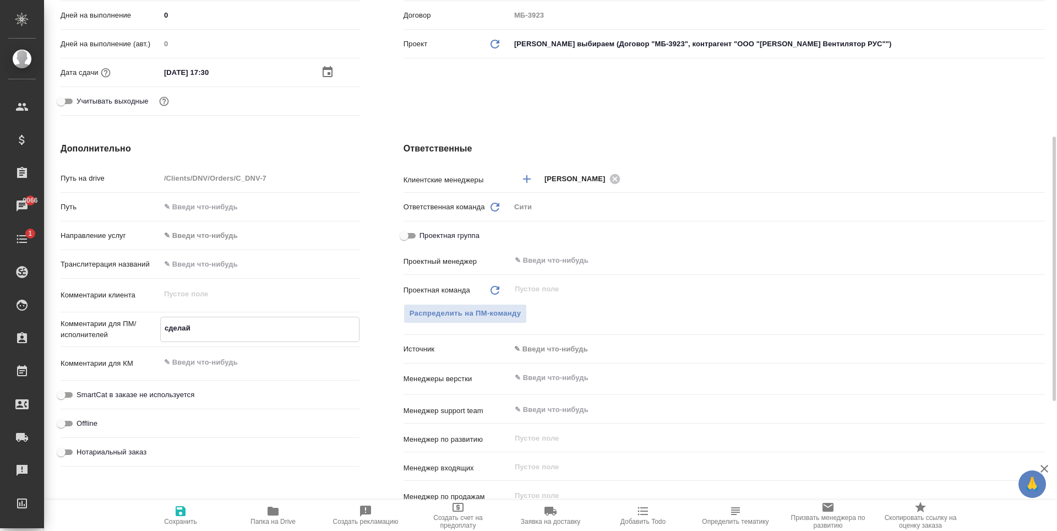
type textarea "x"
type textarea "сделайт"
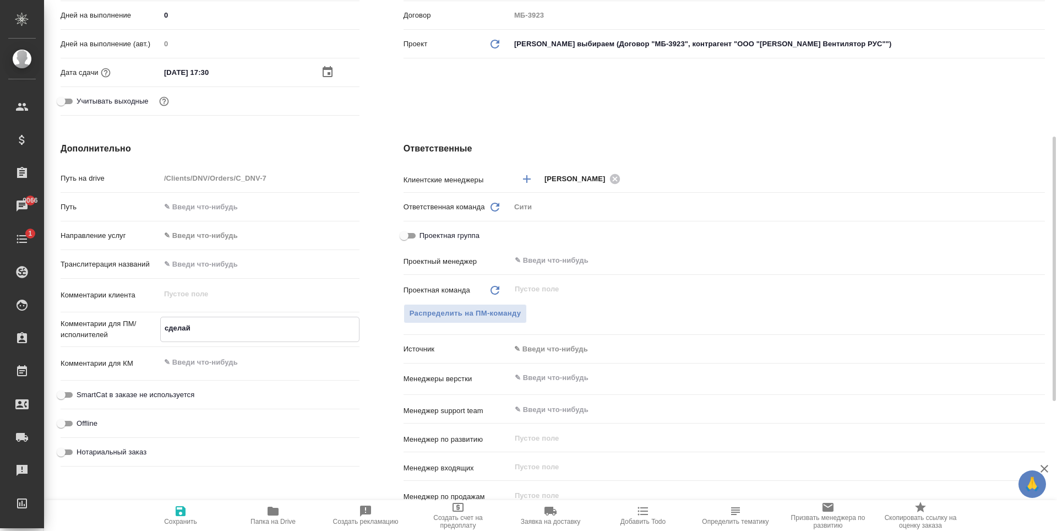
type textarea "x"
type textarea "сделайте"
type textarea "x"
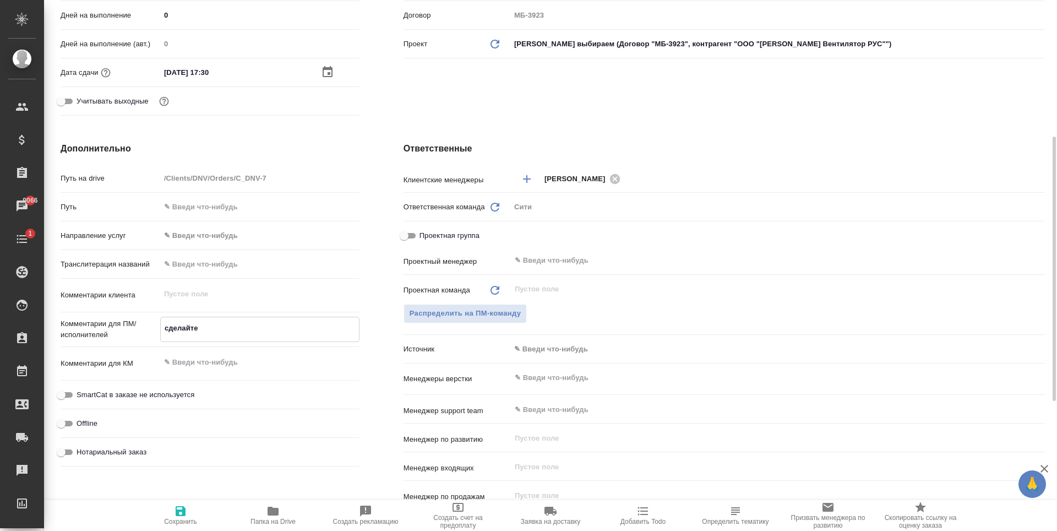
type textarea "x"
type textarea "сделайте"
type textarea "x"
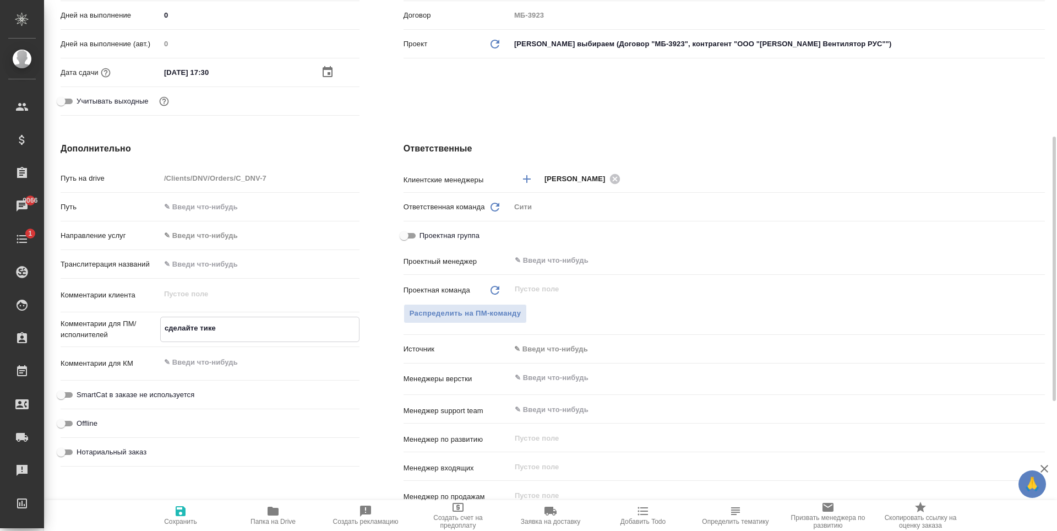
type textarea "сделайте тикет"
type textarea "x"
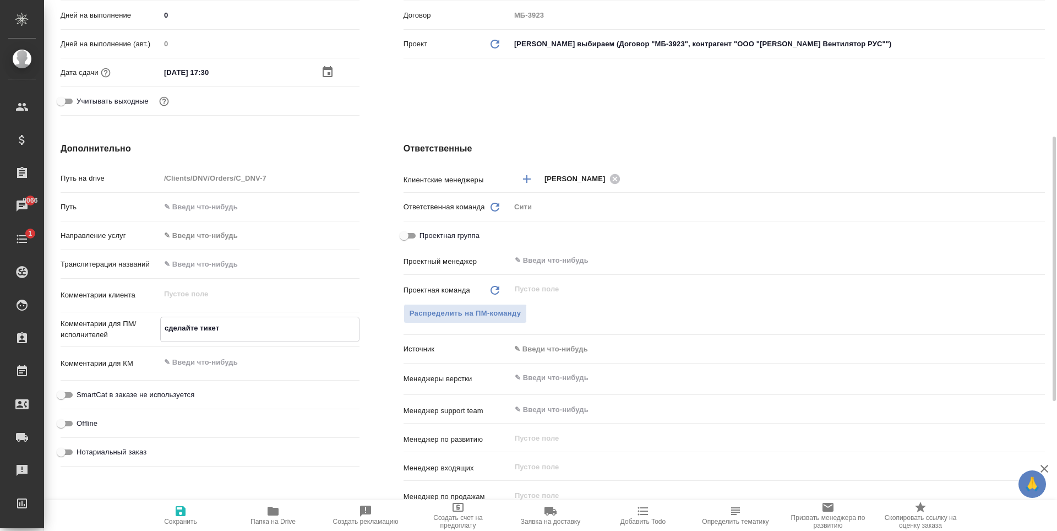
type textarea "сделайте тикет,"
type textarea "x"
type textarea "сделайте тикет,"
type textarea "x"
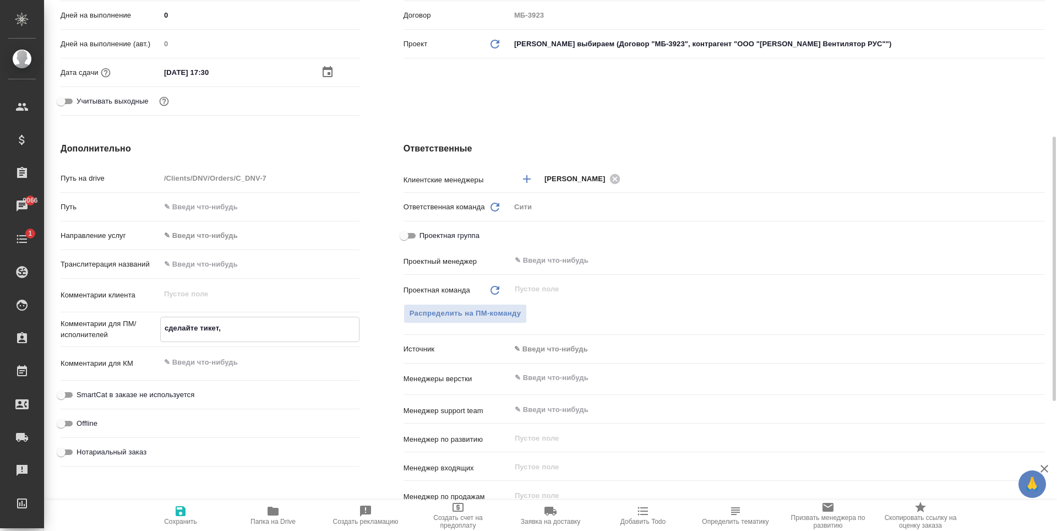
type textarea "x"
type textarea "сделайте тикет, п"
type textarea "x"
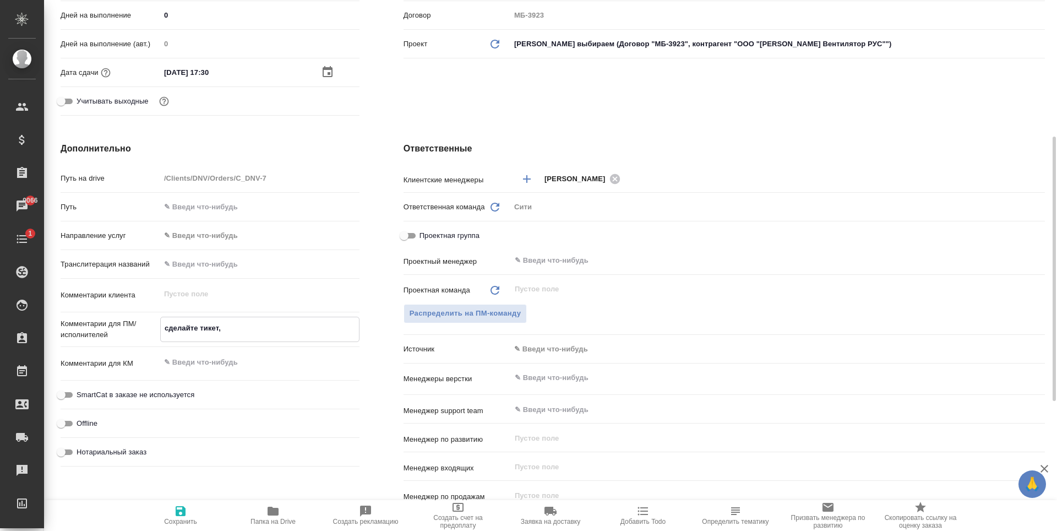
type textarea "x"
type textarea "сделайте тикет, по"
type textarea "x"
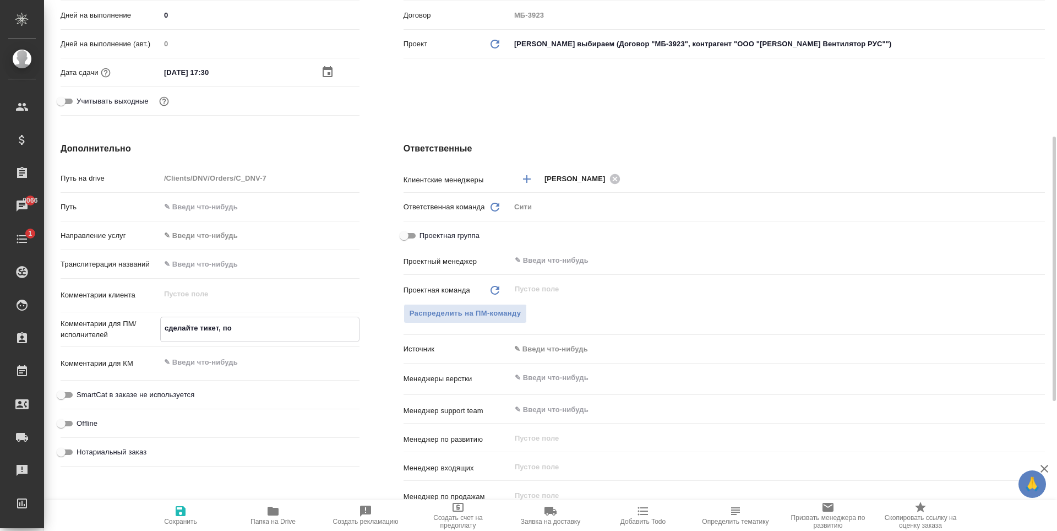
type textarea "сделайте тикет, п"
type textarea "x"
type textarea "сделайте тикет,"
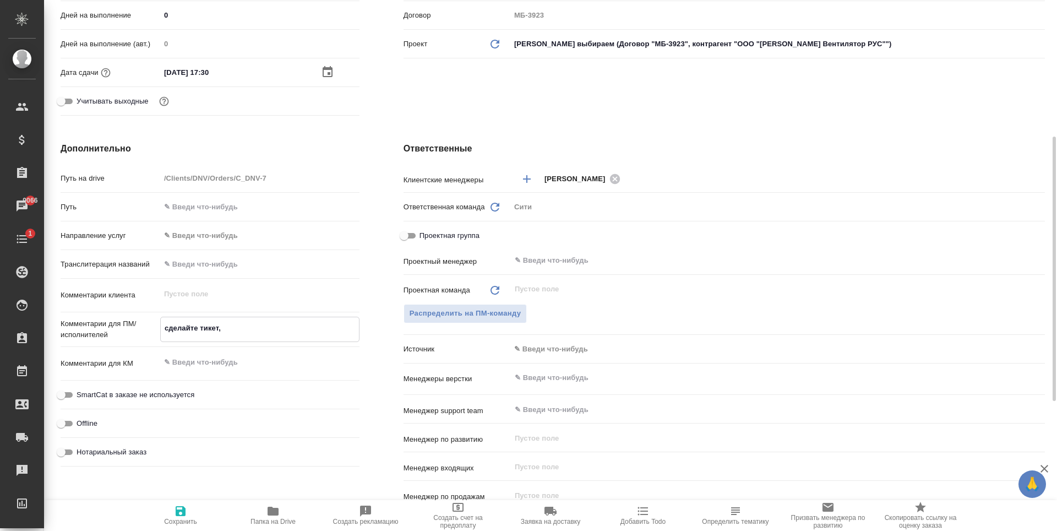
type textarea "x"
type textarea "сделайте тикет, п"
type textarea "x"
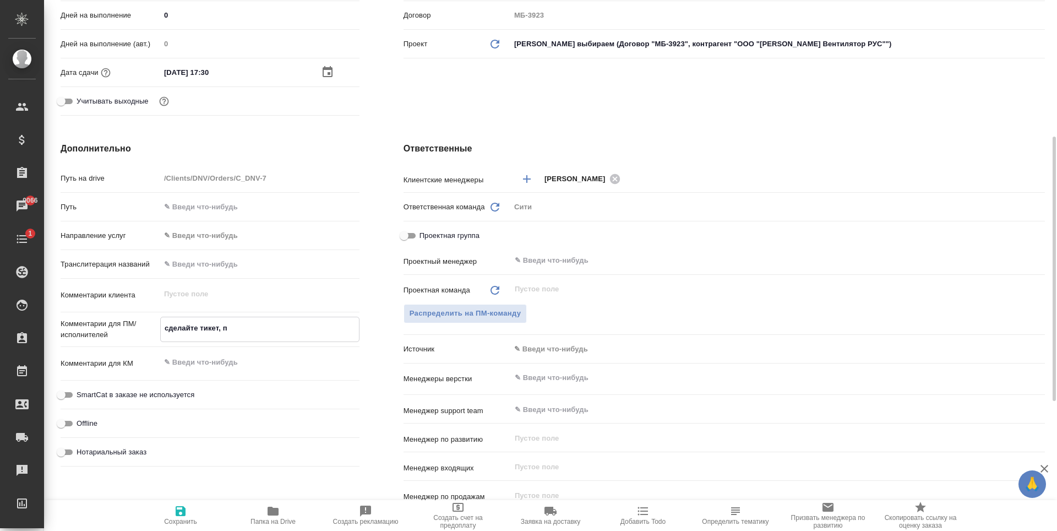
type textarea "x"
type textarea "сделайте тикет, пли"
type textarea "x"
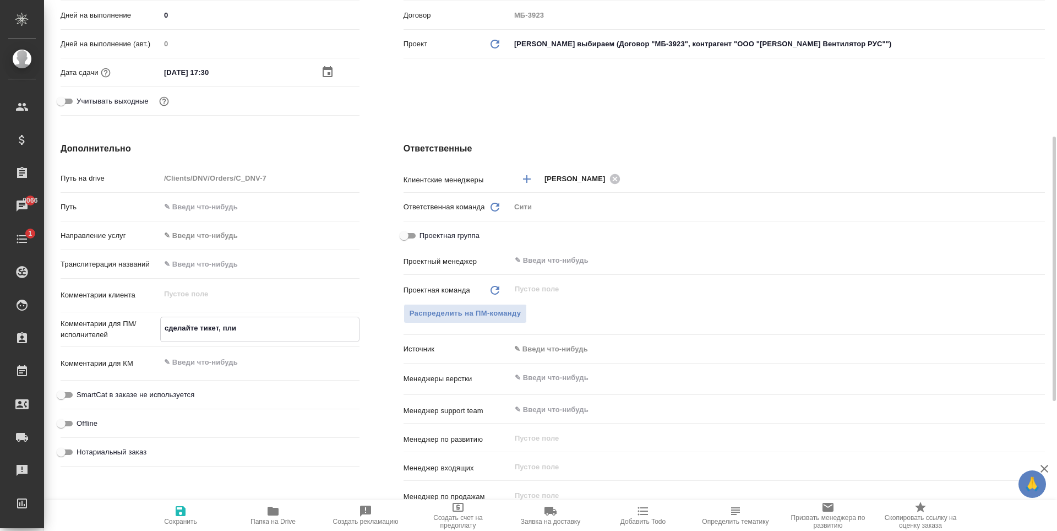
type textarea "x"
type textarea "сделайте тикет, плиз"
type textarea "x"
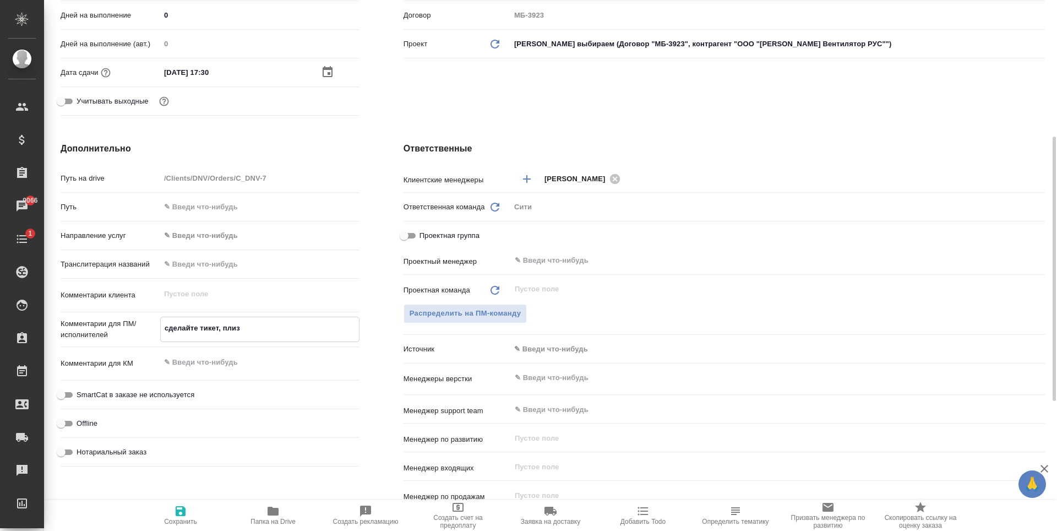
type textarea "сделайте тикет, плиз"
click at [559, 384] on input "text" at bounding box center [759, 377] width 491 height 13
type textarea "x"
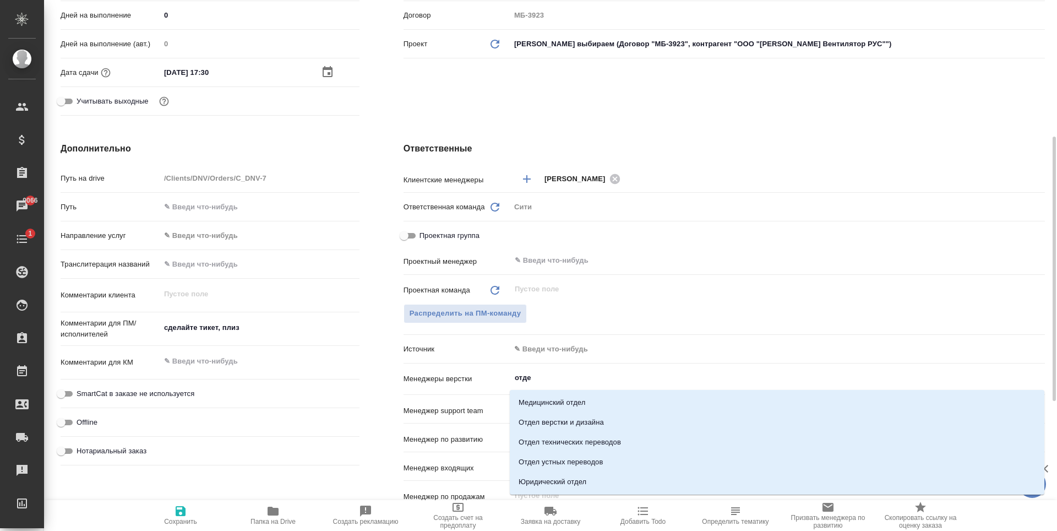
type input "отдел"
click at [592, 414] on li "Отдел верстки и дизайна" at bounding box center [777, 422] width 535 height 20
type textarea "x"
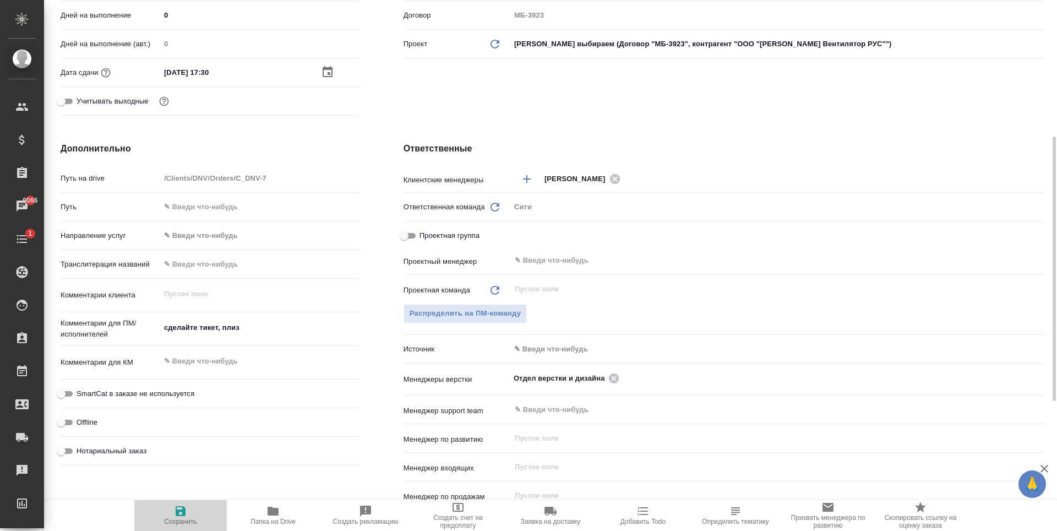
click at [183, 520] on span "Сохранить" at bounding box center [180, 522] width 33 height 8
type textarea "x"
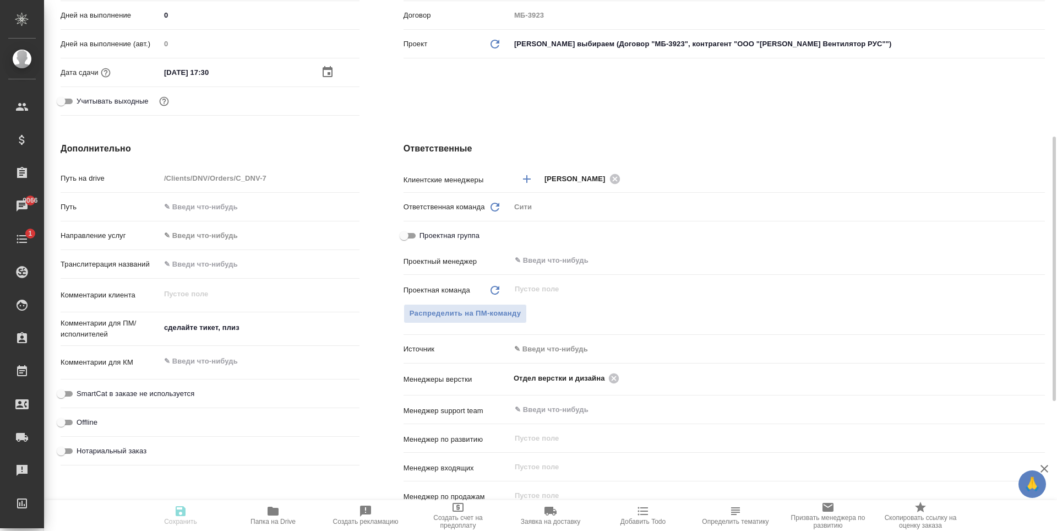
type textarea "x"
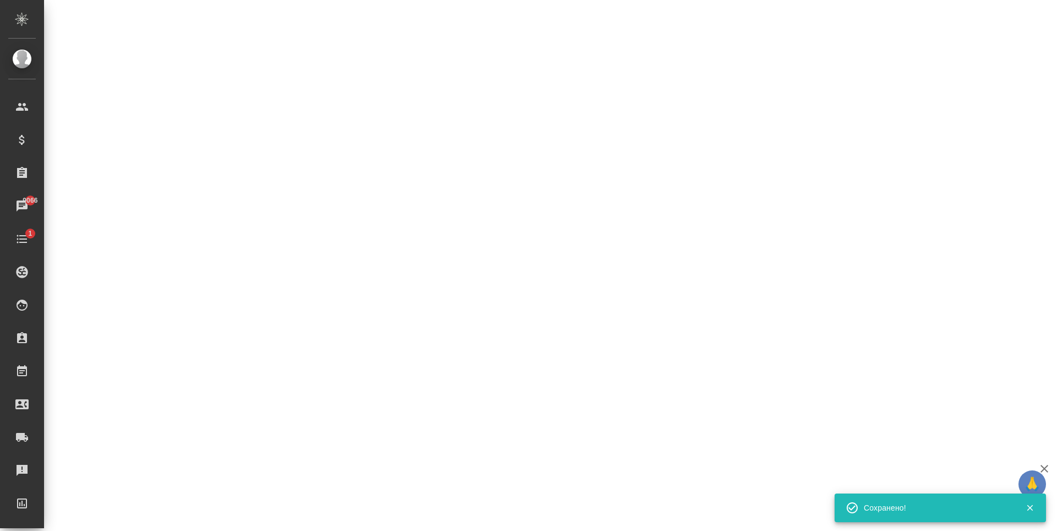
select select "RU"
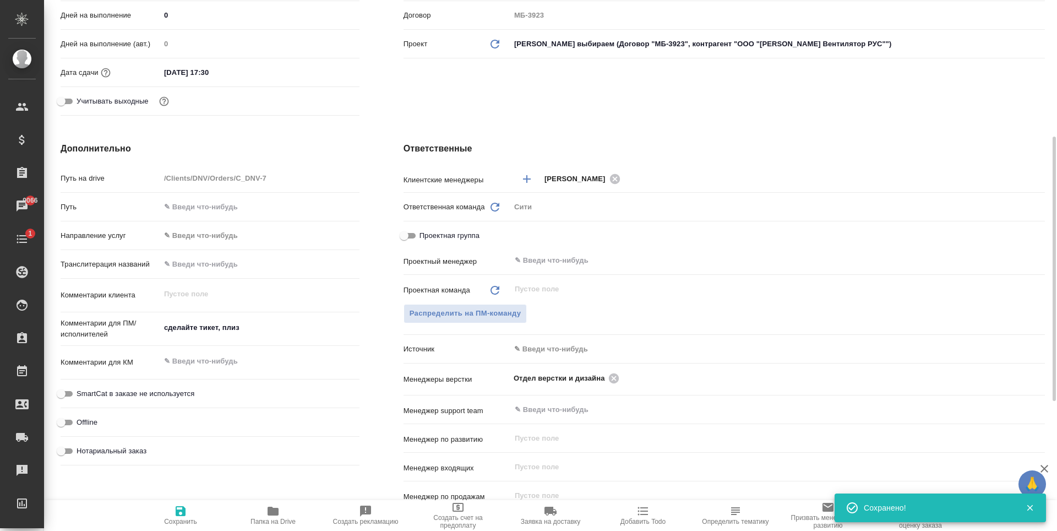
type textarea "x"
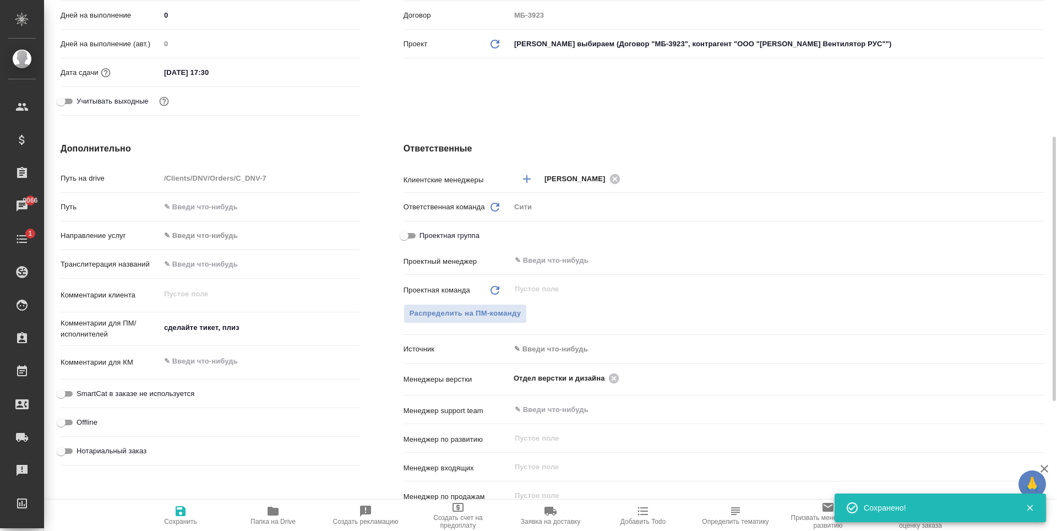
type textarea "x"
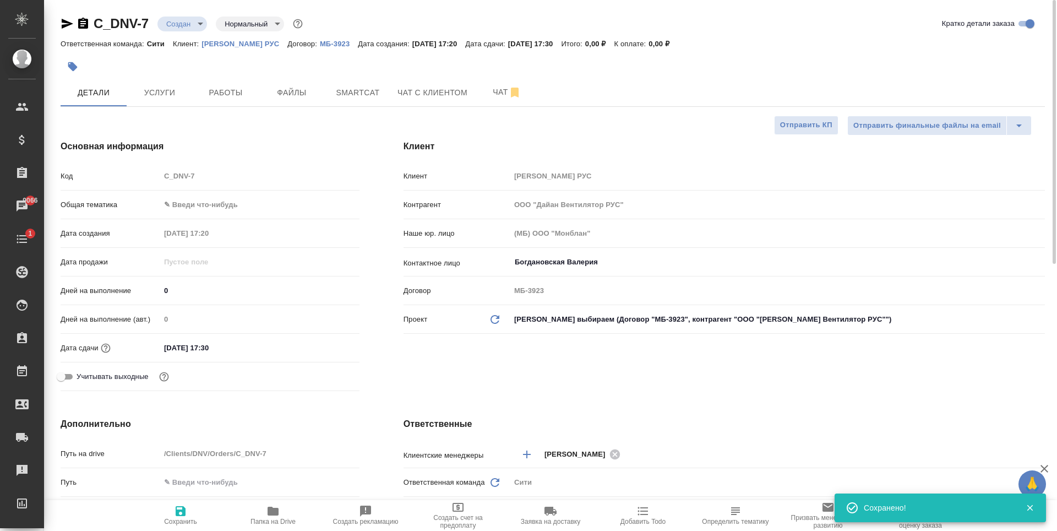
click at [187, 32] on div "C_DNV-7 Создан new Нормальный normal" at bounding box center [183, 24] width 244 height 18
click at [187, 25] on body "🙏 .cls-1 fill:#fff; AWATERA Zaytseva Svetlana Клиенты Спецификации Заказы 9066 …" at bounding box center [528, 265] width 1057 height 531
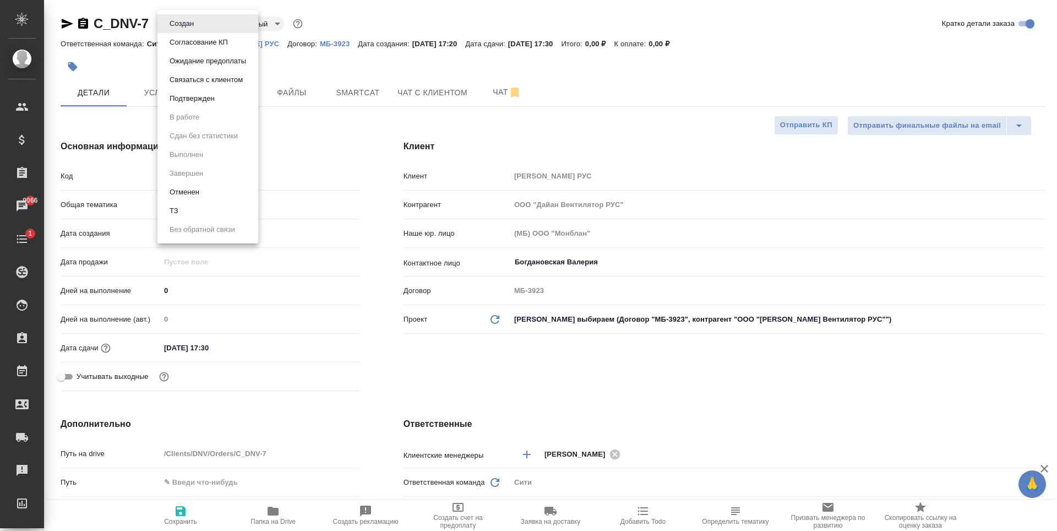
click at [183, 208] on li "ТЗ" at bounding box center [207, 211] width 101 height 19
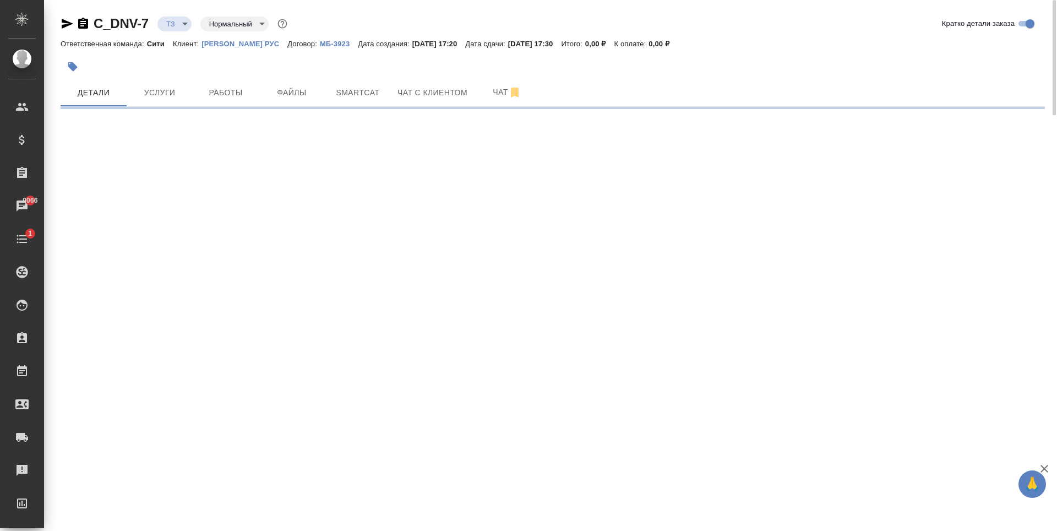
select select "RU"
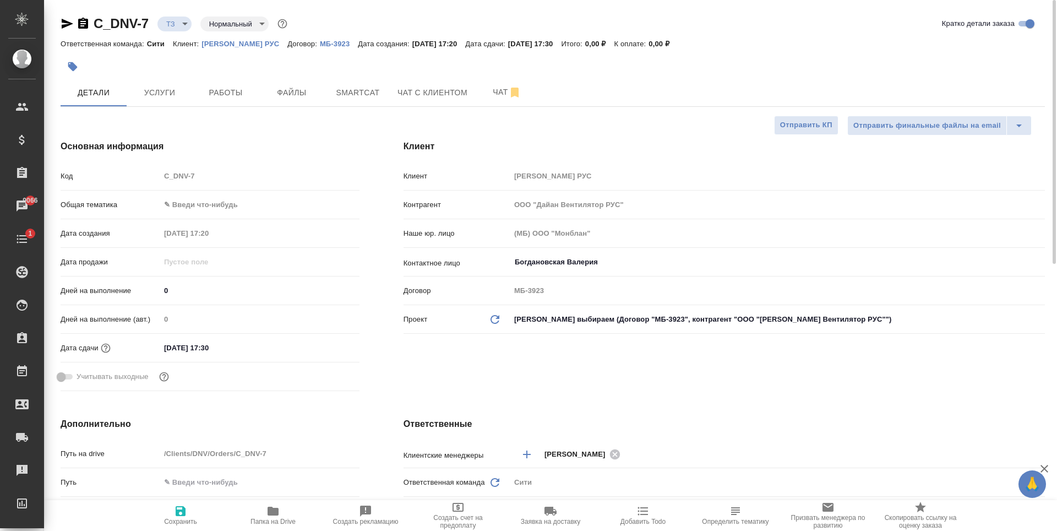
type textarea "x"
click at [179, 94] on span "Услуги" at bounding box center [159, 93] width 53 height 14
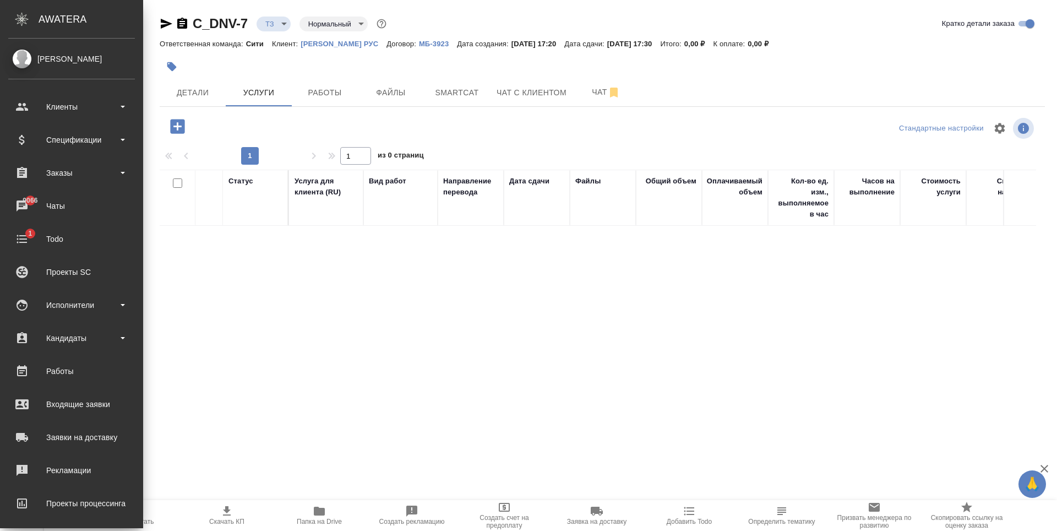
click at [0, 474] on li "Рекламации" at bounding box center [71, 470] width 143 height 28
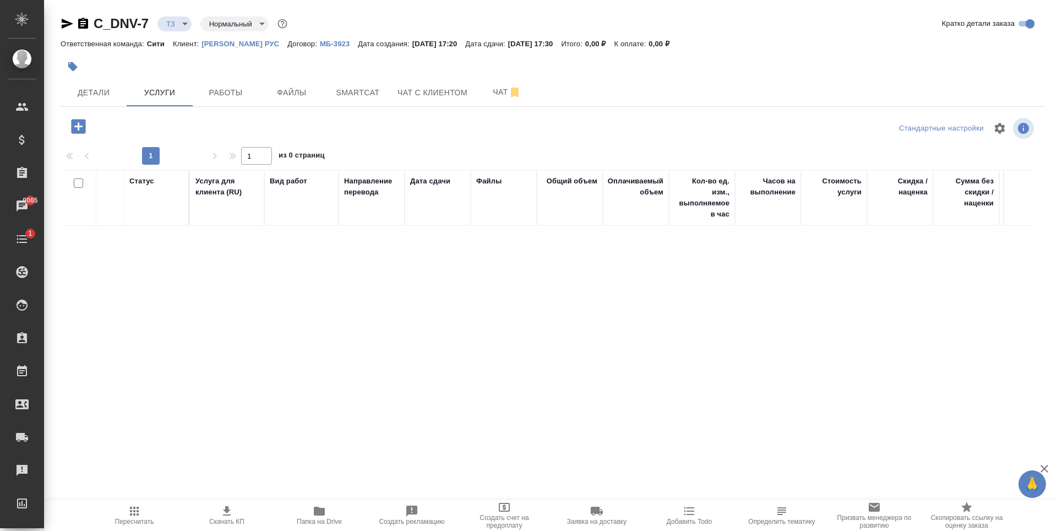
click at [189, 293] on div "Статус Услуга для клиента (RU) Вид работ Направление перевода Дата сдачи Файлы …" at bounding box center [549, 288] width 976 height 237
click at [81, 124] on icon "button" at bounding box center [78, 126] width 14 height 14
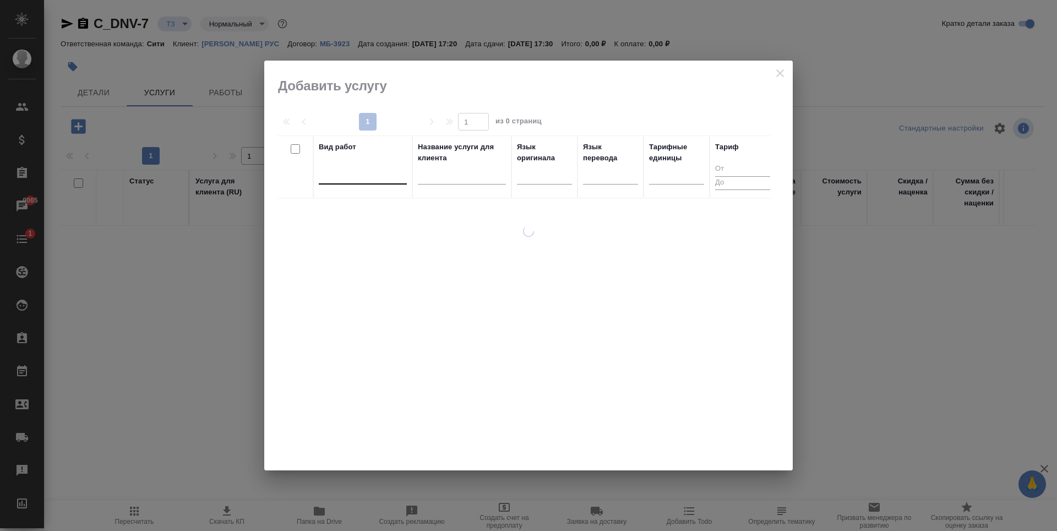
click at [343, 174] on div at bounding box center [363, 173] width 88 height 16
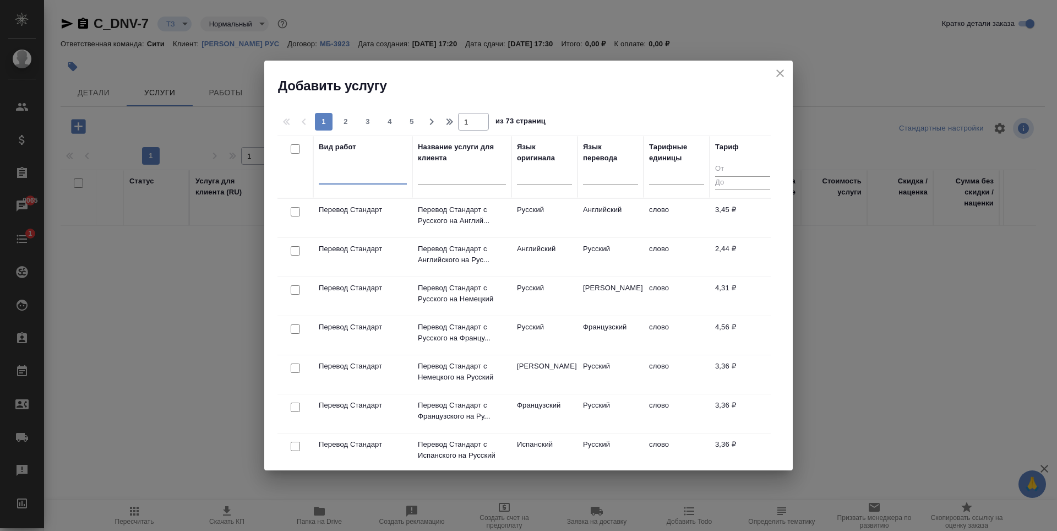
click at [343, 174] on div at bounding box center [363, 173] width 88 height 16
click at [545, 176] on div at bounding box center [544, 173] width 55 height 16
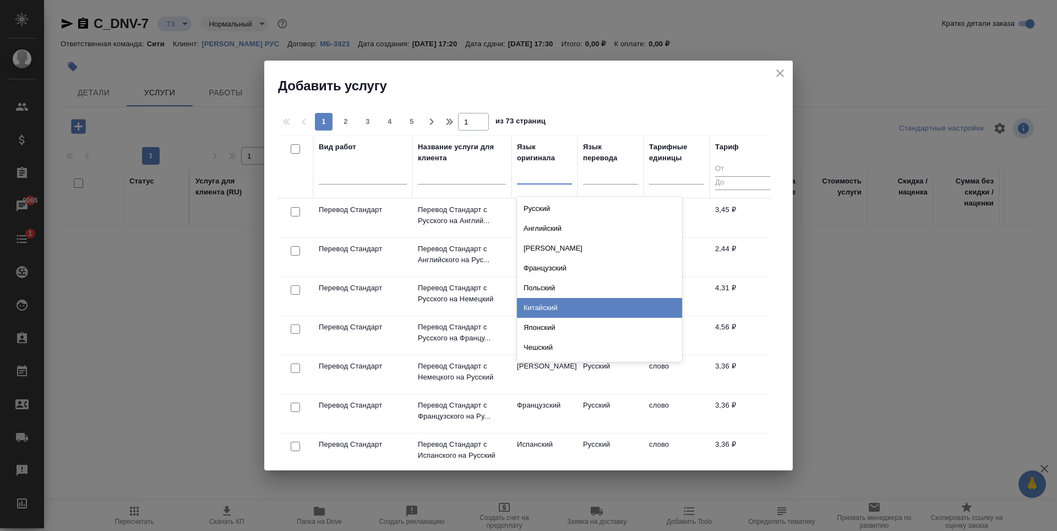
click at [551, 301] on div "Китайский" at bounding box center [599, 308] width 165 height 20
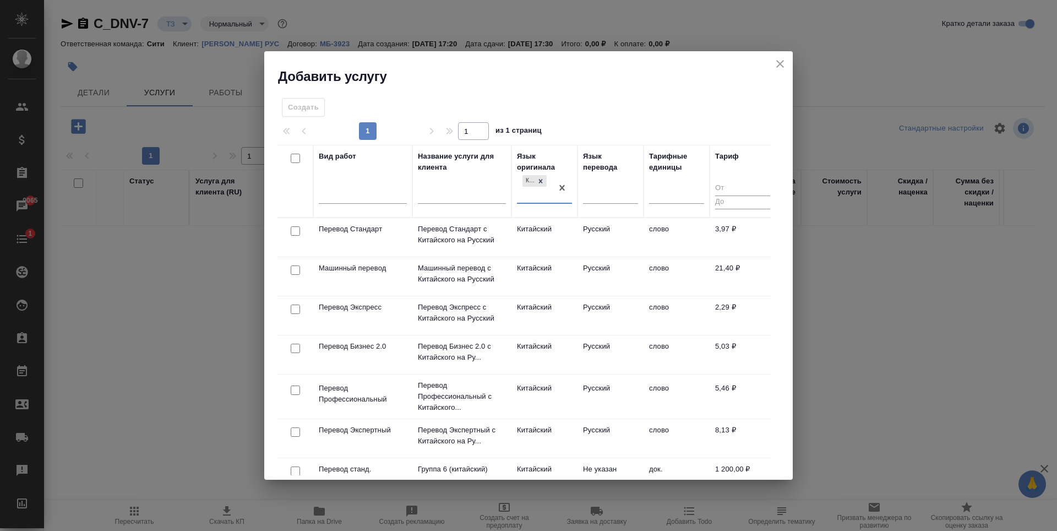
click at [292, 233] on input "checkbox" at bounding box center [295, 230] width 9 height 9
checkbox input "true"
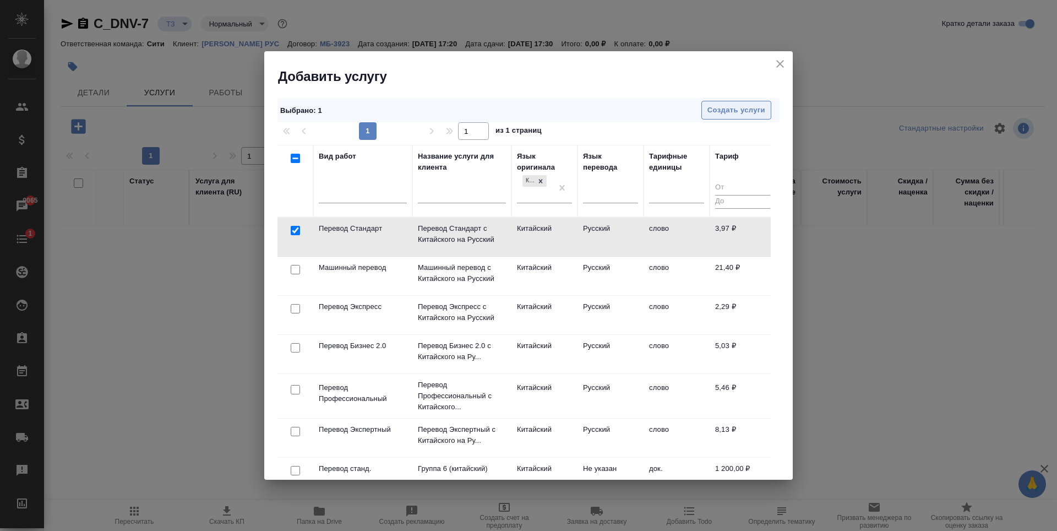
click at [723, 107] on span "Создать услуги" at bounding box center [736, 110] width 58 height 13
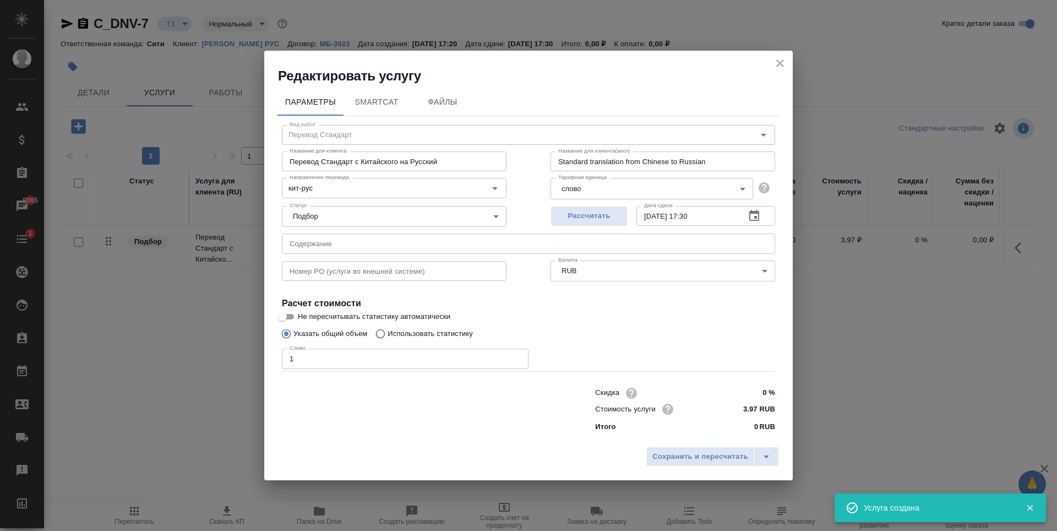
click at [516, 357] on input "1" at bounding box center [405, 359] width 247 height 20
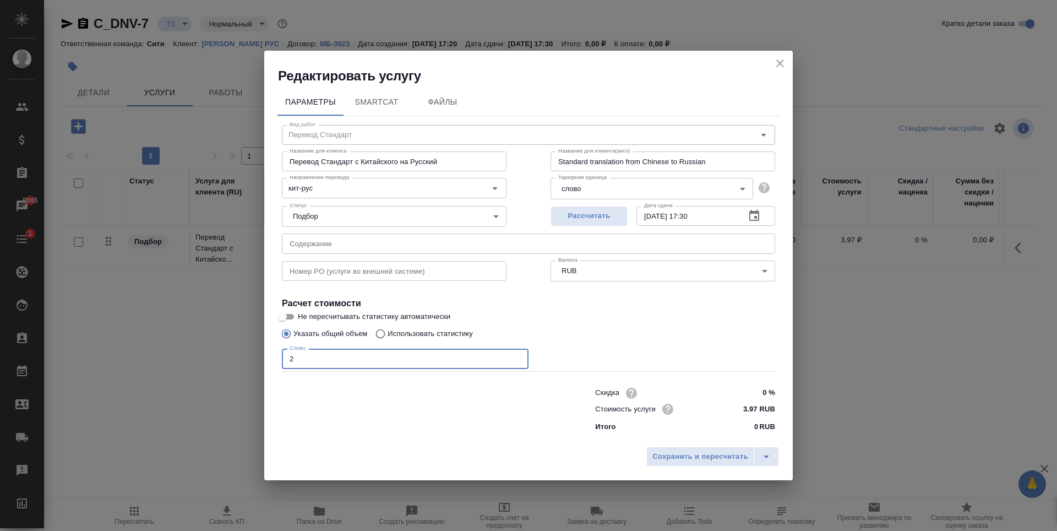
click at [516, 357] on input "2" at bounding box center [405, 359] width 247 height 20
click at [516, 357] on input "3" at bounding box center [405, 359] width 247 height 20
click at [516, 357] on input "4" at bounding box center [405, 359] width 247 height 20
click at [517, 357] on input "5" at bounding box center [405, 359] width 247 height 20
type input "6"
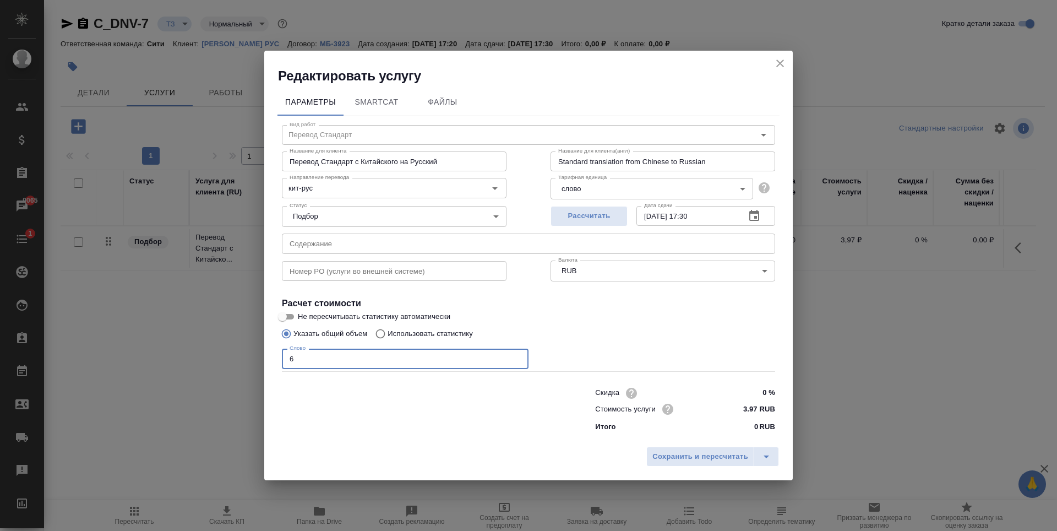
click at [517, 357] on input "6" at bounding box center [405, 359] width 247 height 20
click at [603, 211] on span "Рассчитать" at bounding box center [589, 216] width 65 height 13
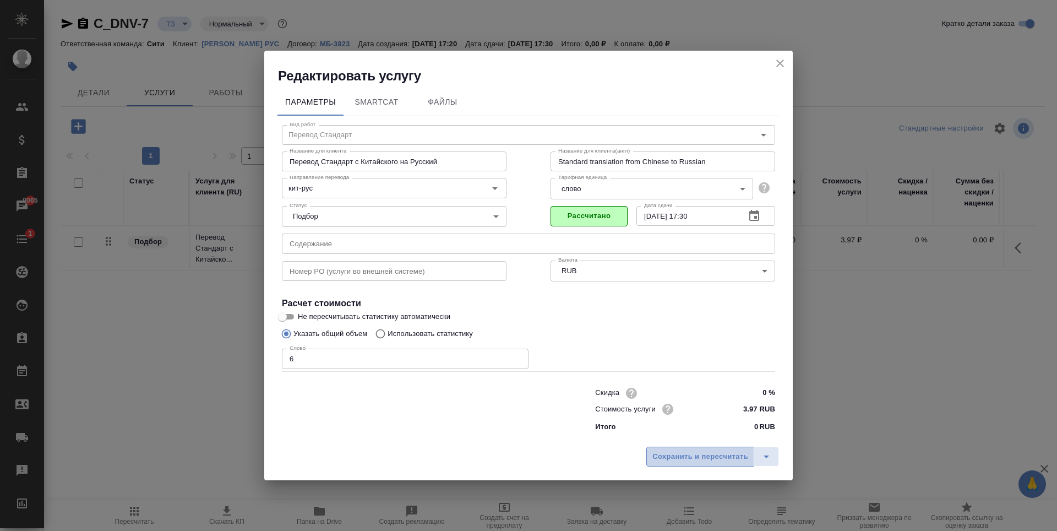
click at [693, 454] on span "Сохранить и пересчитать" at bounding box center [700, 456] width 96 height 13
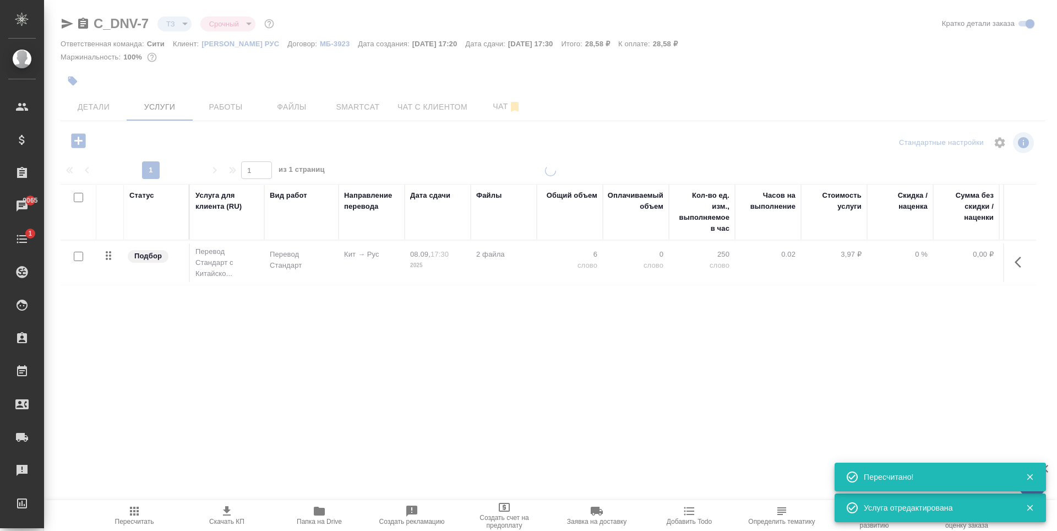
type input "urgent"
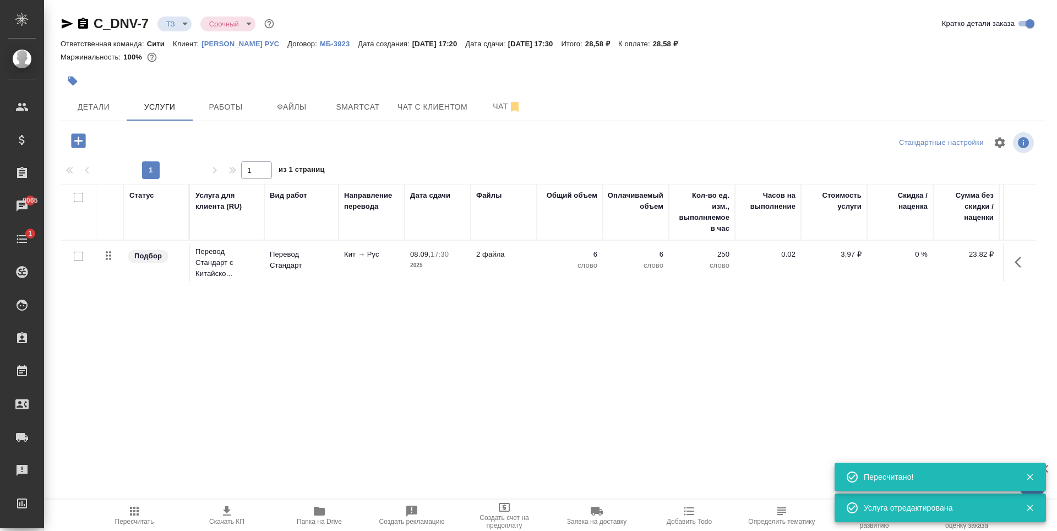
click at [354, 322] on div "Статус Услуга для клиента (RU) Вид работ Направление перевода Дата сдачи Файлы …" at bounding box center [549, 302] width 976 height 237
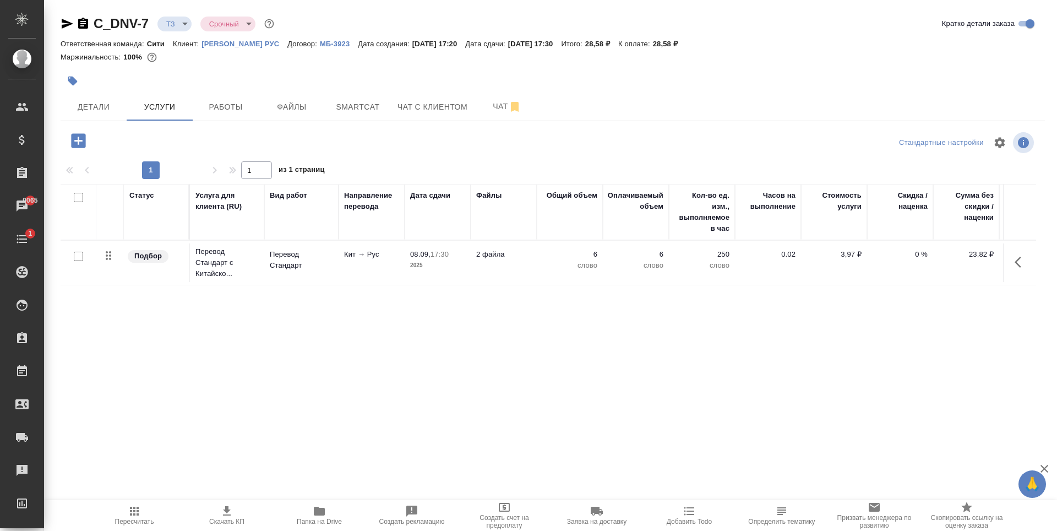
click at [248, 329] on div "Статус Услуга для клиента (RU) Вид работ Направление перевода Дата сдачи Файлы …" at bounding box center [549, 302] width 976 height 237
click at [77, 252] on input "checkbox" at bounding box center [78, 256] width 9 height 9
checkbox input "true"
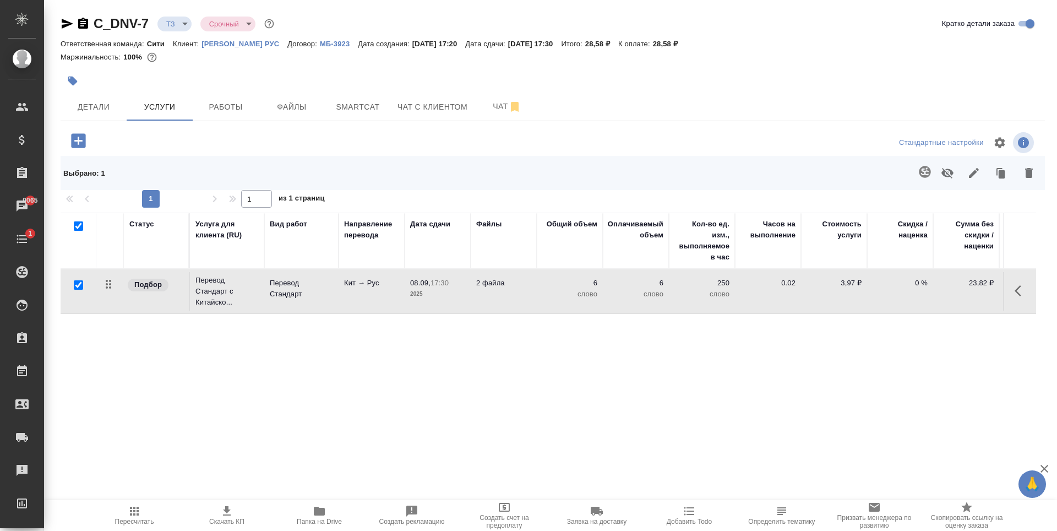
click at [923, 170] on icon "button" at bounding box center [925, 172] width 12 height 12
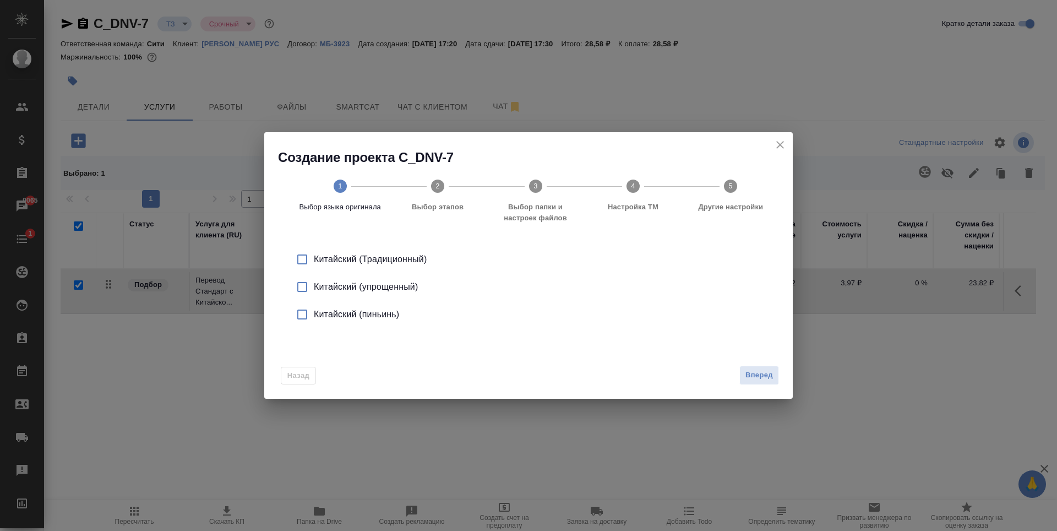
click at [331, 289] on div "Китайский (упрощенный)" at bounding box center [540, 286] width 453 height 13
click at [760, 376] on span "Вперед" at bounding box center [759, 375] width 28 height 13
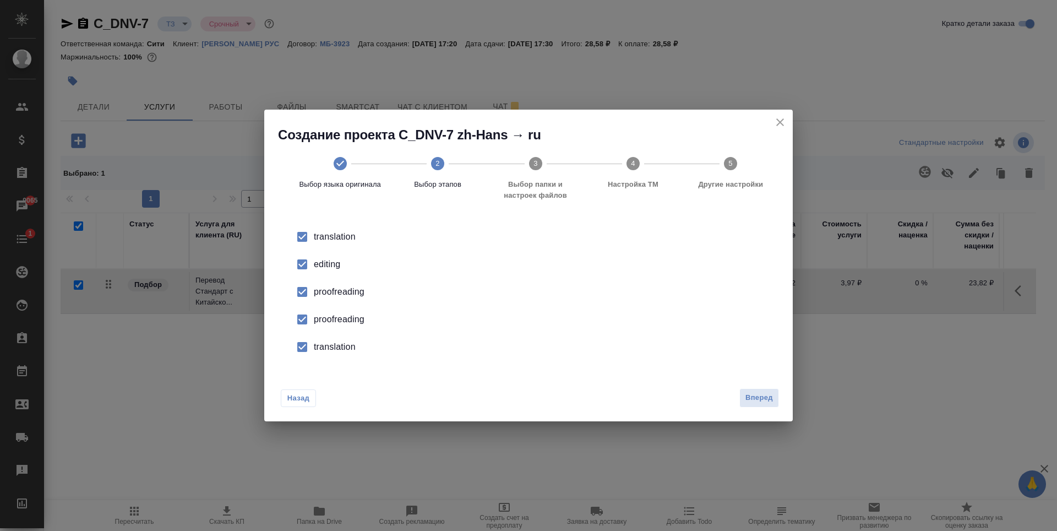
click at [760, 404] on button "Вперед" at bounding box center [759, 397] width 40 height 19
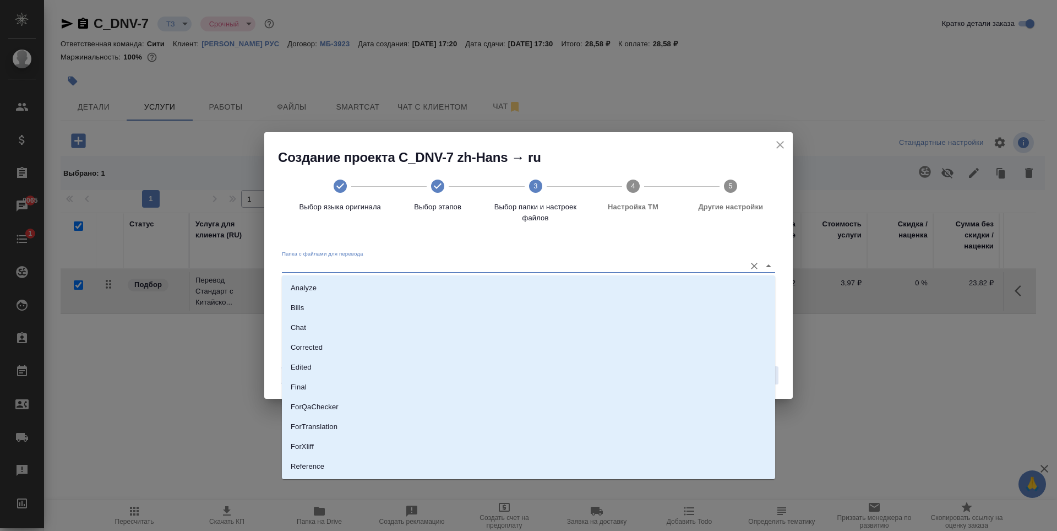
click at [380, 263] on input "Папка с файлами для перевода" at bounding box center [511, 265] width 458 height 13
click at [311, 432] on p "Source" at bounding box center [302, 428] width 23 height 11
type input "Source"
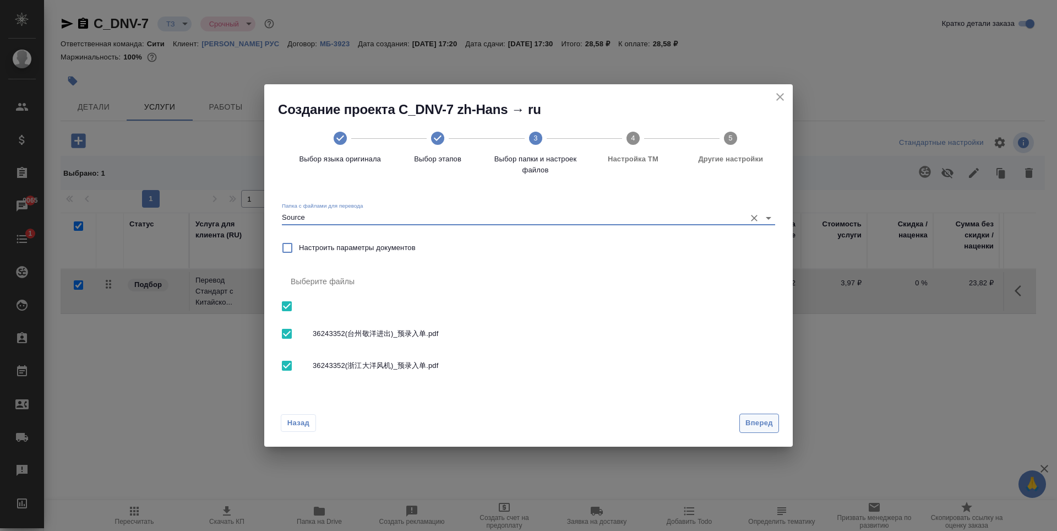
click at [754, 422] on span "Вперед" at bounding box center [759, 423] width 28 height 13
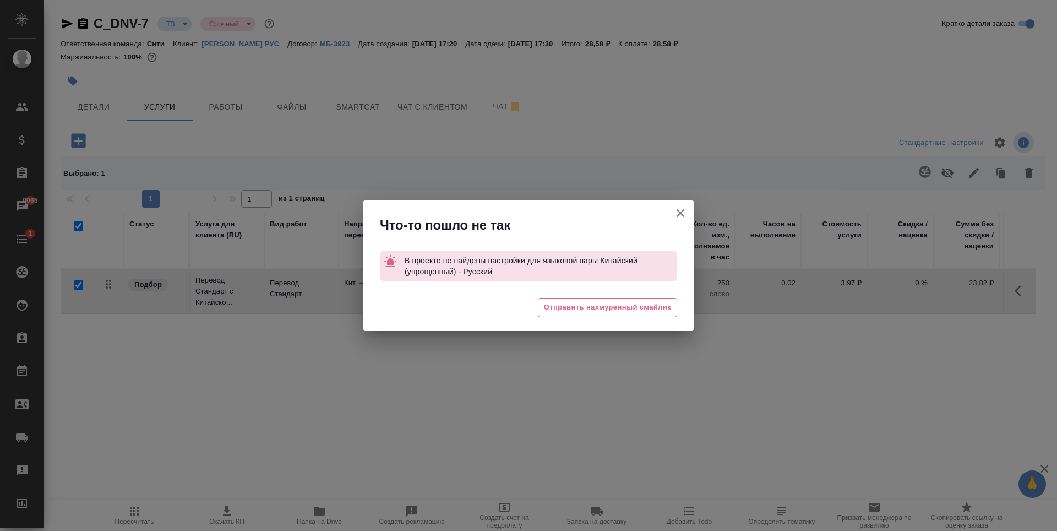
click at [684, 210] on icon "button" at bounding box center [680, 212] width 13 height 13
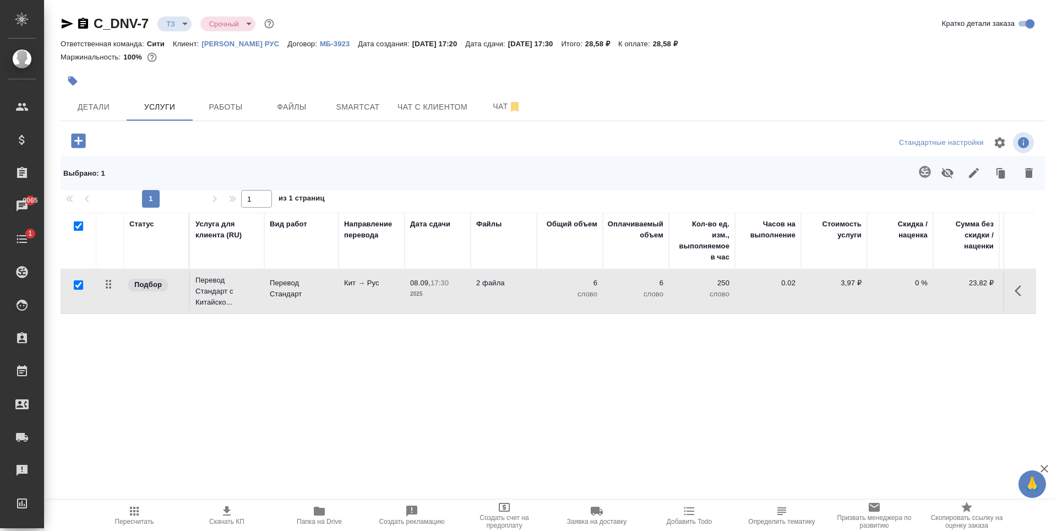
click at [272, 305] on td "Перевод Стандарт" at bounding box center [301, 291] width 74 height 39
drag, startPoint x: 151, startPoint y: 30, endPoint x: 91, endPoint y: 27, distance: 60.7
click at [91, 27] on div "C_DNV-7 ТЗ tz Срочный urgent" at bounding box center [169, 24] width 216 height 18
copy link "C_DNV-7"
click at [338, 98] on button "Smartcat" at bounding box center [358, 107] width 66 height 28
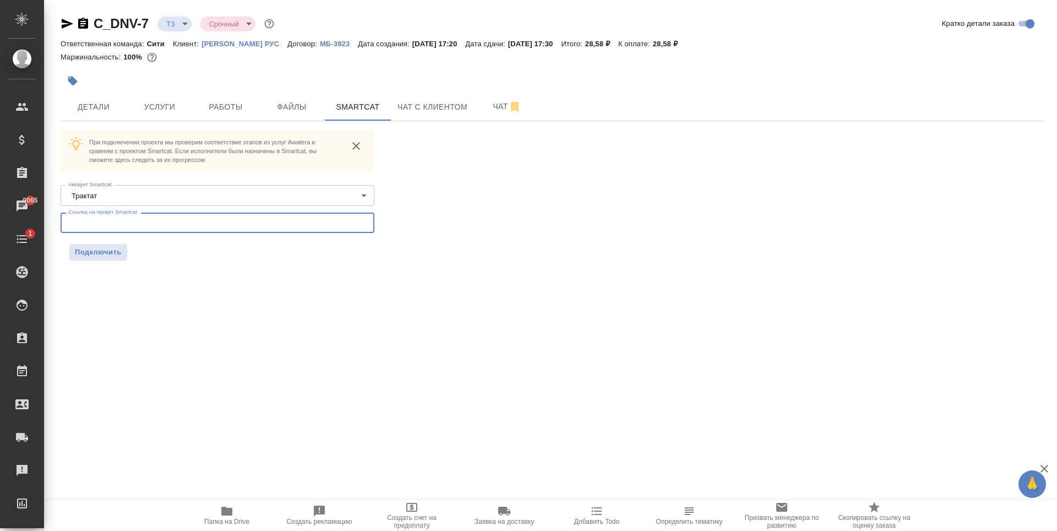
click at [148, 224] on input "text" at bounding box center [218, 223] width 314 height 20
click at [176, 211] on div "При подключении проекта мы проверим соответствие этапов из услуг Awatera и срав…" at bounding box center [218, 182] width 314 height 105
click at [182, 222] on input "text" at bounding box center [218, 223] width 314 height 20
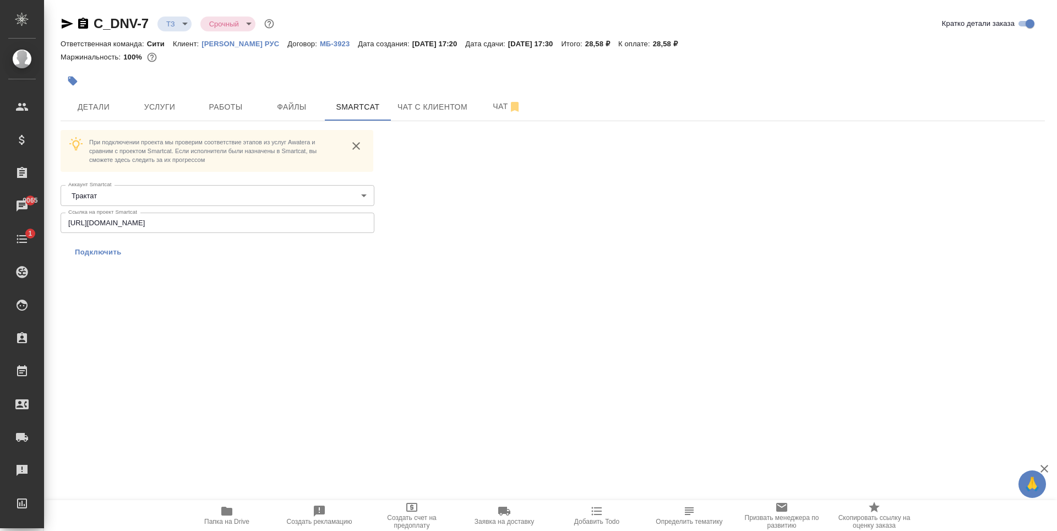
click at [116, 253] on span "Подключить" at bounding box center [98, 252] width 47 height 11
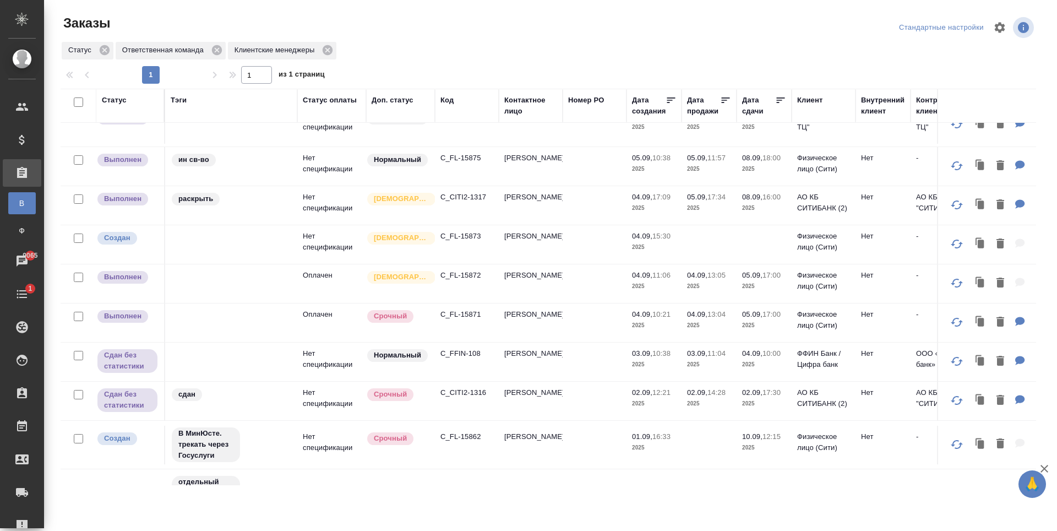
scroll to position [275, 0]
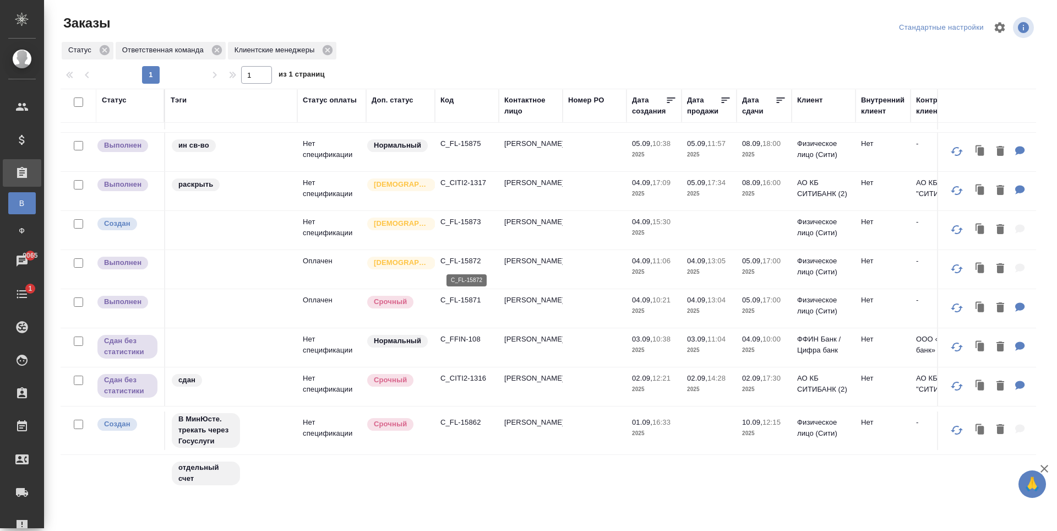
click at [459, 260] on p "C_FL-15872" at bounding box center [466, 260] width 53 height 11
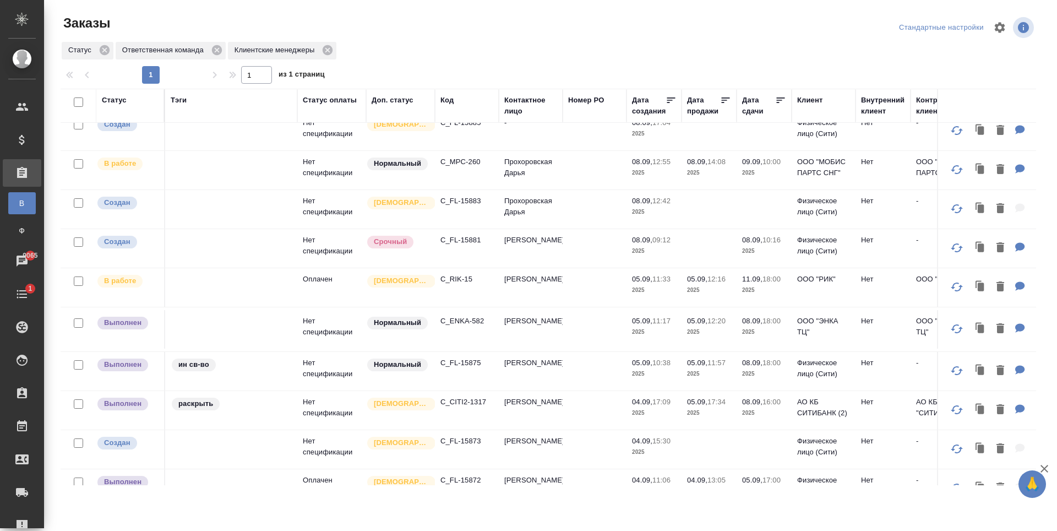
scroll to position [0, 0]
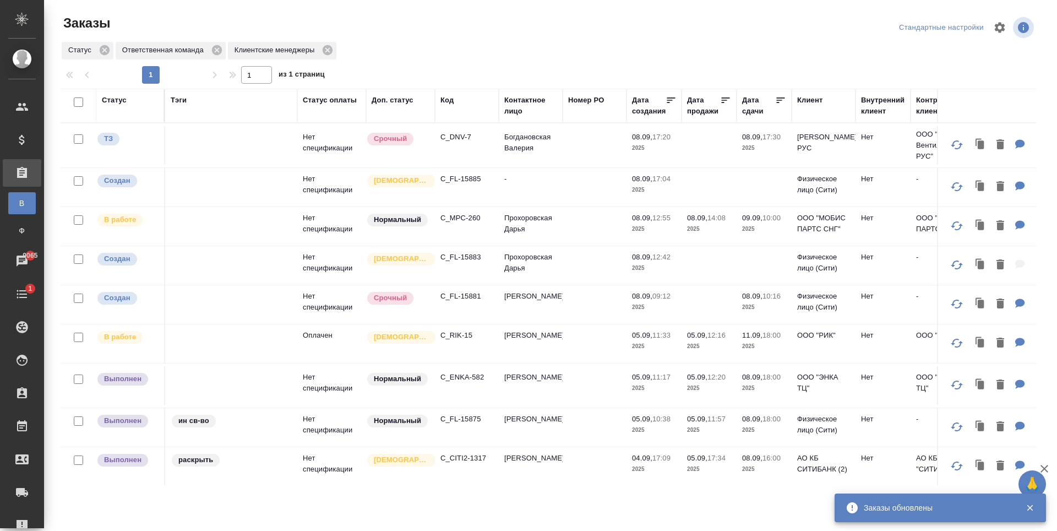
click at [448, 138] on p "C_DNV-7" at bounding box center [466, 137] width 53 height 11
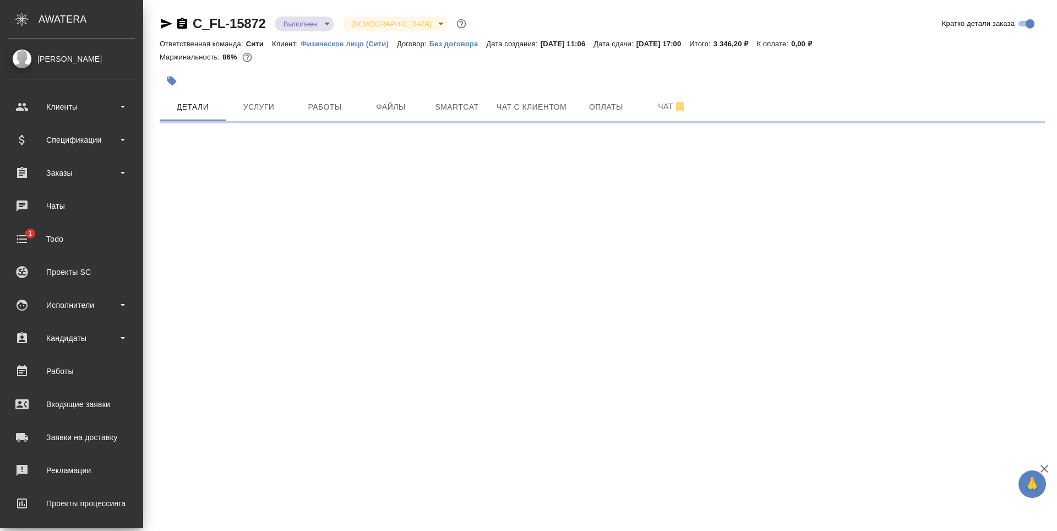
select select "RU"
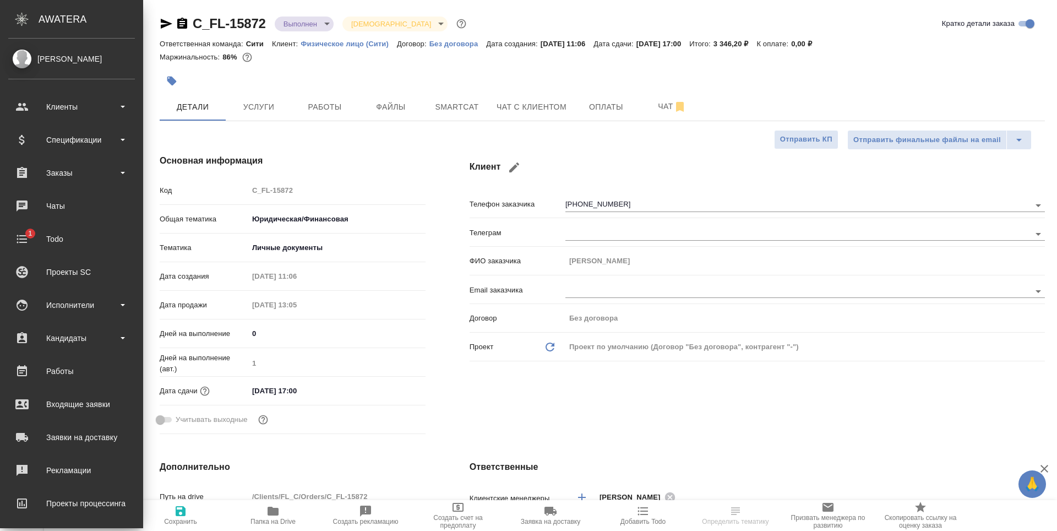
type textarea "x"
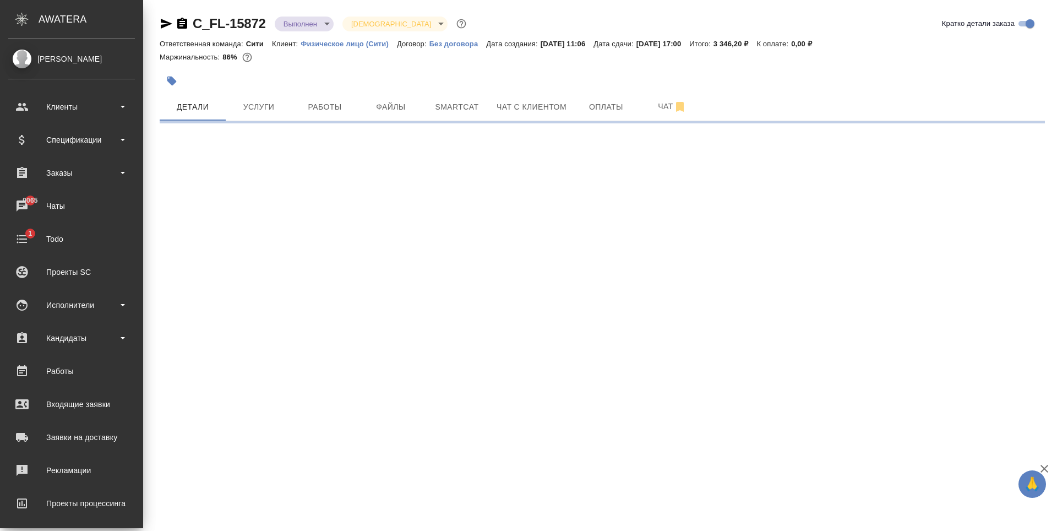
select select "RU"
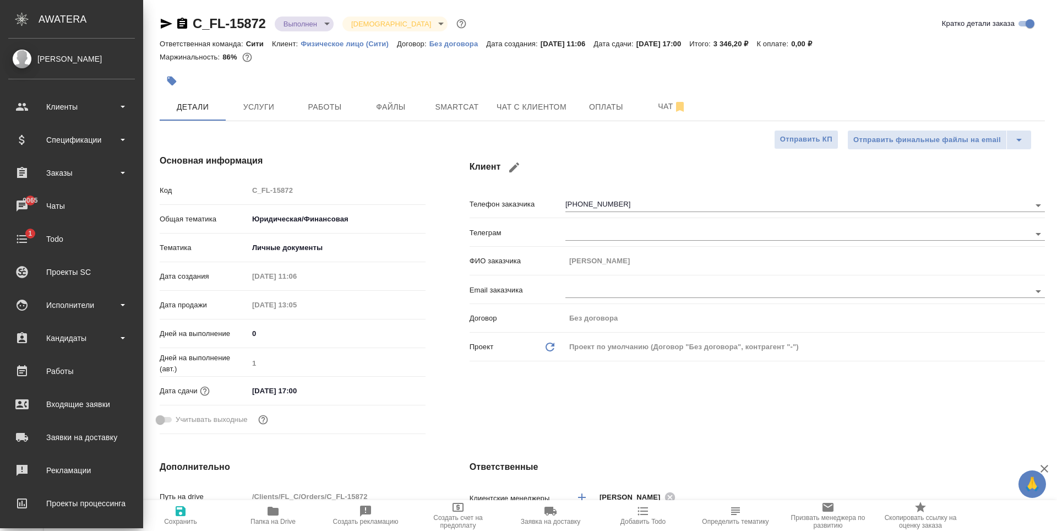
type textarea "x"
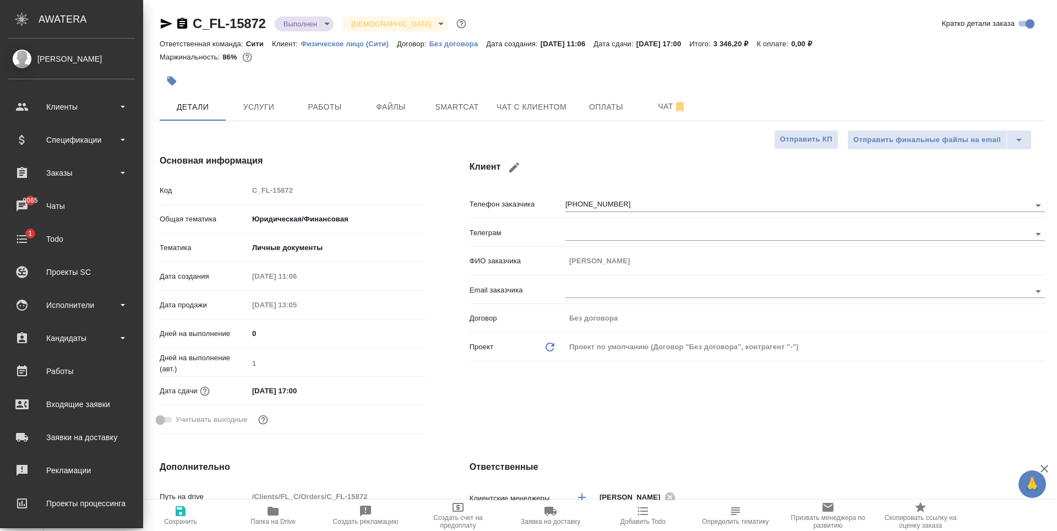
type textarea "x"
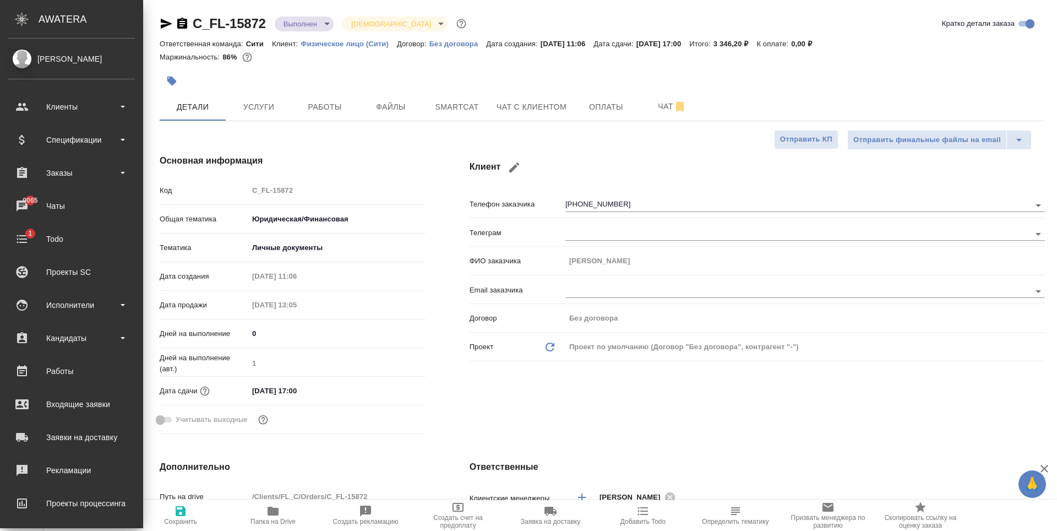
type textarea "x"
click at [517, 112] on span "Чат с клиентом" at bounding box center [532, 107] width 70 height 14
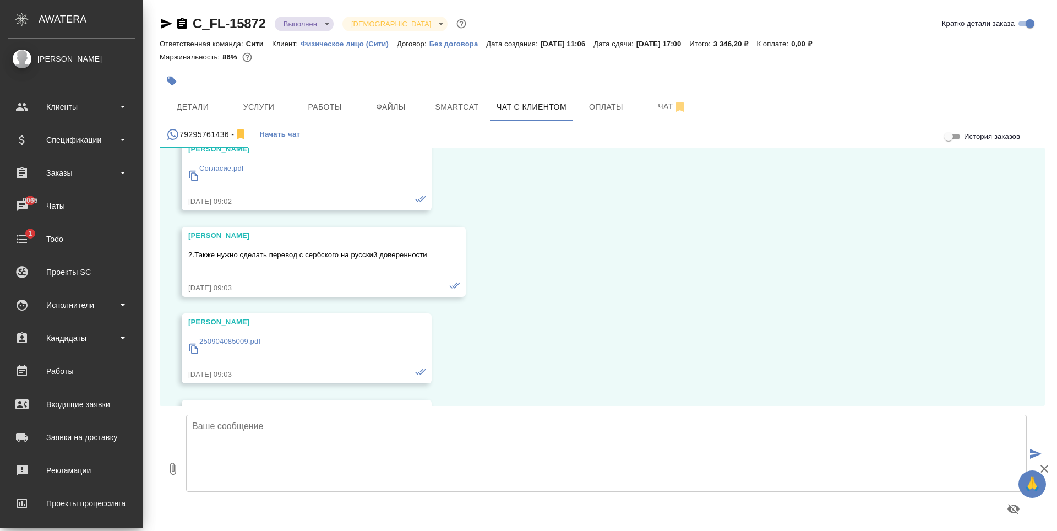
scroll to position [5469, 0]
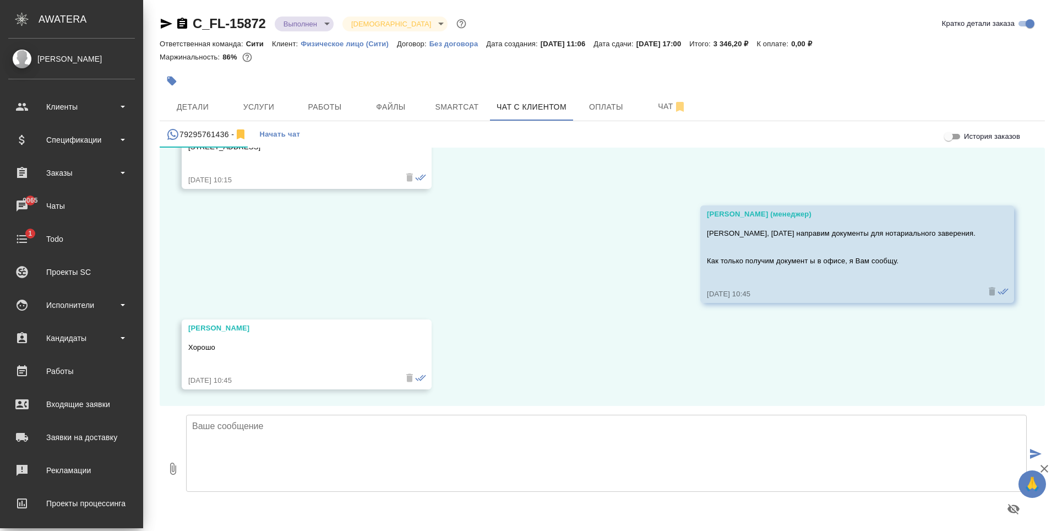
click at [346, 443] on textarea at bounding box center [606, 453] width 841 height 77
click at [258, 429] on textarea "[PERSON_NAME], готовый документы получили, можно забирать в офисе." at bounding box center [606, 453] width 841 height 77
click at [496, 433] on textarea "[PERSON_NAME], готовые документы получили, можно забирать в офисе." at bounding box center [606, 453] width 841 height 77
type textarea "[PERSON_NAME], готовые документы получили, можно забирать в офисе."
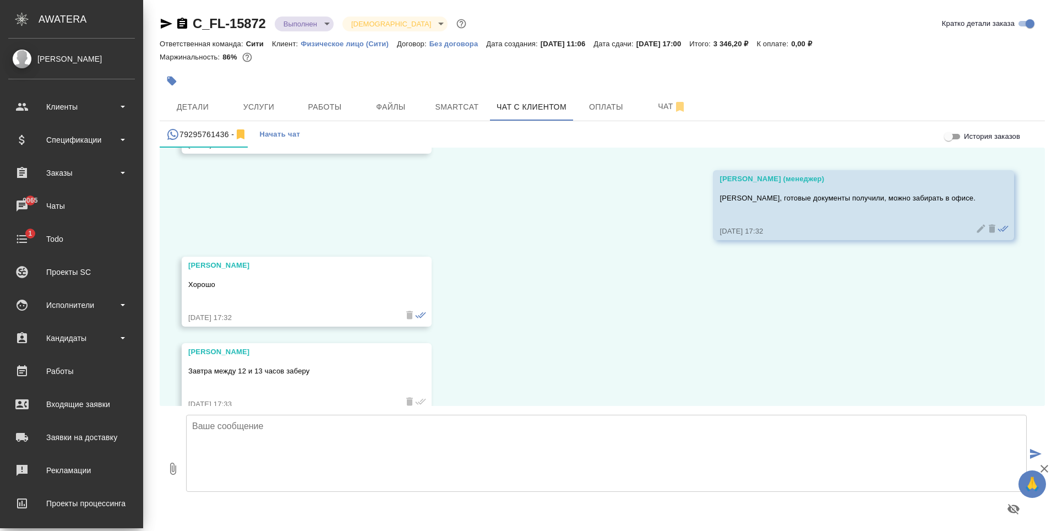
scroll to position [5729, 0]
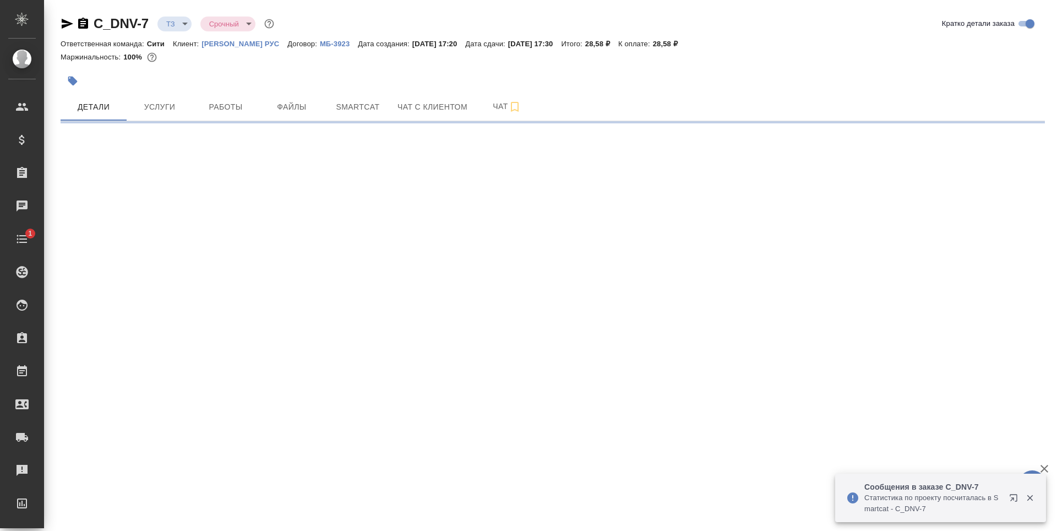
select select "RU"
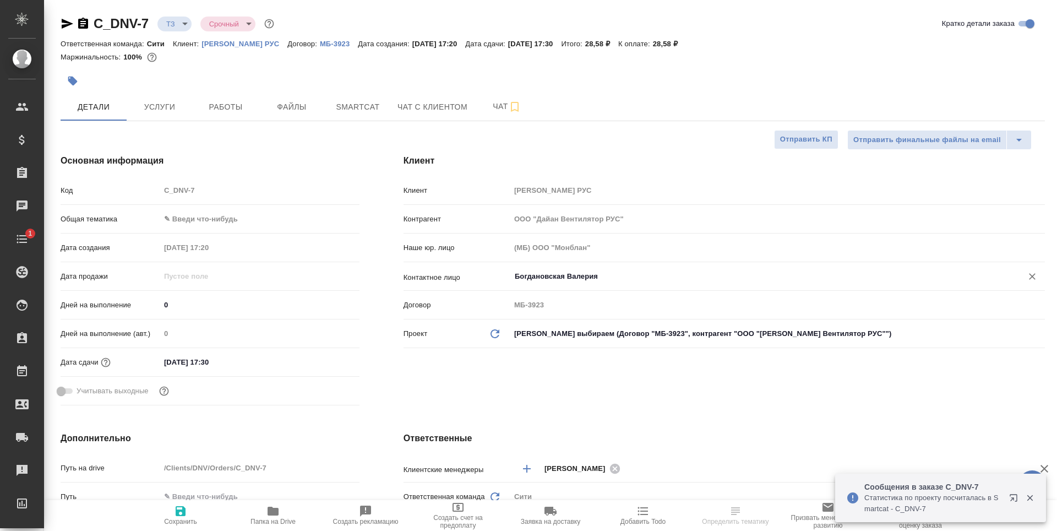
type textarea "x"
click at [165, 101] on span "Услуги" at bounding box center [159, 107] width 53 height 14
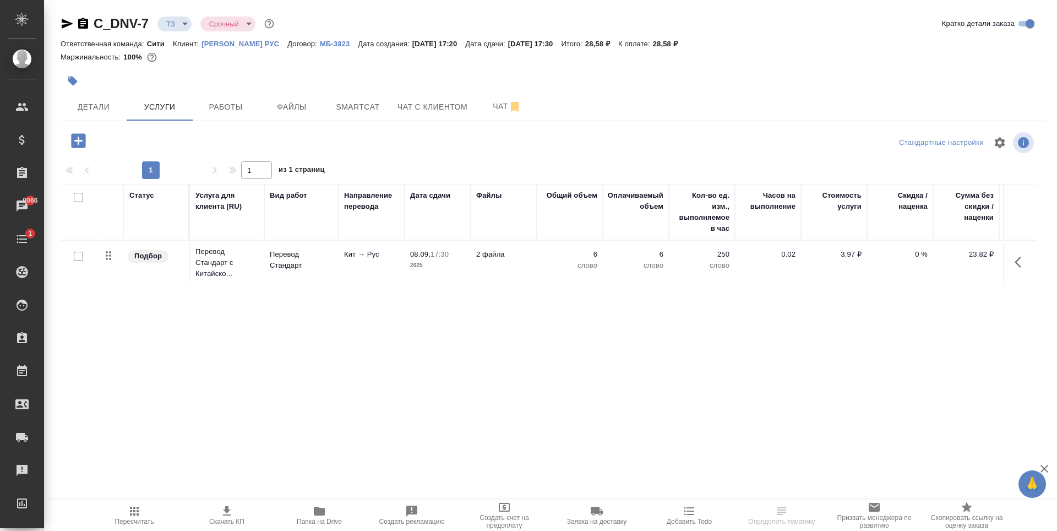
click at [595, 255] on p "6" at bounding box center [569, 254] width 55 height 11
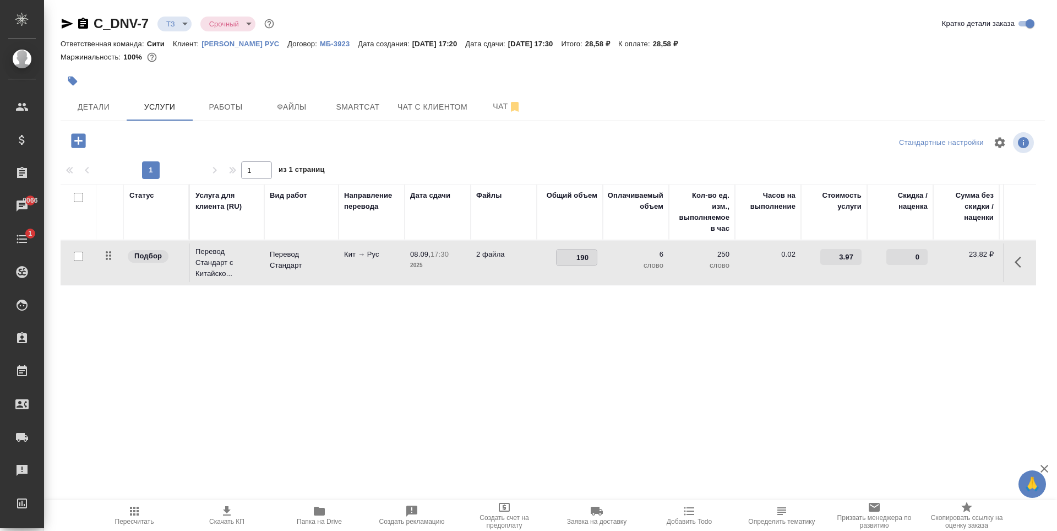
type input "1900"
click at [518, 340] on div "Статус Услуга для клиента (RU) Вид работ Направление перевода Дата сдачи Файлы …" at bounding box center [549, 302] width 976 height 237
click at [178, 140] on span "Сохранить и пересчитать" at bounding box center [156, 139] width 96 height 13
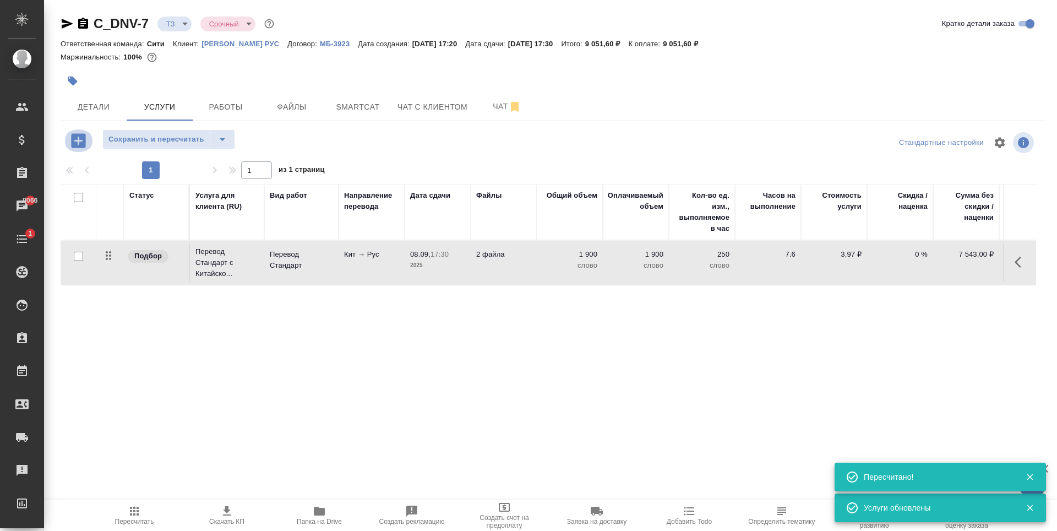
click at [82, 140] on icon "button" at bounding box center [78, 140] width 19 height 19
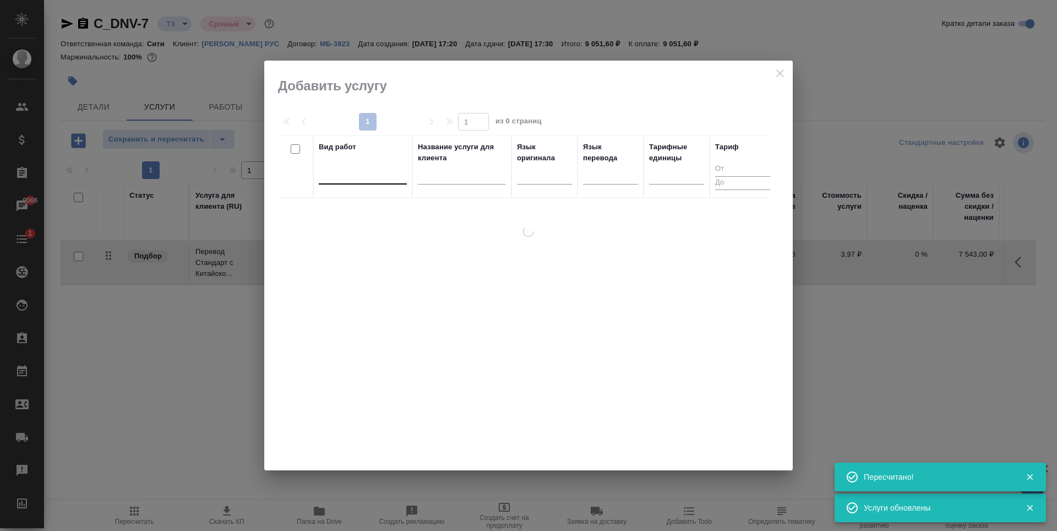
click at [344, 170] on div at bounding box center [363, 173] width 88 height 16
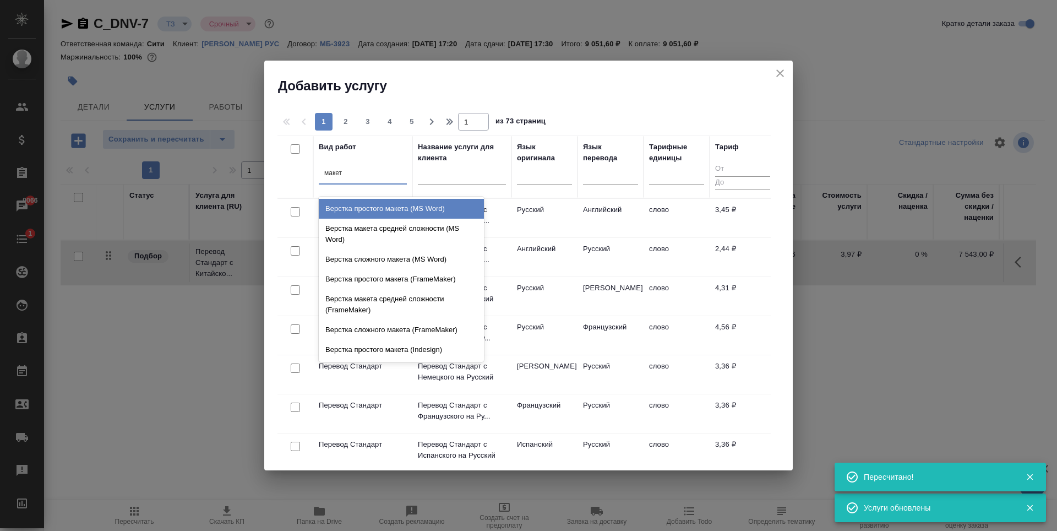
type input "макета"
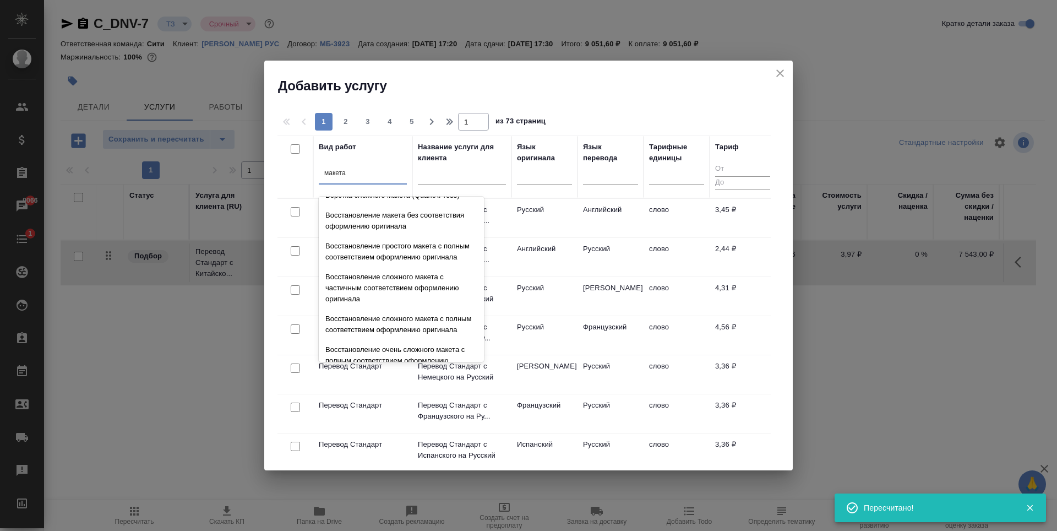
scroll to position [392, 0]
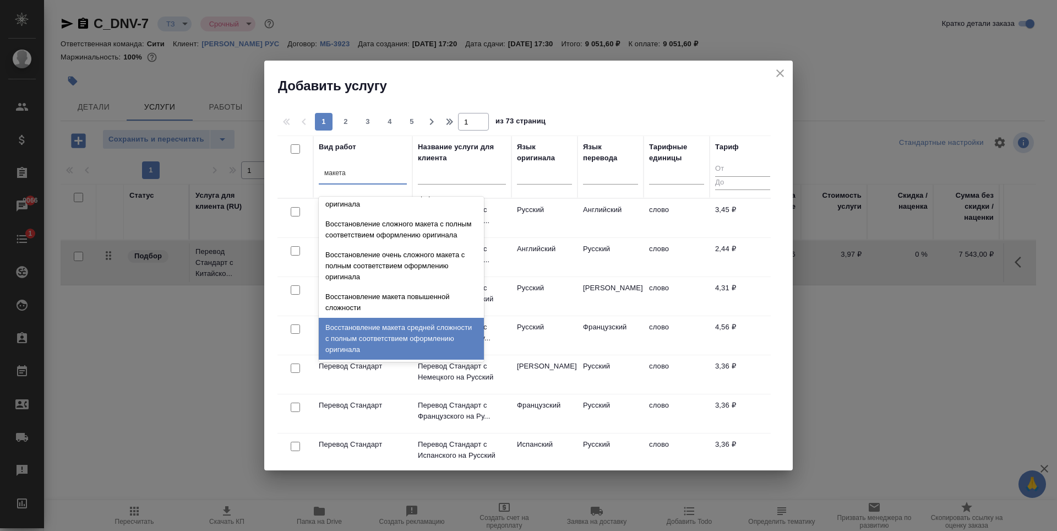
click at [418, 338] on div "Восстановление макета средней сложности с полным соответствием оформлению ориги…" at bounding box center [401, 339] width 165 height 42
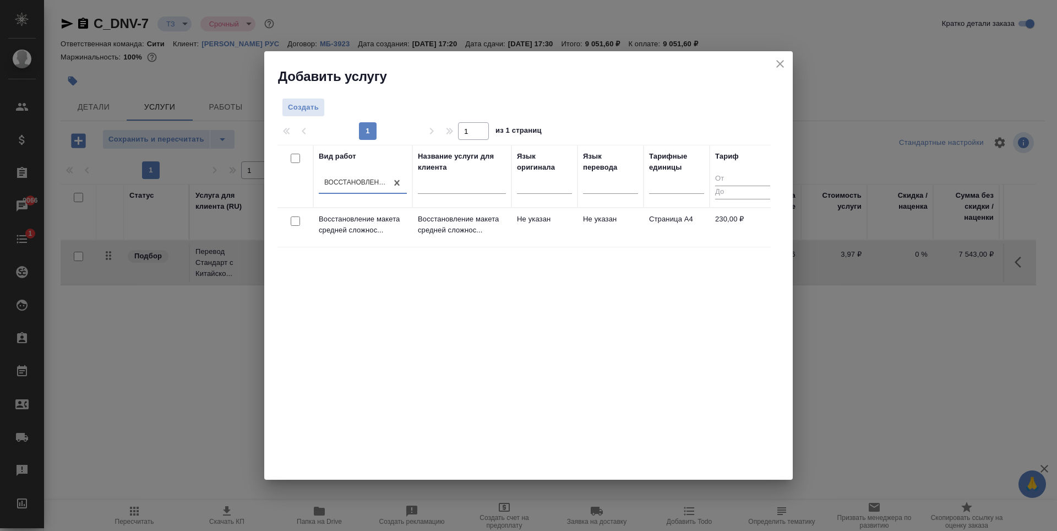
click at [293, 223] on input "checkbox" at bounding box center [295, 220] width 9 height 9
checkbox input "true"
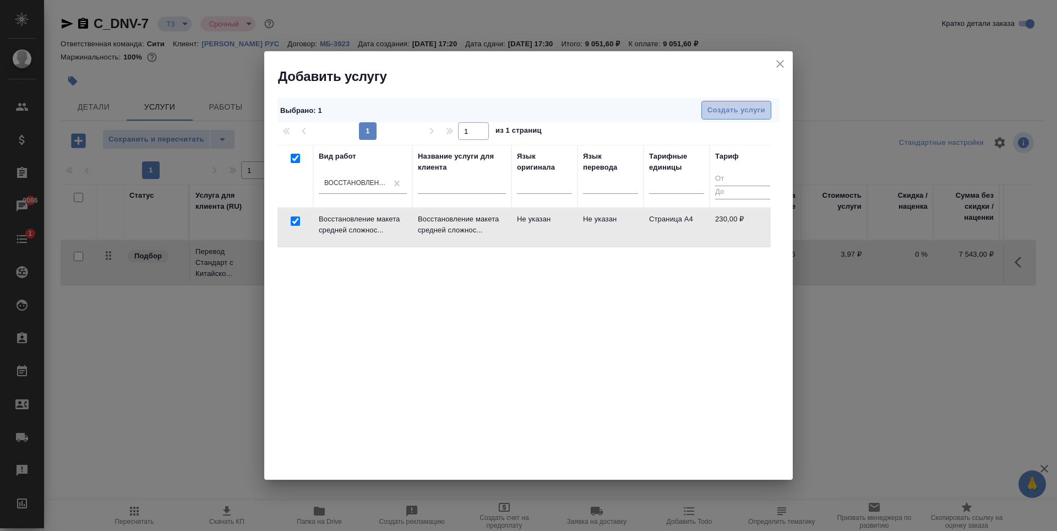
click at [738, 111] on span "Создать услуги" at bounding box center [736, 110] width 58 height 13
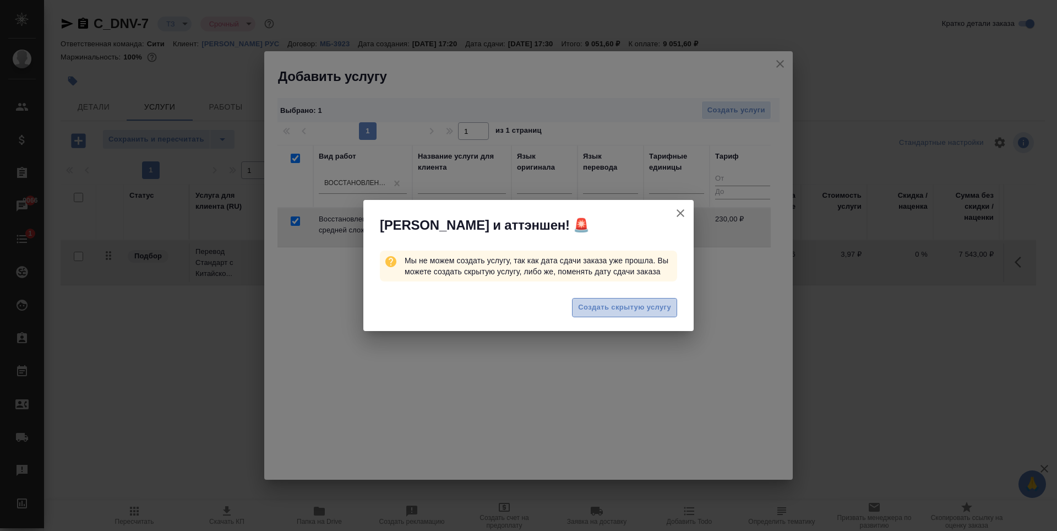
click at [653, 313] on span "Создать скрытую услугу" at bounding box center [624, 307] width 93 height 13
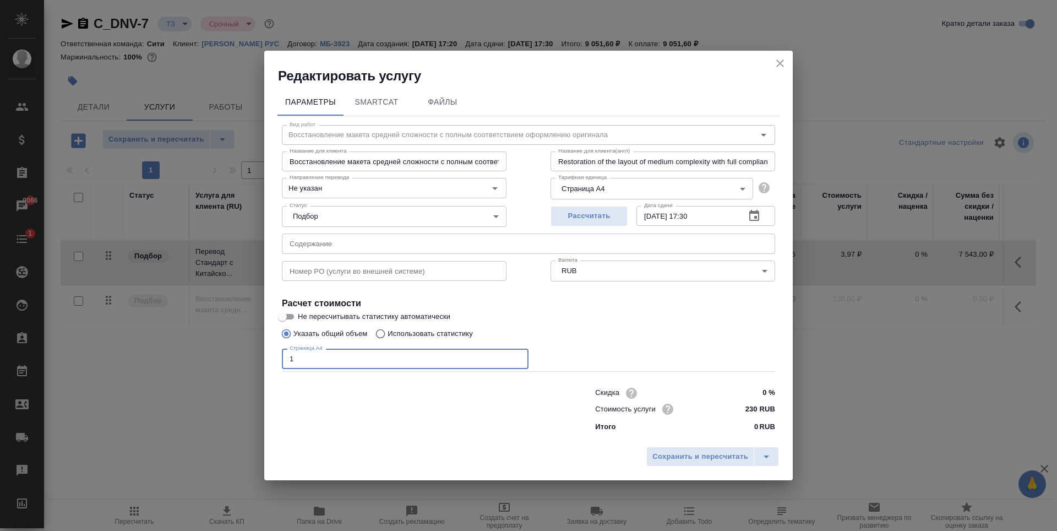
click at [515, 356] on input "1" at bounding box center [405, 359] width 247 height 20
type input "2"
click at [515, 356] on input "2" at bounding box center [405, 359] width 247 height 20
click at [723, 467] on div "Сохранить и пересчитать" at bounding box center [528, 460] width 529 height 39
click at [712, 451] on span "Сохранить и пересчитать" at bounding box center [700, 456] width 96 height 13
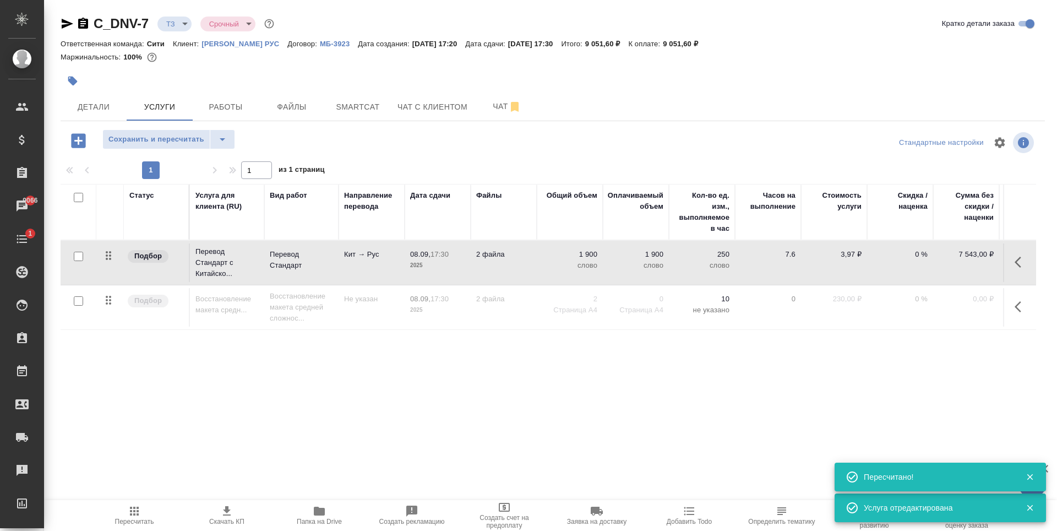
click at [83, 139] on icon "button" at bounding box center [78, 140] width 14 height 14
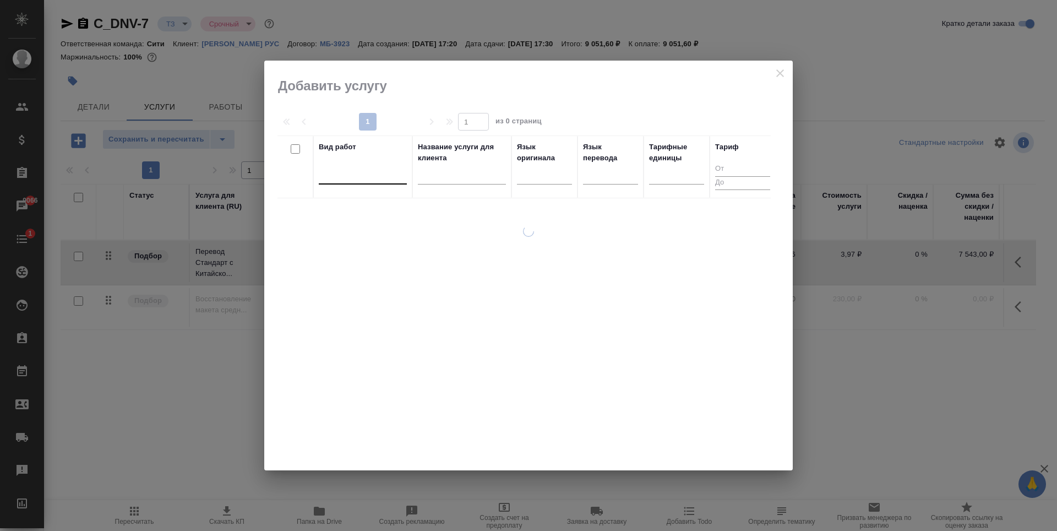
click at [347, 171] on div at bounding box center [363, 173] width 88 height 16
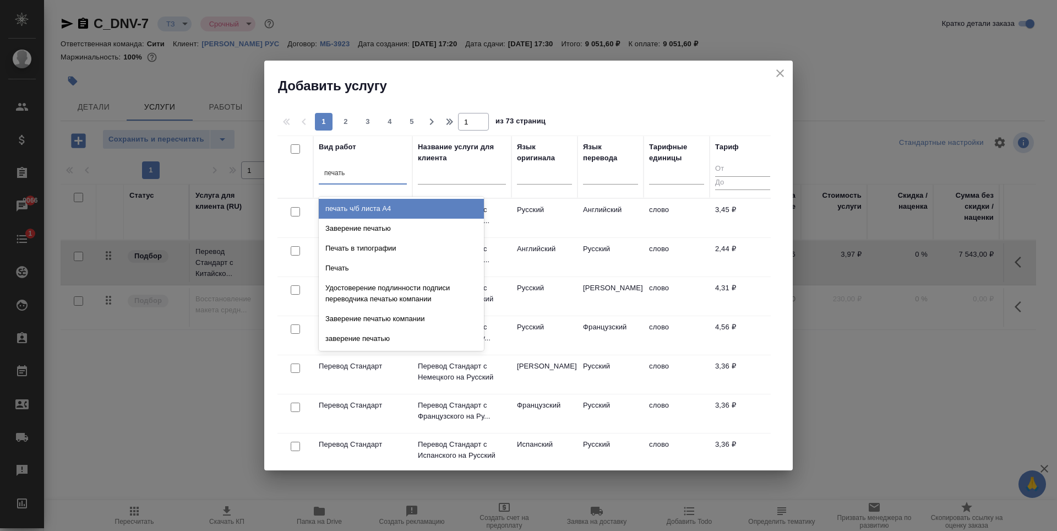
type input "печатью"
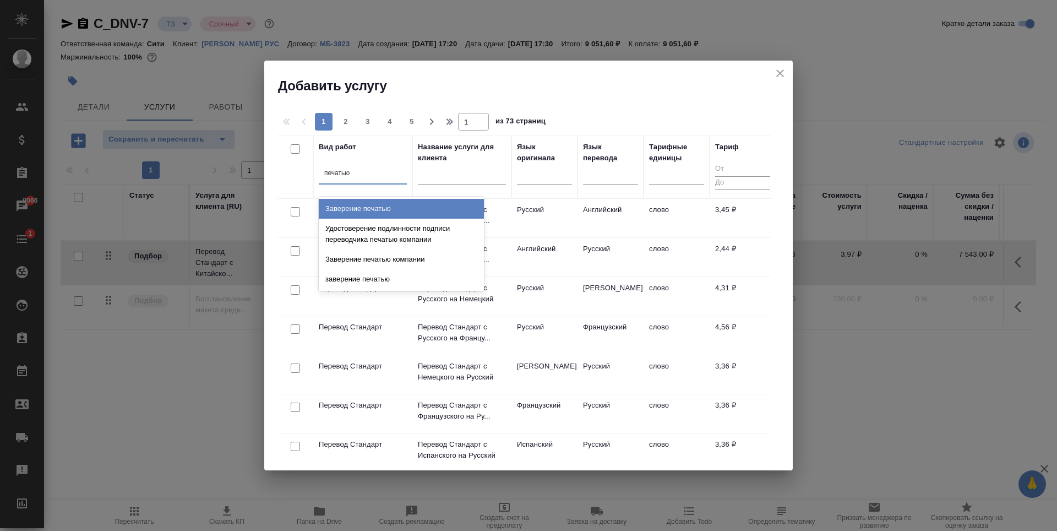
click at [372, 209] on div "Заверение печатью" at bounding box center [401, 209] width 165 height 20
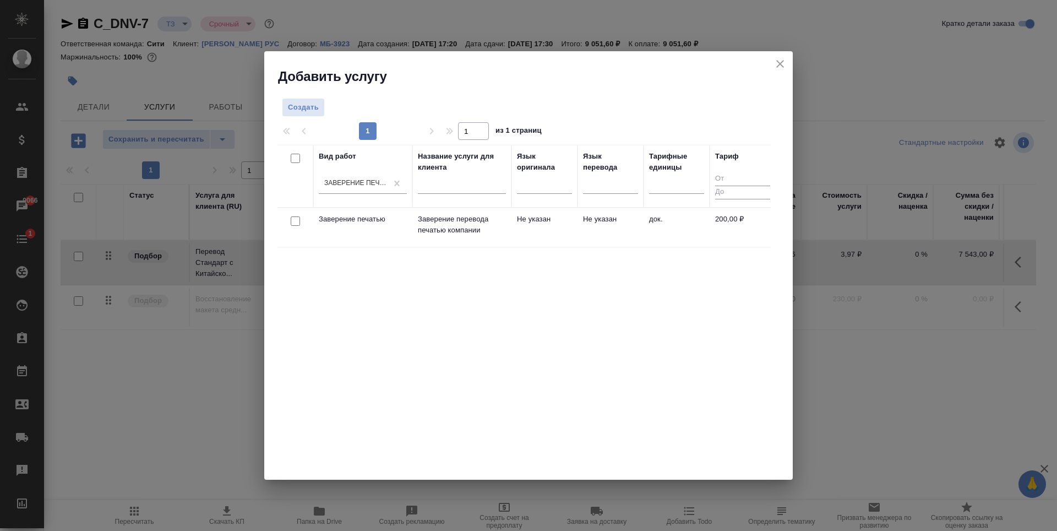
click at [296, 222] on input "checkbox" at bounding box center [295, 220] width 9 height 9
checkbox input "true"
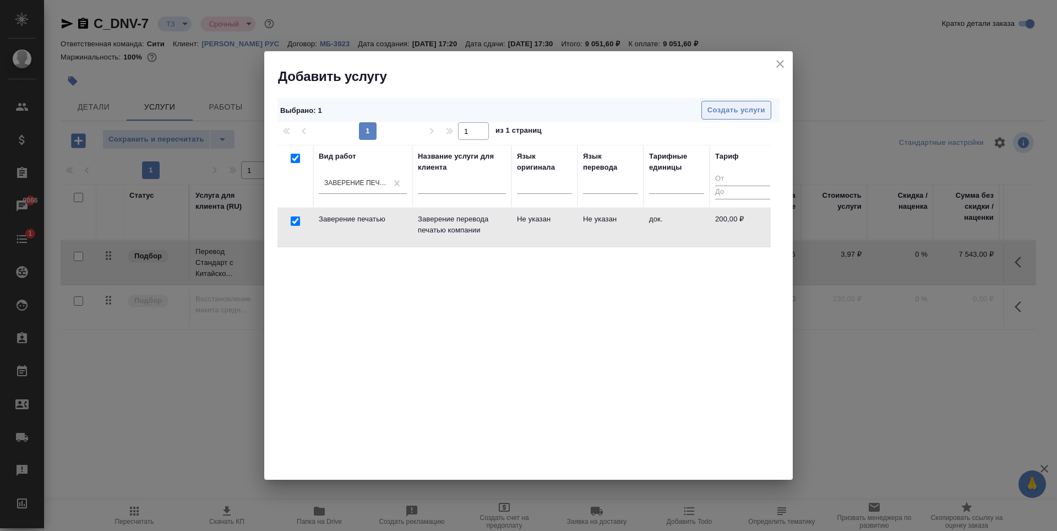
click at [763, 111] on span "Создать услуги" at bounding box center [736, 110] width 58 height 13
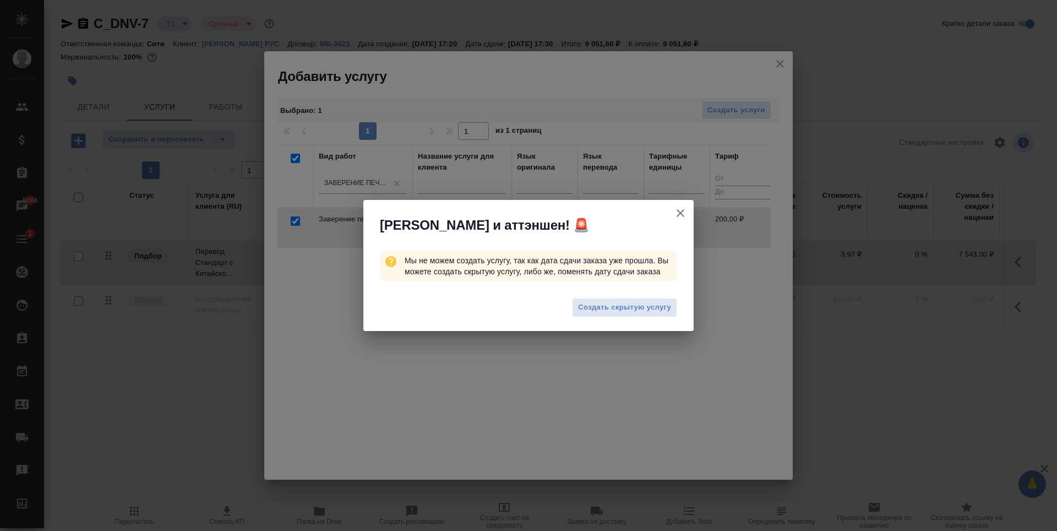
click at [612, 319] on div "Создать скрытую услугу" at bounding box center [528, 309] width 330 height 44
click at [613, 300] on button "Создать скрытую услугу" at bounding box center [624, 307] width 105 height 19
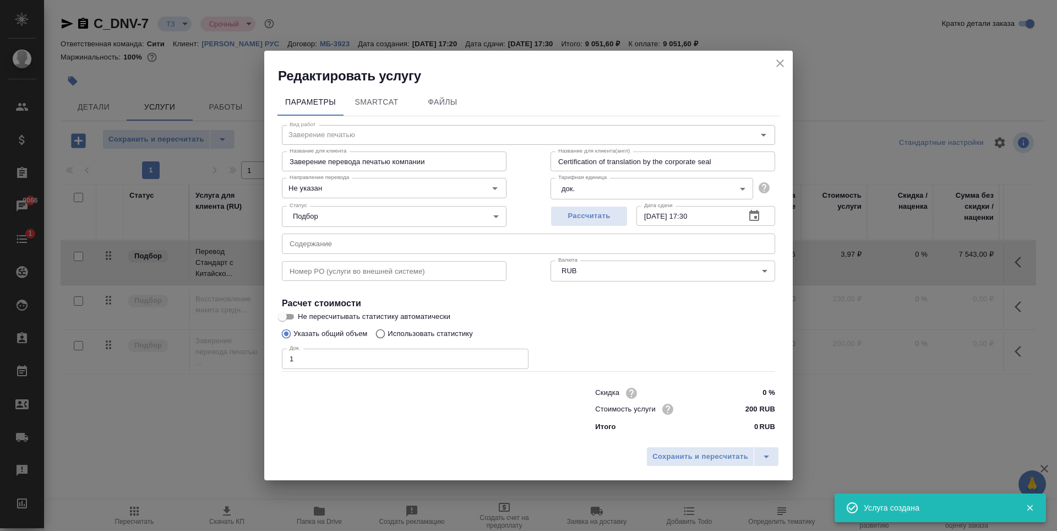
click at [516, 356] on input "1" at bounding box center [405, 359] width 247 height 20
type input "2"
click at [516, 356] on input "2" at bounding box center [405, 359] width 247 height 20
click at [592, 216] on span "Рассчитать" at bounding box center [589, 216] width 65 height 13
click at [705, 450] on span "Сохранить и пересчитать" at bounding box center [700, 456] width 96 height 13
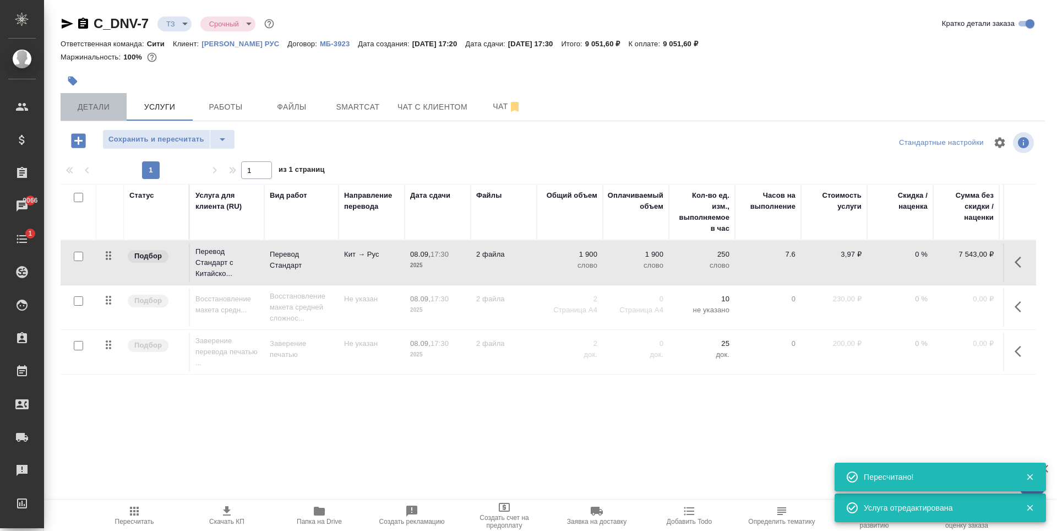
click at [106, 113] on span "Детали" at bounding box center [93, 107] width 53 height 14
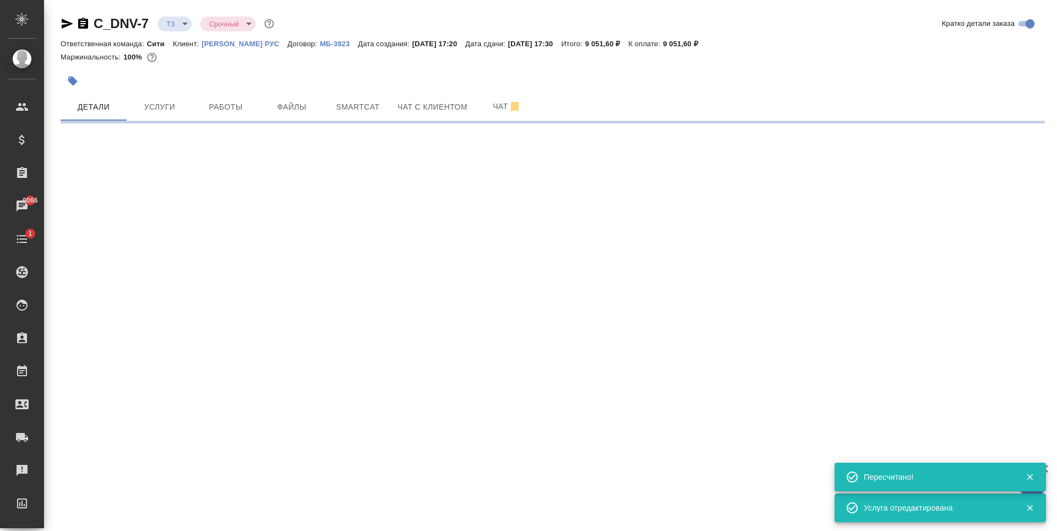
select select "RU"
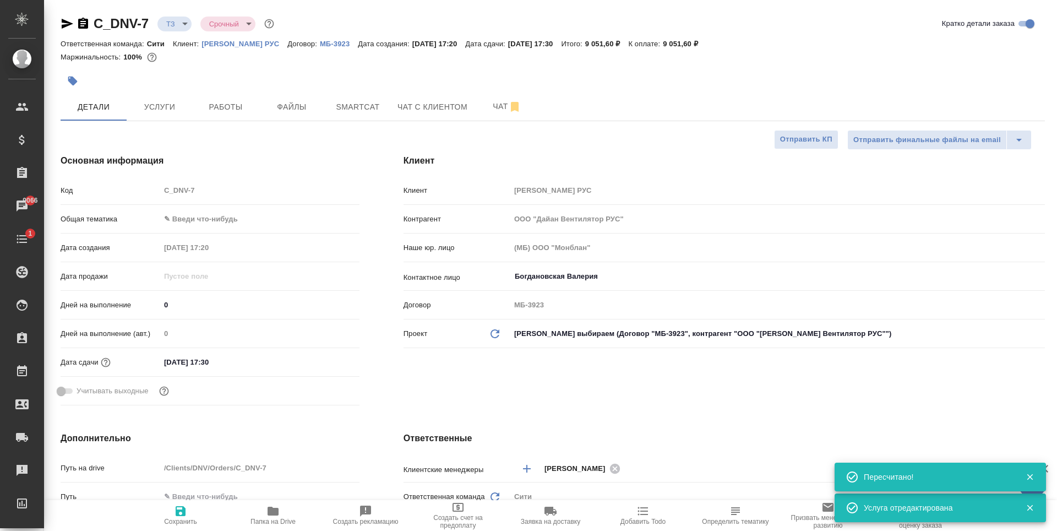
type textarea "x"
click at [251, 363] on input "08.09.2025 17:30" at bounding box center [208, 362] width 96 height 16
click at [324, 363] on icon "button" at bounding box center [327, 361] width 13 height 13
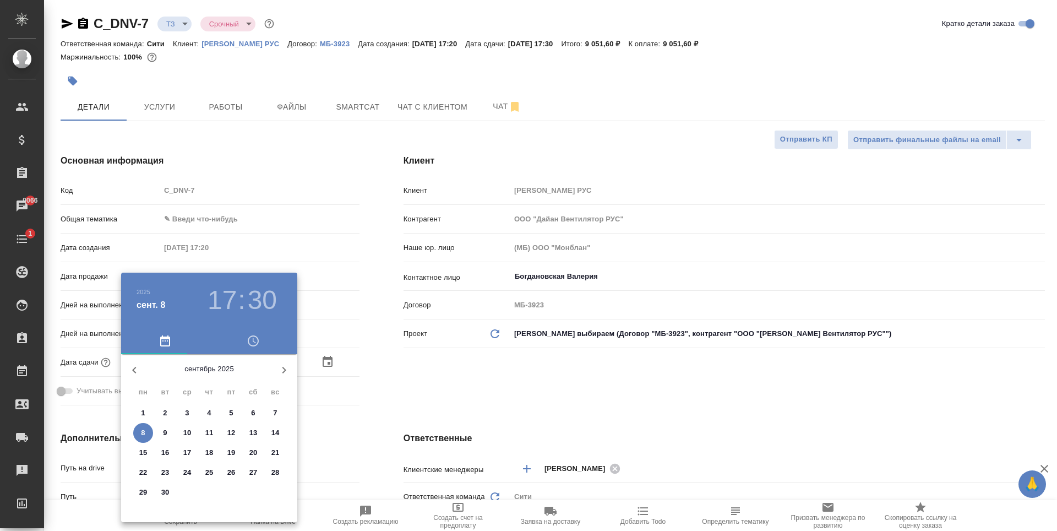
click at [162, 431] on span "9" at bounding box center [165, 432] width 20 height 11
type input "09.09.2025 17:30"
type textarea "x"
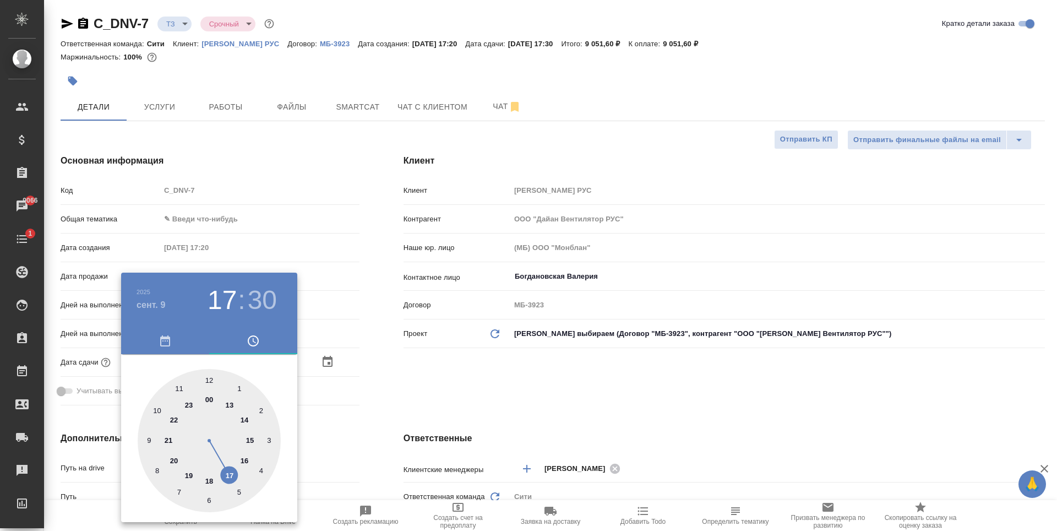
click at [210, 480] on div at bounding box center [209, 440] width 143 height 143
type input "09.09.2025 18:30"
type textarea "x"
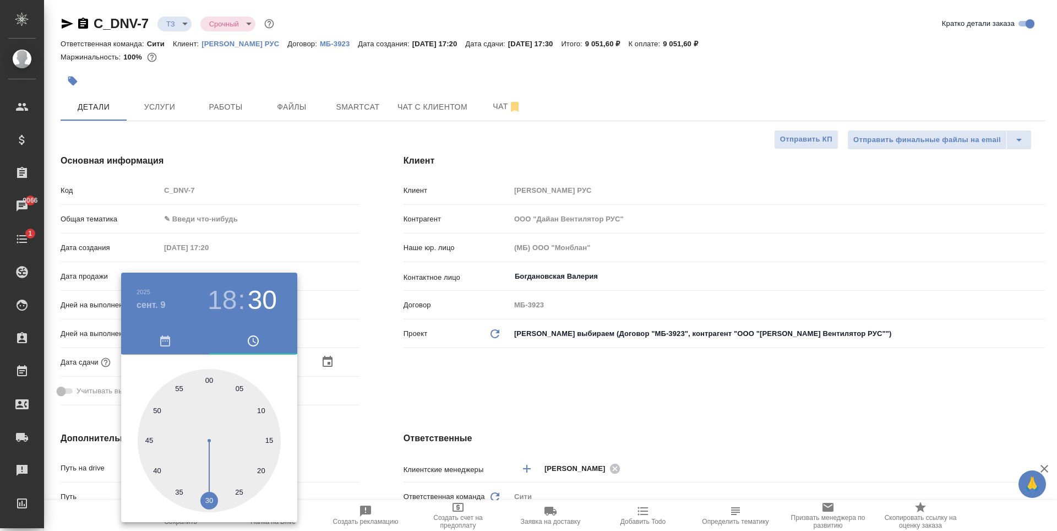
click at [209, 379] on div at bounding box center [209, 440] width 143 height 143
type input "09.09.2025 18:00"
type textarea "x"
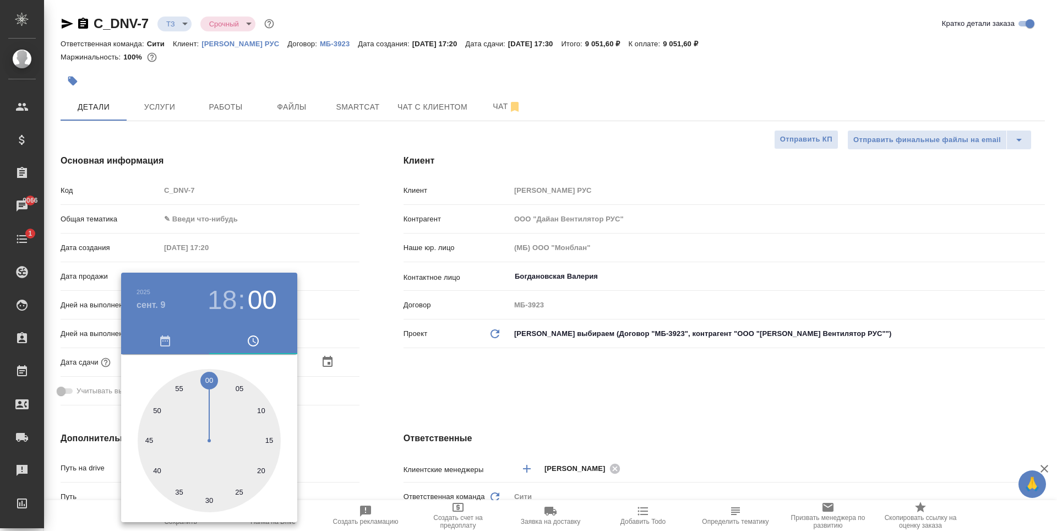
drag, startPoint x: 485, startPoint y: 400, endPoint x: 370, endPoint y: 444, distance: 122.7
click at [485, 400] on div at bounding box center [528, 265] width 1057 height 531
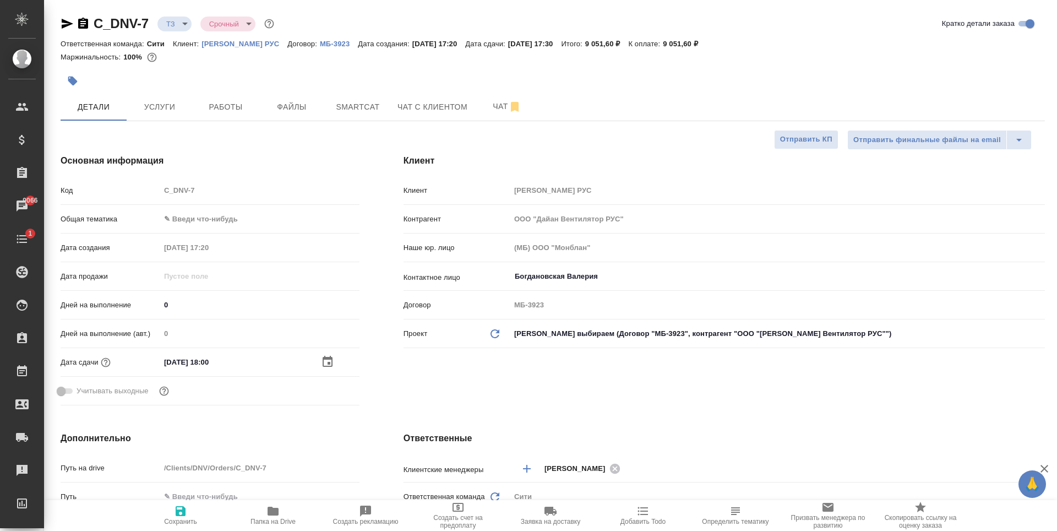
click at [183, 518] on span "Сохранить" at bounding box center [180, 522] width 33 height 8
type textarea "x"
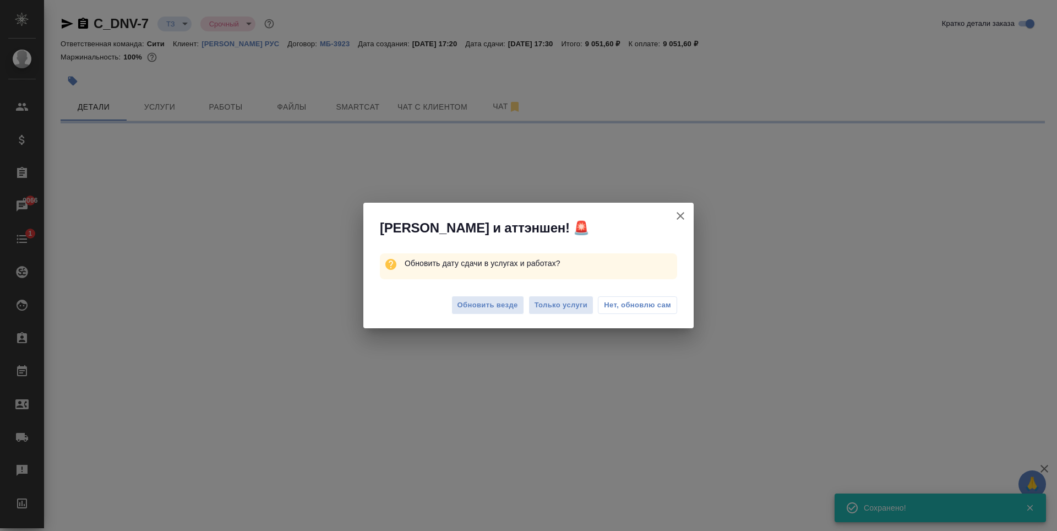
select select "RU"
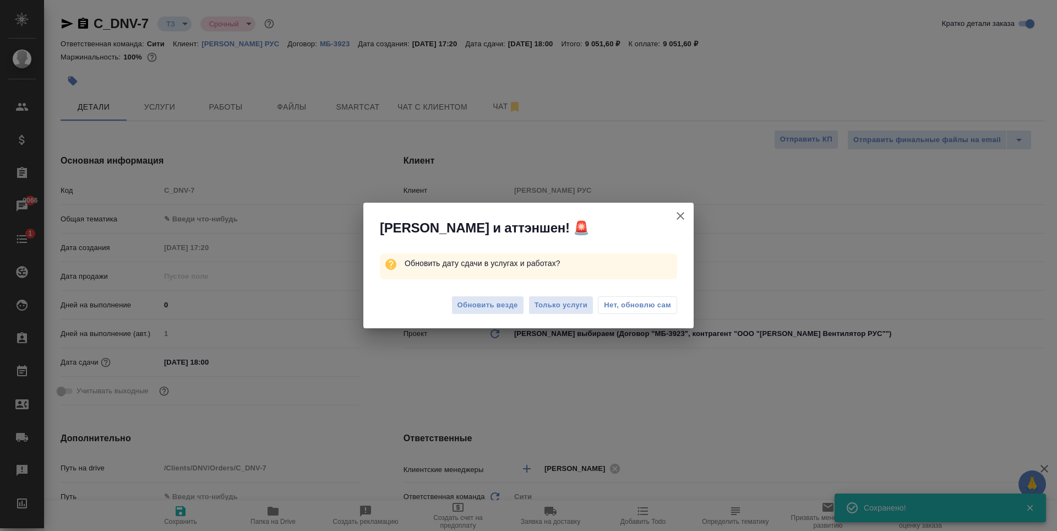
type textarea "x"
click at [502, 312] on button "Обновить везде" at bounding box center [487, 305] width 73 height 19
type textarea "x"
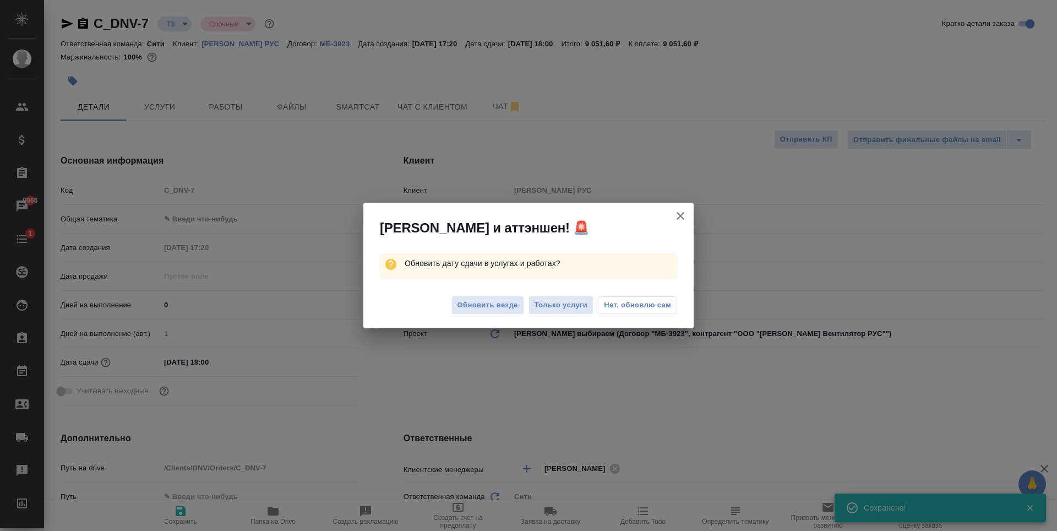
type textarea "x"
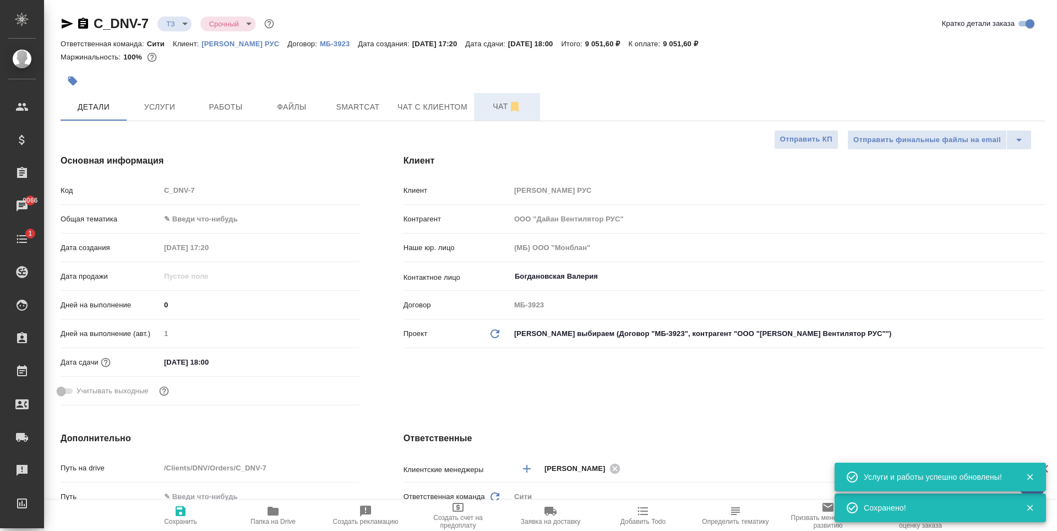
click at [496, 99] on button "Чат" at bounding box center [507, 107] width 66 height 28
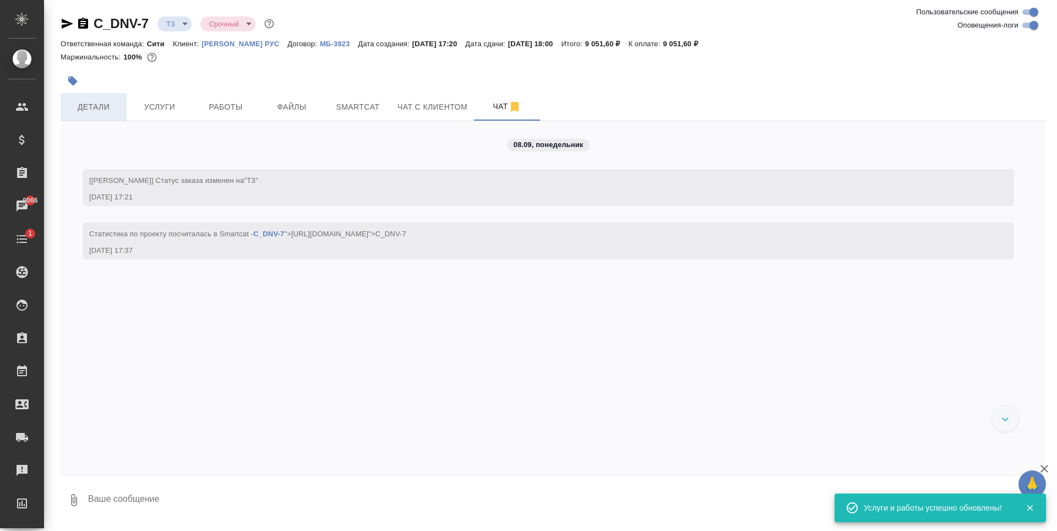
click at [102, 100] on span "Детали" at bounding box center [93, 107] width 53 height 14
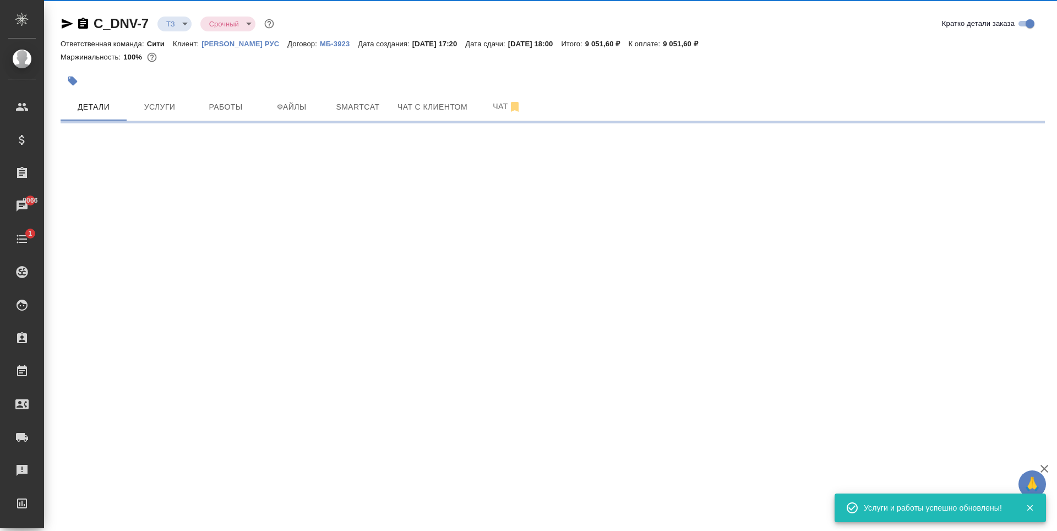
select select "RU"
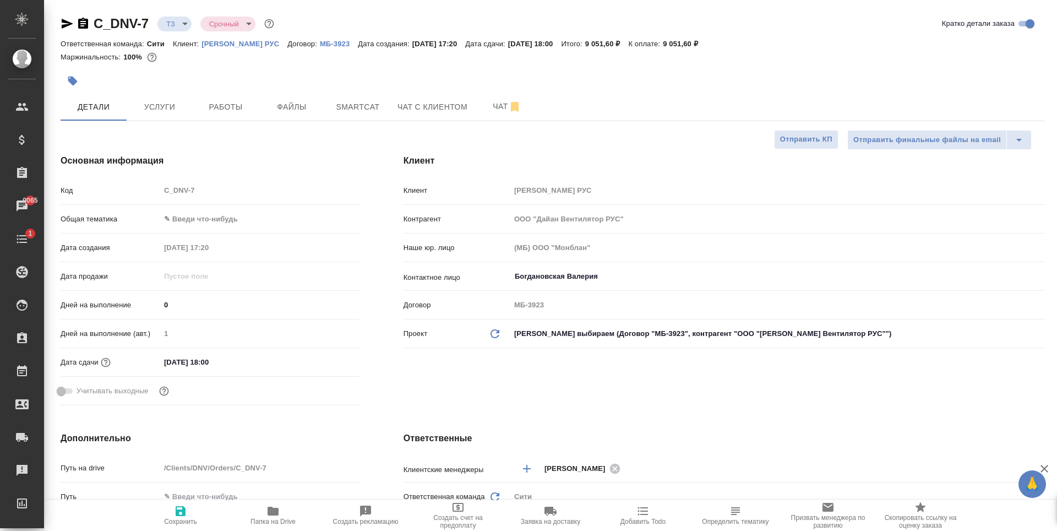
type textarea "x"
click at [211, 364] on input "09.09.2025 18:00" at bounding box center [208, 362] width 96 height 16
click at [325, 357] on icon "button" at bounding box center [328, 360] width 10 height 11
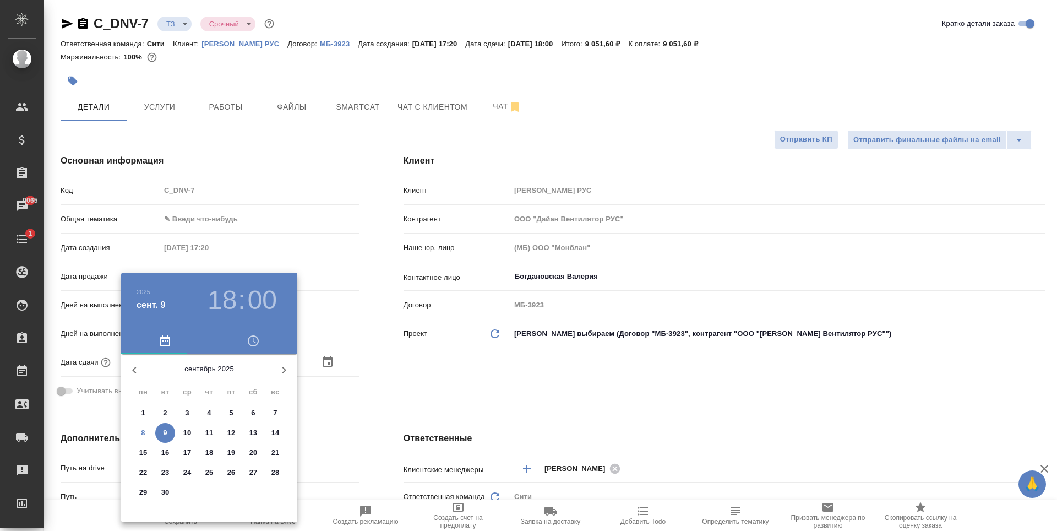
click at [143, 430] on p "8" at bounding box center [143, 432] width 4 height 11
type input "08.09.2025 18:00"
type textarea "x"
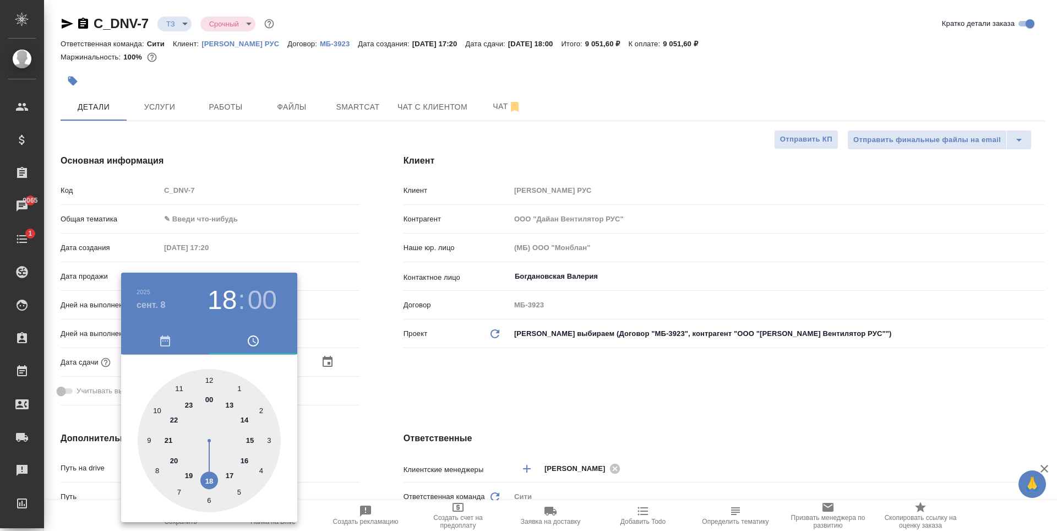
click at [230, 475] on div at bounding box center [209, 440] width 143 height 143
type input "08.09.2025 17:00"
type textarea "x"
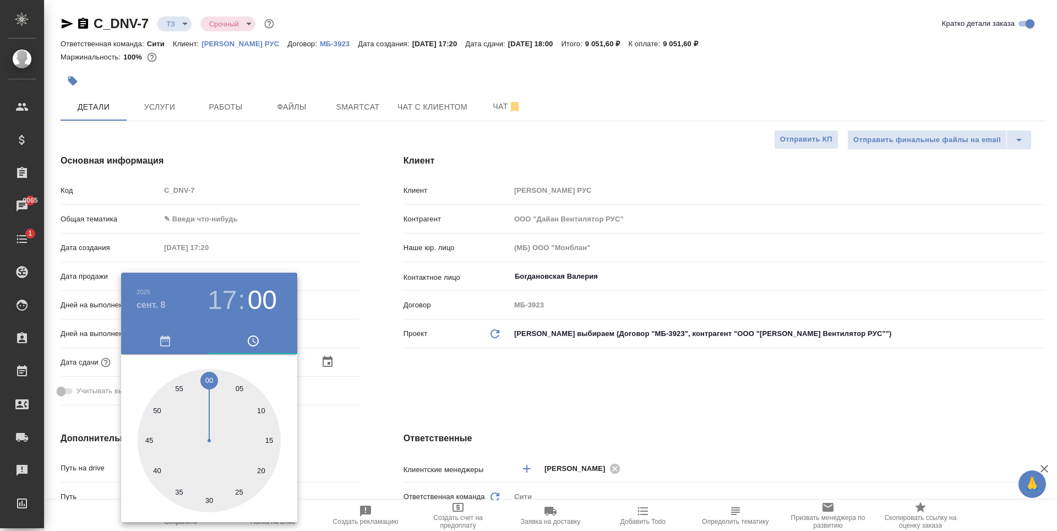
click at [160, 407] on div at bounding box center [209, 440] width 143 height 143
type input "08.09.2025 17:51"
type textarea "x"
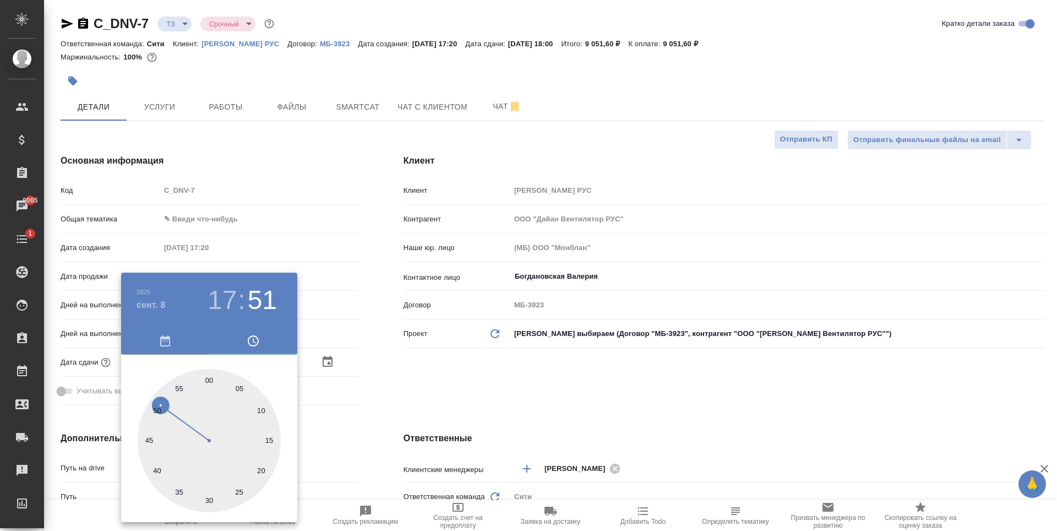
click at [394, 375] on div at bounding box center [528, 265] width 1057 height 531
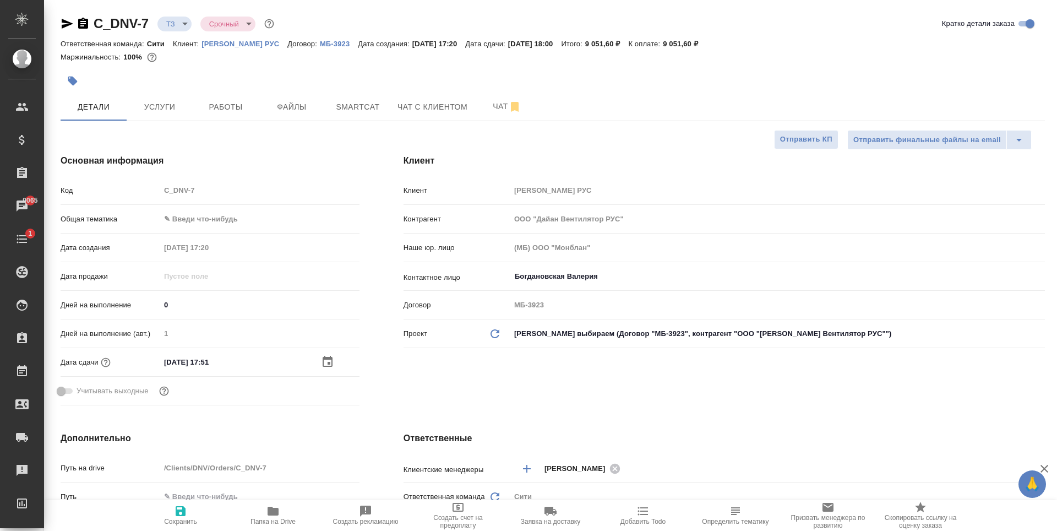
click at [181, 515] on icon "button" at bounding box center [181, 511] width 10 height 10
type textarea "x"
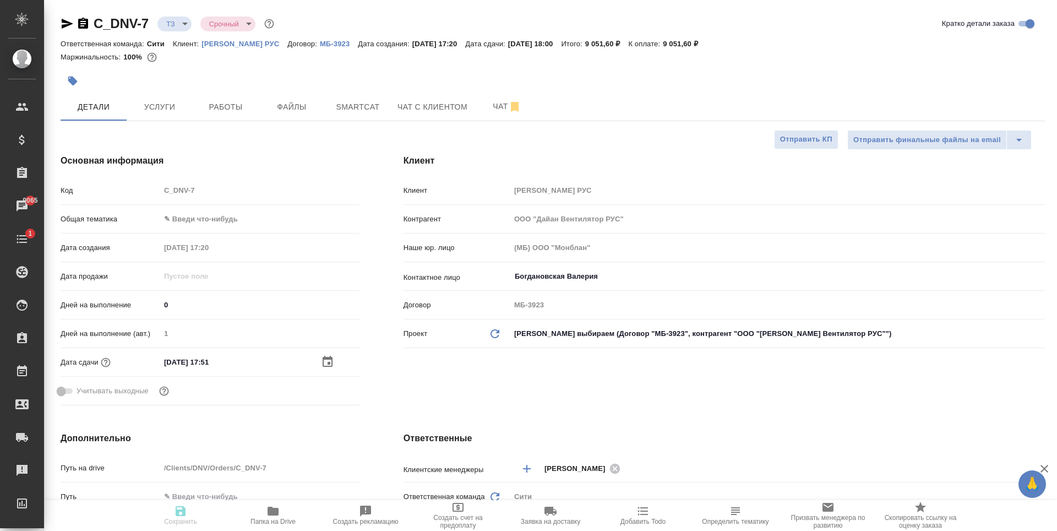
type textarea "x"
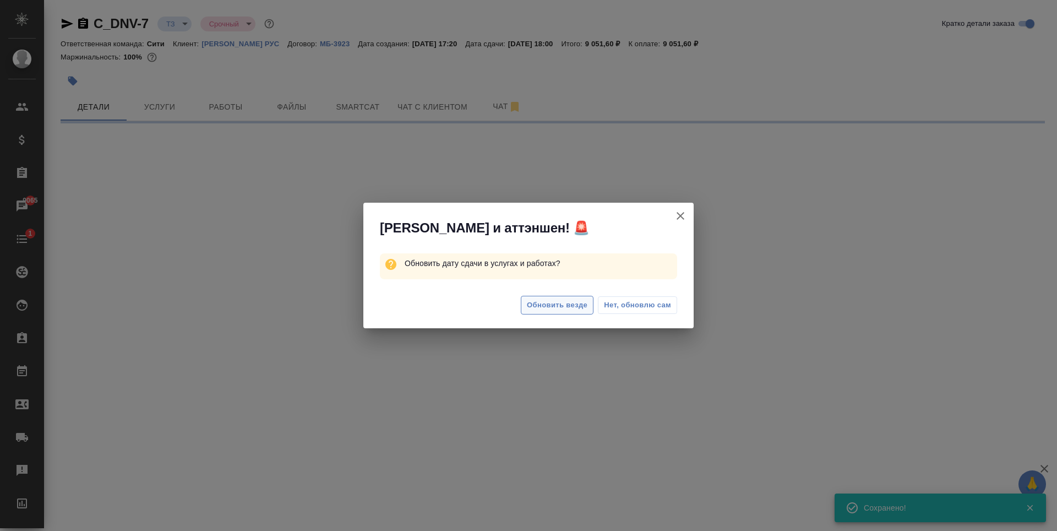
select select "RU"
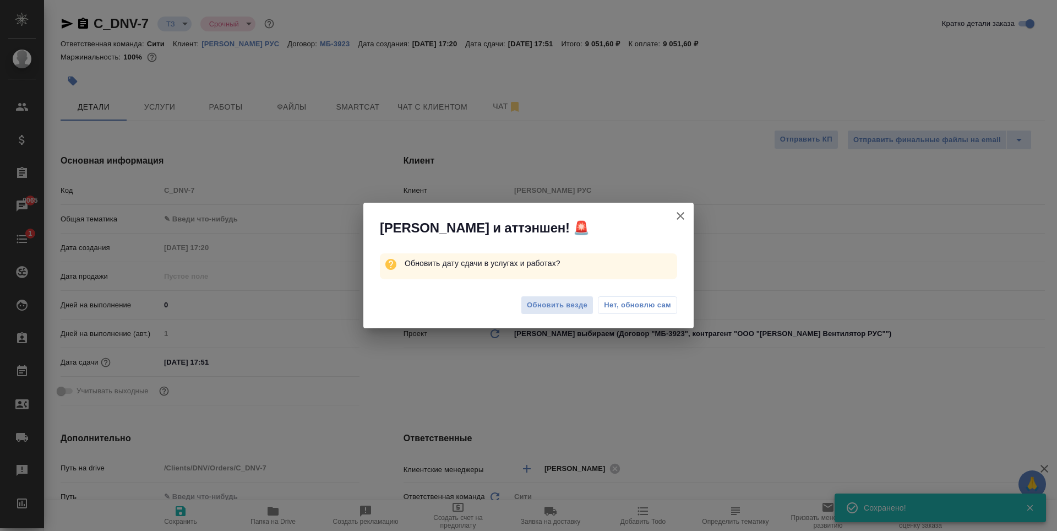
type textarea "x"
click at [625, 304] on span "Нет, обновлю сам" at bounding box center [637, 305] width 67 height 11
type textarea "x"
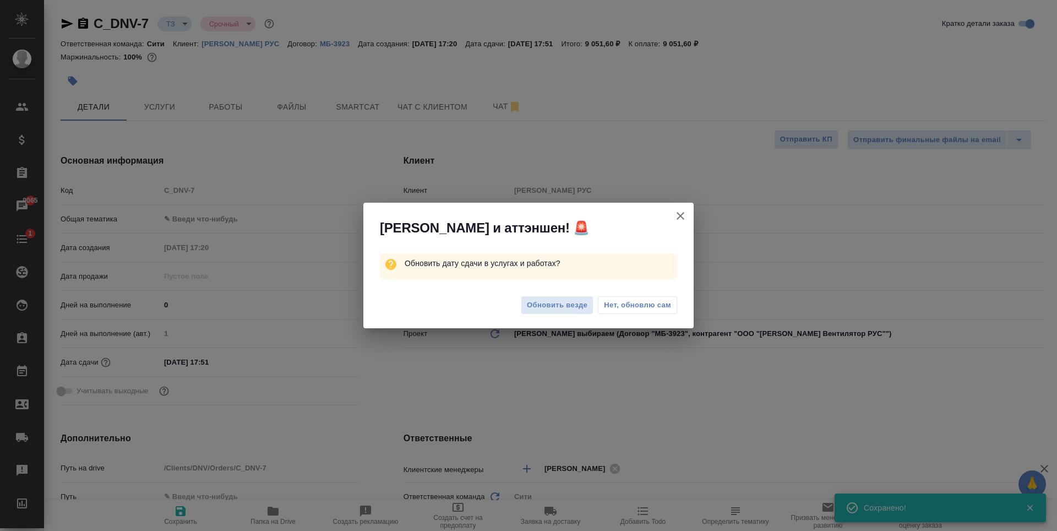
type textarea "x"
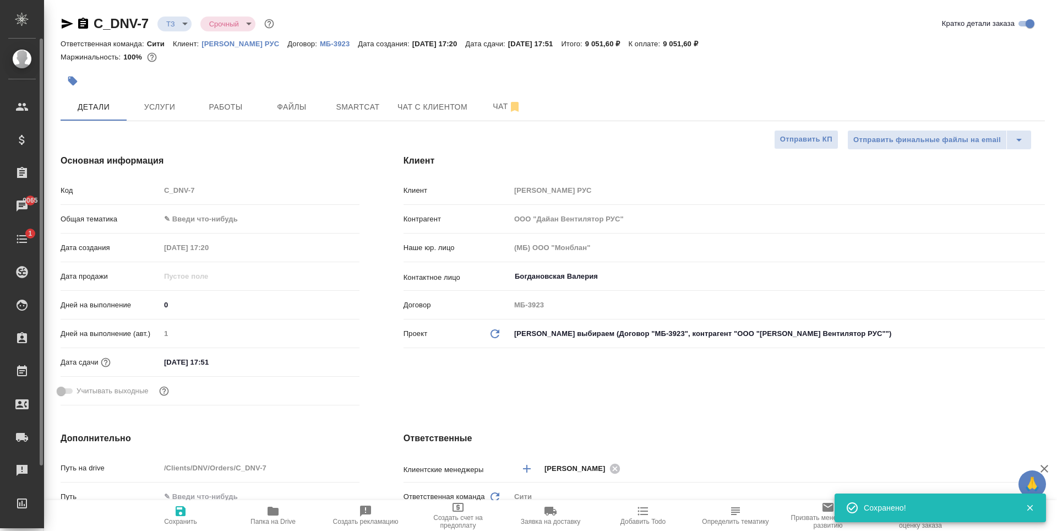
type textarea "x"
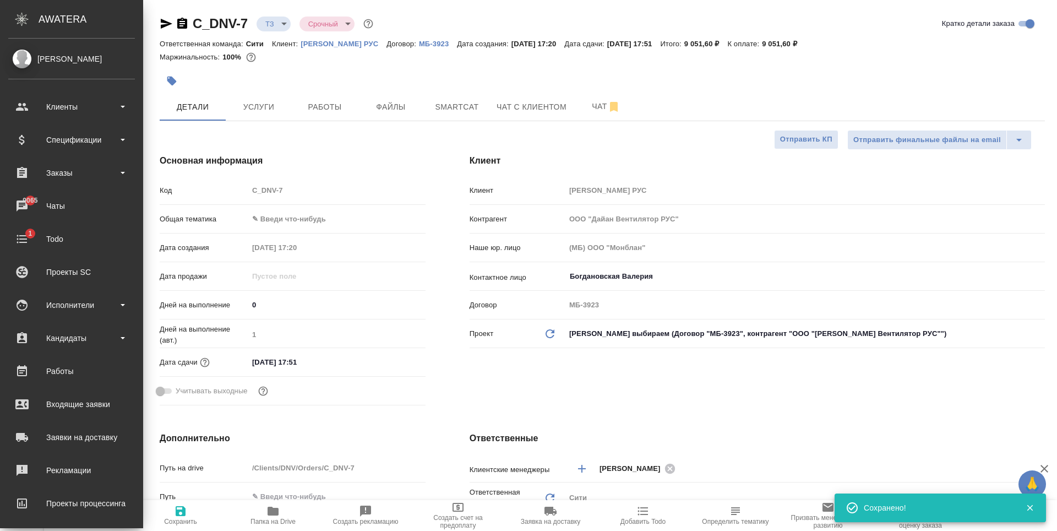
type textarea "x"
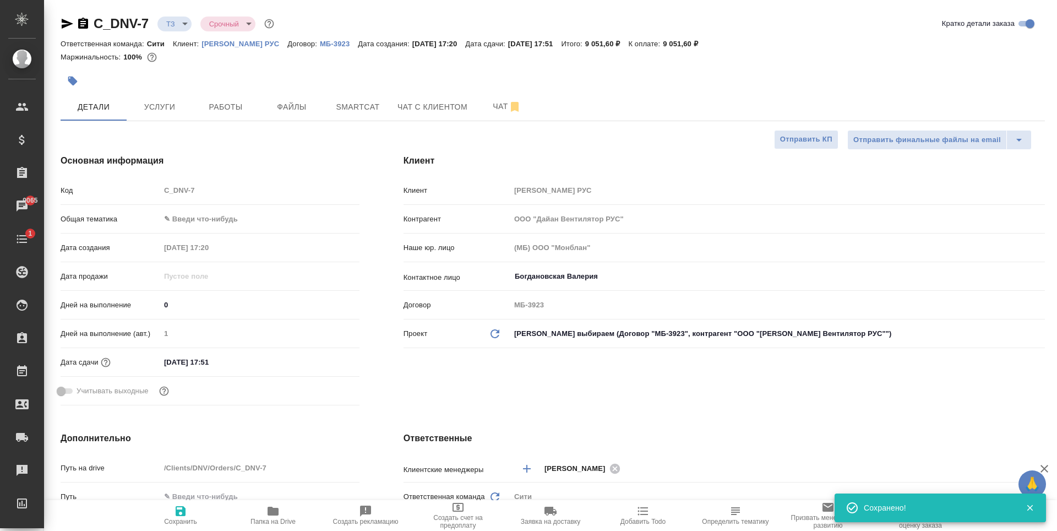
type textarea "x"
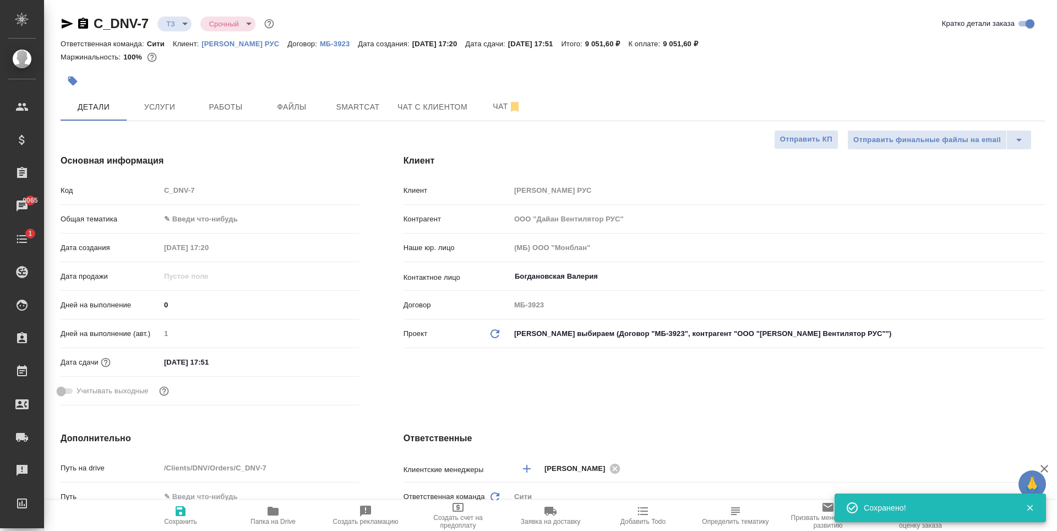
type textarea "x"
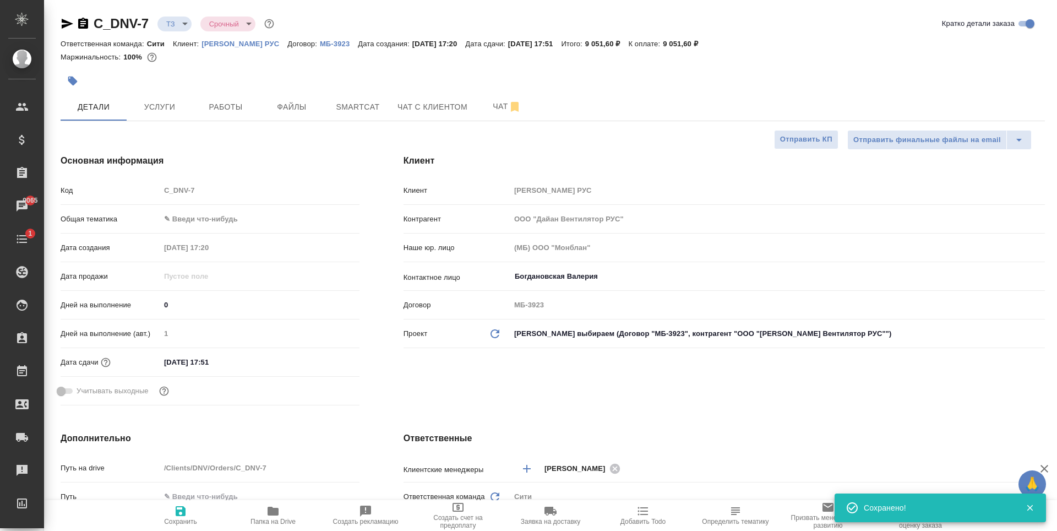
type textarea "x"
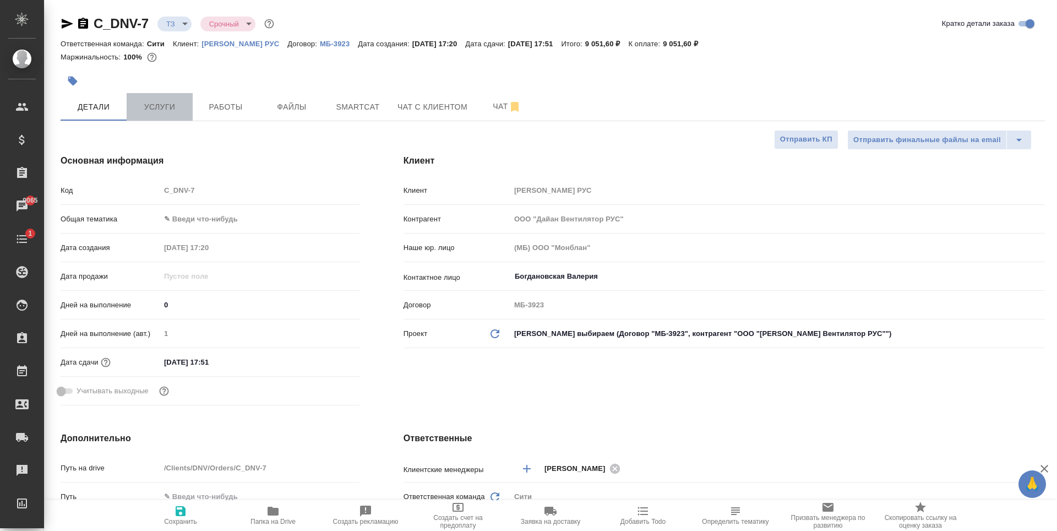
click at [170, 120] on button "Услуги" at bounding box center [160, 107] width 66 height 28
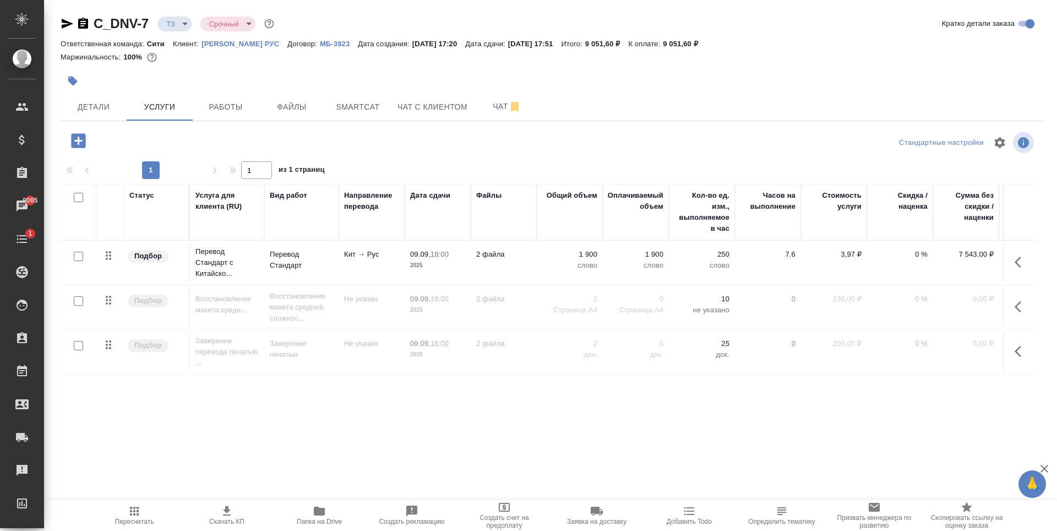
drag, startPoint x: 79, startPoint y: 300, endPoint x: 83, endPoint y: 331, distance: 31.6
click at [80, 300] on input "checkbox" at bounding box center [78, 300] width 9 height 9
checkbox input "true"
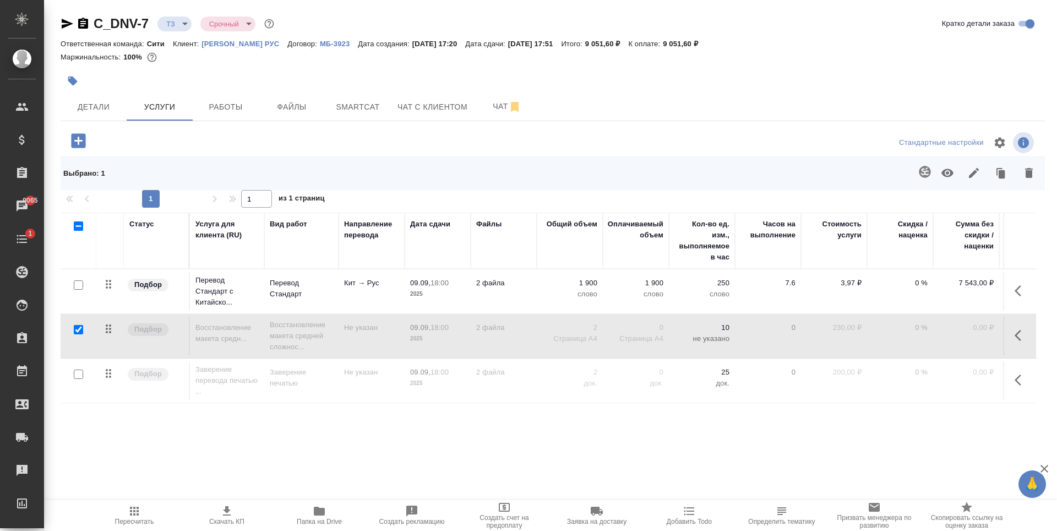
click at [77, 377] on input "checkbox" at bounding box center [78, 373] width 9 height 9
checkbox input "true"
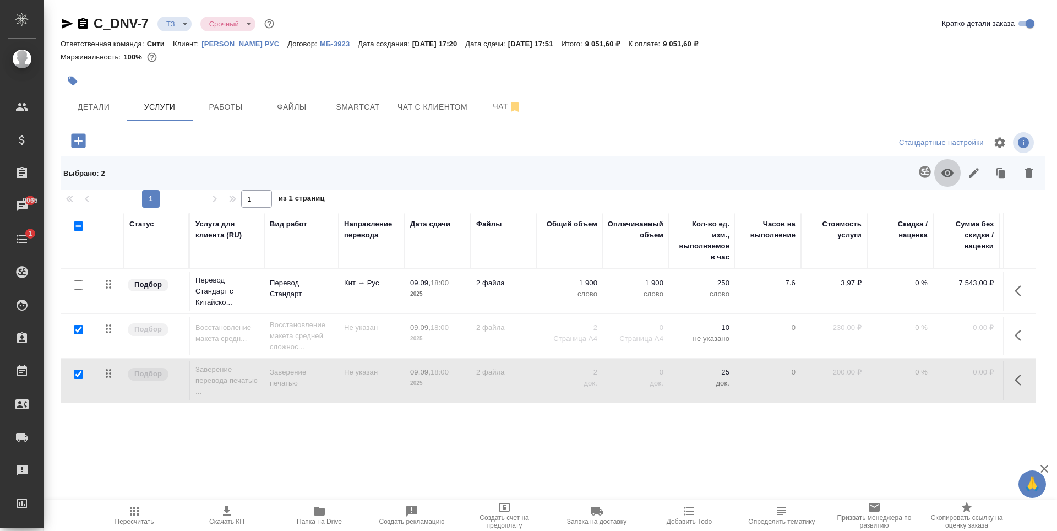
click at [951, 175] on icon "button" at bounding box center [947, 173] width 12 height 8
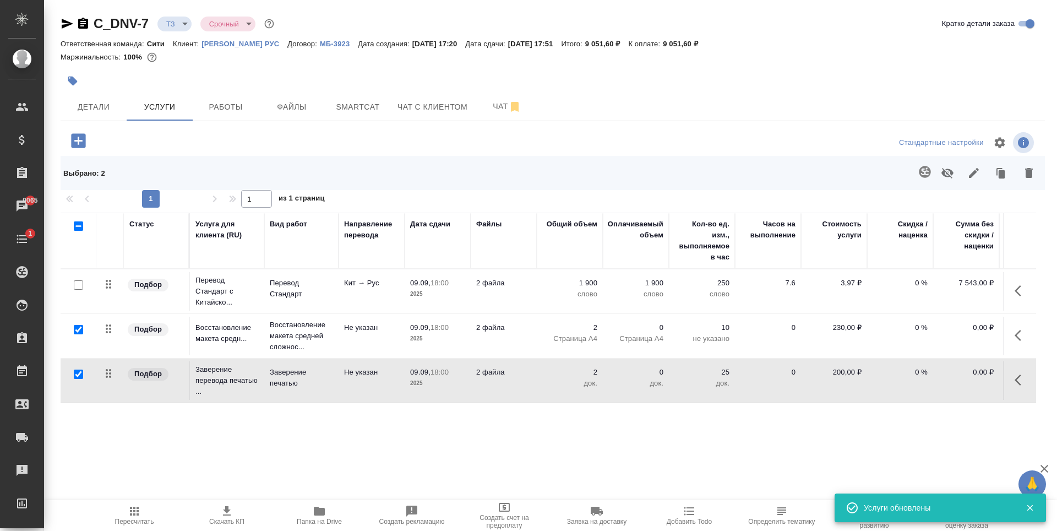
click at [842, 57] on div "Маржинальность: 100%" at bounding box center [553, 57] width 984 height 14
click at [133, 511] on icon "button" at bounding box center [134, 511] width 9 height 9
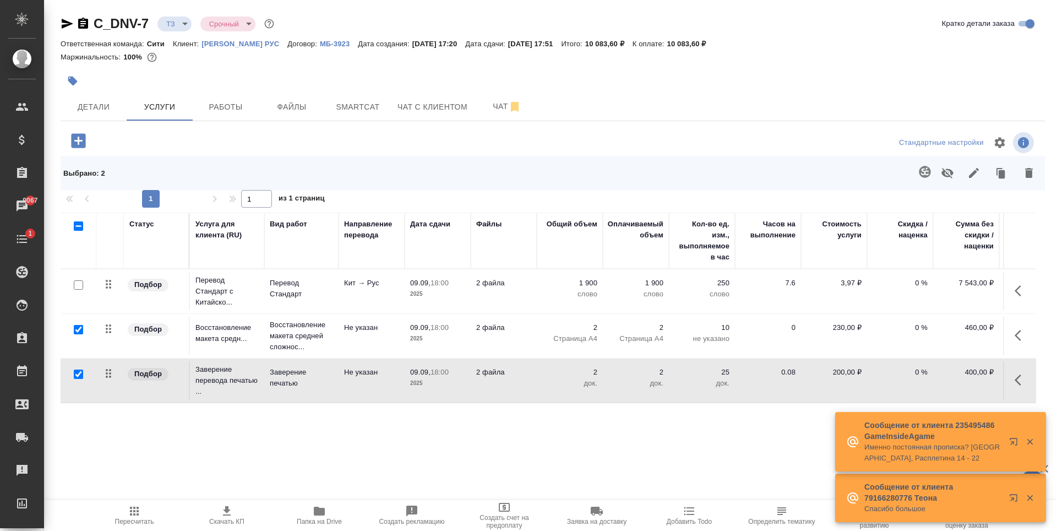
click at [620, 54] on div "Маржинальность: 100%" at bounding box center [553, 57] width 984 height 14
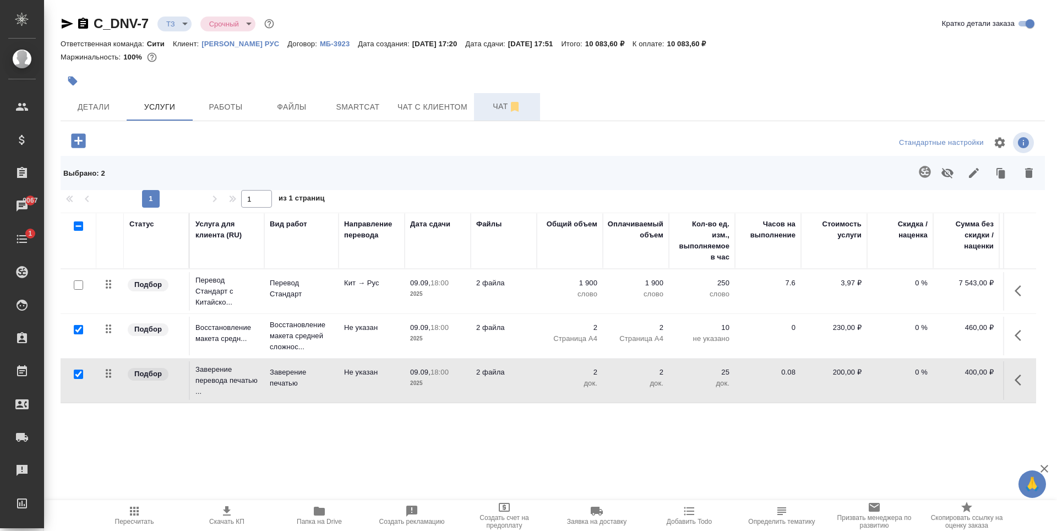
click at [491, 105] on span "Чат" at bounding box center [507, 107] width 53 height 14
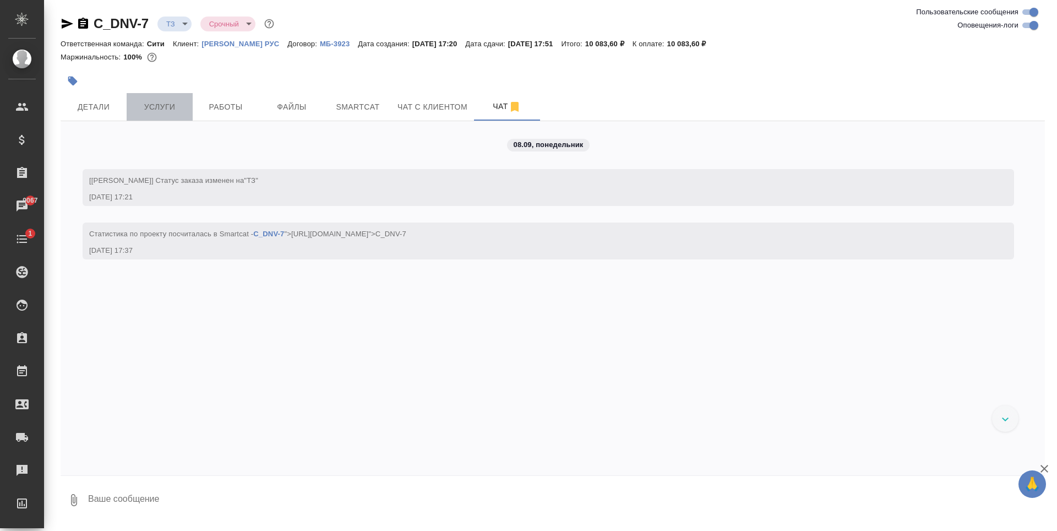
click at [171, 97] on button "Услуги" at bounding box center [160, 107] width 66 height 28
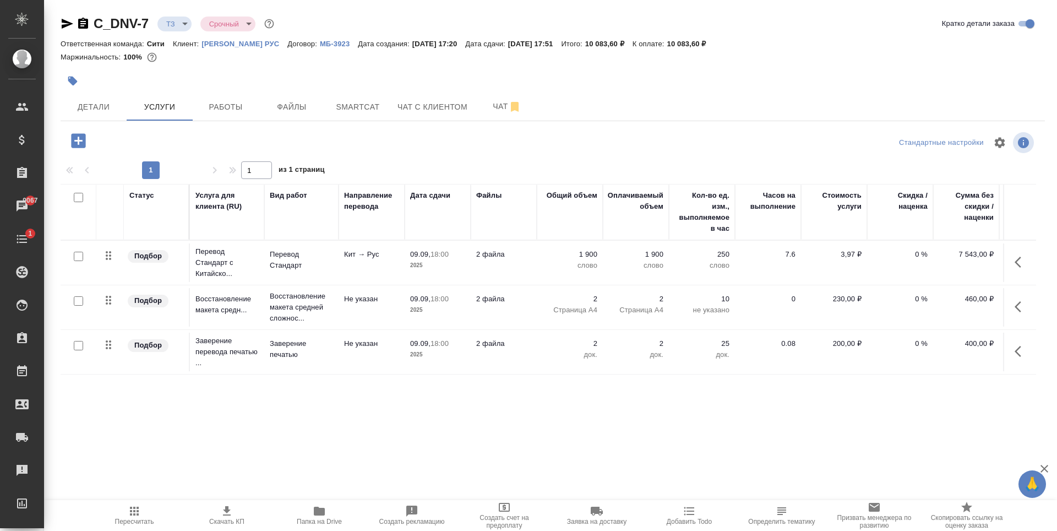
click at [237, 46] on p "Дайан Вентилятор РУС" at bounding box center [245, 44] width 86 height 8
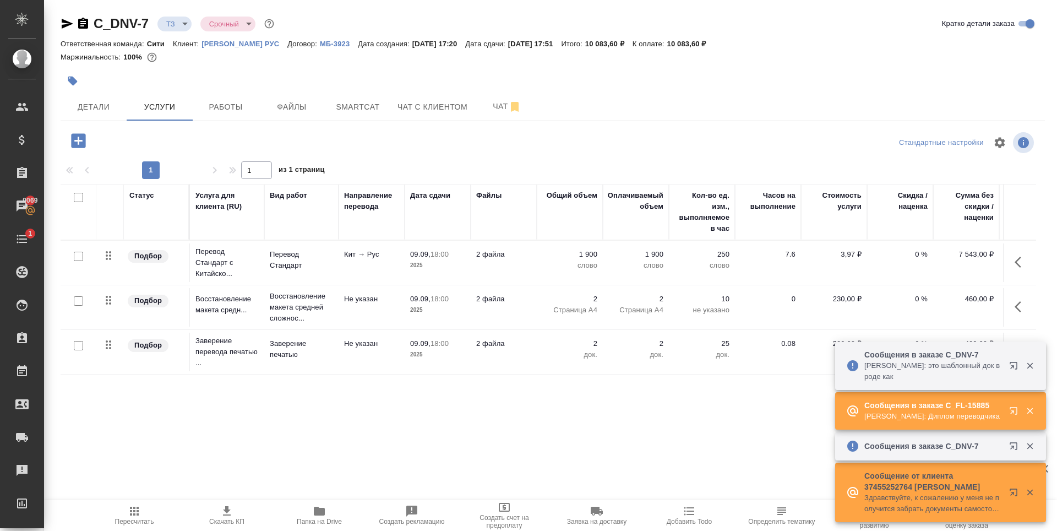
click at [578, 259] on p "1 900" at bounding box center [569, 254] width 55 height 11
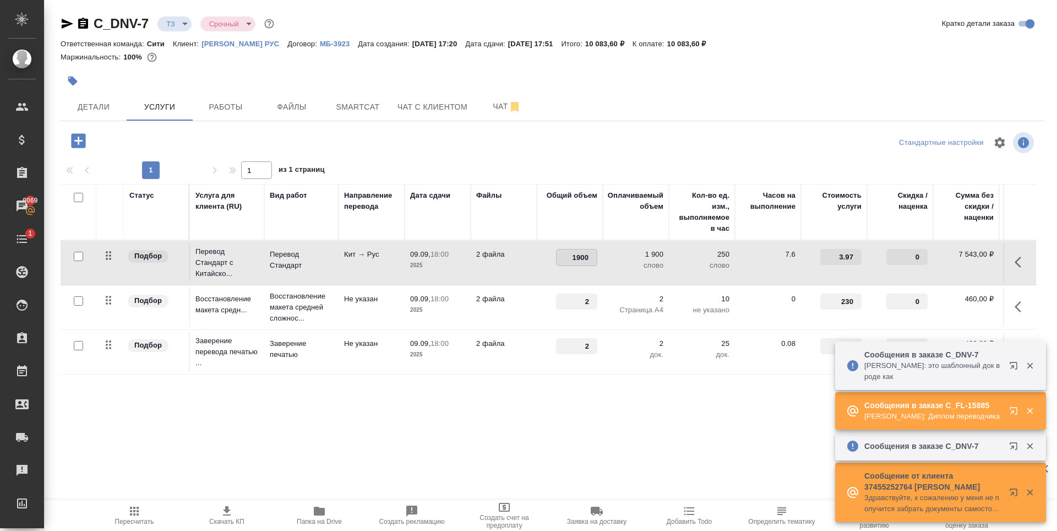
click at [579, 258] on input "1900" at bounding box center [577, 257] width 40 height 16
type input "900"
click at [596, 400] on div "Статус Услуга для клиента (RU) Вид работ Направление перевода Дата сдачи Файлы …" at bounding box center [549, 302] width 976 height 237
click at [130, 137] on span "Сохранить и пересчитать" at bounding box center [156, 139] width 96 height 13
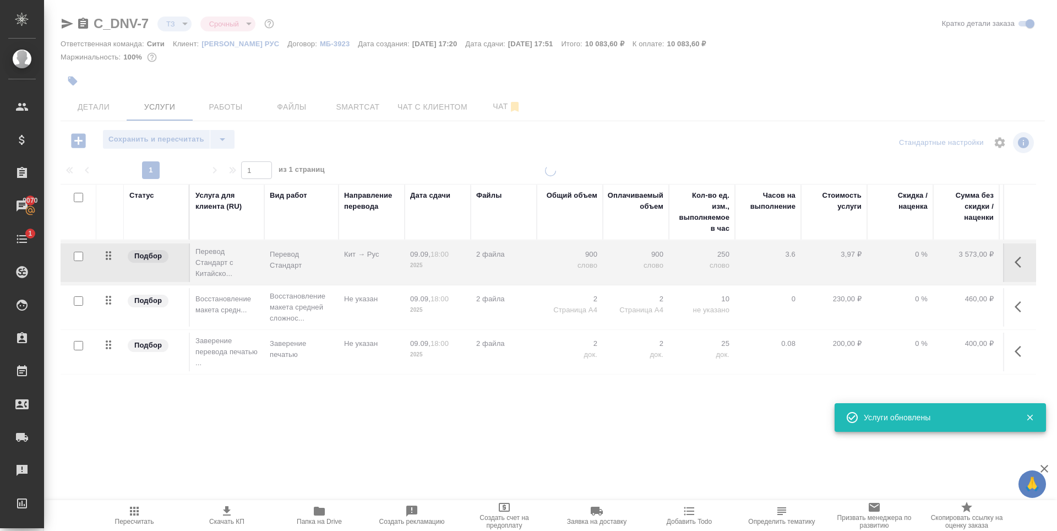
type input "new"
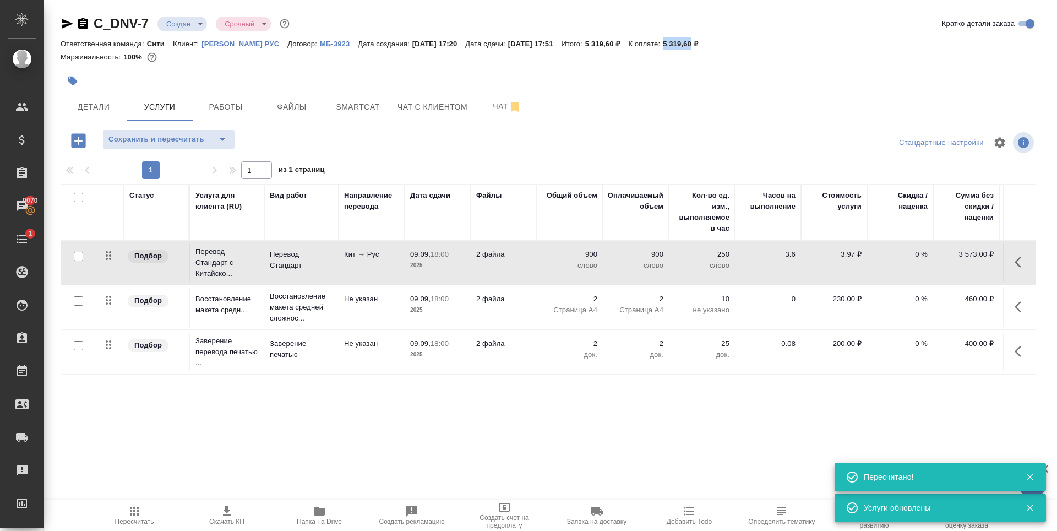
drag, startPoint x: 698, startPoint y: 42, endPoint x: 731, endPoint y: 40, distance: 33.1
click at [706, 43] on p "5 319,60 ₽" at bounding box center [684, 44] width 43 height 8
copy p "5 319,60"
click at [498, 107] on span "Чат" at bounding box center [507, 107] width 53 height 14
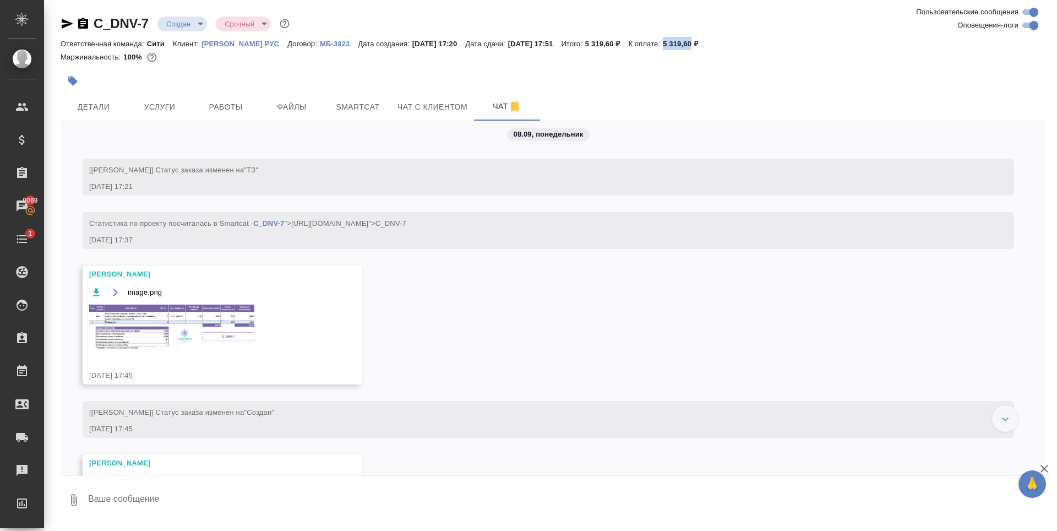
scroll to position [57, 0]
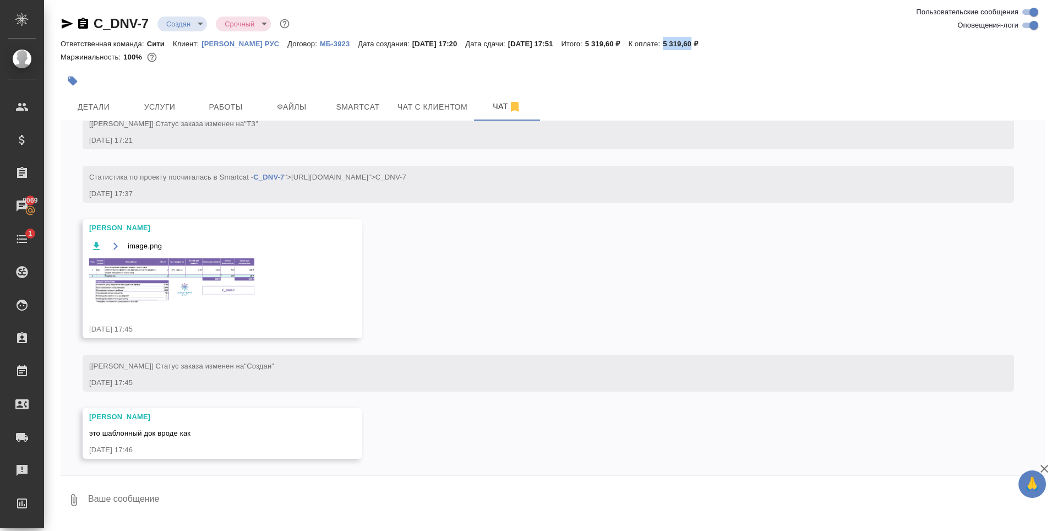
click at [192, 281] on img at bounding box center [171, 281] width 165 height 46
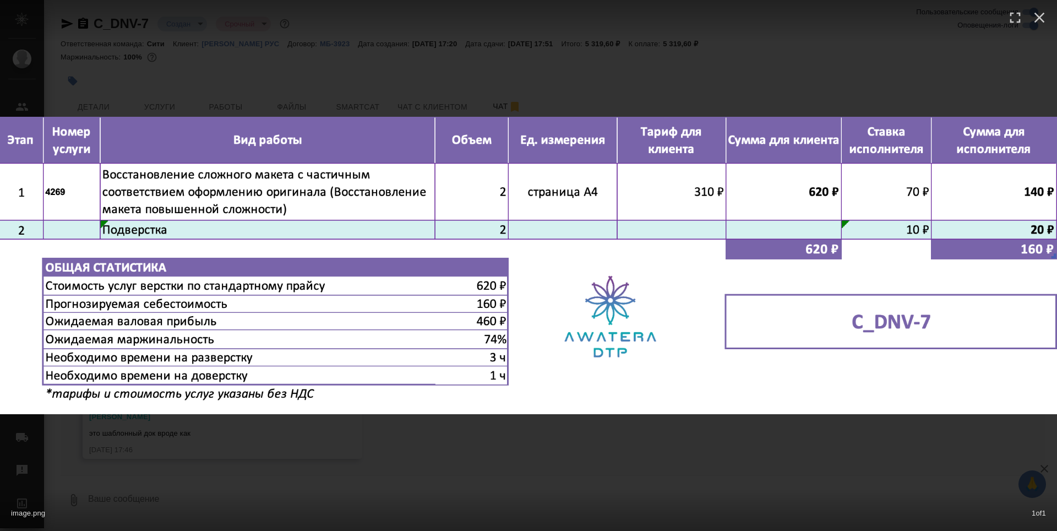
click at [308, 72] on div "image.png 1 of 1" at bounding box center [528, 265] width 1057 height 531
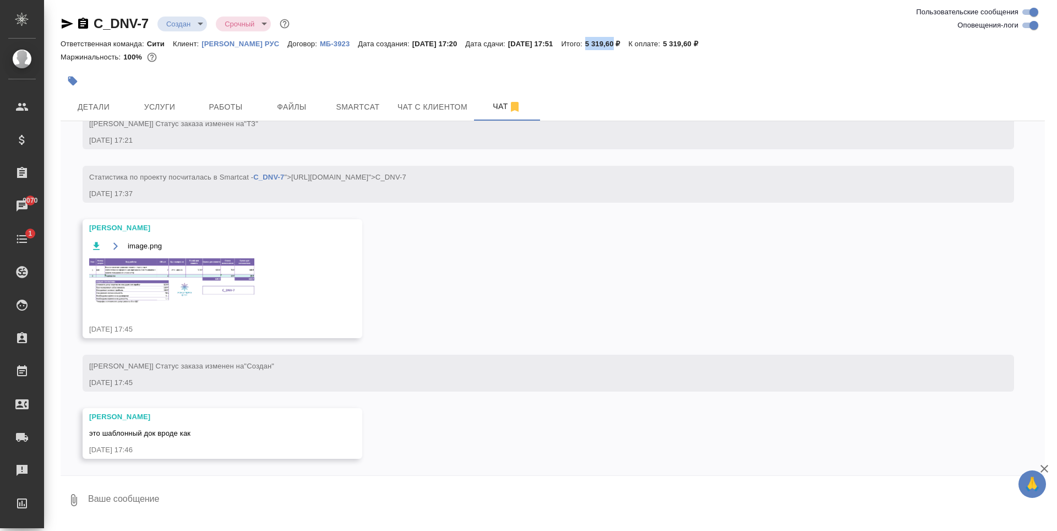
drag, startPoint x: 622, startPoint y: 43, endPoint x: 647, endPoint y: 45, distance: 25.4
click at [629, 45] on p "5 319,60 ₽" at bounding box center [606, 44] width 43 height 8
copy p "5 319,60"
click at [175, 111] on span "Услуги" at bounding box center [159, 107] width 53 height 14
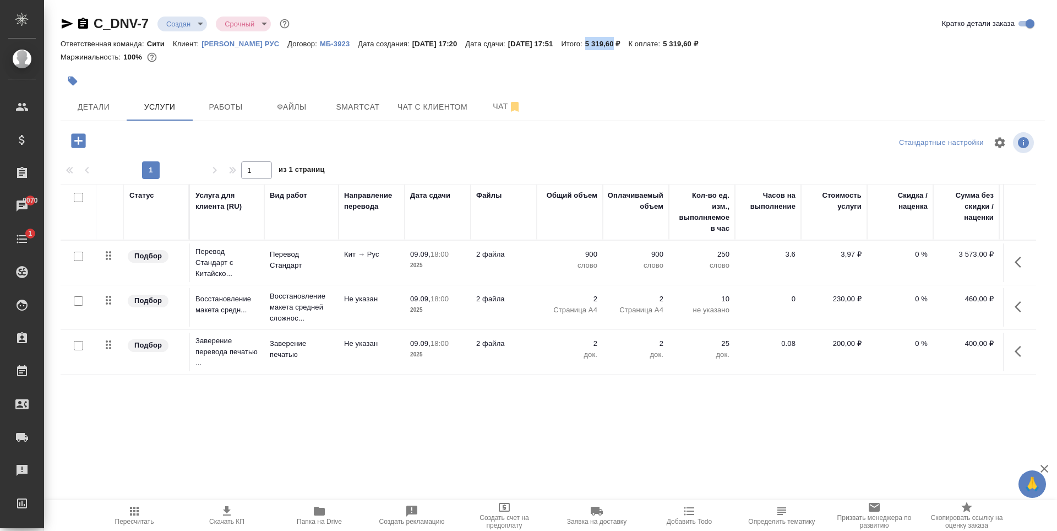
click at [906, 252] on p "0 %" at bounding box center [900, 254] width 55 height 11
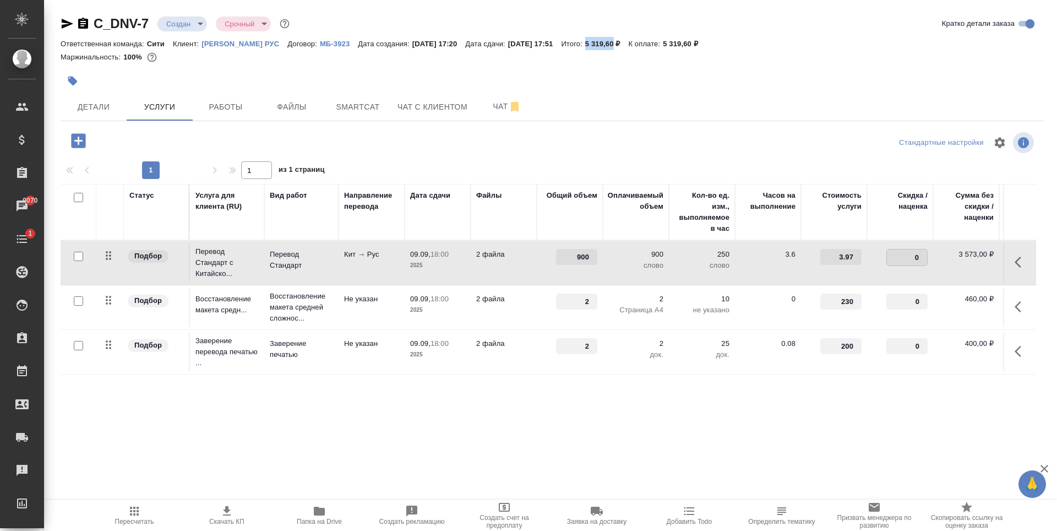
click at [911, 256] on input "0" at bounding box center [907, 257] width 40 height 16
type input "-30"
click at [908, 347] on input "0" at bounding box center [906, 346] width 41 height 16
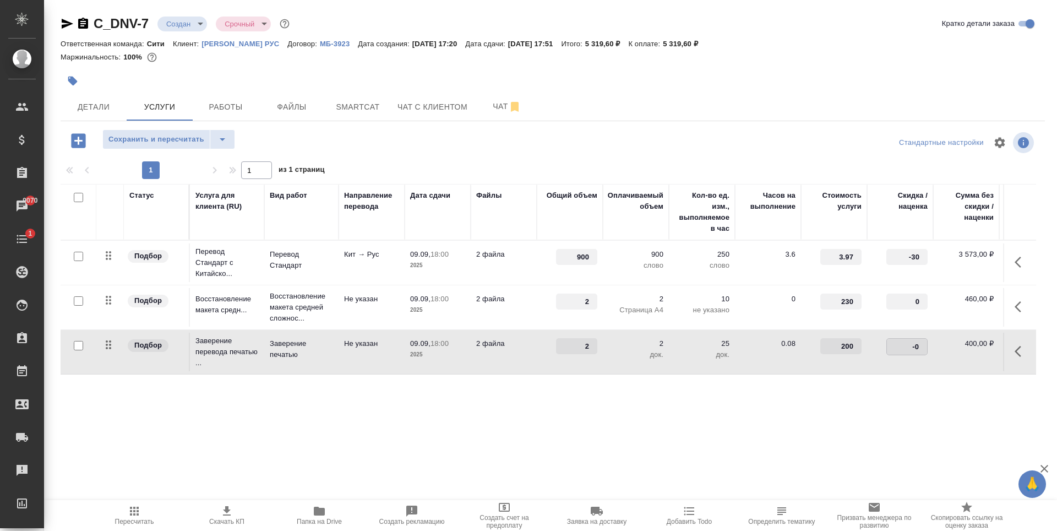
type input "-30"
click at [869, 389] on div "Статус Услуга для клиента (RU) Вид работ Направление перевода Дата сдачи Файлы …" at bounding box center [549, 302] width 976 height 237
click at [172, 137] on span "Сохранить и пересчитать" at bounding box center [156, 139] width 96 height 13
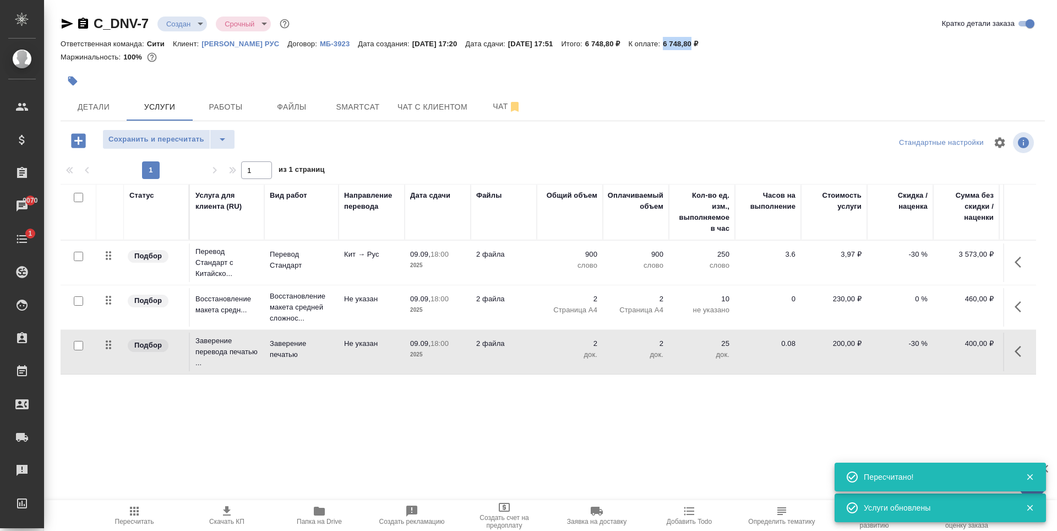
drag, startPoint x: 698, startPoint y: 42, endPoint x: 727, endPoint y: 41, distance: 29.2
click at [706, 41] on p "6 748,80 ₽" at bounding box center [684, 44] width 43 height 8
copy p "6 748,80"
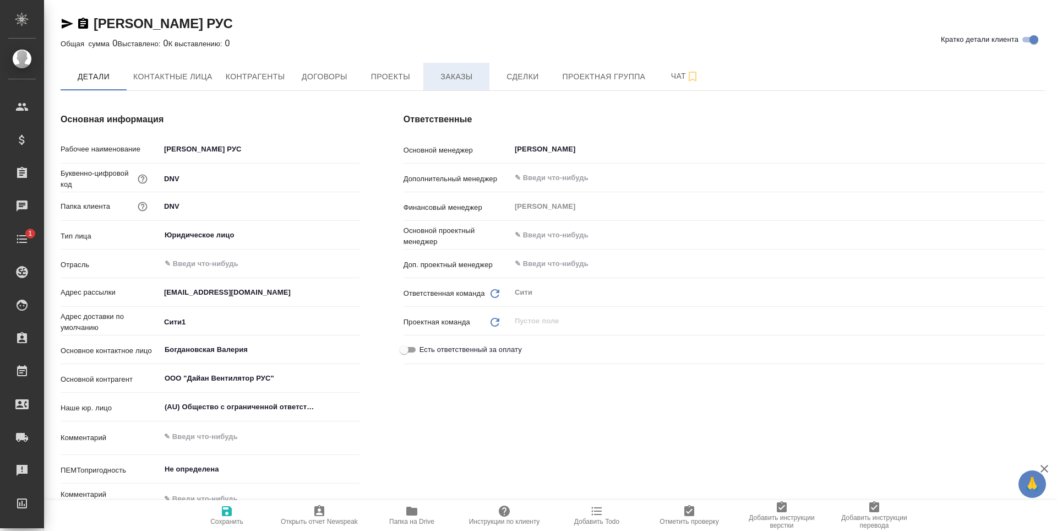
click at [450, 75] on span "Заказы" at bounding box center [456, 77] width 53 height 14
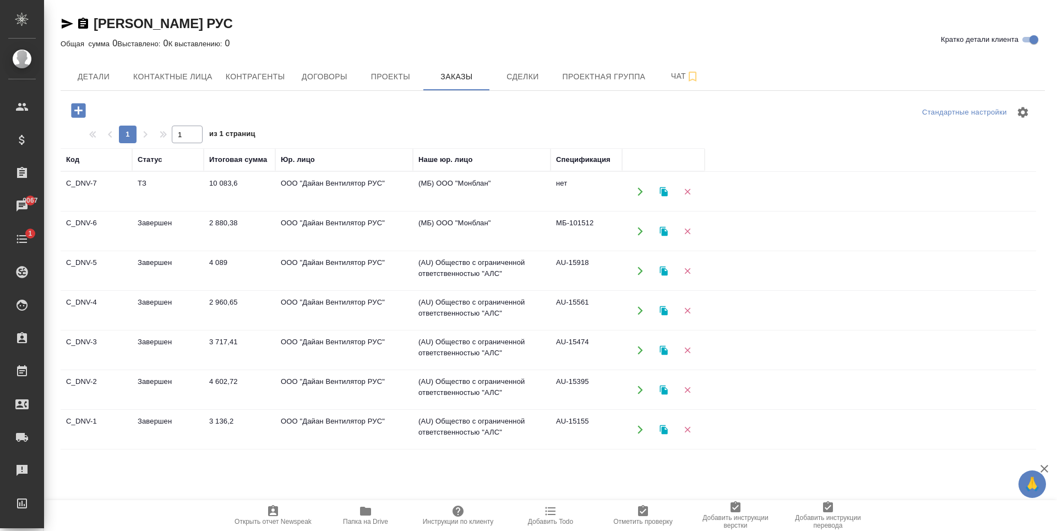
click at [183, 229] on td "Завершен" at bounding box center [168, 231] width 72 height 39
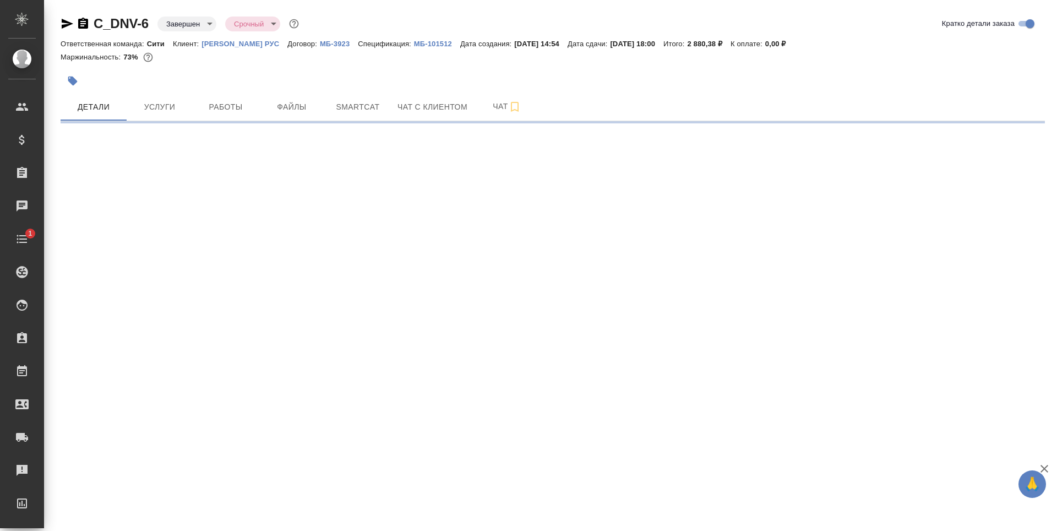
select select "RU"
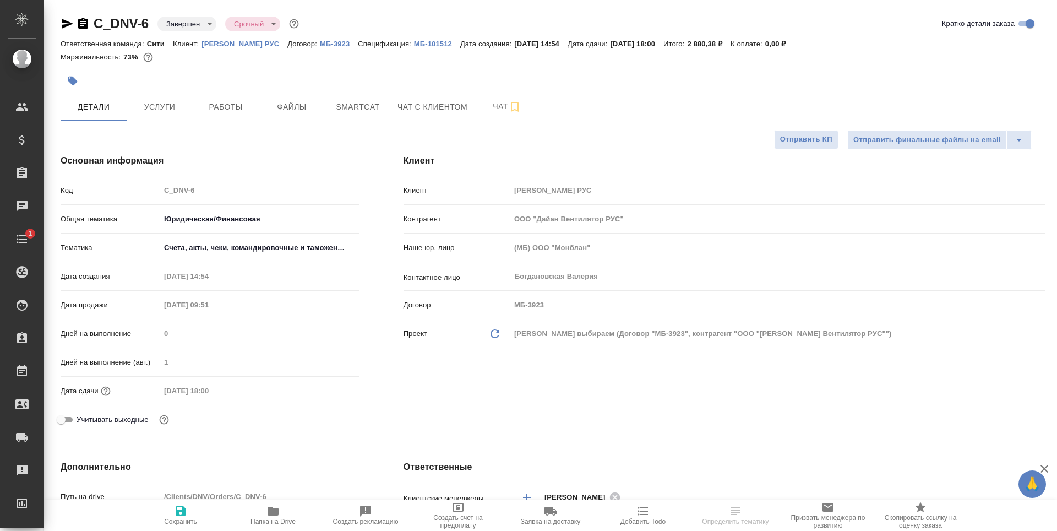
type textarea "x"
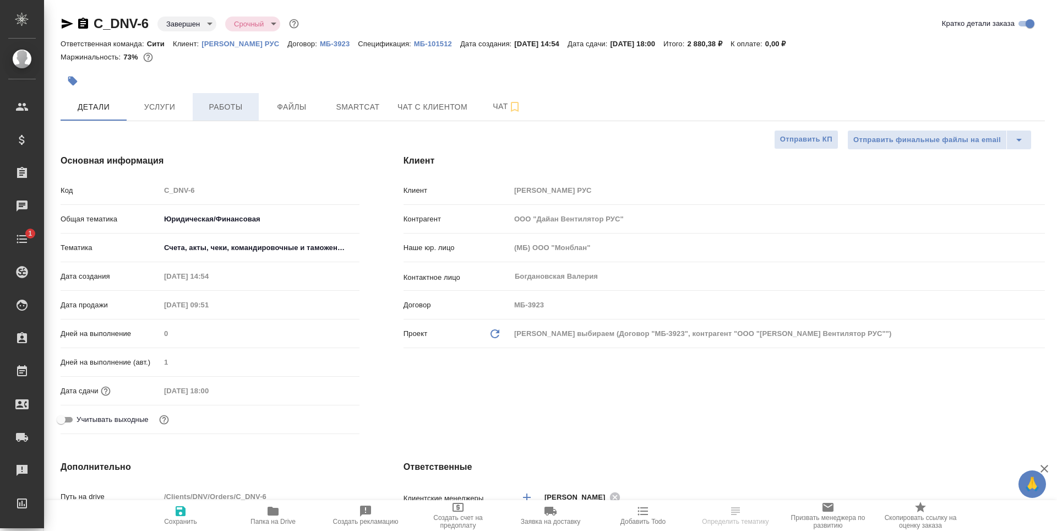
type textarea "x"
click at [159, 104] on span "Услуги" at bounding box center [159, 107] width 53 height 14
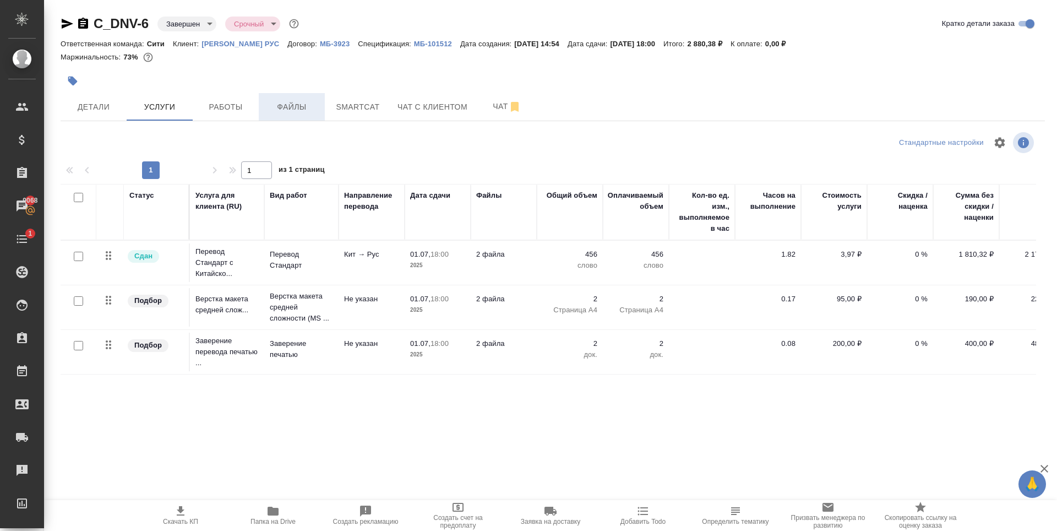
click at [299, 110] on span "Файлы" at bounding box center [291, 107] width 53 height 14
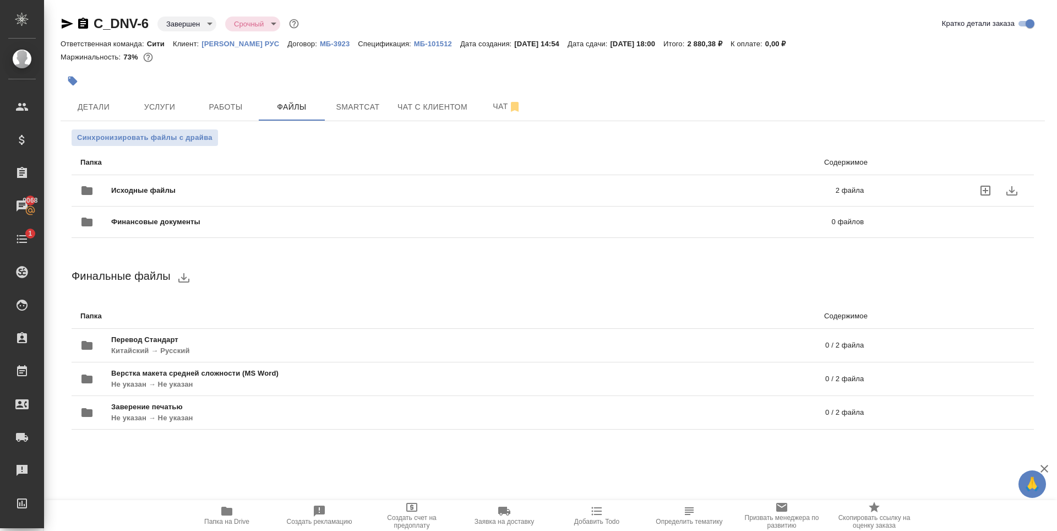
click at [239, 190] on span "Исходные файлы" at bounding box center [308, 190] width 394 height 11
